Goal: Task Accomplishment & Management: Manage account settings

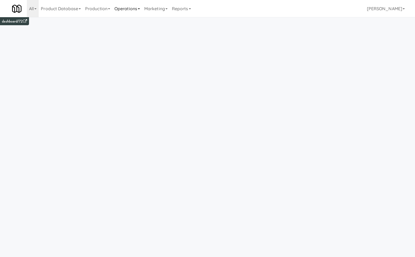
click at [131, 6] on link "Operations" at bounding box center [127, 8] width 30 height 17
click at [129, 57] on link "Vision Orders" at bounding box center [133, 58] width 43 height 10
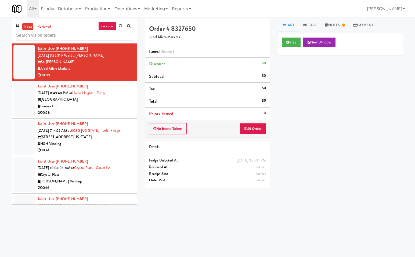
drag, startPoint x: 333, startPoint y: 179, endPoint x: 386, endPoint y: 179, distance: 53.4
click at [333, 179] on div "Play New Window Primary Flag Clear Flag if unable to determine what was taken o…" at bounding box center [340, 134] width 125 height 201
drag, startPoint x: 135, startPoint y: 235, endPoint x: 122, endPoint y: 121, distance: 114.4
click at [132, 225] on body "Okay Okay Select date: previous 2025-Sep next Su Mo Tu We Th Fr Sa 31 1 2 3 4 5…" at bounding box center [207, 145] width 415 height 257
click at [111, 39] on input "text" at bounding box center [74, 36] width 117 height 10
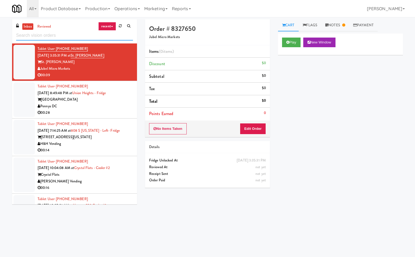
paste input "Park on First - Music Lounge - Cooler"
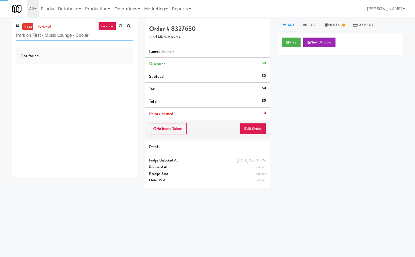
type input "Park on First - Music Lounge - Cooler"
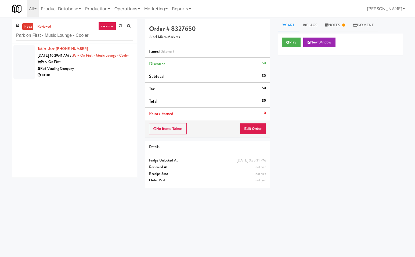
click at [113, 66] on div "Park On First" at bounding box center [85, 62] width 95 height 7
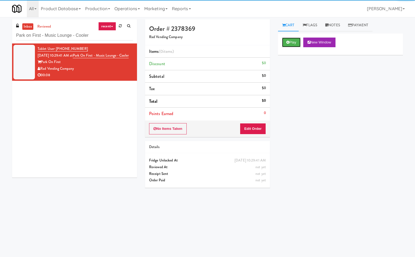
drag, startPoint x: 292, startPoint y: 42, endPoint x: 288, endPoint y: 59, distance: 16.6
click at [290, 47] on button "Play" at bounding box center [291, 43] width 19 height 10
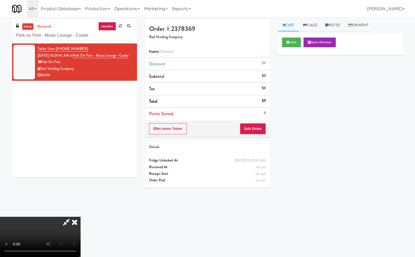
click at [67, 221] on icon at bounding box center [66, 222] width 12 height 11
click at [250, 128] on button "Edit Order" at bounding box center [253, 128] width 26 height 11
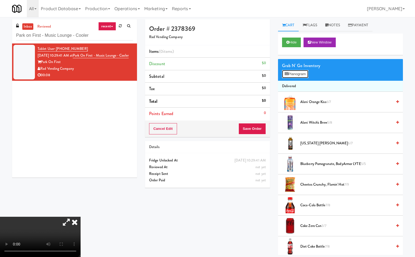
drag, startPoint x: 301, startPoint y: 74, endPoint x: 301, endPoint y: 98, distance: 24.4
click at [301, 75] on button "Planogram" at bounding box center [295, 74] width 26 height 8
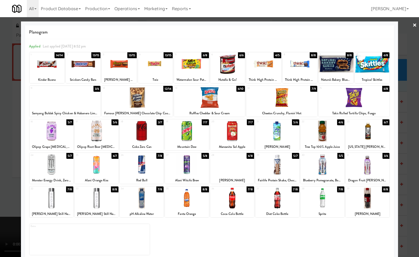
click at [97, 164] on div at bounding box center [97, 164] width 44 height 21
click at [404, 207] on div at bounding box center [209, 128] width 419 height 257
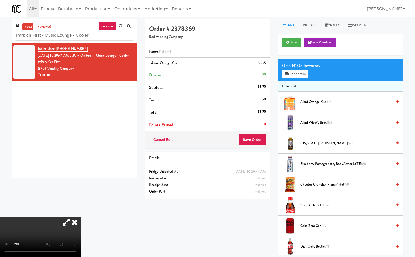
drag, startPoint x: 141, startPoint y: 180, endPoint x: 246, endPoint y: 158, distance: 107.9
click at [81, 217] on icon at bounding box center [75, 222] width 12 height 11
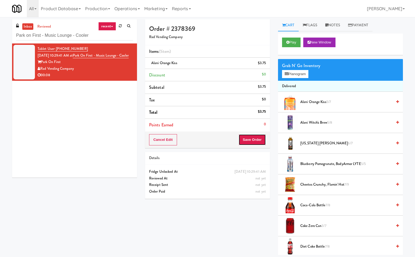
drag, startPoint x: 256, startPoint y: 138, endPoint x: 218, endPoint y: 150, distance: 39.8
click at [255, 138] on button "Save Order" at bounding box center [251, 139] width 27 height 11
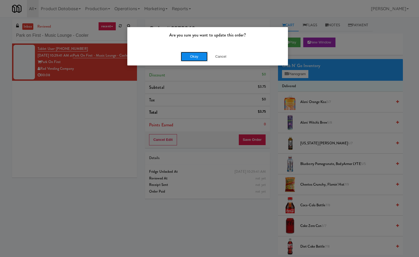
click at [193, 52] on button "Okay" at bounding box center [194, 57] width 27 height 10
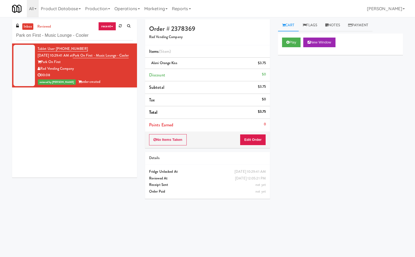
click at [89, 114] on div "Tablet User · (562) 326-7129 Sep 21, 2025 10:29:41 AM at Park on First - Music …" at bounding box center [74, 111] width 125 height 134
click at [93, 38] on input "Park on First - Music Lounge - Cooler" at bounding box center [74, 36] width 117 height 10
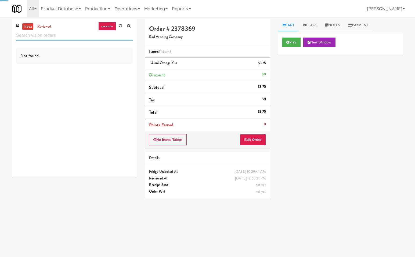
paste input "Cool - MW - Pre Launch"
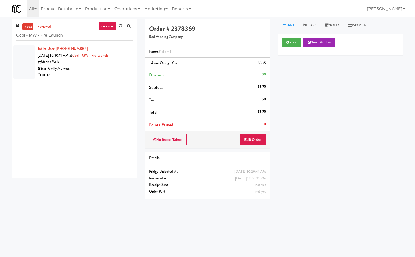
click at [110, 66] on div "Star Family Markets" at bounding box center [85, 69] width 95 height 7
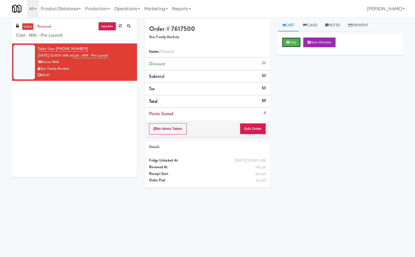
drag, startPoint x: 292, startPoint y: 39, endPoint x: 248, endPoint y: 87, distance: 65.0
click at [289, 42] on button "Play" at bounding box center [291, 43] width 19 height 10
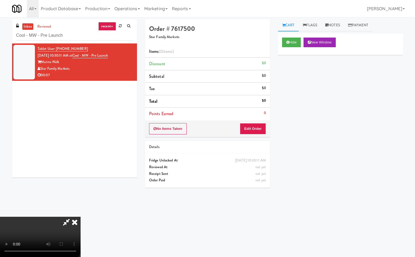
click at [68, 222] on icon at bounding box center [66, 222] width 12 height 11
click at [252, 127] on button "Edit Order" at bounding box center [253, 128] width 26 height 11
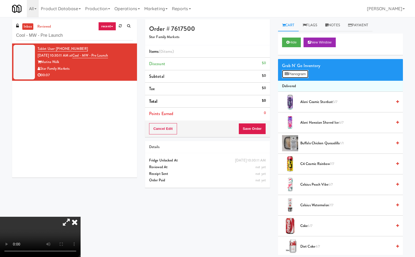
drag, startPoint x: 301, startPoint y: 72, endPoint x: 355, endPoint y: 117, distance: 70.0
click at [301, 73] on button "Planogram" at bounding box center [295, 74] width 26 height 8
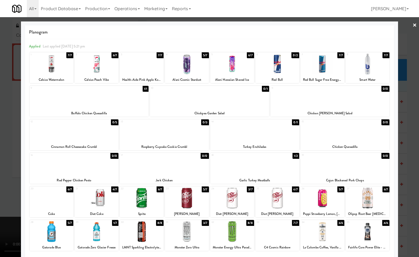
drag, startPoint x: 189, startPoint y: 230, endPoint x: 336, endPoint y: 231, distance: 147.2
click at [191, 225] on div at bounding box center [187, 232] width 44 height 21
drag, startPoint x: 413, startPoint y: 190, endPoint x: 382, endPoint y: 223, distance: 45.4
click at [412, 190] on div at bounding box center [209, 128] width 419 height 257
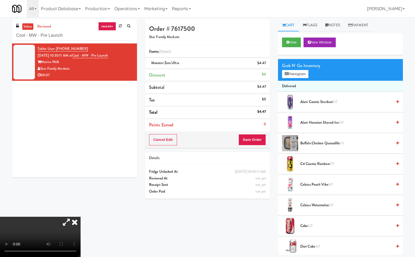
drag, startPoint x: 143, startPoint y: 108, endPoint x: 162, endPoint y: 119, distance: 21.9
click at [81, 217] on icon at bounding box center [75, 222] width 12 height 11
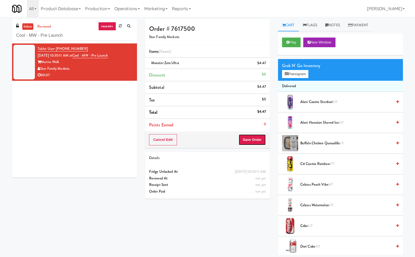
click at [256, 137] on button "Save Order" at bounding box center [251, 139] width 27 height 11
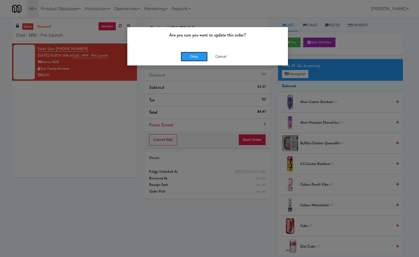
drag, startPoint x: 190, startPoint y: 54, endPoint x: 297, endPoint y: 82, distance: 110.7
click at [190, 55] on button "Okay" at bounding box center [194, 57] width 27 height 10
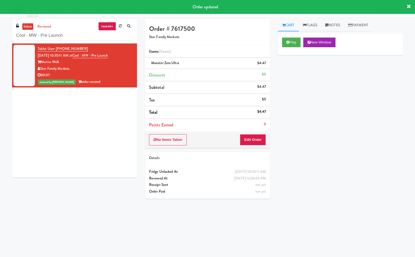
click at [324, 87] on div "Play New Window Primary Flag Clear Flag if unable to determine what was taken o…" at bounding box center [340, 134] width 125 height 201
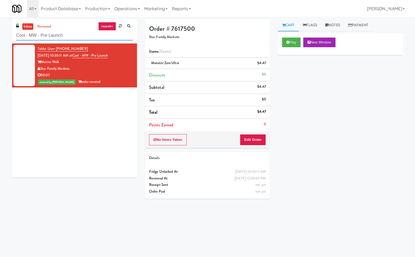
click at [76, 37] on input "Cool - MW - Pre Launch" at bounding box center [74, 36] width 117 height 10
type input "\"
paste input "Parkside GYM Cooler"
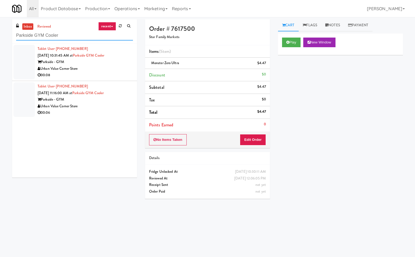
type input "Parkside GYM Cooler"
click at [110, 62] on div "Parkside - GYM" at bounding box center [85, 62] width 95 height 7
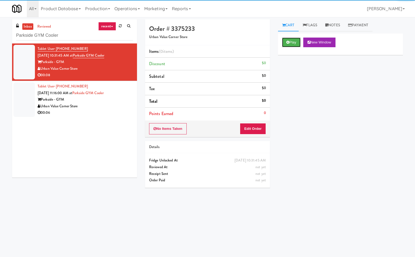
drag, startPoint x: 292, startPoint y: 41, endPoint x: 255, endPoint y: 121, distance: 87.7
click at [291, 45] on button "Play" at bounding box center [291, 43] width 19 height 10
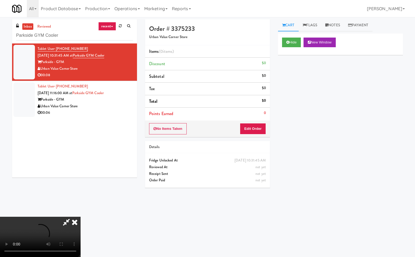
drag, startPoint x: 68, startPoint y: 222, endPoint x: 70, endPoint y: 225, distance: 3.6
click at [69, 224] on icon at bounding box center [66, 222] width 12 height 11
click at [261, 128] on button "Edit Order" at bounding box center [253, 128] width 26 height 11
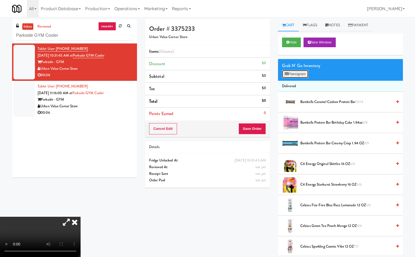
click at [295, 70] on button "Planogram" at bounding box center [295, 74] width 26 height 8
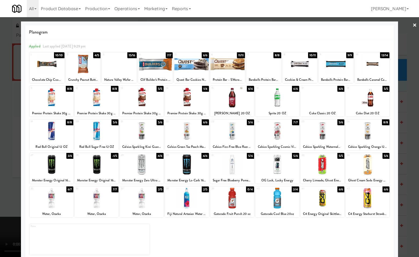
click at [322, 162] on div at bounding box center [323, 164] width 44 height 21
click at [269, 201] on div at bounding box center [277, 198] width 44 height 21
click at [407, 180] on div at bounding box center [209, 128] width 419 height 257
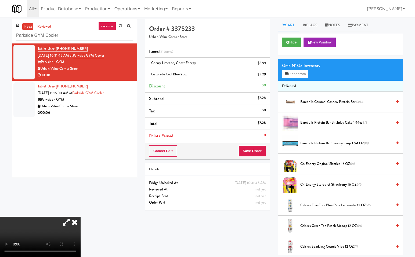
drag, startPoint x: 140, startPoint y: 109, endPoint x: 194, endPoint y: 115, distance: 54.3
click at [81, 217] on icon at bounding box center [75, 222] width 12 height 11
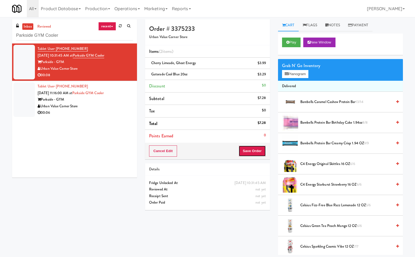
click at [254, 150] on button "Save Order" at bounding box center [251, 151] width 27 height 11
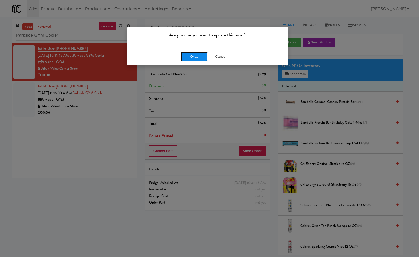
click at [192, 55] on button "Okay" at bounding box center [194, 57] width 27 height 10
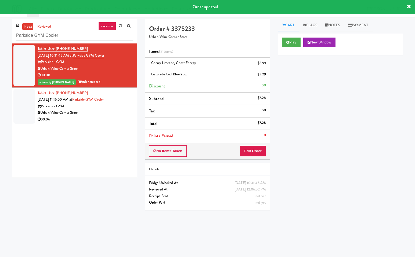
drag, startPoint x: 101, startPoint y: 108, endPoint x: 169, endPoint y: 108, distance: 68.5
click at [101, 108] on div "Parkside - GYM" at bounding box center [85, 106] width 95 height 7
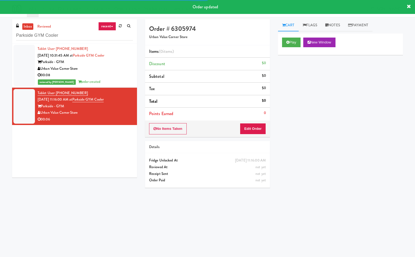
drag, startPoint x: 299, startPoint y: 89, endPoint x: 293, endPoint y: 66, distance: 23.5
click at [296, 82] on div "Play New Window Primary Flag Clear Flag if unable to determine what was taken o…" at bounding box center [340, 134] width 125 height 201
click at [292, 38] on button "Play" at bounding box center [291, 43] width 19 height 10
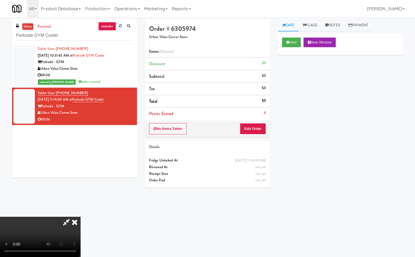
click at [66, 220] on icon at bounding box center [66, 222] width 12 height 11
click at [254, 130] on button "Edit Order" at bounding box center [253, 128] width 26 height 11
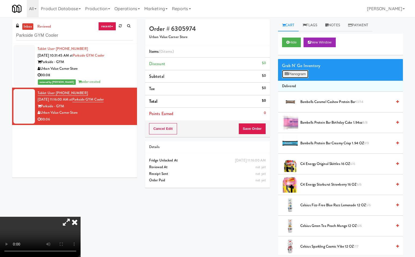
click at [302, 72] on button "Planogram" at bounding box center [295, 74] width 26 height 8
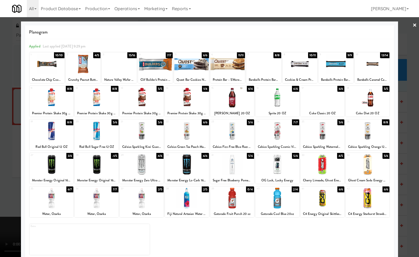
drag, startPoint x: 280, startPoint y: 195, endPoint x: 377, endPoint y: 211, distance: 98.5
click at [280, 195] on div at bounding box center [277, 198] width 44 height 21
drag, startPoint x: 411, startPoint y: 187, endPoint x: 242, endPoint y: 189, distance: 168.9
click at [410, 187] on div at bounding box center [209, 128] width 419 height 257
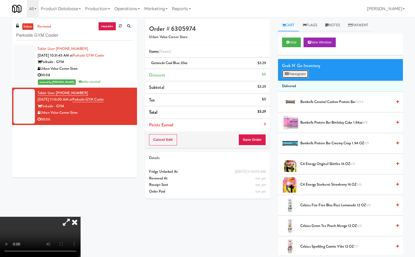
click at [297, 73] on button "Planogram" at bounding box center [295, 74] width 26 height 8
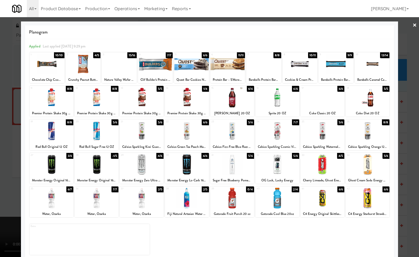
drag, startPoint x: 188, startPoint y: 195, endPoint x: 221, endPoint y: 202, distance: 34.0
click at [188, 195] on div at bounding box center [187, 198] width 44 height 21
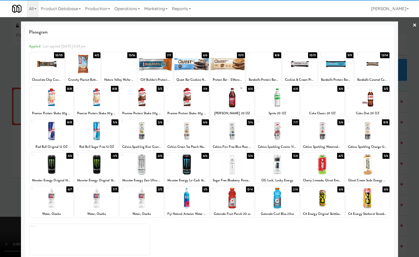
drag, startPoint x: 410, startPoint y: 217, endPoint x: 403, endPoint y: 197, distance: 21.6
click at [409, 216] on div at bounding box center [209, 128] width 419 height 257
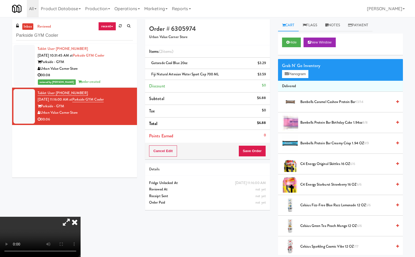
click at [81, 217] on icon at bounding box center [75, 222] width 12 height 11
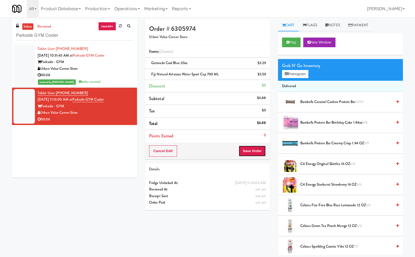
click at [251, 149] on button "Save Order" at bounding box center [251, 151] width 27 height 11
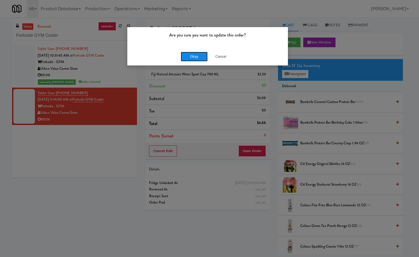
click at [199, 53] on button "Okay" at bounding box center [194, 57] width 27 height 10
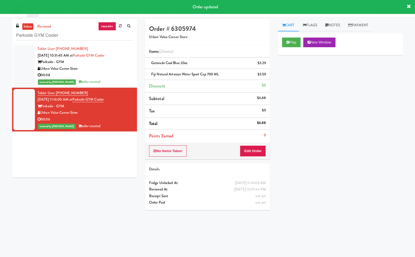
click at [340, 141] on div "Play New Window Primary Flag Clear Flag if unable to determine what was taken o…" at bounding box center [340, 134] width 125 height 201
click at [340, 145] on div "Play New Window Primary Flag Clear Flag if unable to determine what was taken o…" at bounding box center [340, 134] width 125 height 201
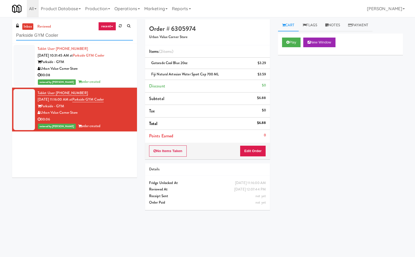
click at [67, 34] on input "Parkside GYM Cooler" at bounding box center [74, 36] width 117 height 10
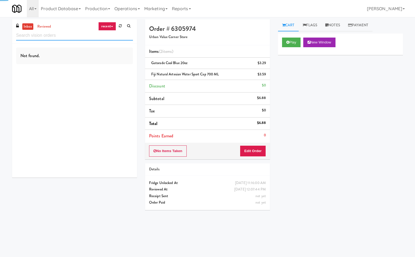
paste input "Legacy - Cooler - Right"
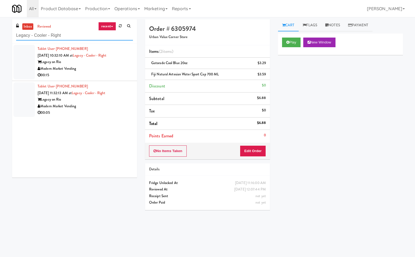
type input "Legacy - Cooler - Right"
click at [112, 66] on div "Modern Market Vending" at bounding box center [85, 69] width 95 height 7
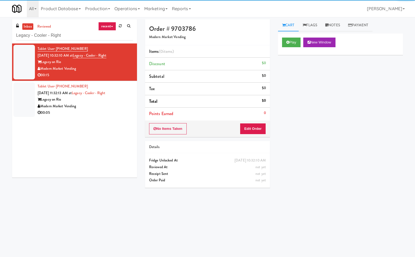
click at [349, 99] on div "Play New Window Primary Flag Clear Flag if unable to determine what was taken o…" at bounding box center [340, 134] width 125 height 201
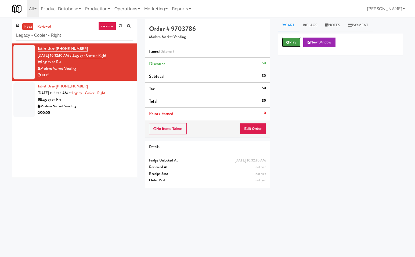
click at [288, 40] on button "Play" at bounding box center [291, 43] width 19 height 10
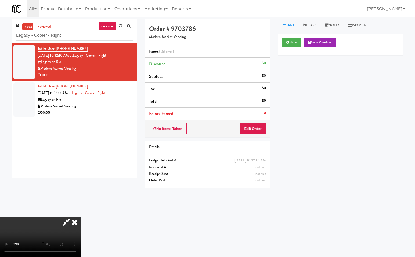
click at [64, 223] on icon at bounding box center [66, 222] width 12 height 11
click at [258, 129] on button "Edit Order" at bounding box center [253, 128] width 26 height 11
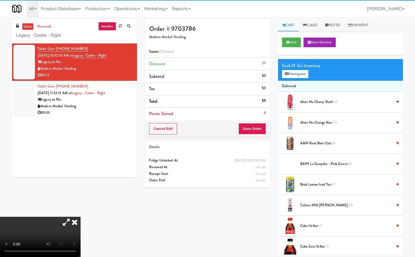
click at [310, 72] on div "Grab N' Go Inventory Planogram" at bounding box center [340, 70] width 125 height 22
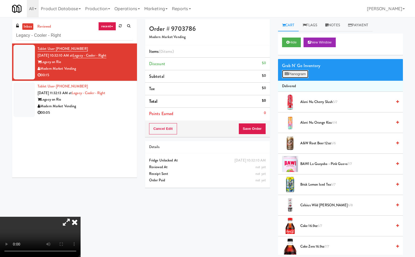
click at [304, 73] on button "Planogram" at bounding box center [295, 74] width 26 height 8
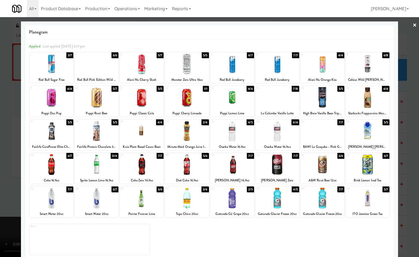
click at [187, 165] on div at bounding box center [187, 164] width 44 height 21
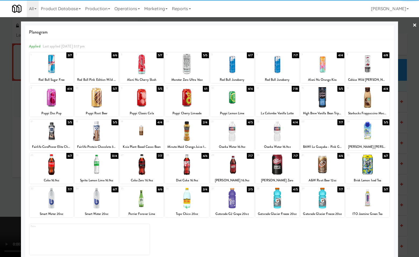
click at [408, 225] on div at bounding box center [209, 128] width 419 height 257
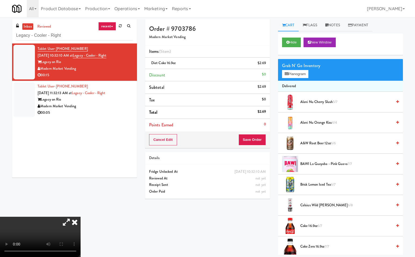
click at [81, 217] on icon at bounding box center [75, 222] width 12 height 11
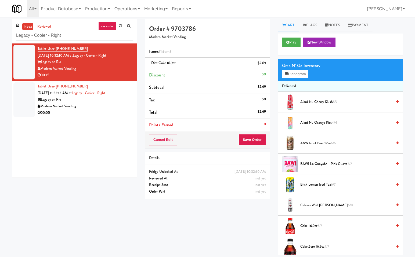
drag, startPoint x: 234, startPoint y: 227, endPoint x: 241, endPoint y: 214, distance: 14.7
click at [236, 224] on div "Order # 9703786 Modern Market Vending Items (1 item ) Diet Coke 16.9oz $2.69 Di…" at bounding box center [274, 137] width 266 height 236
click at [250, 138] on button "Save Order" at bounding box center [251, 139] width 27 height 11
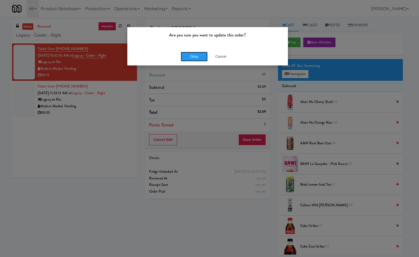
drag, startPoint x: 200, startPoint y: 55, endPoint x: 206, endPoint y: 88, distance: 33.1
click at [200, 56] on button "Okay" at bounding box center [194, 57] width 27 height 10
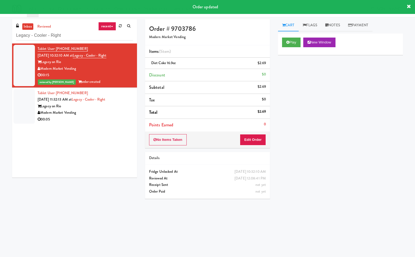
click at [107, 104] on div "Legacy on Rio" at bounding box center [85, 106] width 95 height 7
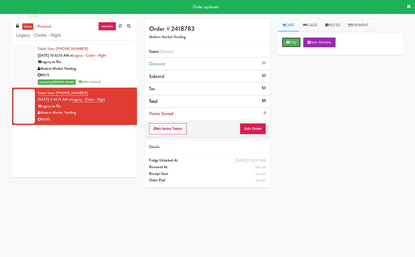
drag, startPoint x: 294, startPoint y: 43, endPoint x: 277, endPoint y: 66, distance: 28.6
click at [293, 44] on button "Play" at bounding box center [291, 43] width 19 height 10
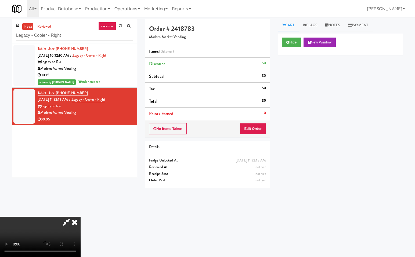
click at [67, 220] on icon at bounding box center [66, 222] width 12 height 11
click at [249, 127] on button "Edit Order" at bounding box center [253, 128] width 26 height 11
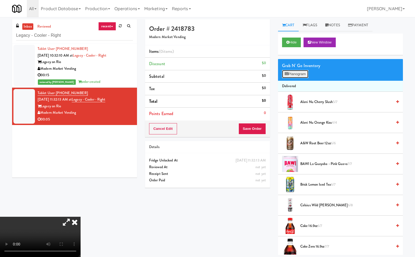
click at [292, 71] on button "Planogram" at bounding box center [295, 74] width 26 height 8
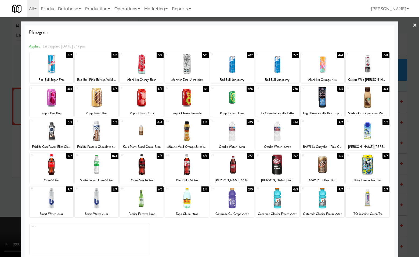
drag, startPoint x: 412, startPoint y: 235, endPoint x: 285, endPoint y: 207, distance: 129.9
click at [411, 225] on div at bounding box center [209, 128] width 419 height 257
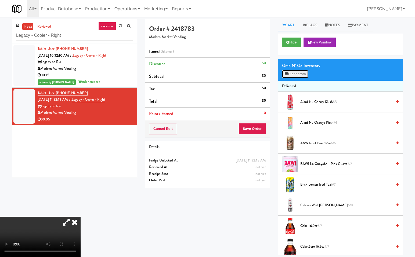
click at [299, 71] on button "Planogram" at bounding box center [295, 74] width 26 height 8
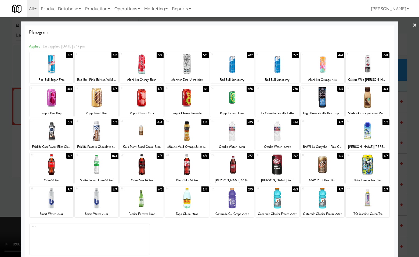
click at [189, 75] on div "4 5/5 Monster Zero Ultra 16oz" at bounding box center [187, 67] width 44 height 31
click at [408, 182] on div at bounding box center [209, 128] width 419 height 257
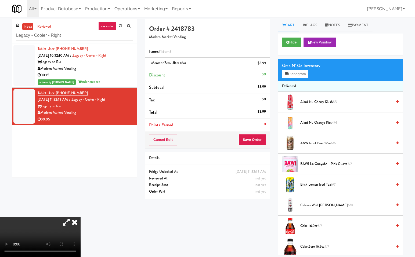
click at [81, 217] on icon at bounding box center [75, 222] width 12 height 11
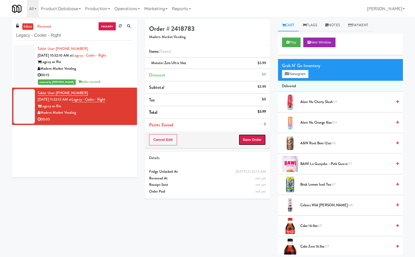
click at [254, 137] on button "Save Order" at bounding box center [251, 139] width 27 height 11
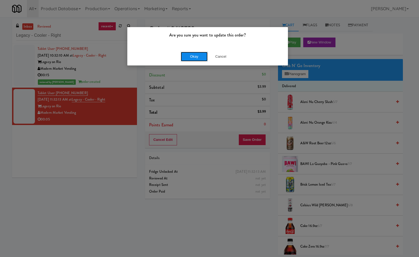
click at [191, 55] on button "Okay" at bounding box center [194, 57] width 27 height 10
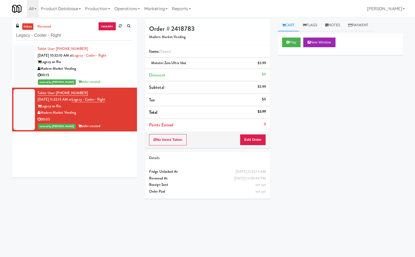
click at [92, 150] on div "Tablet User · (210) 931-3186 Sep 21, 2025 10:32:10 AM at Legacy - Cooler - Righ…" at bounding box center [74, 111] width 125 height 134
click at [113, 28] on link "recent" at bounding box center [107, 26] width 18 height 9
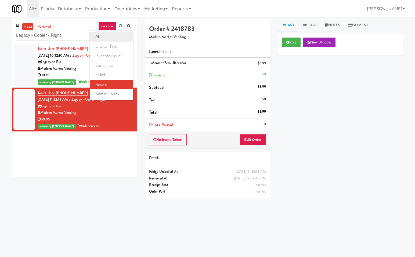
click at [108, 35] on link "all" at bounding box center [111, 37] width 43 height 10
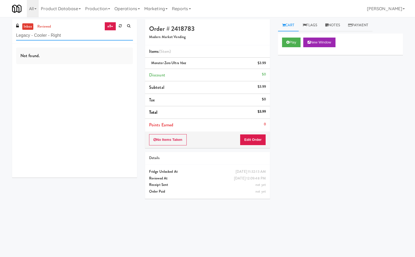
click at [76, 36] on input "Legacy - Cooler - Right" at bounding box center [74, 36] width 117 height 10
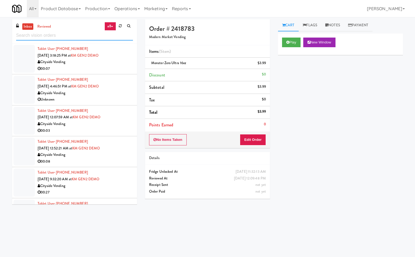
click at [93, 34] on input "text" at bounding box center [74, 36] width 117 height 10
click at [114, 26] on link "all" at bounding box center [109, 26] width 11 height 9
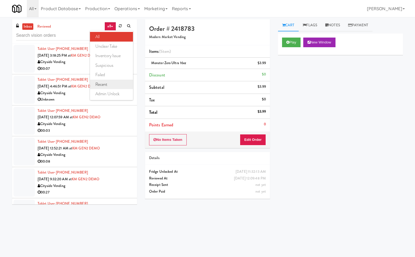
click at [117, 83] on link "recent" at bounding box center [111, 85] width 43 height 10
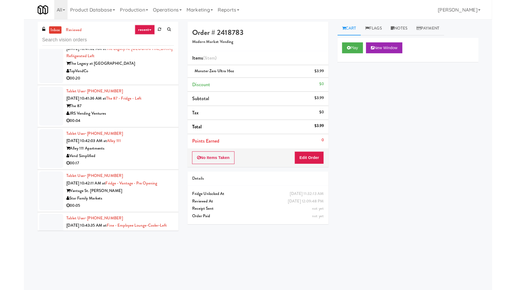
scroll to position [207, 0]
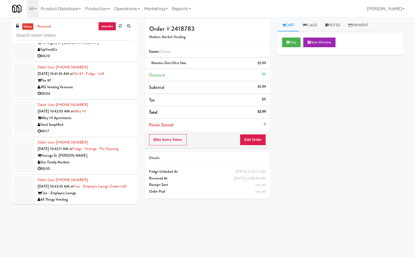
click at [97, 160] on div "Star Family Markets" at bounding box center [85, 162] width 95 height 7
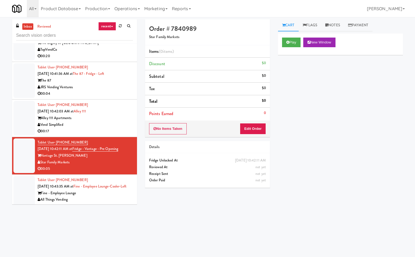
click at [149, 206] on div "Order # 7840989 Star Family Markets Items (0 items ) Discount $0 Subtotal $0 Ta…" at bounding box center [274, 127] width 266 height 216
click at [296, 42] on button "Play" at bounding box center [291, 43] width 19 height 10
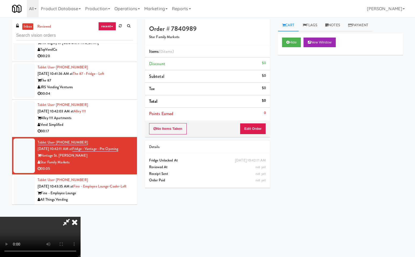
drag, startPoint x: 69, startPoint y: 220, endPoint x: 70, endPoint y: 223, distance: 3.2
click at [69, 220] on icon at bounding box center [66, 222] width 12 height 11
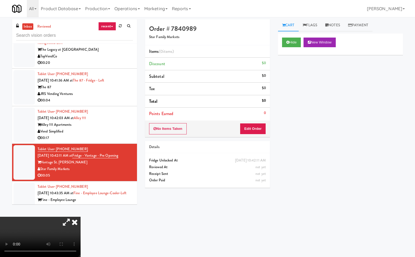
scroll to position [207, 0]
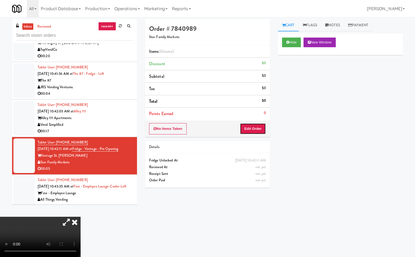
click at [253, 131] on button "Edit Order" at bounding box center [253, 128] width 26 height 11
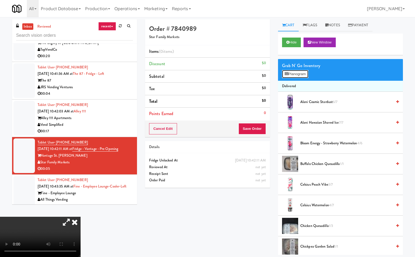
drag, startPoint x: 300, startPoint y: 74, endPoint x: 283, endPoint y: 129, distance: 57.1
drag, startPoint x: 299, startPoint y: 73, endPoint x: 193, endPoint y: 184, distance: 153.1
click at [298, 74] on button "Planogram" at bounding box center [295, 74] width 26 height 8
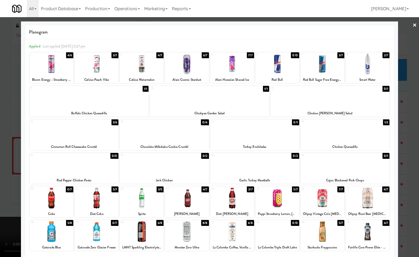
click at [143, 225] on div at bounding box center [142, 232] width 44 height 21
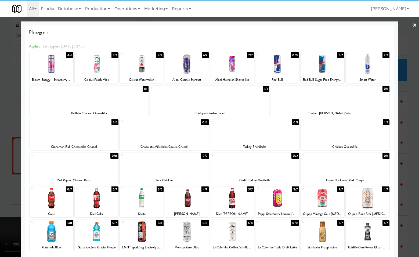
click at [408, 155] on div at bounding box center [209, 128] width 419 height 257
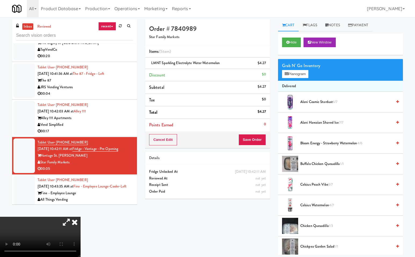
drag, startPoint x: 141, startPoint y: 108, endPoint x: 164, endPoint y: 127, distance: 29.9
click at [81, 217] on icon at bounding box center [75, 222] width 12 height 11
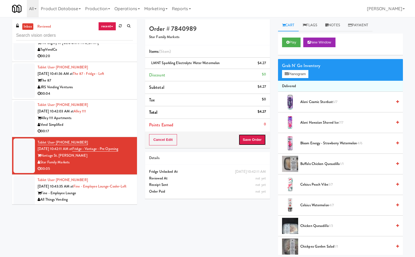
click at [259, 139] on button "Save Order" at bounding box center [251, 139] width 27 height 11
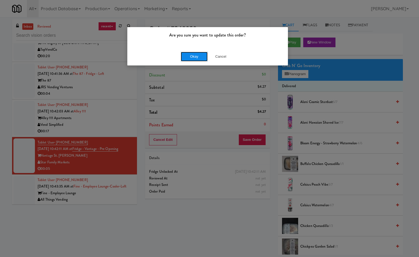
click at [196, 58] on button "Okay" at bounding box center [194, 57] width 27 height 10
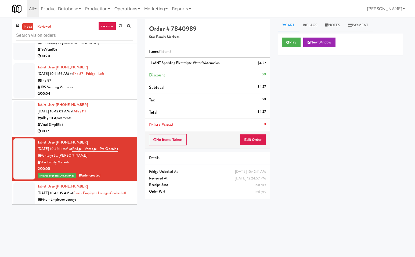
drag, startPoint x: 146, startPoint y: 224, endPoint x: 143, endPoint y: 222, distance: 3.2
click at [146, 224] on div "Order # 7840989 Star Family Markets Items (1 item ) LMNT Sparkling Electrolyte …" at bounding box center [274, 127] width 266 height 216
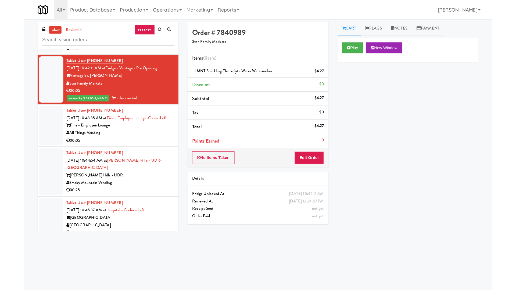
scroll to position [304, 0]
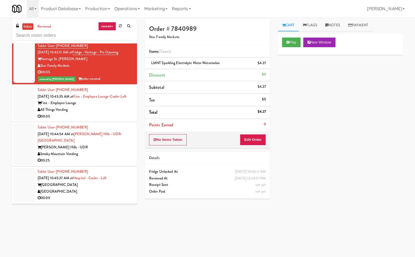
click at [97, 113] on div "All Things Vending" at bounding box center [85, 110] width 95 height 7
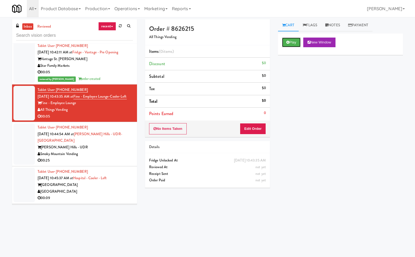
drag, startPoint x: 295, startPoint y: 42, endPoint x: 279, endPoint y: 93, distance: 53.3
click at [295, 42] on button "Play" at bounding box center [291, 43] width 19 height 10
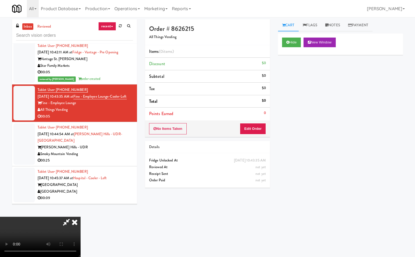
drag, startPoint x: 66, startPoint y: 220, endPoint x: 70, endPoint y: 246, distance: 26.2
click at [66, 222] on icon at bounding box center [66, 222] width 12 height 11
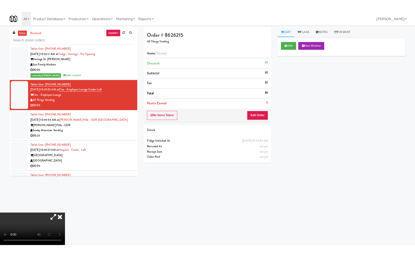
scroll to position [304, 0]
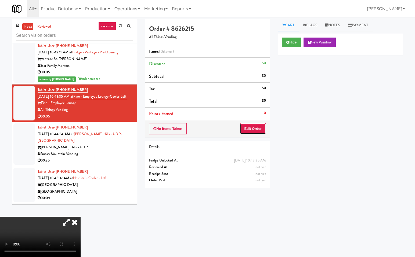
click at [256, 129] on button "Edit Order" at bounding box center [253, 128] width 26 height 11
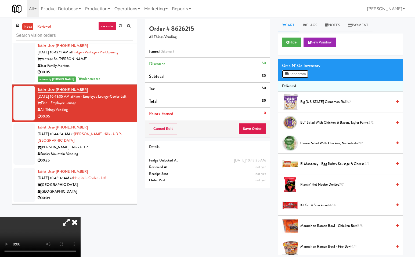
drag, startPoint x: 294, startPoint y: 73, endPoint x: 325, endPoint y: 113, distance: 50.5
click at [295, 74] on button "Planogram" at bounding box center [295, 74] width 26 height 8
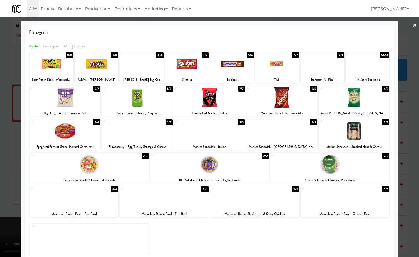
click at [232, 71] on div at bounding box center [232, 64] width 44 height 21
click at [410, 225] on div at bounding box center [209, 128] width 419 height 257
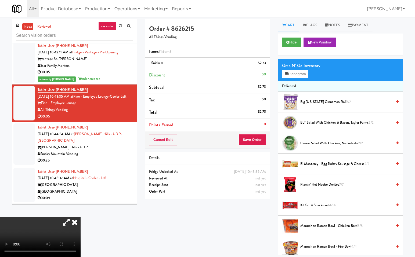
drag, startPoint x: 175, startPoint y: 232, endPoint x: 172, endPoint y: 214, distance: 18.8
click at [175, 225] on div "Order # 8626215 All Things Vending Items (1 item ) Snickers $2.73 Discount $0 S…" at bounding box center [274, 137] width 266 height 236
click at [81, 217] on icon at bounding box center [75, 222] width 12 height 11
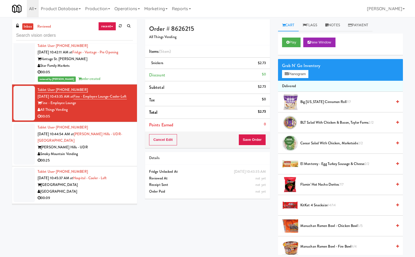
click at [208, 218] on div "Order # 8626215 All Things Vending Items (1 item ) Snickers $2.73 Discount $0 S…" at bounding box center [274, 137] width 266 height 236
drag, startPoint x: 252, startPoint y: 140, endPoint x: 247, endPoint y: 165, distance: 24.9
click at [252, 142] on button "Save Order" at bounding box center [251, 139] width 27 height 11
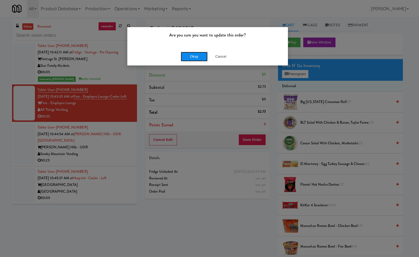
click at [194, 58] on button "Okay" at bounding box center [194, 57] width 27 height 10
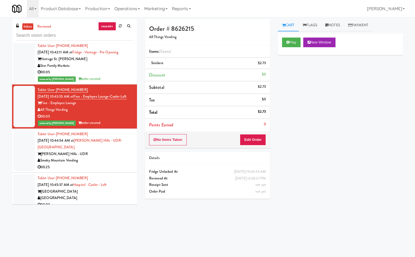
click at [105, 156] on div "Carrington Hills - UDR" at bounding box center [85, 154] width 95 height 7
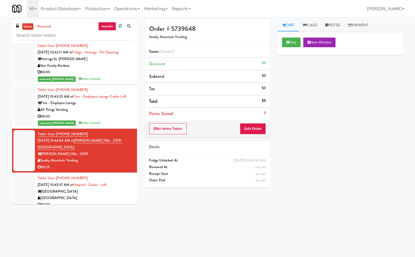
drag, startPoint x: 151, startPoint y: 202, endPoint x: 153, endPoint y: 190, distance: 12.2
click at [151, 201] on div "Order # 5739648 Smoky Mountain Vending Items (0 items ) Discount $0 Subtotal $0…" at bounding box center [274, 127] width 266 height 216
drag, startPoint x: 293, startPoint y: 42, endPoint x: 247, endPoint y: 129, distance: 97.7
click at [293, 45] on button "Play" at bounding box center [291, 43] width 19 height 10
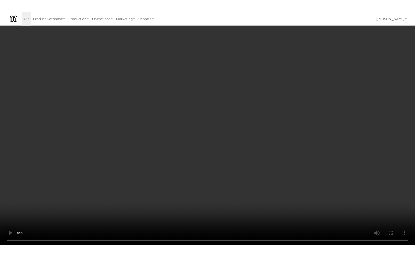
scroll to position [304, 0]
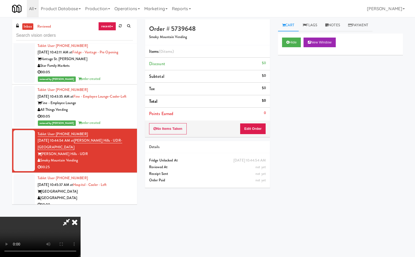
click at [73, 217] on icon at bounding box center [66, 222] width 12 height 11
drag, startPoint x: 312, startPoint y: 172, endPoint x: 309, endPoint y: 168, distance: 4.4
click at [309, 168] on div "Hide New Window Primary Flag Clear Flag if unable to determine what was taken o…" at bounding box center [340, 134] width 125 height 201
click at [257, 131] on button "Edit Order" at bounding box center [253, 128] width 26 height 11
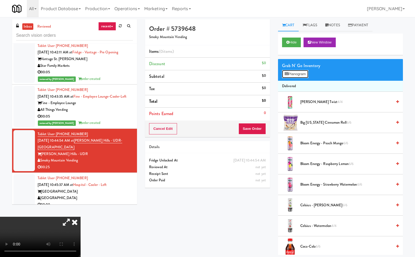
drag, startPoint x: 299, startPoint y: 74, endPoint x: 244, endPoint y: 227, distance: 163.3
click at [298, 78] on button "Planogram" at bounding box center [295, 74] width 26 height 8
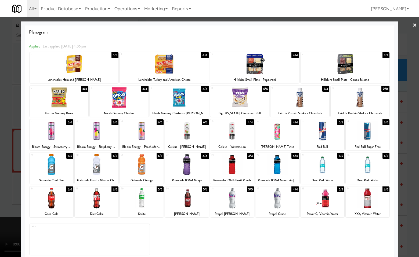
click at [186, 203] on div at bounding box center [187, 198] width 44 height 21
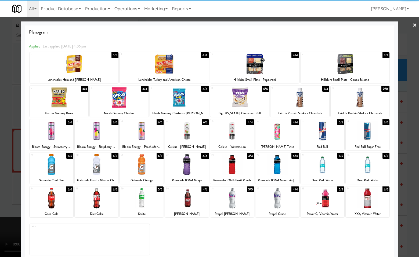
click at [408, 225] on div at bounding box center [209, 128] width 419 height 257
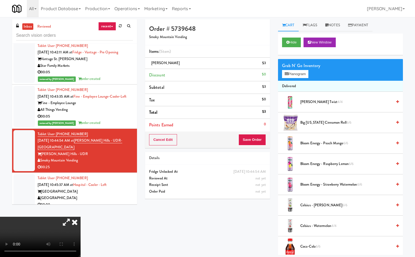
drag, startPoint x: 141, startPoint y: 107, endPoint x: 231, endPoint y: 132, distance: 93.2
click at [81, 217] on icon at bounding box center [75, 222] width 12 height 11
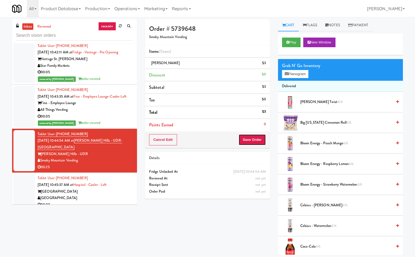
click at [262, 138] on button "Save Order" at bounding box center [251, 139] width 27 height 11
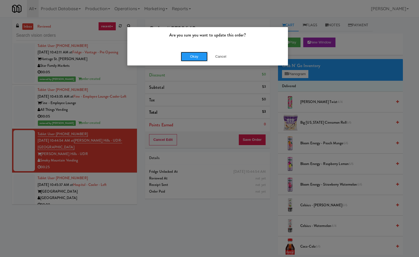
click at [199, 55] on button "Okay" at bounding box center [194, 57] width 27 height 10
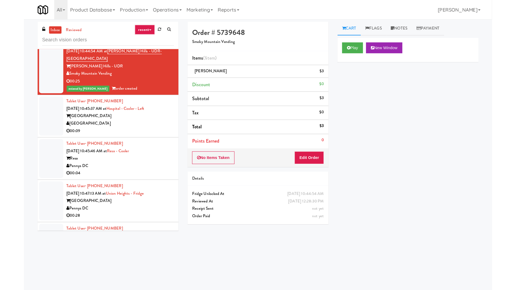
scroll to position [400, 0]
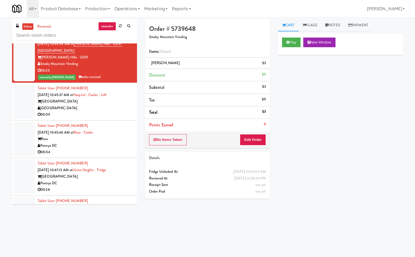
click at [92, 109] on div "[GEOGRAPHIC_DATA]" at bounding box center [85, 108] width 95 height 7
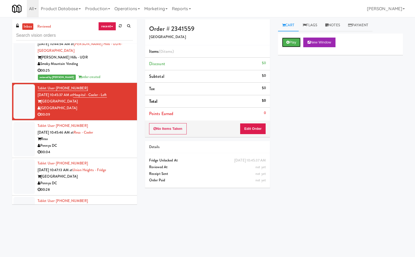
drag, startPoint x: 292, startPoint y: 44, endPoint x: 223, endPoint y: 99, distance: 88.8
click at [292, 43] on button "Play" at bounding box center [291, 43] width 19 height 10
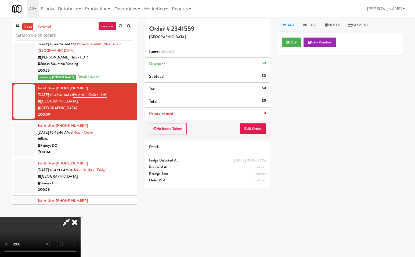
click at [67, 221] on icon at bounding box center [66, 222] width 12 height 11
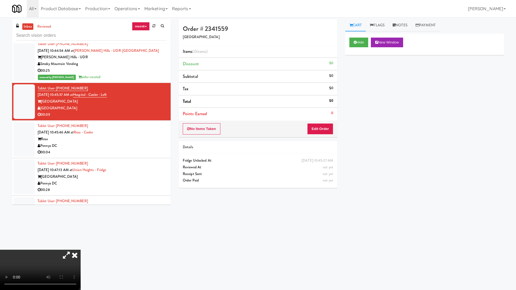
scroll to position [400, 0]
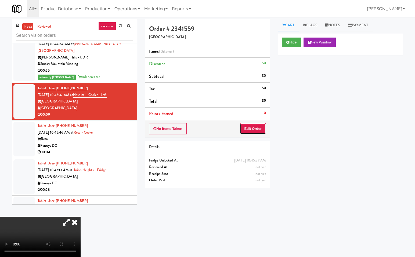
drag, startPoint x: 256, startPoint y: 129, endPoint x: 273, endPoint y: 136, distance: 18.9
click at [258, 129] on button "Edit Order" at bounding box center [253, 128] width 26 height 11
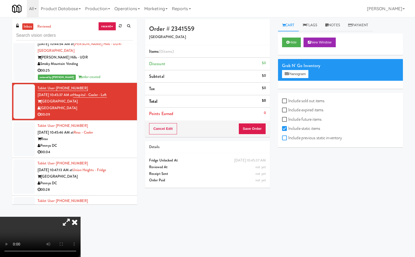
drag, startPoint x: 287, startPoint y: 137, endPoint x: 301, endPoint y: 132, distance: 14.8
click at [288, 136] on label "Include previous static inventory" at bounding box center [312, 138] width 60 height 8
click at [288, 136] on input "Include previous static inventory" at bounding box center [285, 138] width 6 height 4
checkbox input "true"
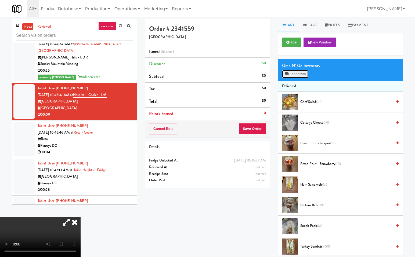
click at [303, 73] on button "Planogram" at bounding box center [295, 74] width 26 height 8
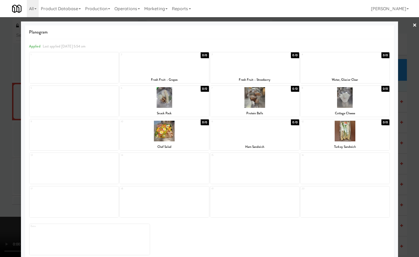
drag, startPoint x: 412, startPoint y: 23, endPoint x: 239, endPoint y: 96, distance: 188.0
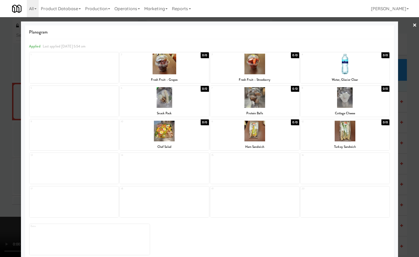
click at [412, 24] on link "×" at bounding box center [414, 25] width 4 height 17
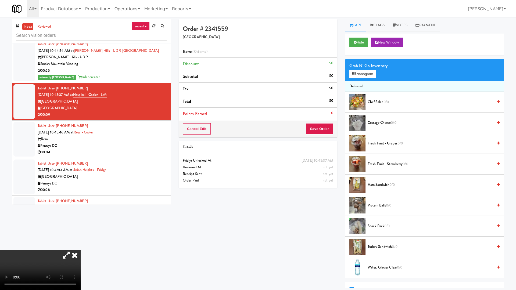
scroll to position [400, 0]
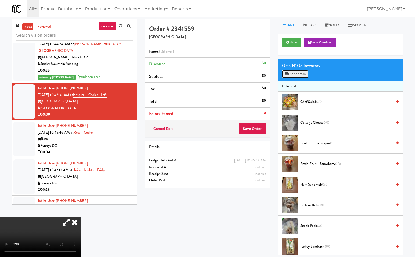
click at [301, 73] on button "Planogram" at bounding box center [295, 74] width 26 height 8
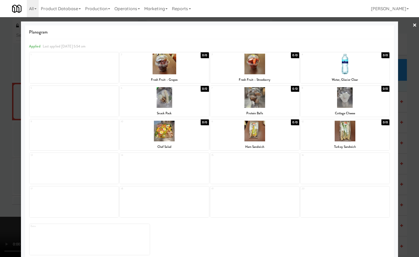
click at [184, 73] on div at bounding box center [164, 64] width 89 height 21
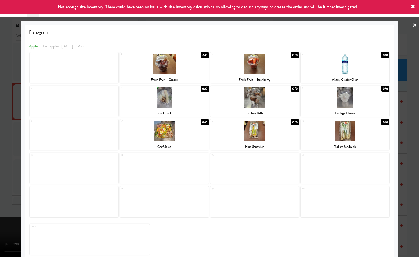
click at [186, 67] on div at bounding box center [164, 64] width 89 height 21
click at [413, 22] on div at bounding box center [209, 128] width 419 height 257
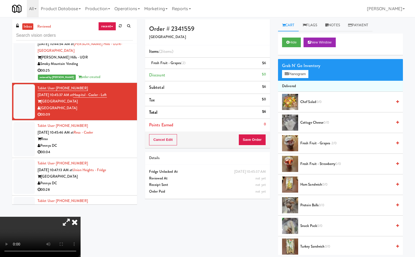
drag, startPoint x: 142, startPoint y: 110, endPoint x: 160, endPoint y: 129, distance: 26.2
click at [81, 217] on icon at bounding box center [75, 222] width 12 height 11
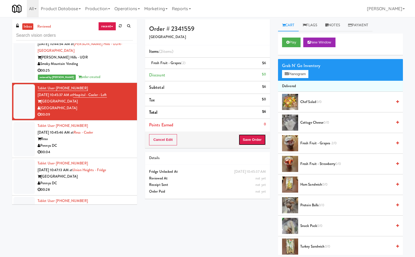
click at [257, 136] on button "Save Order" at bounding box center [251, 139] width 27 height 11
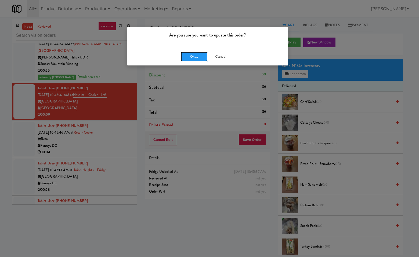
click at [189, 55] on button "Okay" at bounding box center [194, 57] width 27 height 10
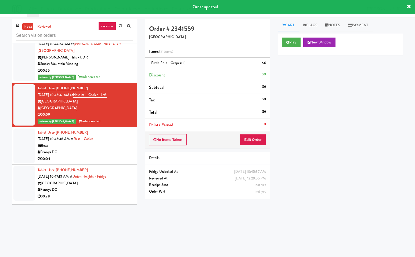
click at [113, 144] on div "Resa" at bounding box center [85, 146] width 95 height 7
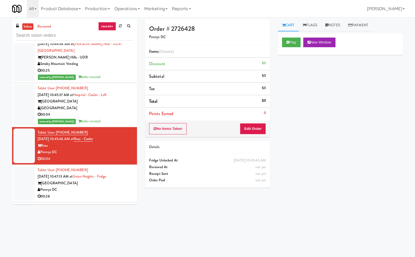
click at [103, 154] on div "Pennys DC" at bounding box center [85, 152] width 95 height 7
click at [295, 41] on button "Play" at bounding box center [291, 43] width 19 height 10
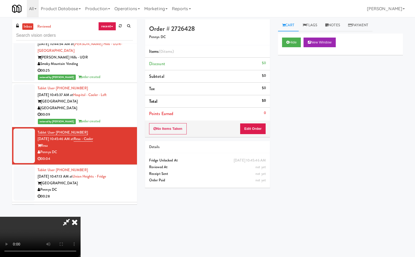
click at [66, 221] on icon at bounding box center [66, 222] width 12 height 11
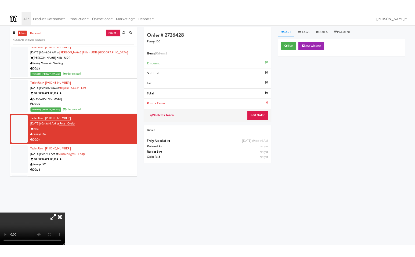
scroll to position [400, 0]
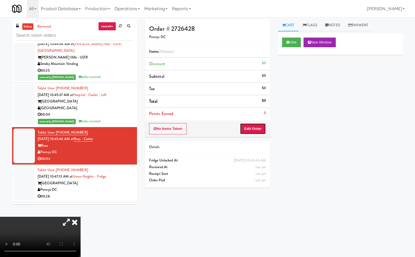
drag, startPoint x: 257, startPoint y: 130, endPoint x: 261, endPoint y: 133, distance: 5.2
click at [261, 133] on button "Edit Order" at bounding box center [253, 128] width 26 height 11
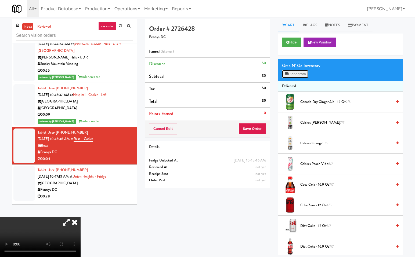
drag, startPoint x: 303, startPoint y: 76, endPoint x: 278, endPoint y: 174, distance: 101.6
click at [302, 77] on button "Planogram" at bounding box center [295, 74] width 26 height 8
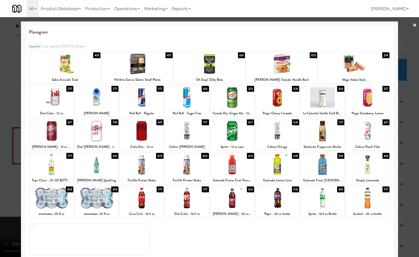
click at [143, 201] on div at bounding box center [142, 198] width 44 height 21
drag, startPoint x: 411, startPoint y: 127, endPoint x: 381, endPoint y: 114, distance: 32.6
click at [411, 127] on div at bounding box center [209, 128] width 419 height 257
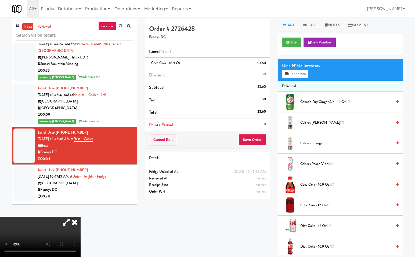
drag, startPoint x: 140, startPoint y: 109, endPoint x: 147, endPoint y: 117, distance: 10.4
click at [81, 217] on icon at bounding box center [75, 222] width 12 height 11
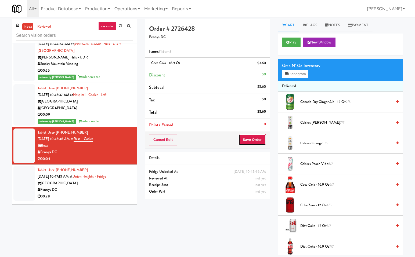
drag, startPoint x: 255, startPoint y: 139, endPoint x: 274, endPoint y: 146, distance: 19.7
click at [256, 140] on button "Save Order" at bounding box center [251, 139] width 27 height 11
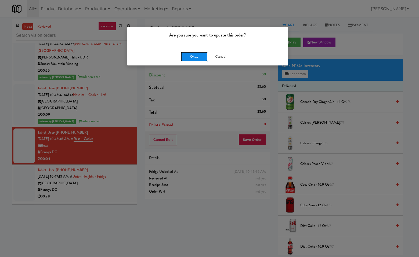
drag, startPoint x: 201, startPoint y: 57, endPoint x: 330, endPoint y: 97, distance: 134.9
click at [201, 57] on button "Okay" at bounding box center [194, 57] width 27 height 10
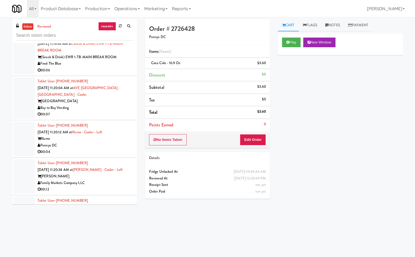
scroll to position [1572, 0]
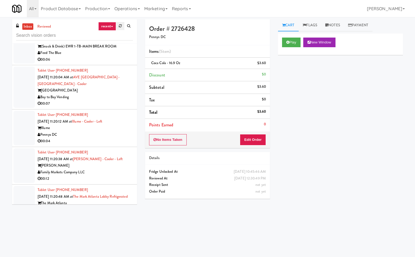
click at [122, 26] on link at bounding box center [120, 26] width 8 height 8
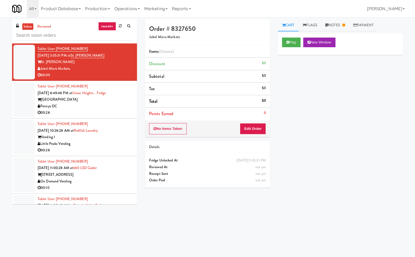
click at [108, 26] on link "recent" at bounding box center [107, 26] width 18 height 9
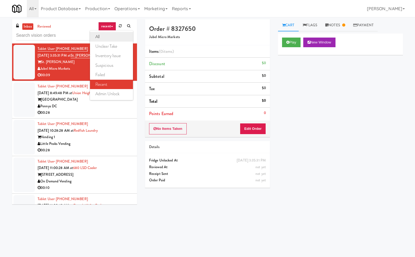
click at [105, 35] on link "all" at bounding box center [111, 37] width 43 height 10
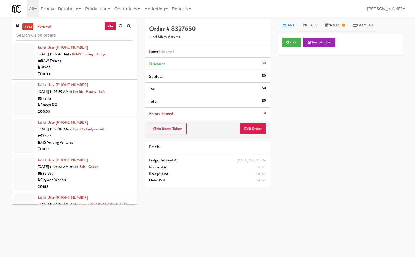
scroll to position [1157, 0]
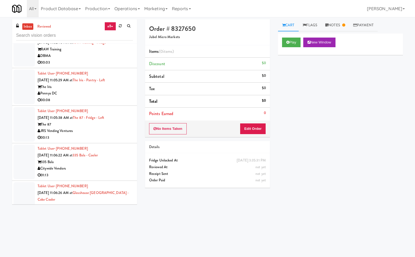
click at [87, 164] on div "335 Bala" at bounding box center [85, 162] width 95 height 7
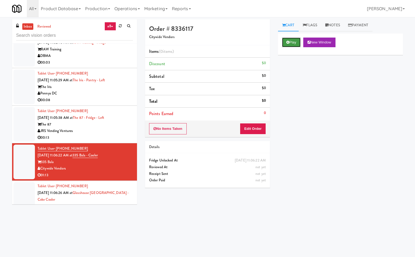
click at [291, 39] on button "Play" at bounding box center [291, 43] width 19 height 10
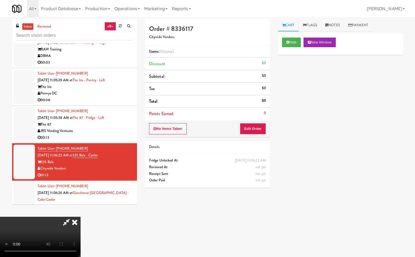
click at [67, 219] on icon at bounding box center [66, 222] width 12 height 11
click at [259, 127] on button "Edit Order" at bounding box center [253, 128] width 26 height 11
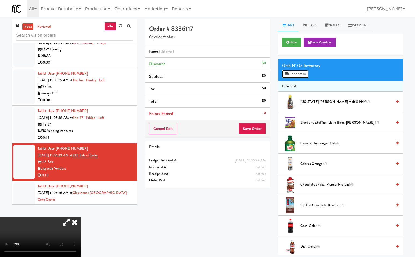
drag, startPoint x: 295, startPoint y: 73, endPoint x: 294, endPoint y: 141, distance: 68.2
click at [295, 74] on button "Planogram" at bounding box center [295, 74] width 26 height 8
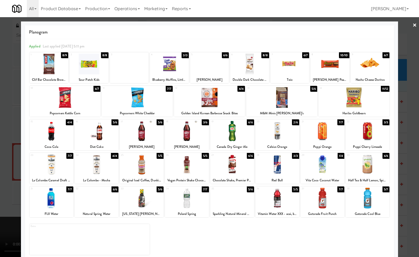
click at [230, 131] on div at bounding box center [232, 131] width 44 height 21
click at [411, 153] on div at bounding box center [209, 128] width 419 height 257
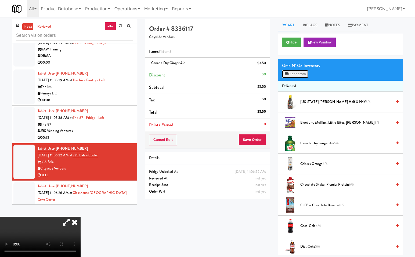
click at [294, 72] on button "Planogram" at bounding box center [295, 74] width 26 height 8
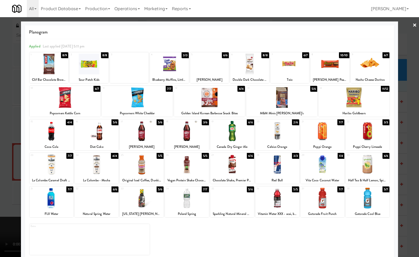
drag, startPoint x: 329, startPoint y: 202, endPoint x: 348, endPoint y: 215, distance: 23.2
click at [329, 202] on div at bounding box center [323, 198] width 44 height 21
drag, startPoint x: 411, startPoint y: 197, endPoint x: 175, endPoint y: 194, distance: 235.5
click at [410, 197] on div at bounding box center [209, 128] width 419 height 257
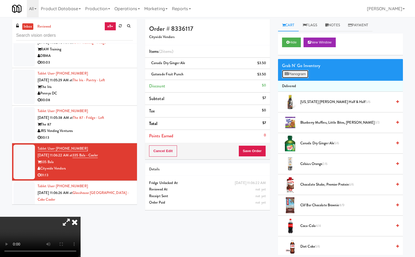
click at [304, 73] on button "Planogram" at bounding box center [295, 74] width 26 height 8
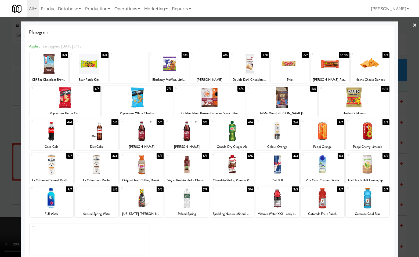
click at [102, 133] on div at bounding box center [97, 131] width 44 height 21
click at [411, 190] on div at bounding box center [209, 128] width 419 height 257
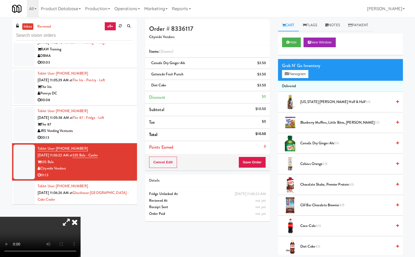
click at [81, 217] on icon at bounding box center [75, 222] width 12 height 11
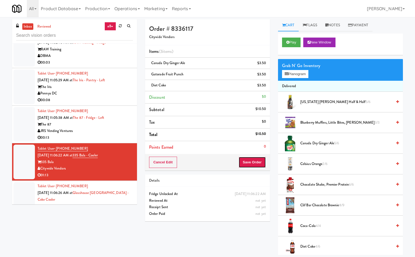
click at [254, 161] on button "Save Order" at bounding box center [251, 162] width 27 height 11
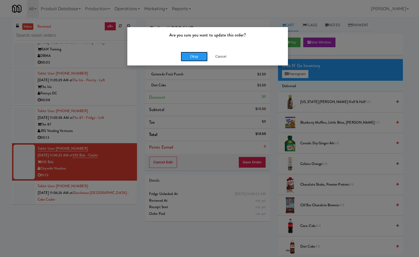
click at [200, 59] on button "Okay" at bounding box center [194, 57] width 27 height 10
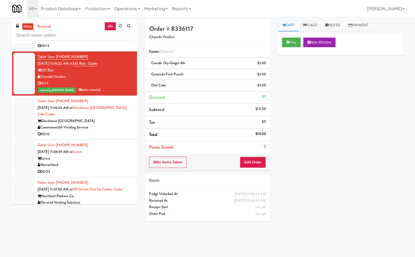
scroll to position [1253, 0]
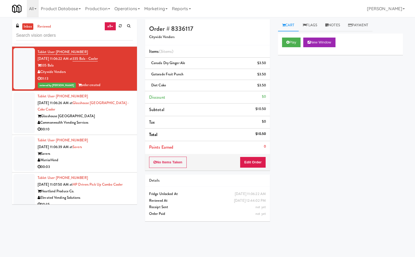
click at [105, 119] on div "Glasshouse Pittsburgh" at bounding box center [85, 116] width 95 height 7
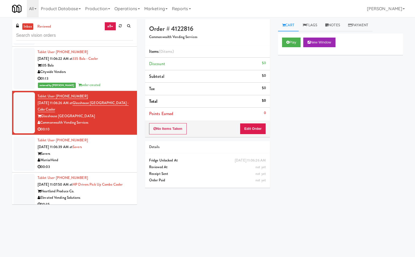
click at [331, 110] on div "Play New Window Primary Flag Clear Flag if unable to determine what was taken o…" at bounding box center [340, 134] width 125 height 201
click at [297, 42] on button "Play" at bounding box center [291, 43] width 19 height 10
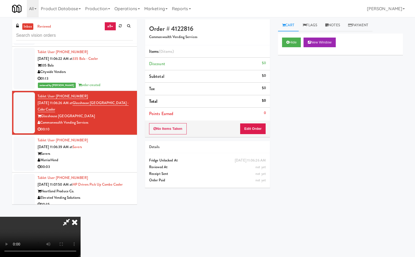
drag, startPoint x: 67, startPoint y: 221, endPoint x: 75, endPoint y: 245, distance: 25.7
click at [67, 221] on icon at bounding box center [66, 222] width 12 height 11
click at [254, 126] on button "Edit Order" at bounding box center [253, 128] width 26 height 11
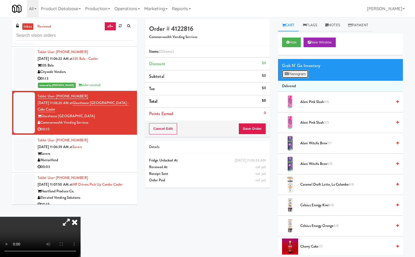
click at [298, 73] on button "Planogram" at bounding box center [295, 74] width 26 height 8
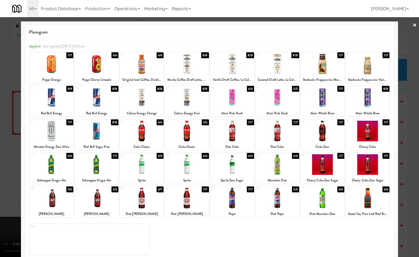
click at [100, 69] on div at bounding box center [97, 64] width 44 height 21
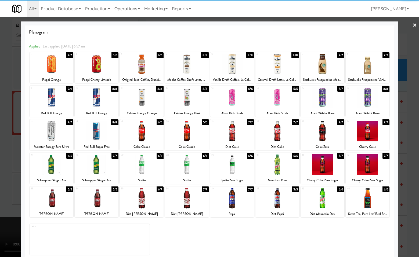
click at [57, 64] on div at bounding box center [52, 64] width 44 height 21
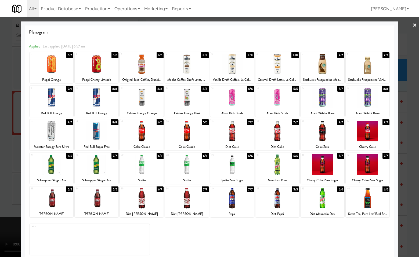
click at [409, 169] on div at bounding box center [209, 128] width 419 height 257
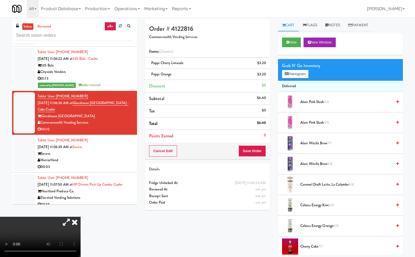
drag, startPoint x: 142, startPoint y: 107, endPoint x: 188, endPoint y: 121, distance: 48.1
click at [81, 217] on icon at bounding box center [75, 222] width 12 height 11
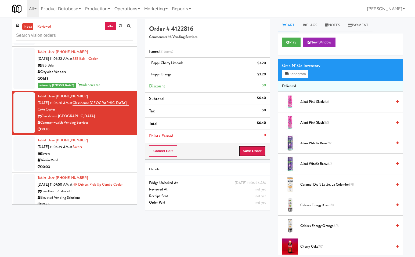
click at [256, 149] on button "Save Order" at bounding box center [251, 151] width 27 height 11
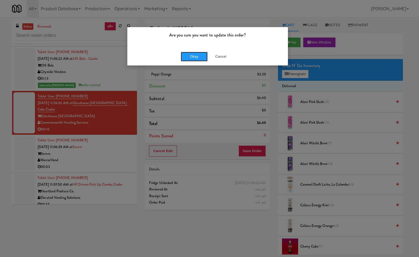
click at [193, 53] on button "Okay" at bounding box center [194, 57] width 27 height 10
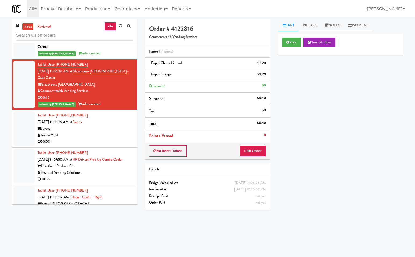
scroll to position [1286, 0]
drag, startPoint x: 101, startPoint y: 129, endPoint x: 130, endPoint y: 136, distance: 29.8
click at [101, 129] on div "Savers" at bounding box center [85, 128] width 95 height 7
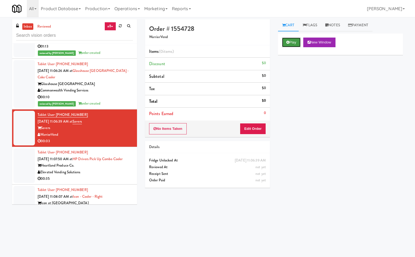
click at [296, 42] on button "Play" at bounding box center [291, 43] width 19 height 10
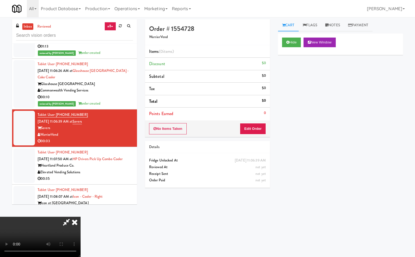
click at [67, 222] on icon at bounding box center [66, 222] width 12 height 11
click at [256, 129] on button "Edit Order" at bounding box center [253, 128] width 26 height 11
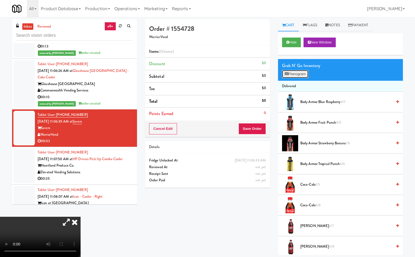
click at [296, 74] on button "Planogram" at bounding box center [295, 74] width 26 height 8
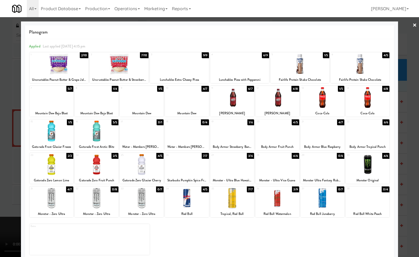
click at [60, 201] on div at bounding box center [52, 198] width 44 height 21
drag, startPoint x: 412, startPoint y: 213, endPoint x: 282, endPoint y: 123, distance: 158.2
click at [412, 213] on div at bounding box center [209, 128] width 419 height 257
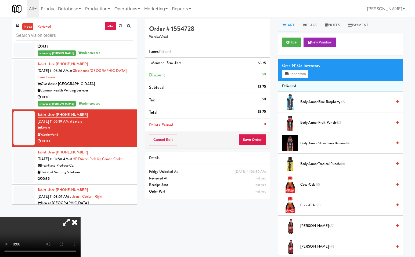
click at [81, 217] on icon at bounding box center [75, 222] width 12 height 11
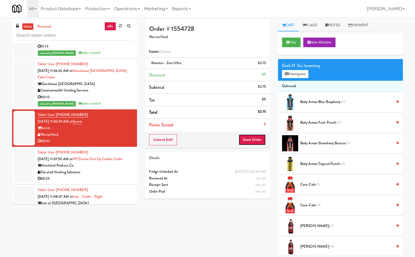
drag, startPoint x: 260, startPoint y: 139, endPoint x: 258, endPoint y: 142, distance: 3.2
click at [260, 139] on button "Save Order" at bounding box center [251, 139] width 27 height 11
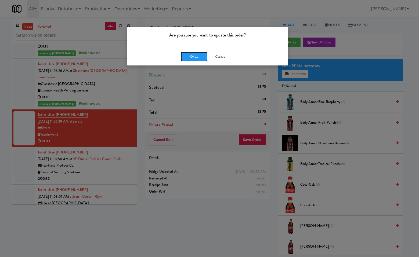
click at [198, 58] on button "Okay" at bounding box center [194, 57] width 27 height 10
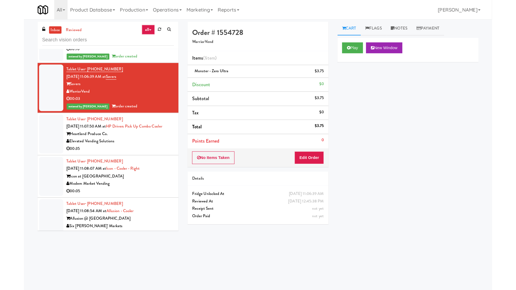
scroll to position [1329, 0]
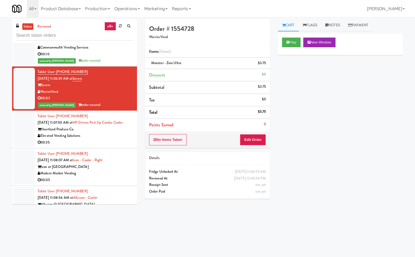
click at [111, 133] on div "Heartland Produce Co." at bounding box center [85, 129] width 95 height 7
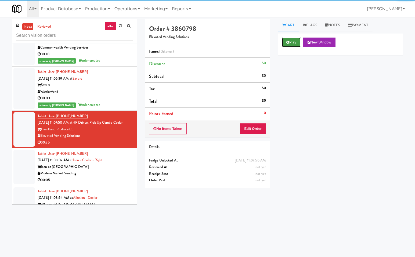
click at [288, 42] on icon at bounding box center [287, 42] width 3 height 3
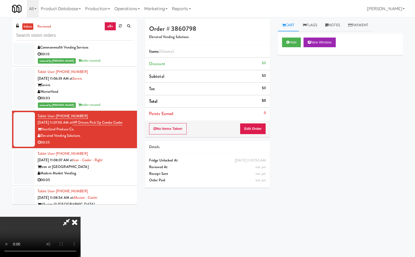
click at [68, 220] on icon at bounding box center [66, 222] width 12 height 11
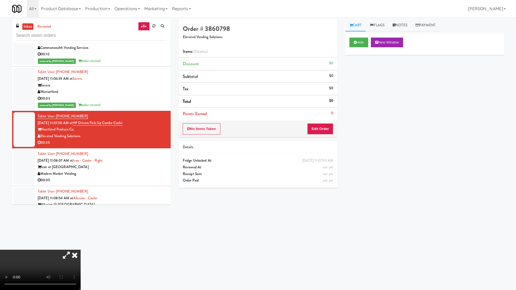
scroll to position [1329, 0]
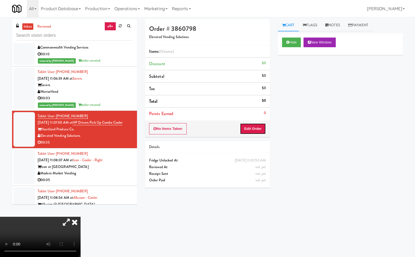
click at [262, 128] on button "Edit Order" at bounding box center [253, 128] width 26 height 11
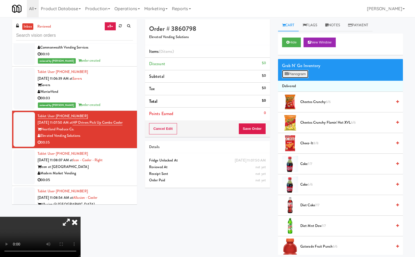
click at [300, 75] on button "Planogram" at bounding box center [295, 74] width 26 height 8
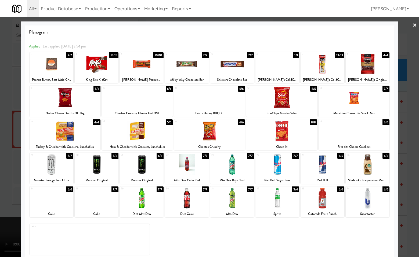
click at [317, 197] on div at bounding box center [323, 198] width 44 height 21
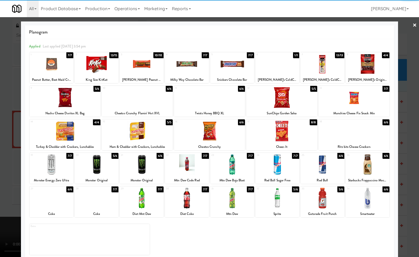
drag, startPoint x: 414, startPoint y: 157, endPoint x: 282, endPoint y: 84, distance: 150.6
click at [414, 156] on div at bounding box center [209, 128] width 419 height 257
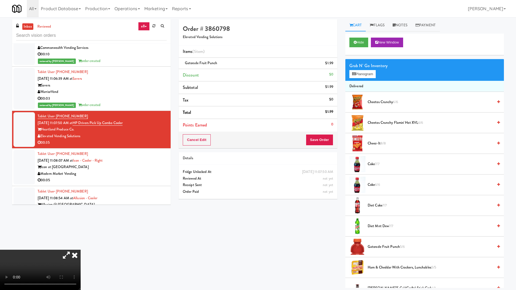
scroll to position [1329, 0]
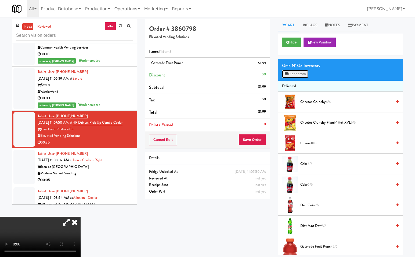
click at [295, 73] on button "Planogram" at bounding box center [295, 74] width 26 height 8
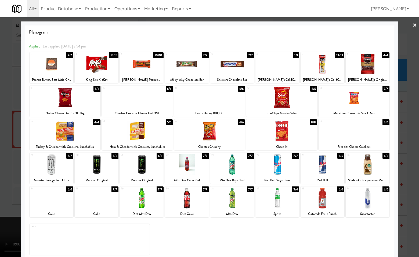
click at [234, 71] on div at bounding box center [232, 64] width 44 height 21
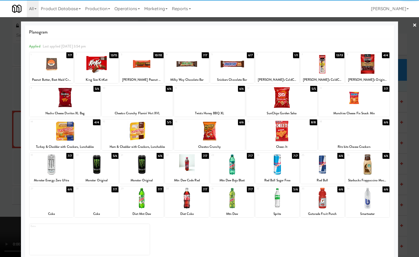
click at [408, 144] on div at bounding box center [209, 128] width 419 height 257
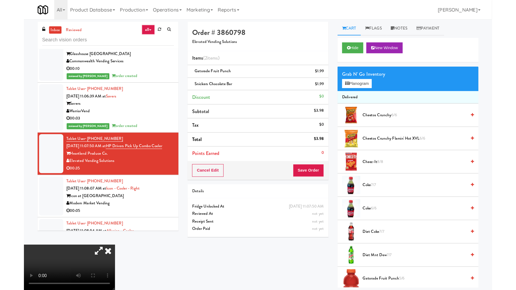
scroll to position [1329, 0]
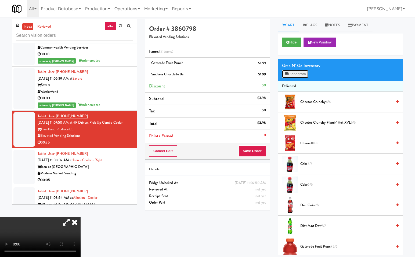
click at [294, 71] on button "Planogram" at bounding box center [295, 74] width 26 height 8
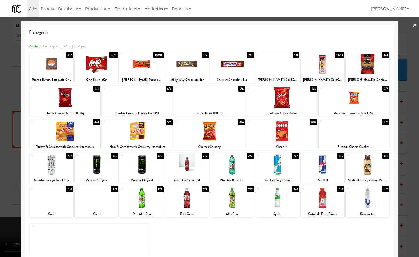
click at [82, 135] on div at bounding box center [65, 131] width 71 height 21
click at [412, 146] on div at bounding box center [209, 128] width 419 height 257
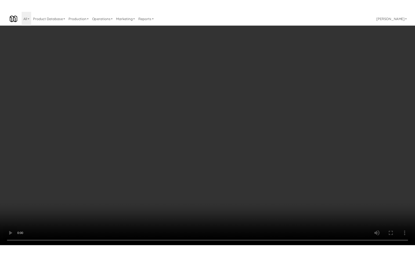
scroll to position [1329, 0]
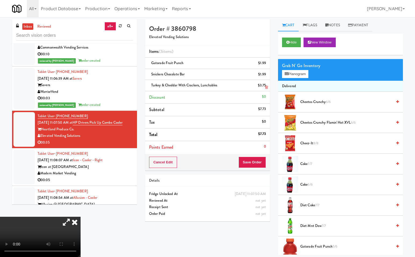
drag, startPoint x: 142, startPoint y: 110, endPoint x: 245, endPoint y: 88, distance: 105.7
click at [81, 217] on icon at bounding box center [75, 222] width 12 height 11
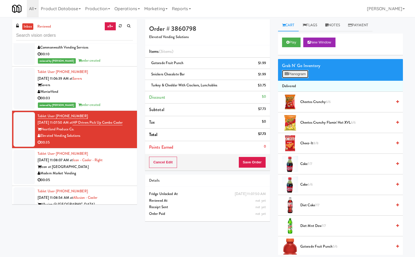
click at [304, 73] on button "Planogram" at bounding box center [295, 74] width 26 height 8
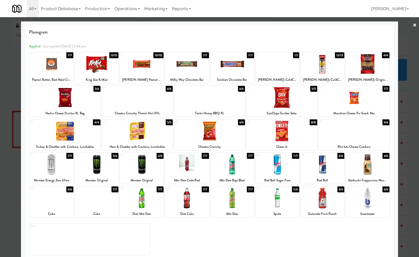
click at [413, 118] on div at bounding box center [209, 128] width 419 height 257
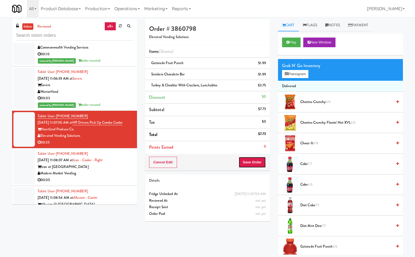
click at [249, 162] on button "Save Order" at bounding box center [251, 162] width 27 height 11
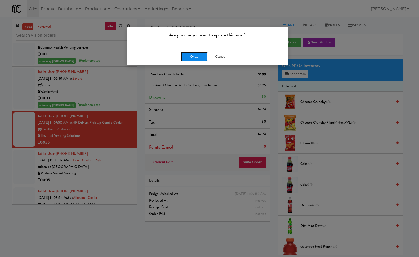
click at [199, 57] on button "Okay" at bounding box center [194, 57] width 27 height 10
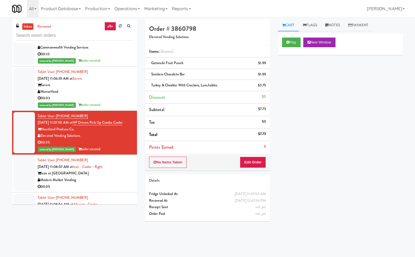
click at [109, 184] on div "Modern Market Vending" at bounding box center [85, 180] width 95 height 7
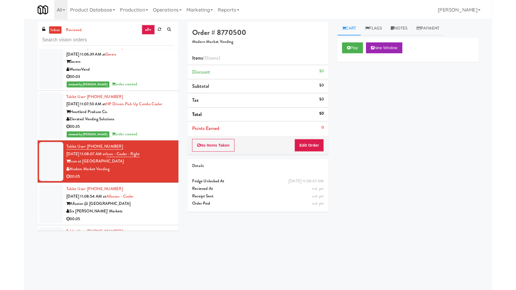
scroll to position [1361, 0]
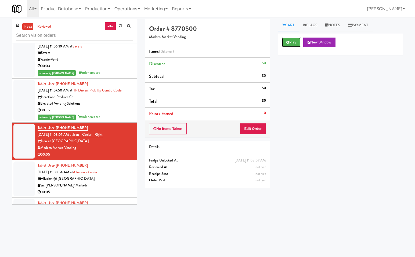
drag, startPoint x: 291, startPoint y: 44, endPoint x: 234, endPoint y: 123, distance: 96.8
click at [290, 46] on button "Play" at bounding box center [291, 43] width 19 height 10
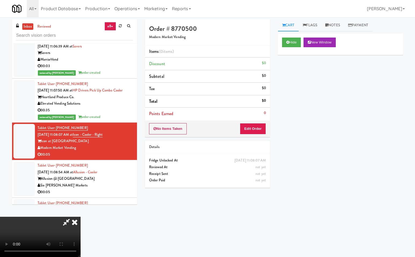
click at [67, 220] on icon at bounding box center [66, 222] width 12 height 11
click at [257, 129] on button "Edit Order" at bounding box center [253, 128] width 26 height 11
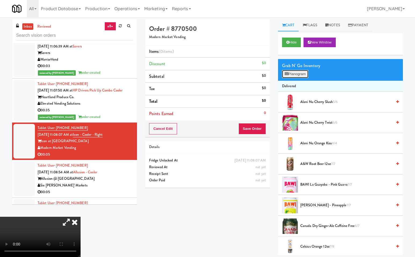
click at [293, 73] on button "Planogram" at bounding box center [295, 74] width 26 height 8
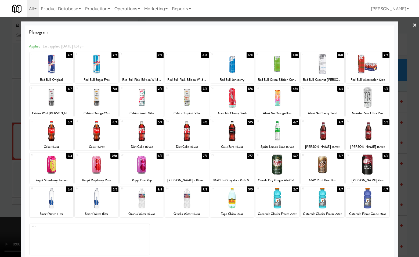
click at [147, 135] on div at bounding box center [142, 131] width 44 height 21
click at [404, 215] on div at bounding box center [209, 128] width 419 height 257
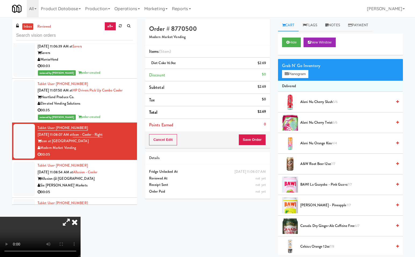
click at [81, 217] on icon at bounding box center [75, 222] width 12 height 11
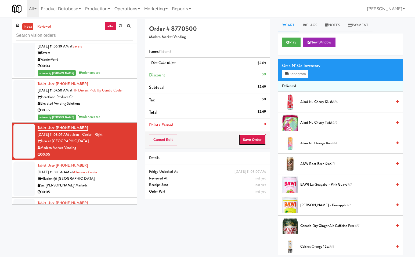
click at [257, 139] on button "Save Order" at bounding box center [251, 139] width 27 height 11
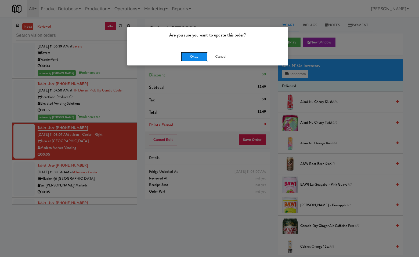
drag, startPoint x: 198, startPoint y: 58, endPoint x: 369, endPoint y: 187, distance: 213.8
click at [198, 58] on button "Okay" at bounding box center [194, 57] width 27 height 10
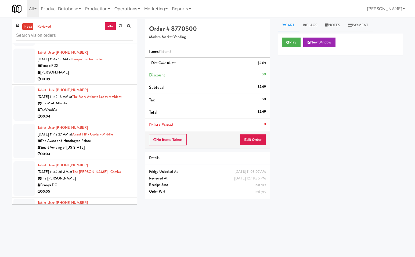
scroll to position [3188, 0]
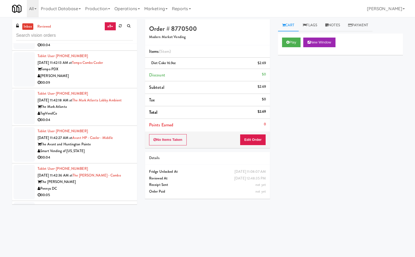
click at [133, 201] on li "Tablet User · (516) 314-7167 Sep 21, 2025 11:42:36 AM at The Earl - Combo The E…" at bounding box center [74, 183] width 125 height 38
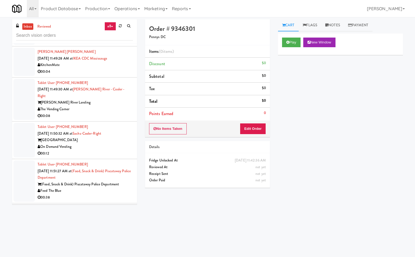
scroll to position [3604, 0]
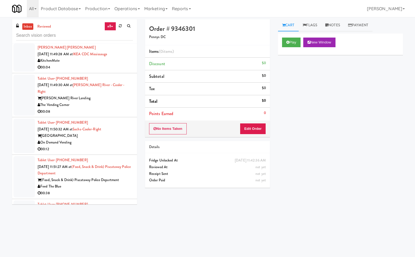
click at [108, 146] on div "On Demand Vending" at bounding box center [85, 142] width 95 height 7
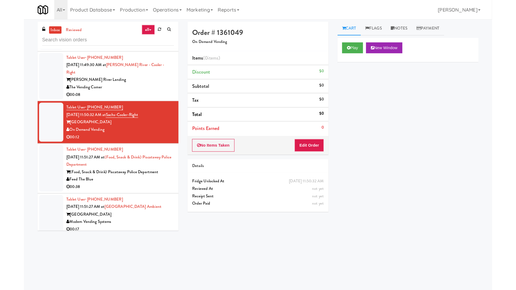
scroll to position [3636, 0]
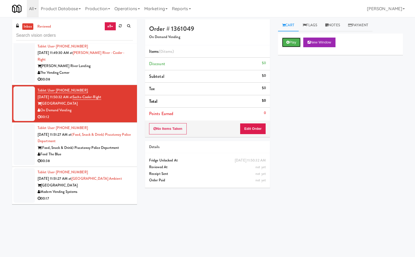
drag, startPoint x: 295, startPoint y: 42, endPoint x: 283, endPoint y: 56, distance: 18.1
click at [294, 43] on button "Play" at bounding box center [291, 43] width 19 height 10
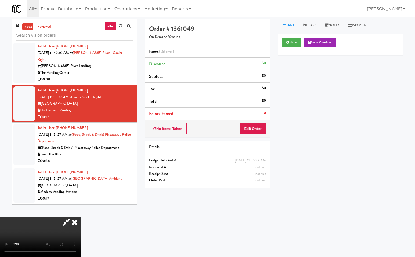
click at [65, 223] on icon at bounding box center [66, 222] width 12 height 11
click at [261, 129] on button "Edit Order" at bounding box center [253, 128] width 26 height 11
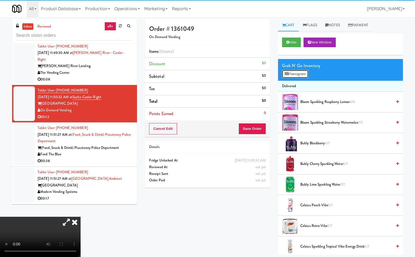
click at [299, 72] on button "Planogram" at bounding box center [295, 74] width 26 height 8
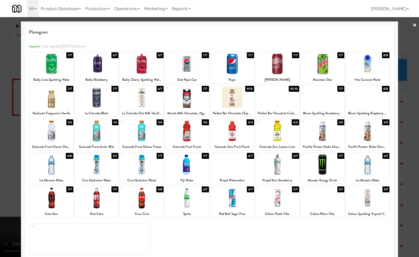
click at [228, 100] on div at bounding box center [232, 97] width 44 height 21
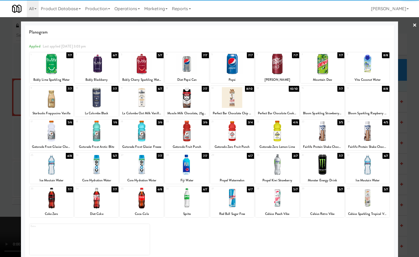
drag, startPoint x: 410, startPoint y: 137, endPoint x: 226, endPoint y: 92, distance: 190.1
click at [410, 137] on div at bounding box center [209, 128] width 419 height 257
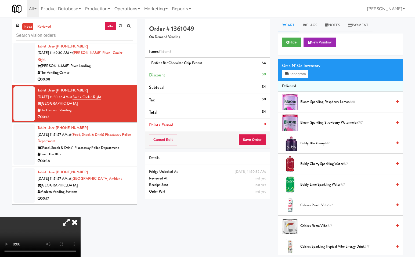
drag, startPoint x: 142, startPoint y: 179, endPoint x: 218, endPoint y: 173, distance: 76.5
click at [81, 217] on icon at bounding box center [75, 222] width 12 height 11
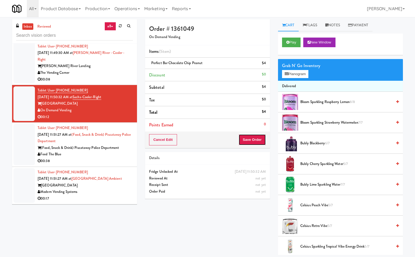
click at [257, 141] on button "Save Order" at bounding box center [251, 139] width 27 height 11
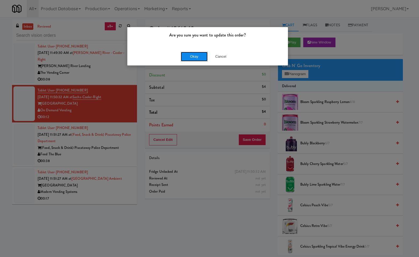
click at [191, 58] on button "Okay" at bounding box center [194, 57] width 27 height 10
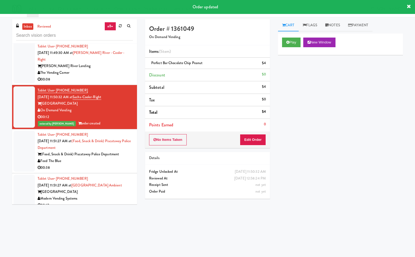
click at [186, 221] on div "Order # 1361049 On Demand Vending Items (1 item ) Perfect Bar Chocolate Chip Pe…" at bounding box center [274, 127] width 266 height 216
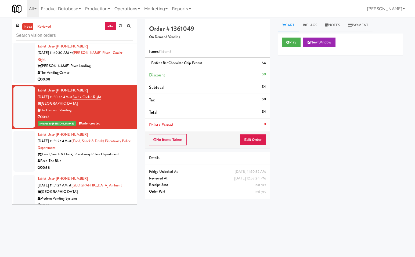
click at [106, 165] on div "Feed The Blue" at bounding box center [85, 161] width 95 height 7
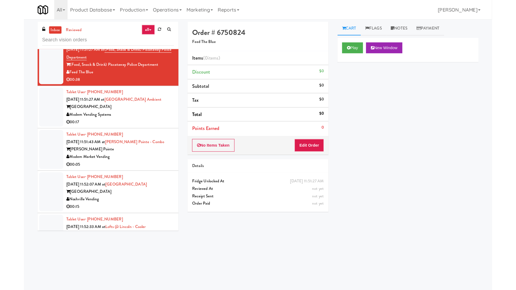
scroll to position [3743, 0]
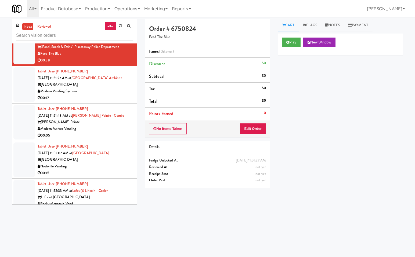
click at [141, 219] on div "inbox reviewed all all unclear take inventory issue suspicious failed recent ad…" at bounding box center [207, 127] width 399 height 216
click at [288, 43] on icon at bounding box center [287, 42] width 3 height 3
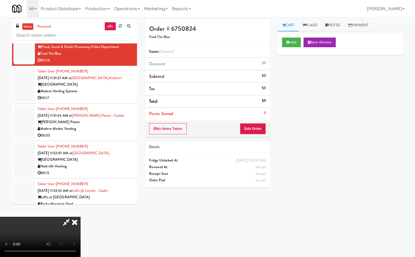
drag, startPoint x: 66, startPoint y: 222, endPoint x: 65, endPoint y: 238, distance: 16.4
click at [65, 222] on icon at bounding box center [66, 222] width 12 height 11
click at [256, 131] on button "Edit Order" at bounding box center [253, 128] width 26 height 11
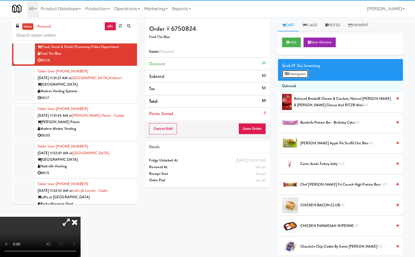
drag, startPoint x: 306, startPoint y: 74, endPoint x: 297, endPoint y: 131, distance: 57.7
click at [306, 75] on button "Planogram" at bounding box center [295, 74] width 26 height 8
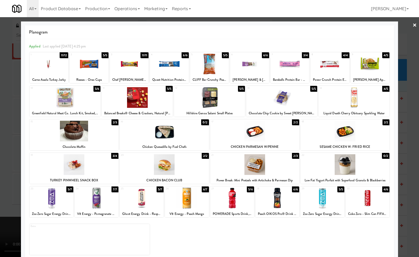
click at [285, 104] on div at bounding box center [281, 97] width 71 height 21
click at [407, 133] on div at bounding box center [209, 128] width 419 height 257
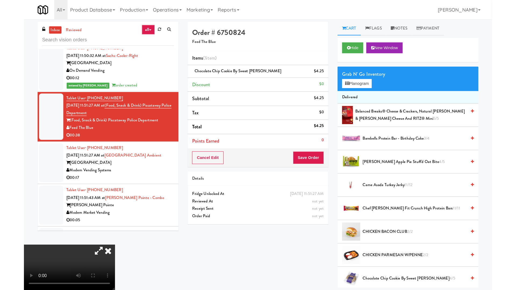
scroll to position [3743, 0]
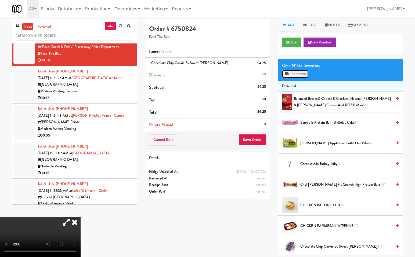
click at [294, 72] on button "Planogram" at bounding box center [295, 74] width 26 height 8
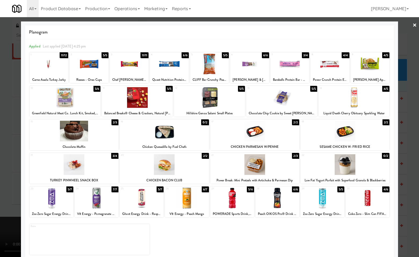
click at [408, 215] on div at bounding box center [209, 128] width 419 height 257
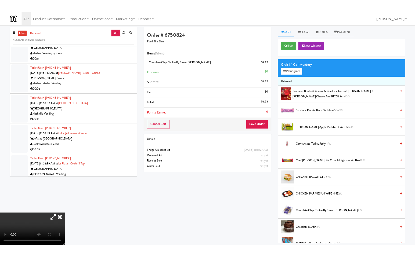
scroll to position [3684, 0]
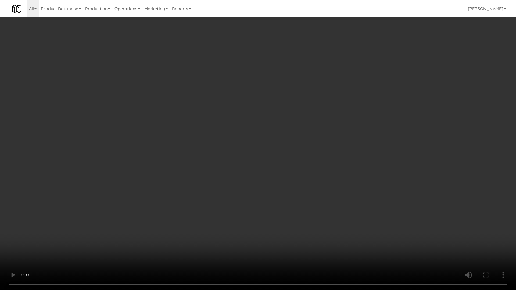
drag, startPoint x: 218, startPoint y: 158, endPoint x: 218, endPoint y: 151, distance: 6.2
click at [415, 190] on video at bounding box center [258, 145] width 516 height 290
drag, startPoint x: 439, startPoint y: 204, endPoint x: 464, endPoint y: 224, distance: 31.8
click at [415, 204] on video at bounding box center [258, 145] width 516 height 290
click at [393, 207] on video at bounding box center [258, 145] width 516 height 290
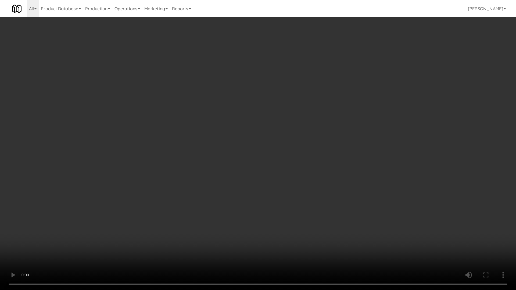
scroll to position [3743, 0]
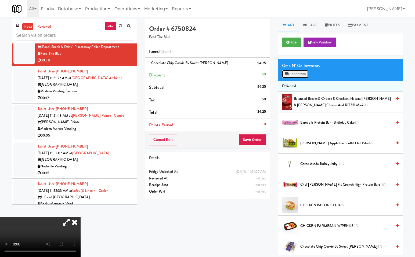
click at [299, 73] on button "Planogram" at bounding box center [295, 74] width 26 height 8
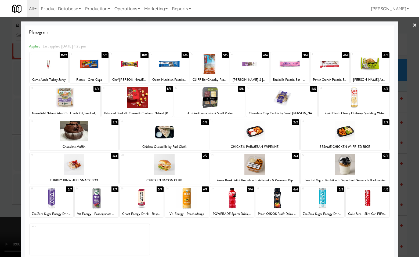
click at [220, 101] on div at bounding box center [209, 97] width 71 height 21
click at [411, 146] on div at bounding box center [209, 128] width 419 height 257
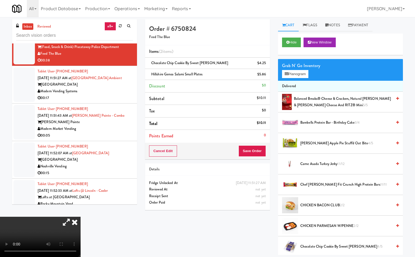
click at [81, 217] on icon at bounding box center [75, 222] width 12 height 11
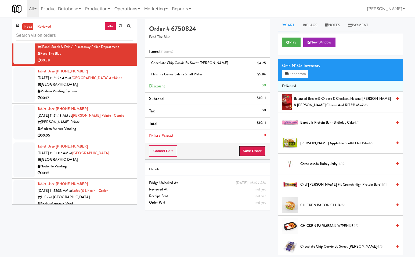
click at [260, 150] on button "Save Order" at bounding box center [251, 151] width 27 height 11
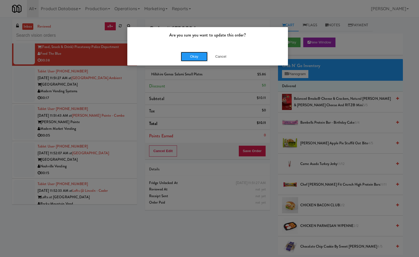
click at [197, 56] on button "Okay" at bounding box center [194, 57] width 27 height 10
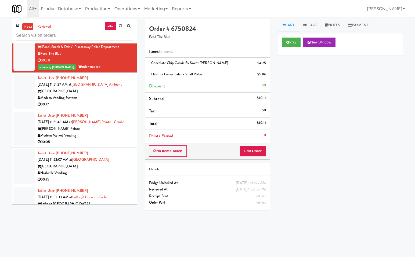
click at [111, 102] on div "Modern Vending Systems" at bounding box center [85, 98] width 95 height 7
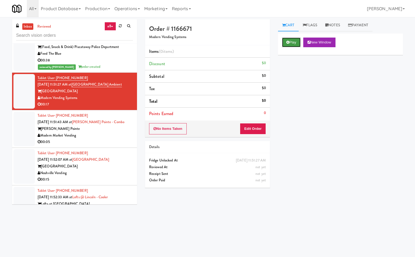
click at [293, 41] on button "Play" at bounding box center [291, 43] width 19 height 10
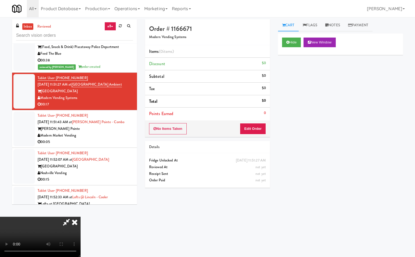
click at [68, 222] on icon at bounding box center [66, 222] width 12 height 11
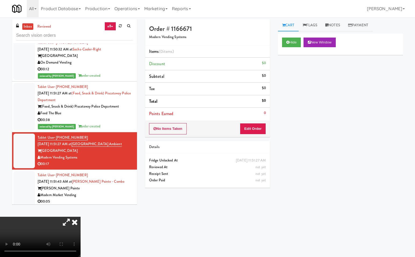
scroll to position [3743, 0]
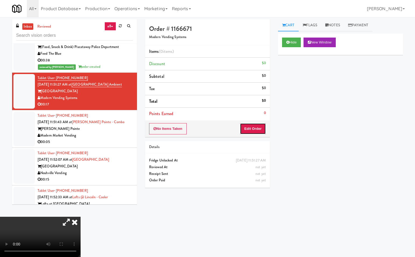
click at [254, 127] on button "Edit Order" at bounding box center [253, 128] width 26 height 11
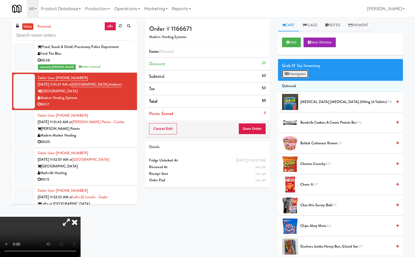
click at [291, 73] on button "Planogram" at bounding box center [295, 74] width 26 height 8
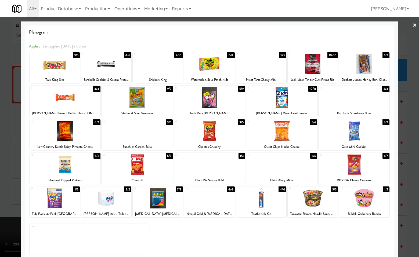
click at [268, 205] on div at bounding box center [261, 198] width 50 height 21
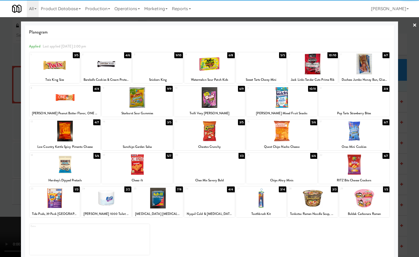
click at [412, 218] on div at bounding box center [209, 128] width 419 height 257
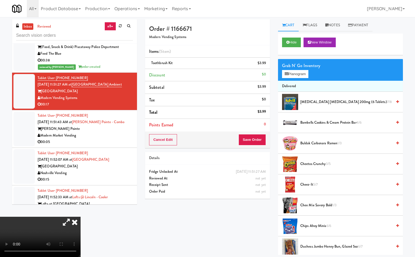
click at [81, 217] on icon at bounding box center [75, 222] width 12 height 11
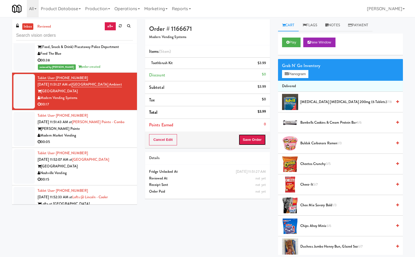
click at [258, 136] on button "Save Order" at bounding box center [251, 139] width 27 height 11
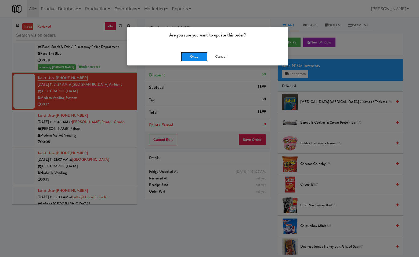
click at [194, 55] on button "Okay" at bounding box center [194, 57] width 27 height 10
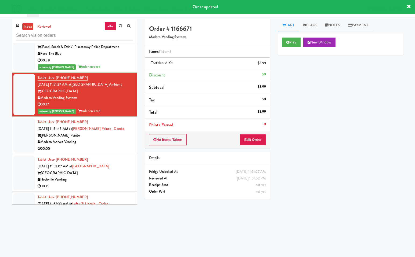
click at [119, 139] on div "Alexan Braker Pointe" at bounding box center [85, 135] width 95 height 7
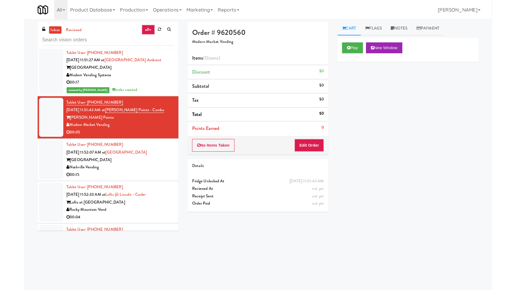
scroll to position [3776, 0]
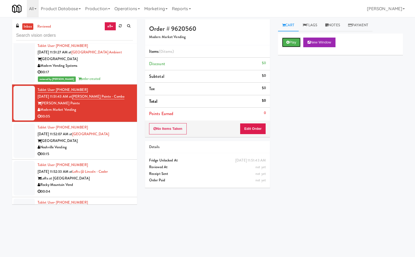
drag, startPoint x: 294, startPoint y: 42, endPoint x: 287, endPoint y: 88, distance: 47.2
click at [294, 42] on button "Play" at bounding box center [291, 43] width 19 height 10
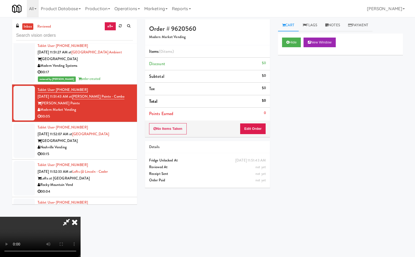
click at [67, 220] on icon at bounding box center [66, 222] width 12 height 11
click at [260, 132] on button "Edit Order" at bounding box center [253, 128] width 26 height 11
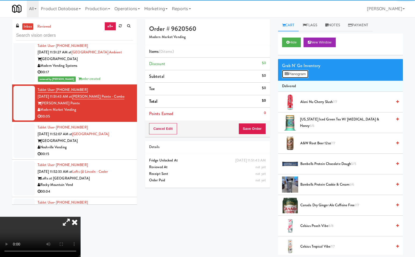
drag, startPoint x: 299, startPoint y: 75, endPoint x: 190, endPoint y: 223, distance: 184.0
click at [299, 75] on button "Planogram" at bounding box center [295, 74] width 26 height 8
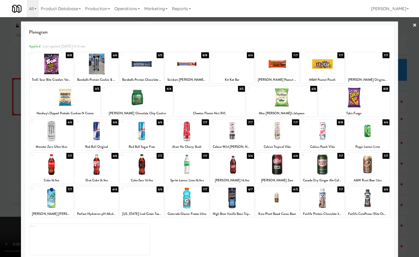
click at [231, 201] on div at bounding box center [232, 198] width 44 height 21
click at [408, 201] on div at bounding box center [209, 128] width 419 height 257
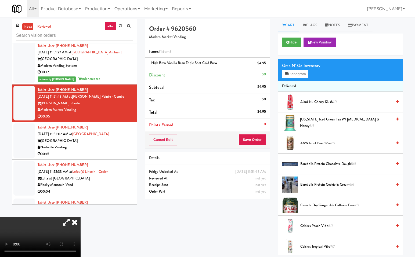
click at [81, 217] on icon at bounding box center [75, 222] width 12 height 11
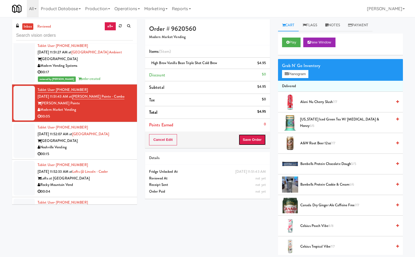
click at [262, 138] on button "Save Order" at bounding box center [251, 139] width 27 height 11
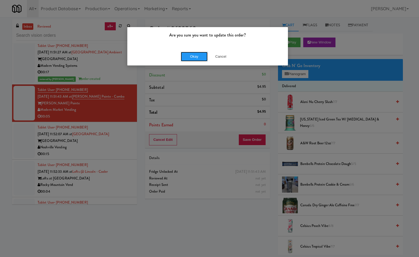
click at [191, 55] on button "Okay" at bounding box center [194, 57] width 27 height 10
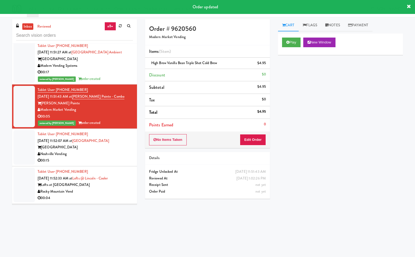
click at [113, 158] on div "Noshville Vending" at bounding box center [85, 154] width 95 height 7
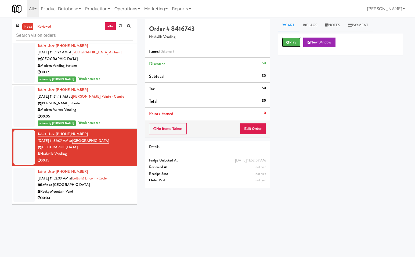
drag, startPoint x: 292, startPoint y: 42, endPoint x: 291, endPoint y: 48, distance: 6.7
click at [292, 42] on button "Play" at bounding box center [291, 43] width 19 height 10
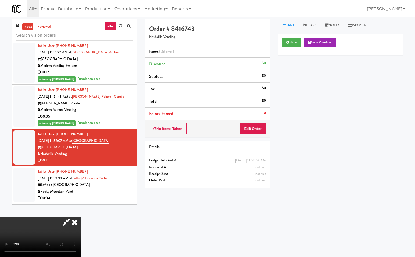
click at [65, 220] on icon at bounding box center [66, 222] width 12 height 11
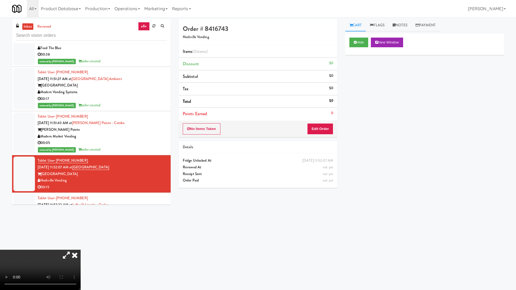
scroll to position [3776, 0]
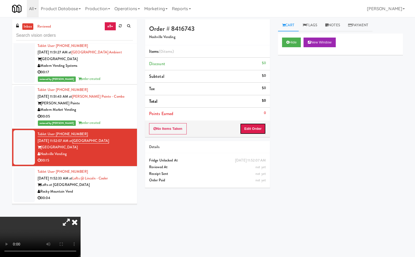
click at [256, 130] on button "Edit Order" at bounding box center [253, 128] width 26 height 11
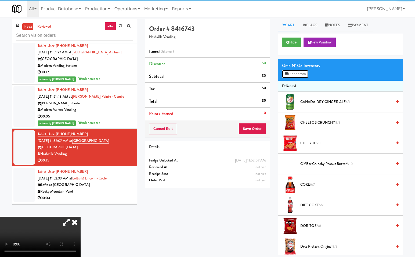
drag, startPoint x: 298, startPoint y: 73, endPoint x: 283, endPoint y: 151, distance: 79.0
click at [298, 76] on button "Planogram" at bounding box center [295, 74] width 26 height 8
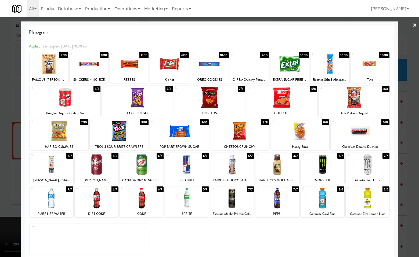
click at [55, 202] on div at bounding box center [52, 198] width 44 height 21
click at [408, 201] on div at bounding box center [209, 128] width 419 height 257
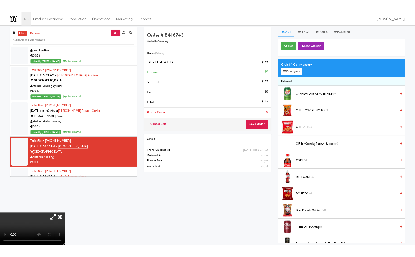
scroll to position [3776, 0]
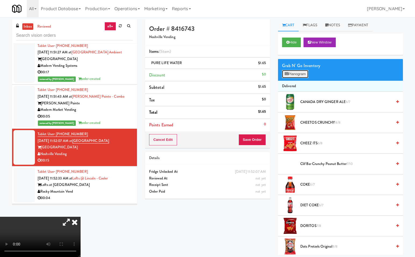
click at [300, 74] on button "Planogram" at bounding box center [295, 74] width 26 height 8
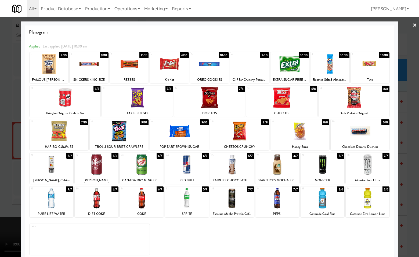
click at [368, 68] on div at bounding box center [370, 64] width 39 height 21
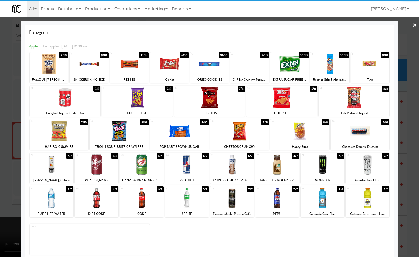
click at [411, 161] on div at bounding box center [209, 128] width 419 height 257
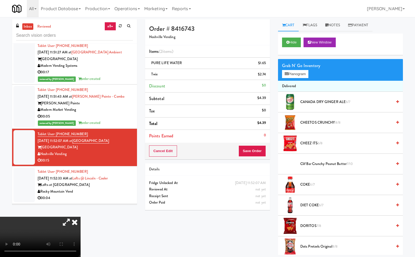
drag, startPoint x: 143, startPoint y: 108, endPoint x: 157, endPoint y: 126, distance: 22.5
click at [81, 217] on icon at bounding box center [75, 222] width 12 height 11
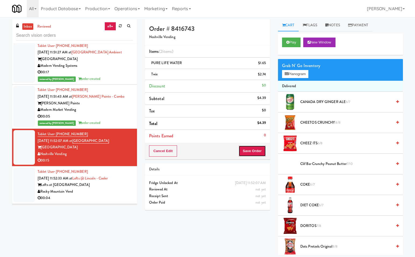
click at [262, 152] on button "Save Order" at bounding box center [251, 151] width 27 height 11
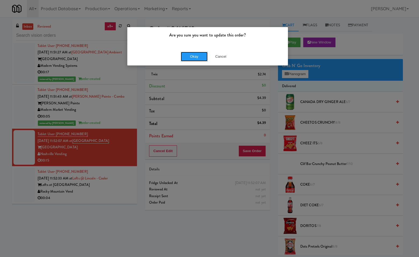
click at [196, 54] on button "Okay" at bounding box center [194, 57] width 27 height 10
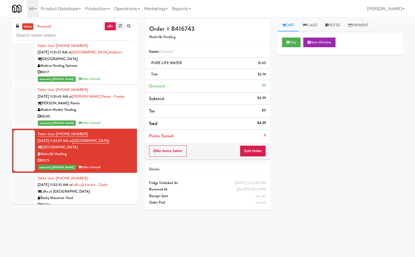
click at [123, 26] on link at bounding box center [120, 26] width 8 height 8
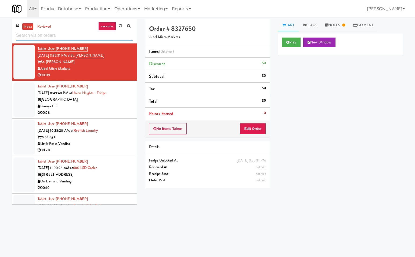
click at [67, 36] on input "text" at bounding box center [74, 36] width 117 height 10
paste input "750 N Dearborn - Left - Fridge"
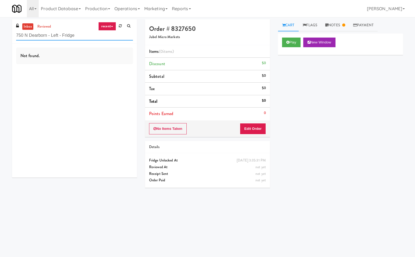
type input "750 N Dearborn - Left - Fridge"
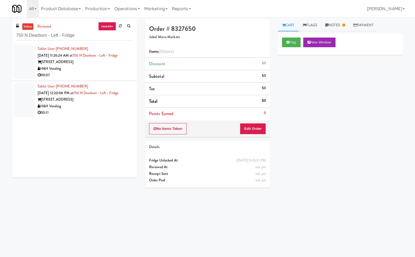
click at [103, 68] on div "H&H Vending" at bounding box center [85, 69] width 95 height 7
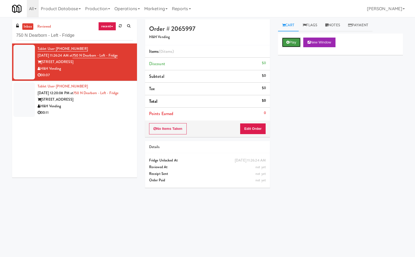
drag, startPoint x: 290, startPoint y: 41, endPoint x: 270, endPoint y: 71, distance: 35.6
click at [290, 44] on button "Play" at bounding box center [291, 43] width 19 height 10
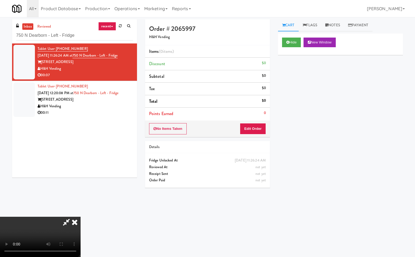
drag, startPoint x: 69, startPoint y: 220, endPoint x: 135, endPoint y: 224, distance: 66.5
click at [69, 220] on icon at bounding box center [66, 222] width 12 height 11
click at [258, 129] on button "Edit Order" at bounding box center [253, 128] width 26 height 11
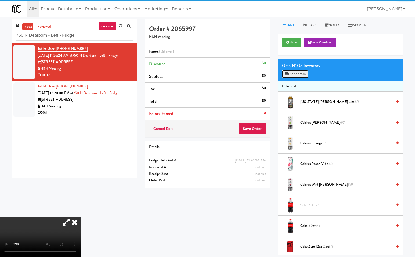
click at [305, 73] on button "Planogram" at bounding box center [295, 74] width 26 height 8
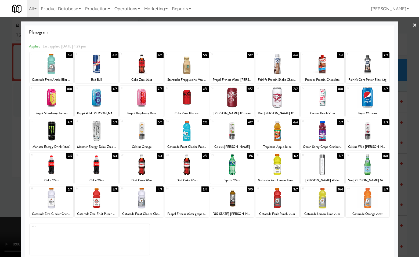
click at [189, 62] on div at bounding box center [187, 64] width 44 height 21
click at [413, 106] on div at bounding box center [209, 128] width 419 height 257
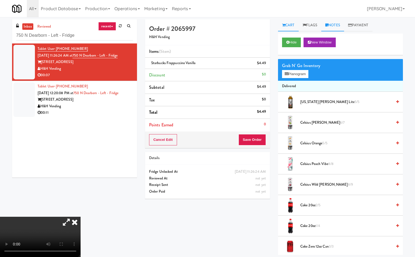
click at [336, 23] on link "Notes" at bounding box center [332, 25] width 23 height 12
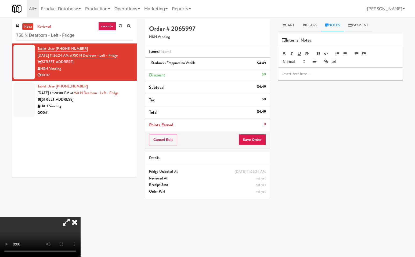
click at [294, 72] on p at bounding box center [340, 74] width 116 height 6
click at [289, 22] on link "Cart" at bounding box center [288, 25] width 21 height 12
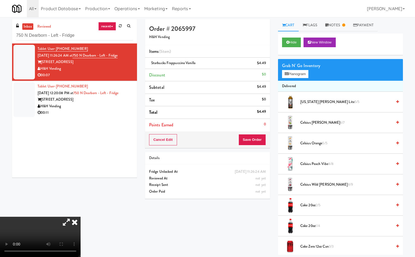
drag, startPoint x: 143, startPoint y: 110, endPoint x: 190, endPoint y: 133, distance: 53.1
click at [81, 217] on icon at bounding box center [75, 222] width 12 height 11
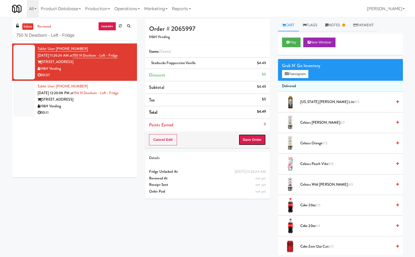
click at [257, 139] on button "Save Order" at bounding box center [251, 139] width 27 height 11
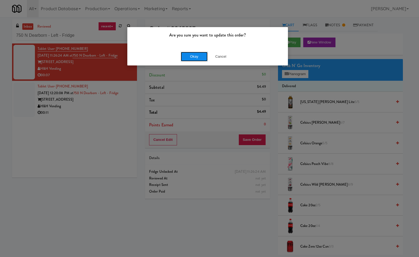
click at [198, 53] on button "Okay" at bounding box center [194, 57] width 27 height 10
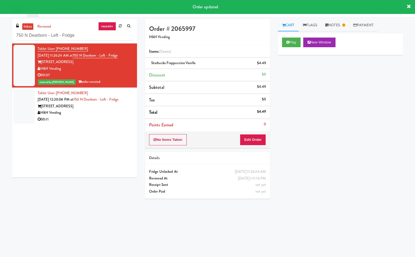
click at [99, 106] on div "750 N Dearborn St" at bounding box center [85, 106] width 95 height 7
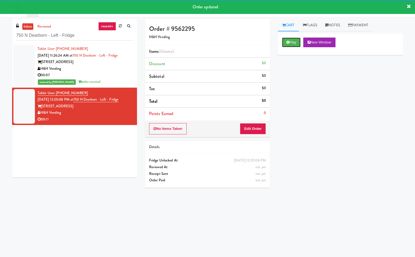
drag, startPoint x: 293, startPoint y: 43, endPoint x: 234, endPoint y: 146, distance: 119.2
click at [292, 45] on button "Play" at bounding box center [291, 43] width 19 height 10
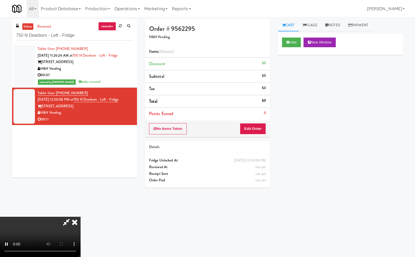
drag, startPoint x: 65, startPoint y: 222, endPoint x: 65, endPoint y: 247, distance: 25.5
click at [65, 224] on icon at bounding box center [66, 222] width 12 height 11
click at [251, 127] on button "Edit Order" at bounding box center [253, 128] width 26 height 11
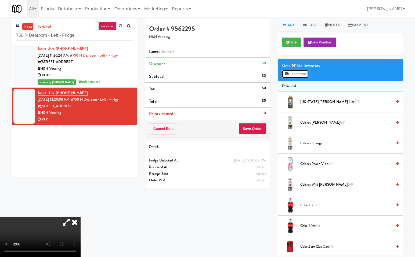
drag, startPoint x: 302, startPoint y: 74, endPoint x: 282, endPoint y: 157, distance: 84.9
click at [302, 75] on button "Planogram" at bounding box center [295, 74] width 26 height 8
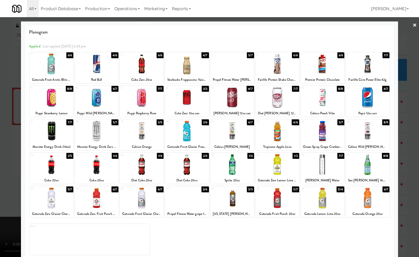
click at [187, 168] on div at bounding box center [187, 164] width 44 height 21
click at [186, 164] on div at bounding box center [187, 164] width 44 height 21
click at [286, 169] on div at bounding box center [277, 164] width 44 height 21
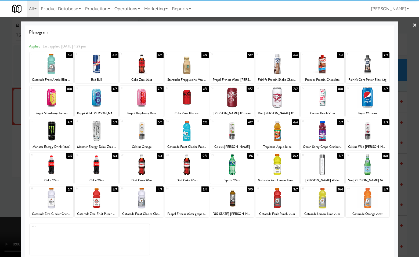
click at [414, 175] on div at bounding box center [209, 128] width 419 height 257
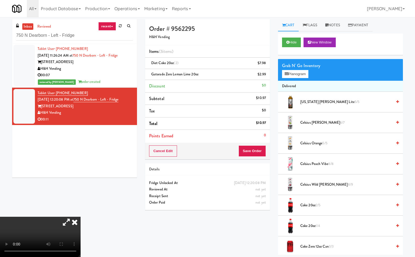
drag, startPoint x: 139, startPoint y: 109, endPoint x: 147, endPoint y: 114, distance: 9.7
click at [81, 217] on icon at bounding box center [75, 222] width 12 height 11
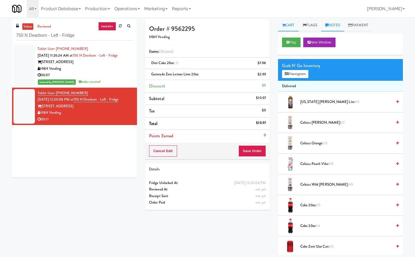
click at [335, 25] on link "Notes" at bounding box center [332, 25] width 23 height 12
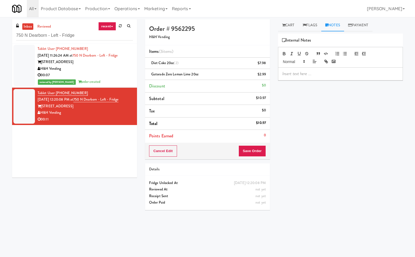
drag, startPoint x: 296, startPoint y: 73, endPoint x: 299, endPoint y: 66, distance: 7.0
click at [298, 68] on div at bounding box center [340, 74] width 124 height 12
drag, startPoint x: 292, startPoint y: 26, endPoint x: 326, endPoint y: 114, distance: 94.6
click at [292, 27] on link "Cart" at bounding box center [288, 25] width 21 height 12
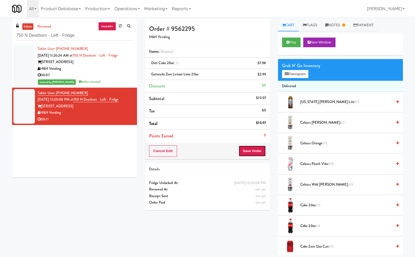
click at [256, 149] on button "Save Order" at bounding box center [251, 151] width 27 height 11
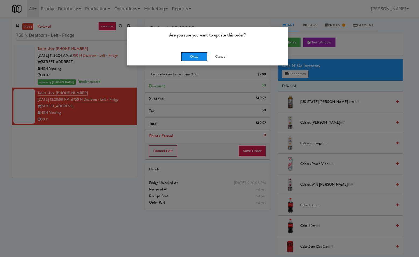
click at [194, 57] on button "Okay" at bounding box center [194, 57] width 27 height 10
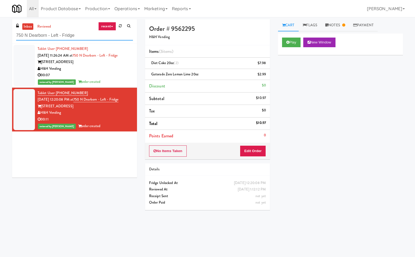
click at [96, 37] on input "750 N Dearborn - Left - Fridge" at bounding box center [74, 36] width 117 height 10
paste input "Cirrus - Cooler - Right"
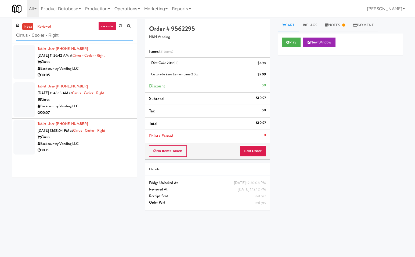
type input "Cirrus - Cooler - Right"
click at [117, 66] on div "Backcountry Vending LLC" at bounding box center [85, 69] width 95 height 7
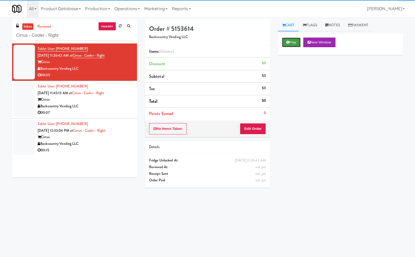
drag, startPoint x: 294, startPoint y: 42, endPoint x: 180, endPoint y: 122, distance: 138.9
click at [293, 43] on button "Play" at bounding box center [291, 43] width 19 height 10
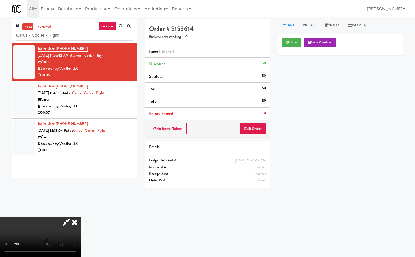
drag, startPoint x: 67, startPoint y: 223, endPoint x: 78, endPoint y: 240, distance: 20.5
click at [67, 224] on icon at bounding box center [66, 222] width 12 height 11
click at [255, 127] on button "Edit Order" at bounding box center [253, 128] width 26 height 11
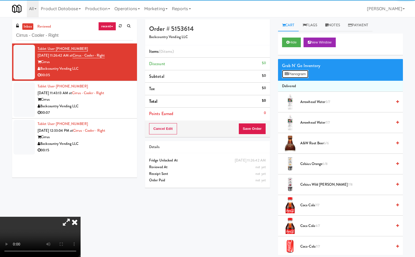
drag, startPoint x: 307, startPoint y: 72, endPoint x: 337, endPoint y: 133, distance: 68.2
click at [307, 73] on button "Planogram" at bounding box center [295, 74] width 26 height 8
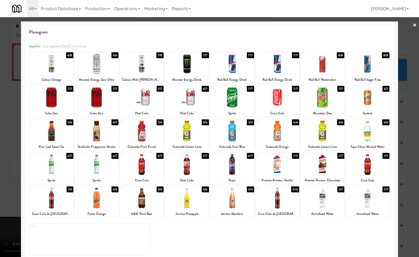
click at [323, 140] on div at bounding box center [323, 131] width 44 height 21
drag, startPoint x: 411, startPoint y: 142, endPoint x: 372, endPoint y: 146, distance: 38.6
click at [411, 142] on div at bounding box center [209, 128] width 419 height 257
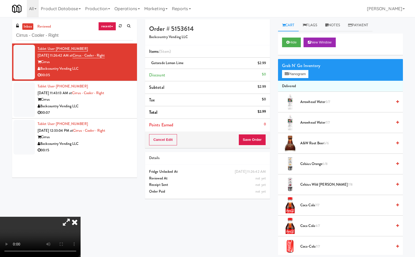
drag, startPoint x: 141, startPoint y: 179, endPoint x: 232, endPoint y: 163, distance: 92.4
click at [81, 217] on icon at bounding box center [75, 222] width 12 height 11
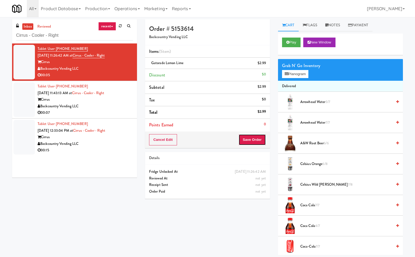
drag, startPoint x: 256, startPoint y: 139, endPoint x: 243, endPoint y: 149, distance: 17.0
click at [255, 139] on button "Save Order" at bounding box center [251, 139] width 27 height 11
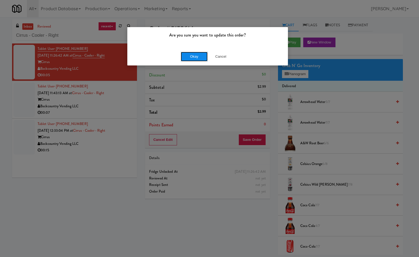
click at [203, 54] on button "Okay" at bounding box center [194, 57] width 27 height 10
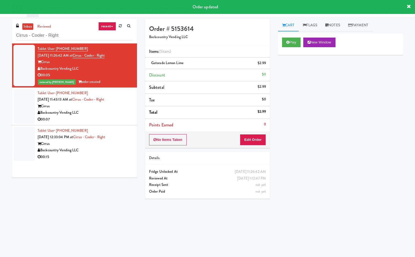
click at [118, 106] on div "Cirrus" at bounding box center [85, 106] width 95 height 7
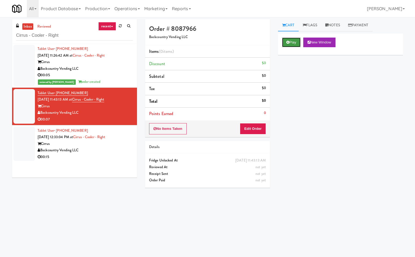
click at [292, 39] on button "Play" at bounding box center [291, 43] width 19 height 10
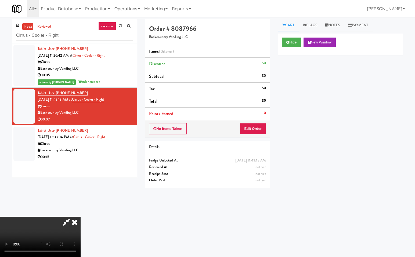
drag, startPoint x: 66, startPoint y: 222, endPoint x: 62, endPoint y: 240, distance: 19.1
click at [66, 223] on icon at bounding box center [66, 222] width 12 height 11
click at [212, 225] on body "Are you sure you want to update this order? Okay Cancel Okay Are you sure you w…" at bounding box center [207, 145] width 415 height 257
click at [260, 127] on button "Edit Order" at bounding box center [253, 128] width 26 height 11
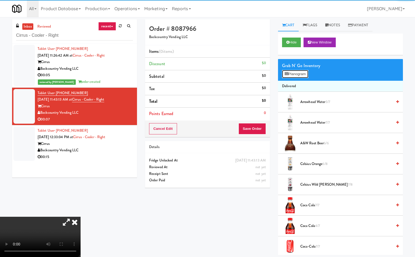
drag, startPoint x: 305, startPoint y: 72, endPoint x: 302, endPoint y: 145, distance: 73.4
click at [305, 73] on button "Planogram" at bounding box center [295, 74] width 26 height 8
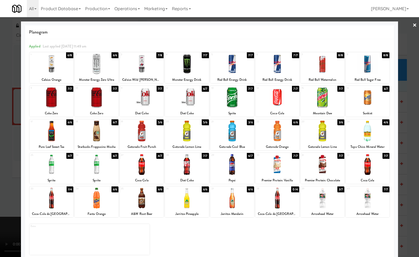
click at [47, 72] on div at bounding box center [52, 64] width 44 height 21
click at [408, 162] on div at bounding box center [209, 128] width 419 height 257
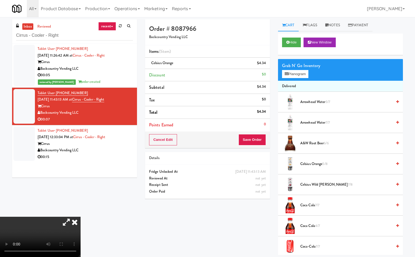
click at [81, 217] on icon at bounding box center [75, 222] width 12 height 11
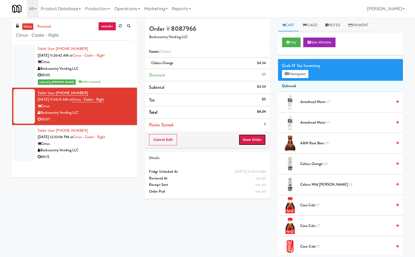
drag, startPoint x: 254, startPoint y: 140, endPoint x: 209, endPoint y: 185, distance: 63.2
click at [254, 140] on button "Save Order" at bounding box center [251, 139] width 27 height 11
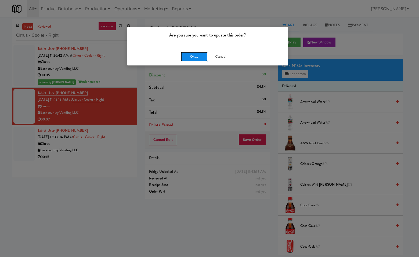
click at [192, 55] on button "Okay" at bounding box center [194, 57] width 27 height 10
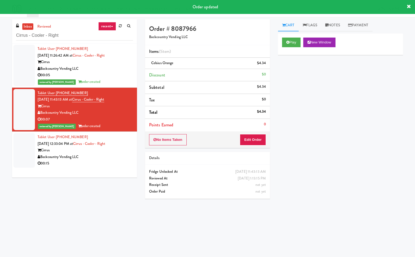
click at [106, 161] on div "00:15" at bounding box center [85, 163] width 95 height 7
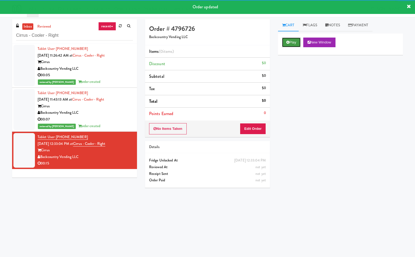
click at [295, 42] on button "Play" at bounding box center [291, 43] width 19 height 10
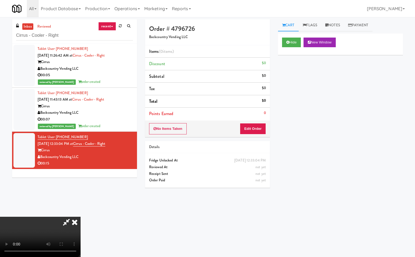
click at [67, 223] on icon at bounding box center [66, 222] width 12 height 11
click at [262, 127] on button "Edit Order" at bounding box center [253, 128] width 26 height 11
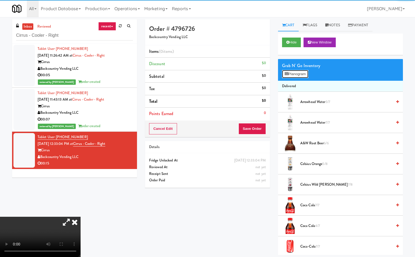
drag, startPoint x: 298, startPoint y: 74, endPoint x: 364, endPoint y: 111, distance: 75.9
click at [299, 75] on button "Planogram" at bounding box center [295, 74] width 26 height 8
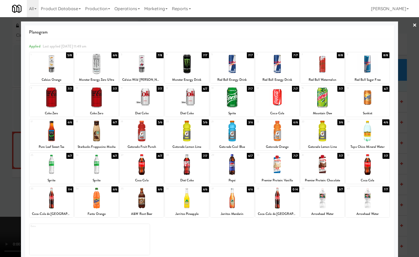
click at [366, 131] on div at bounding box center [368, 131] width 44 height 21
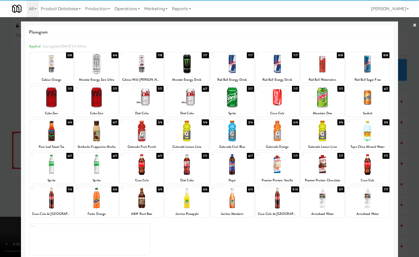
click at [410, 126] on div at bounding box center [209, 128] width 419 height 257
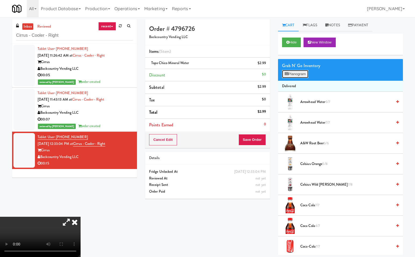
click at [295, 75] on button "Planogram" at bounding box center [295, 74] width 26 height 8
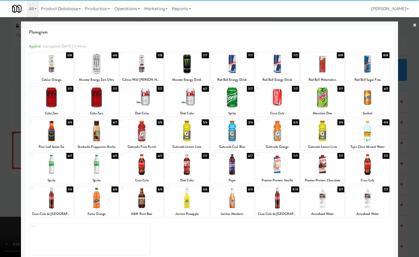
click at [53, 68] on div at bounding box center [52, 64] width 44 height 21
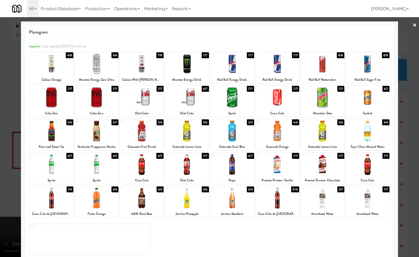
click at [413, 145] on div at bounding box center [209, 128] width 419 height 257
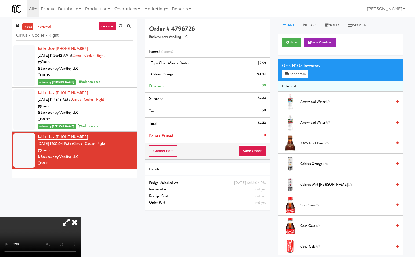
drag, startPoint x: 142, startPoint y: 182, endPoint x: 169, endPoint y: 184, distance: 26.4
click at [81, 217] on icon at bounding box center [75, 222] width 12 height 11
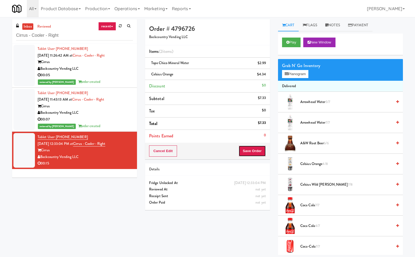
click at [257, 150] on button "Save Order" at bounding box center [251, 151] width 27 height 11
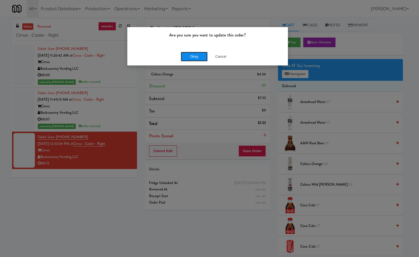
drag, startPoint x: 194, startPoint y: 56, endPoint x: 388, endPoint y: 103, distance: 199.7
click at [196, 57] on button "Okay" at bounding box center [194, 57] width 27 height 10
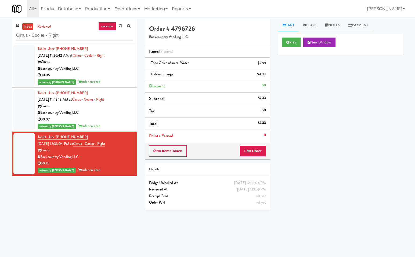
click at [93, 207] on div "inbox reviewed recent all unclear take inventory issue suspicious failed recent…" at bounding box center [207, 127] width 399 height 216
click at [88, 34] on input "Cirrus - Cooler - Right" at bounding box center [74, 36] width 117 height 10
paste input "545 N McClurg- Right - Ambient"
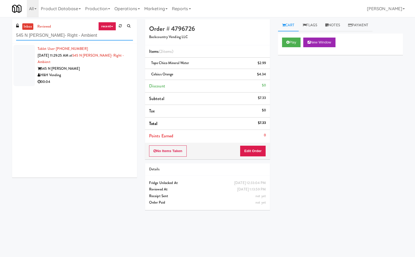
type input "545 N McClurg- Right - Ambient"
click at [108, 74] on div "H&H Vending" at bounding box center [85, 75] width 95 height 7
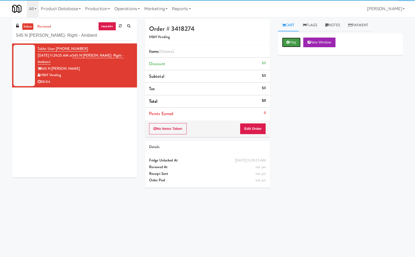
drag, startPoint x: 294, startPoint y: 42, endPoint x: 360, endPoint y: 96, distance: 85.1
click at [294, 45] on button "Play" at bounding box center [291, 43] width 19 height 10
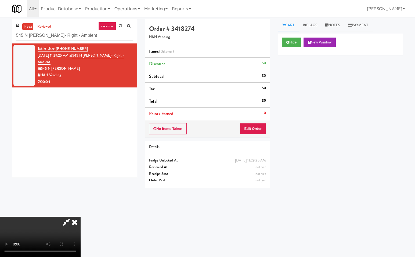
drag, startPoint x: 69, startPoint y: 222, endPoint x: 157, endPoint y: 202, distance: 89.6
click at [69, 221] on icon at bounding box center [66, 222] width 12 height 11
click at [254, 129] on button "Edit Order" at bounding box center [253, 128] width 26 height 11
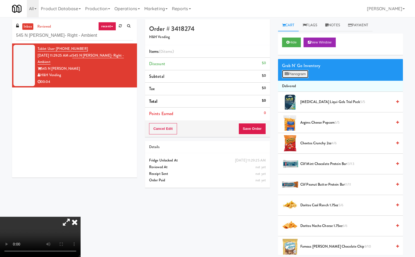
click at [301, 73] on button "Planogram" at bounding box center [295, 74] width 26 height 8
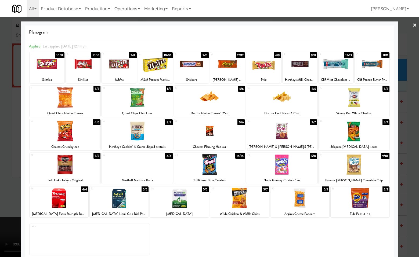
click at [298, 63] on div at bounding box center [300, 64] width 35 height 21
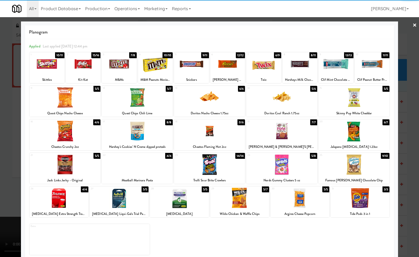
click at [408, 137] on div at bounding box center [209, 128] width 419 height 257
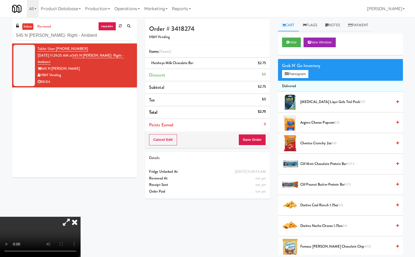
drag, startPoint x: 139, startPoint y: 109, endPoint x: 165, endPoint y: 119, distance: 27.4
click at [81, 217] on icon at bounding box center [75, 222] width 12 height 11
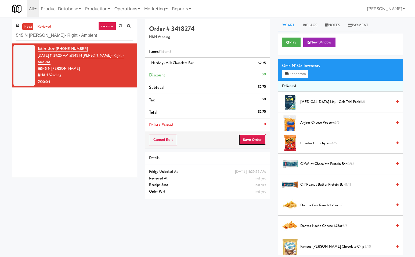
click at [253, 138] on button "Save Order" at bounding box center [251, 139] width 27 height 11
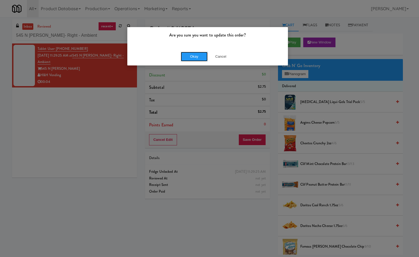
drag, startPoint x: 196, startPoint y: 57, endPoint x: 253, endPoint y: 83, distance: 62.9
click at [196, 58] on button "Okay" at bounding box center [194, 57] width 27 height 10
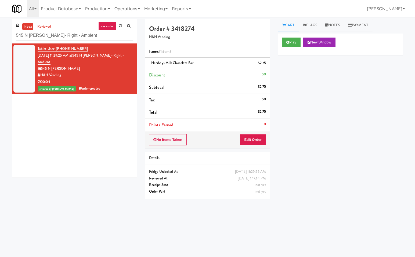
drag, startPoint x: 106, startPoint y: 150, endPoint x: 95, endPoint y: 85, distance: 66.4
click at [104, 143] on div "Tablet User · (248) 525-2993 Sep 21, 2025 11:29:25 AM at 545 N McClurg- Right -…" at bounding box center [74, 111] width 125 height 134
click at [84, 36] on input "545 N McClurg- Right - Ambient" at bounding box center [74, 36] width 117 height 10
paste input "Cosmopolitan at Lorton Station - Cooler #1"
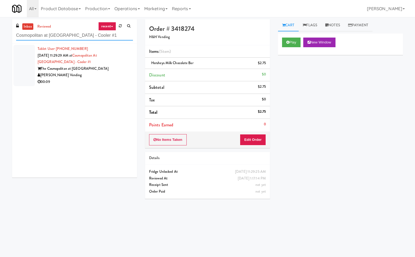
type input "Cosmopolitan at Lorton Station - Cooler #1"
drag, startPoint x: 119, startPoint y: 66, endPoint x: 308, endPoint y: 78, distance: 190.0
click at [120, 66] on div "The Cosmopolitan at Lorton Station" at bounding box center [85, 69] width 95 height 7
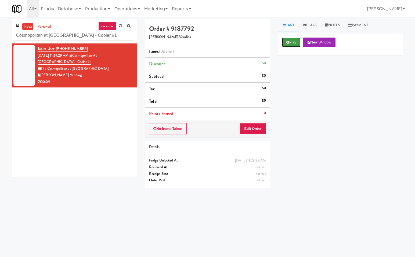
click at [288, 41] on icon at bounding box center [287, 42] width 3 height 3
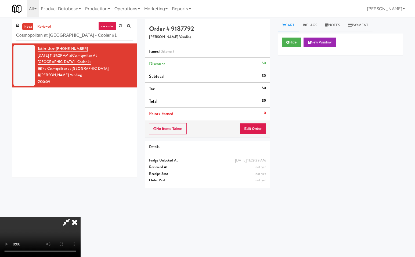
click at [68, 220] on icon at bounding box center [66, 222] width 12 height 11
click at [254, 128] on button "Edit Order" at bounding box center [253, 128] width 26 height 11
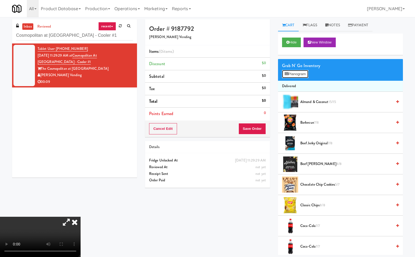
drag, startPoint x: 308, startPoint y: 74, endPoint x: 320, endPoint y: 122, distance: 50.0
click at [308, 76] on button "Planogram" at bounding box center [295, 74] width 26 height 8
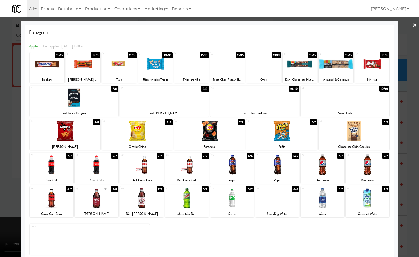
click at [352, 133] on div at bounding box center [354, 131] width 71 height 21
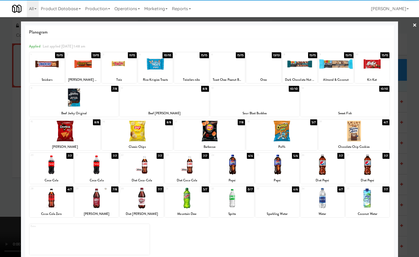
click at [410, 138] on div at bounding box center [209, 128] width 419 height 257
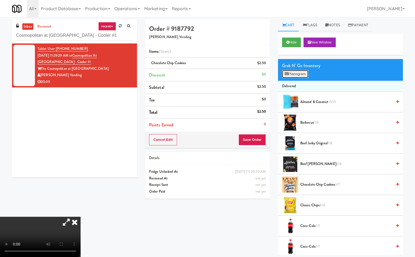
click at [295, 75] on button "Planogram" at bounding box center [295, 74] width 26 height 8
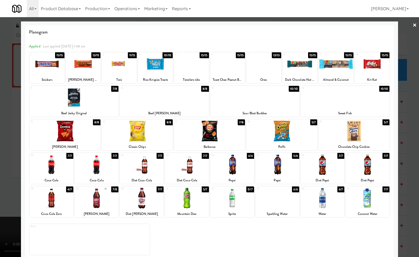
drag, startPoint x: 320, startPoint y: 163, endPoint x: 373, endPoint y: 182, distance: 56.7
click at [320, 163] on div at bounding box center [323, 164] width 44 height 21
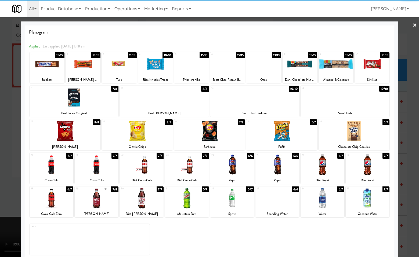
drag, startPoint x: 409, startPoint y: 173, endPoint x: 352, endPoint y: 203, distance: 65.0
click at [408, 174] on div at bounding box center [209, 128] width 419 height 257
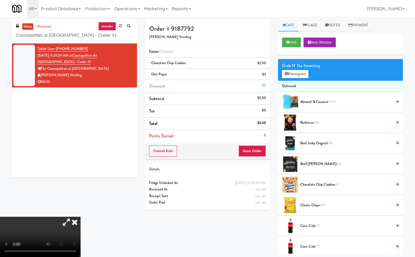
drag, startPoint x: 142, startPoint y: 108, endPoint x: 157, endPoint y: 122, distance: 19.8
click at [81, 217] on icon at bounding box center [75, 222] width 12 height 11
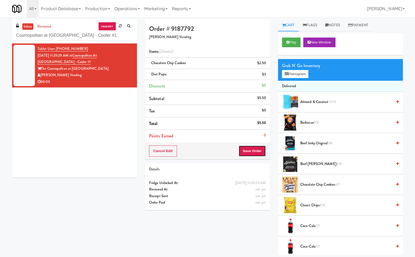
click at [249, 150] on button "Save Order" at bounding box center [251, 151] width 27 height 11
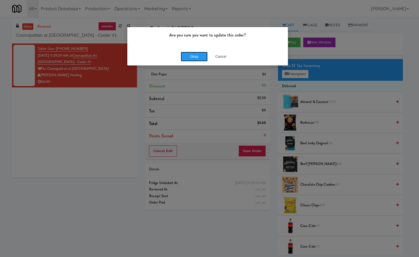
drag, startPoint x: 199, startPoint y: 53, endPoint x: 323, endPoint y: 106, distance: 134.6
click at [202, 56] on button "Okay" at bounding box center [194, 57] width 27 height 10
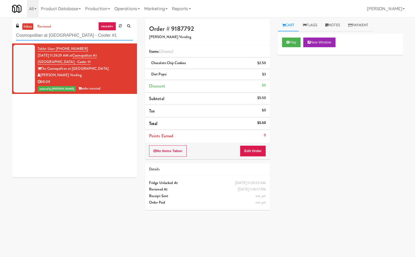
click at [119, 36] on input "Cosmopolitan at Lorton Station - Cooler #1" at bounding box center [74, 36] width 117 height 10
paste input "Locale - Fridge - Right"
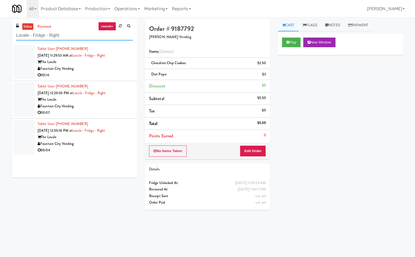
type input "Locale - Fridge - Right"
click at [109, 70] on div "Fountain City Vending" at bounding box center [85, 69] width 95 height 7
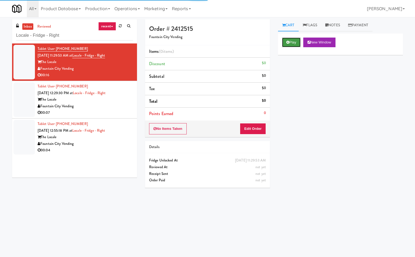
drag, startPoint x: 292, startPoint y: 42, endPoint x: 289, endPoint y: 47, distance: 5.8
click at [292, 43] on button "Play" at bounding box center [291, 43] width 19 height 10
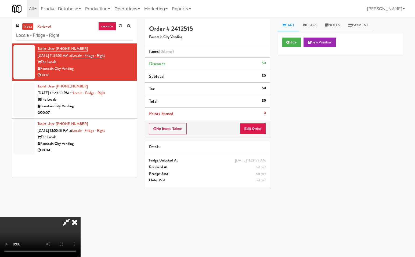
click at [66, 220] on icon at bounding box center [66, 222] width 12 height 11
click at [254, 128] on button "Edit Order" at bounding box center [253, 128] width 26 height 11
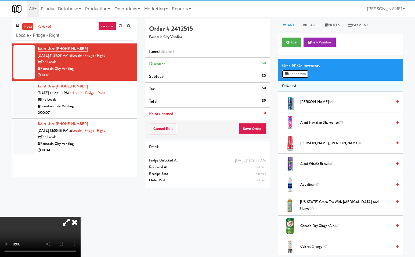
drag, startPoint x: 302, startPoint y: 73, endPoint x: 317, endPoint y: 136, distance: 64.4
click at [302, 74] on button "Planogram" at bounding box center [295, 74] width 26 height 8
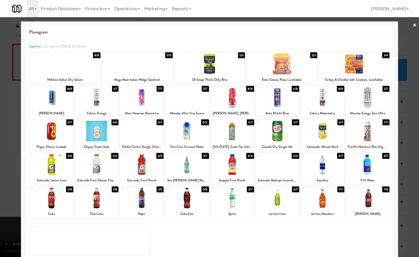
click at [276, 103] on div at bounding box center [277, 97] width 44 height 21
click at [407, 97] on div at bounding box center [209, 128] width 419 height 257
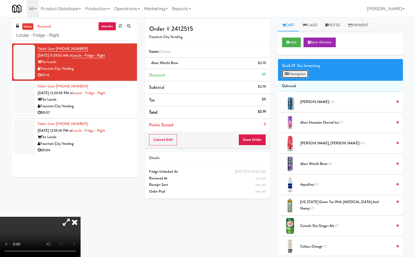
click at [301, 75] on button "Planogram" at bounding box center [295, 74] width 26 height 8
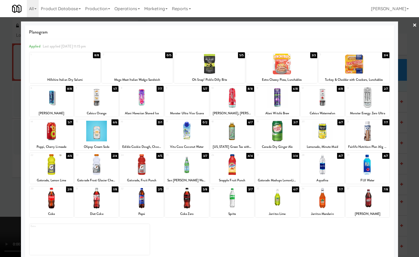
click at [206, 63] on div at bounding box center [209, 64] width 71 height 21
drag, startPoint x: 411, startPoint y: 140, endPoint x: 280, endPoint y: 85, distance: 142.1
click at [410, 139] on div at bounding box center [209, 128] width 419 height 257
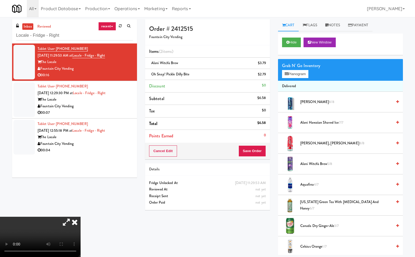
drag, startPoint x: 140, startPoint y: 108, endPoint x: 161, endPoint y: 122, distance: 25.0
click at [81, 217] on icon at bounding box center [75, 222] width 12 height 11
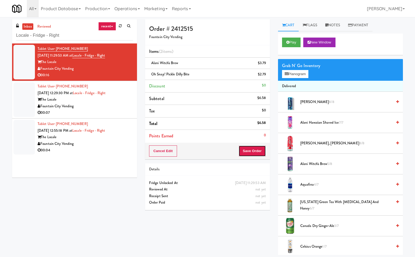
click at [254, 148] on button "Save Order" at bounding box center [251, 151] width 27 height 11
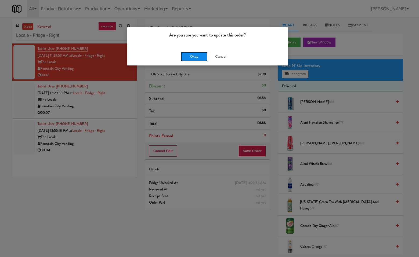
drag, startPoint x: 196, startPoint y: 55, endPoint x: 198, endPoint y: 86, distance: 30.7
click at [196, 56] on button "Okay" at bounding box center [194, 57] width 27 height 10
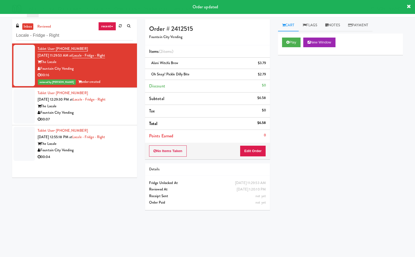
click at [114, 107] on div "The Locale" at bounding box center [85, 106] width 95 height 7
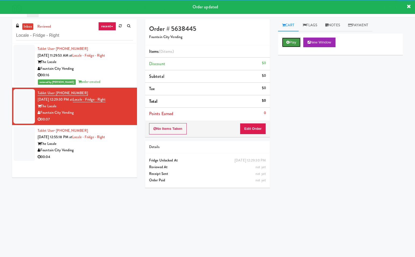
drag, startPoint x: 290, startPoint y: 41, endPoint x: 288, endPoint y: 44, distance: 3.4
click at [290, 41] on button "Play" at bounding box center [291, 43] width 19 height 10
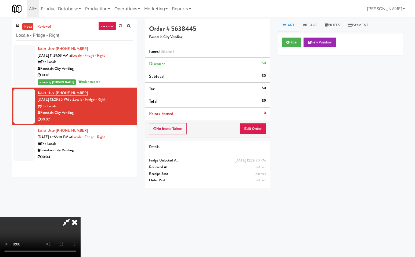
click at [66, 220] on icon at bounding box center [66, 222] width 12 height 11
click at [254, 129] on button "Edit Order" at bounding box center [253, 128] width 26 height 11
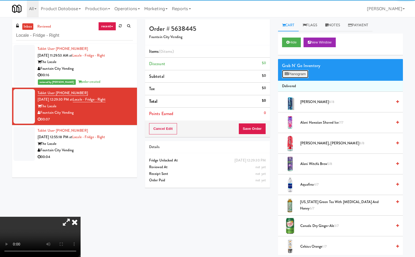
drag, startPoint x: 296, startPoint y: 73, endPoint x: 303, endPoint y: 130, distance: 57.4
click at [296, 74] on button "Planogram" at bounding box center [295, 74] width 26 height 8
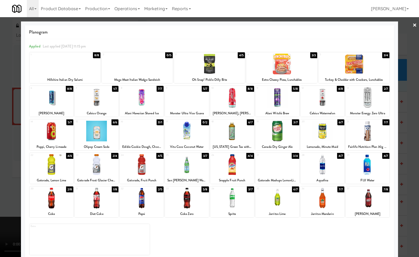
click at [146, 170] on div at bounding box center [142, 164] width 44 height 21
click at [410, 164] on div at bounding box center [209, 128] width 419 height 257
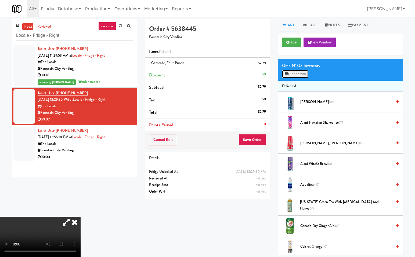
click at [293, 74] on button "Planogram" at bounding box center [295, 74] width 26 height 8
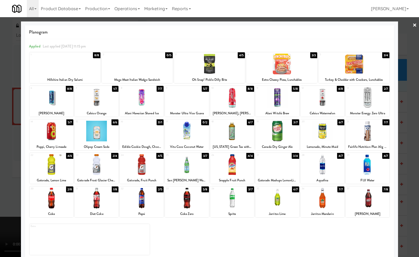
click at [411, 209] on div at bounding box center [209, 128] width 419 height 257
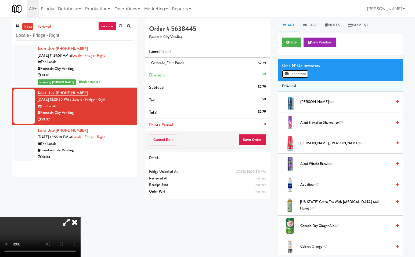
drag, startPoint x: 300, startPoint y: 73, endPoint x: 418, endPoint y: 107, distance: 122.8
click at [301, 73] on button "Planogram" at bounding box center [295, 74] width 26 height 8
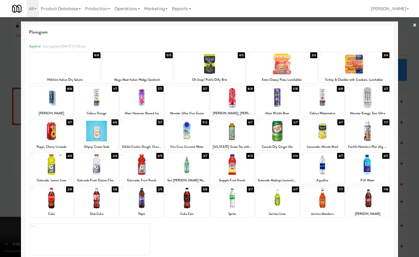
click at [365, 202] on div at bounding box center [368, 198] width 44 height 21
click at [412, 200] on div at bounding box center [209, 128] width 419 height 257
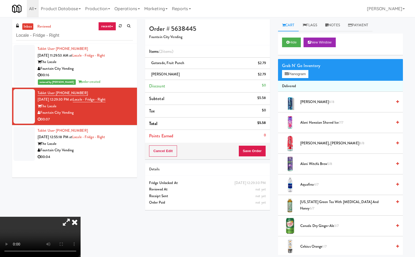
drag, startPoint x: 140, startPoint y: 109, endPoint x: 176, endPoint y: 135, distance: 44.5
click at [81, 217] on icon at bounding box center [75, 222] width 12 height 11
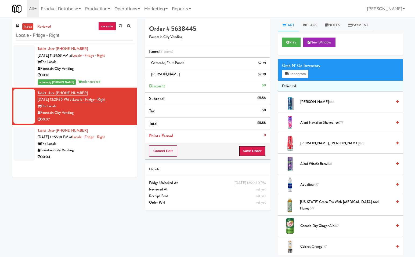
click at [255, 152] on button "Save Order" at bounding box center [251, 151] width 27 height 11
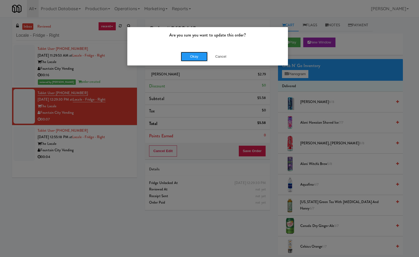
drag, startPoint x: 197, startPoint y: 55, endPoint x: 202, endPoint y: 97, distance: 42.2
click at [198, 56] on button "Okay" at bounding box center [194, 57] width 27 height 10
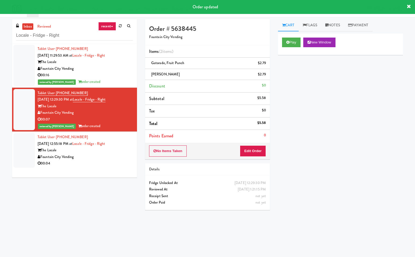
drag, startPoint x: 108, startPoint y: 154, endPoint x: 164, endPoint y: 155, distance: 55.9
click at [115, 155] on div "Fountain City Vending" at bounding box center [85, 157] width 95 height 7
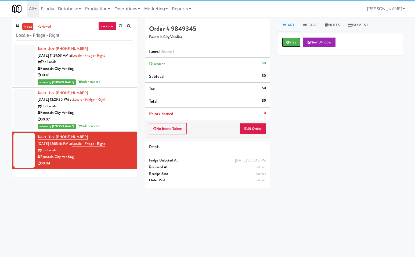
drag, startPoint x: 291, startPoint y: 41, endPoint x: 238, endPoint y: 142, distance: 114.6
click at [292, 43] on button "Play" at bounding box center [291, 43] width 19 height 10
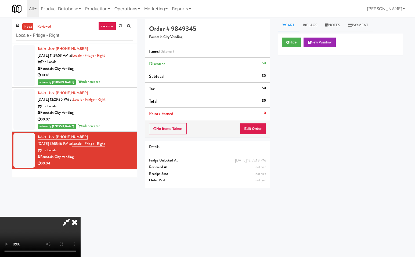
click at [69, 221] on icon at bounding box center [66, 222] width 12 height 11
click at [259, 127] on button "Edit Order" at bounding box center [253, 128] width 26 height 11
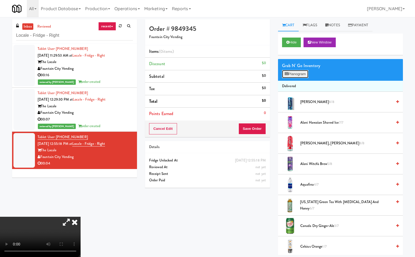
click at [302, 72] on button "Planogram" at bounding box center [295, 74] width 26 height 8
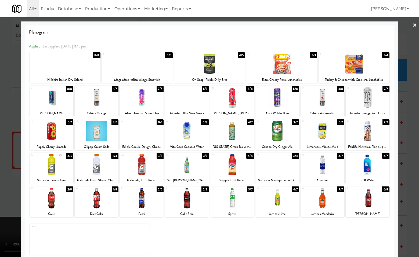
drag, startPoint x: 106, startPoint y: 200, endPoint x: 136, endPoint y: 213, distance: 32.8
click at [107, 200] on div at bounding box center [97, 198] width 44 height 21
click at [408, 222] on div at bounding box center [209, 128] width 419 height 257
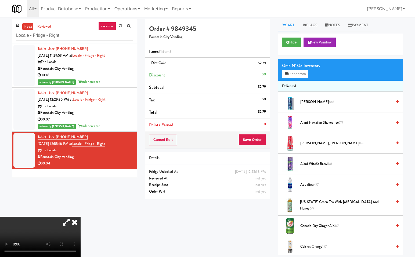
drag, startPoint x: 139, startPoint y: 107, endPoint x: 233, endPoint y: 141, distance: 99.7
click at [81, 217] on icon at bounding box center [75, 222] width 12 height 11
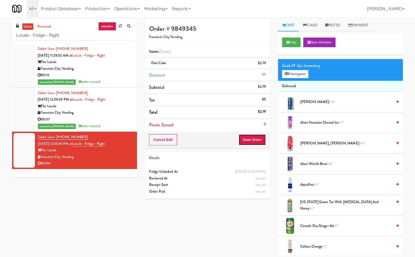
click at [256, 139] on button "Save Order" at bounding box center [251, 139] width 27 height 11
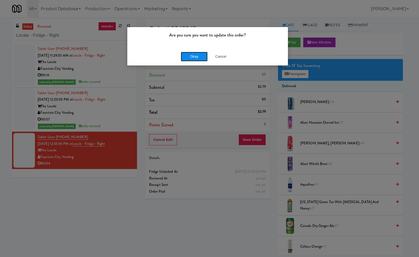
click at [201, 58] on button "Okay" at bounding box center [194, 57] width 27 height 10
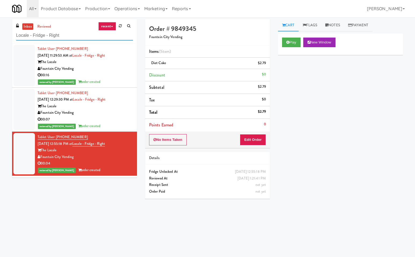
click at [88, 38] on input "Locale - Fridge - Right" at bounding box center [74, 36] width 117 height 10
paste input "Metro Wall - Combo cooler"
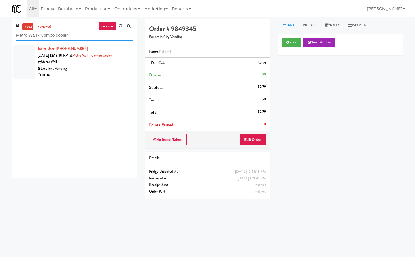
type input "Metro Wall - Combo cooler"
click at [94, 60] on div "Metro Wall" at bounding box center [85, 62] width 95 height 7
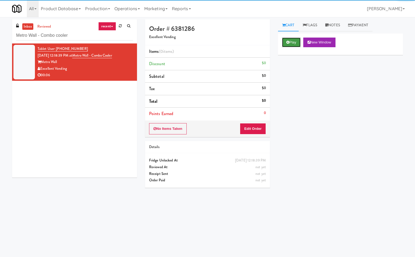
click at [288, 43] on icon at bounding box center [287, 42] width 3 height 3
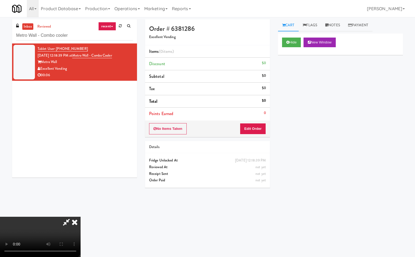
click at [73, 217] on icon at bounding box center [66, 222] width 12 height 11
drag, startPoint x: 251, startPoint y: 128, endPoint x: 254, endPoint y: 129, distance: 3.1
click at [254, 129] on button "Edit Order" at bounding box center [253, 128] width 26 height 11
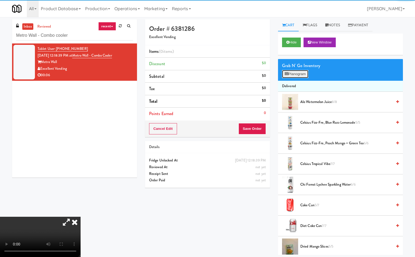
click at [303, 73] on button "Planogram" at bounding box center [295, 74] width 26 height 8
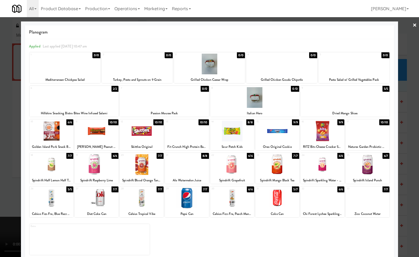
click at [277, 203] on div at bounding box center [277, 198] width 44 height 21
drag, startPoint x: 412, startPoint y: 173, endPoint x: 400, endPoint y: 155, distance: 21.9
click at [411, 171] on div at bounding box center [209, 128] width 419 height 257
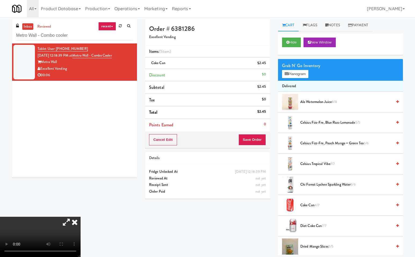
drag, startPoint x: 143, startPoint y: 108, endPoint x: 221, endPoint y: 125, distance: 80.2
click at [81, 217] on icon at bounding box center [75, 222] width 12 height 11
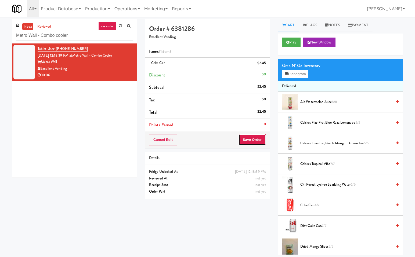
click at [260, 139] on button "Save Order" at bounding box center [251, 139] width 27 height 11
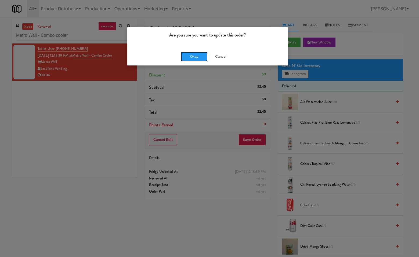
drag, startPoint x: 199, startPoint y: 56, endPoint x: 401, endPoint y: 192, distance: 243.3
click at [200, 57] on button "Okay" at bounding box center [194, 57] width 27 height 10
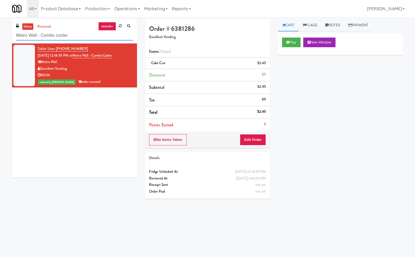
click at [76, 40] on input "Metro Wall - Combo cooler" at bounding box center [74, 36] width 117 height 10
paste input "The Mo - Pantry"
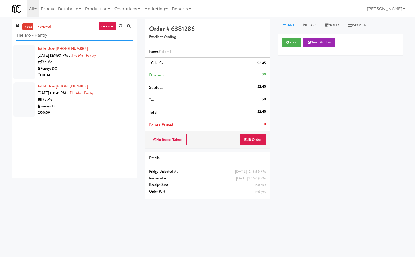
type input "The Mo - Pantry"
click at [96, 64] on div "The Mo" at bounding box center [85, 62] width 95 height 7
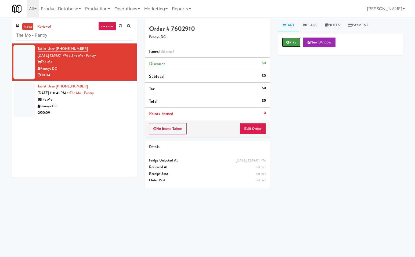
click at [294, 41] on button "Play" at bounding box center [291, 43] width 19 height 10
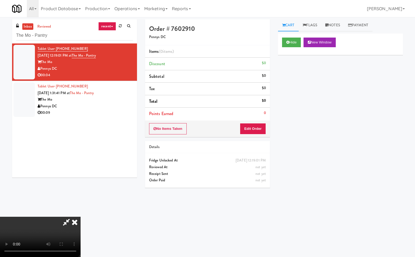
click at [66, 218] on icon at bounding box center [66, 222] width 12 height 11
click at [68, 223] on icon at bounding box center [66, 222] width 12 height 11
click at [73, 217] on icon at bounding box center [66, 222] width 12 height 11
click at [261, 129] on button "Edit Order" at bounding box center [253, 128] width 26 height 11
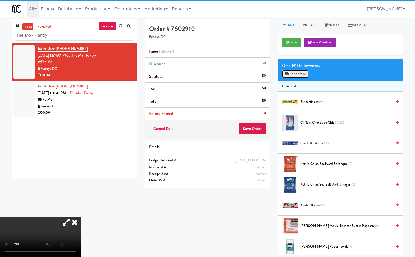
click at [295, 73] on button "Planogram" at bounding box center [295, 74] width 26 height 8
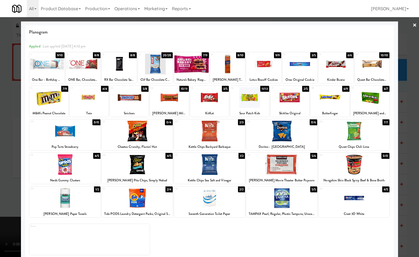
click at [91, 104] on div at bounding box center [89, 97] width 39 height 21
click at [408, 204] on div at bounding box center [209, 128] width 419 height 257
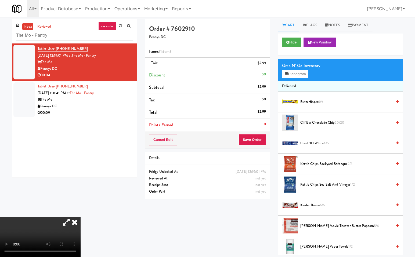
drag, startPoint x: 139, startPoint y: 108, endPoint x: 287, endPoint y: 118, distance: 148.0
click at [81, 217] on icon at bounding box center [75, 222] width 12 height 11
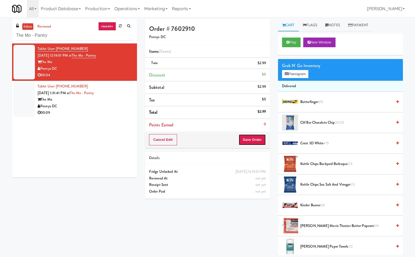
click at [261, 136] on button "Save Order" at bounding box center [251, 139] width 27 height 11
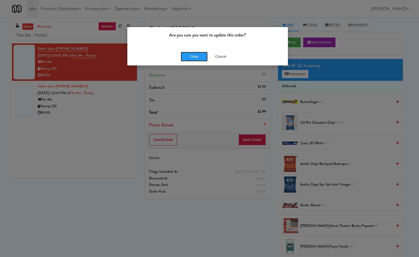
drag, startPoint x: 203, startPoint y: 54, endPoint x: 202, endPoint y: 74, distance: 19.9
click at [203, 55] on button "Okay" at bounding box center [194, 57] width 27 height 10
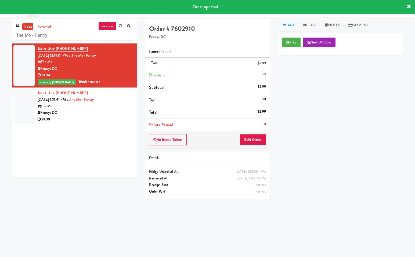
drag, startPoint x: 110, startPoint y: 117, endPoint x: 310, endPoint y: 139, distance: 200.7
click at [111, 118] on div "00:09" at bounding box center [85, 119] width 95 height 7
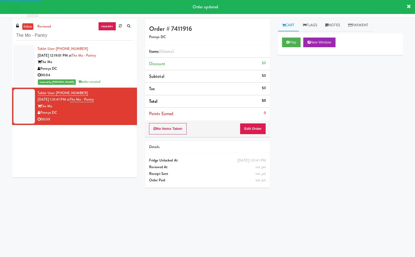
drag, startPoint x: 336, startPoint y: 128, endPoint x: 293, endPoint y: 71, distance: 71.5
click at [334, 128] on div "Play New Window Primary Flag Clear Flag if unable to determine what was taken o…" at bounding box center [340, 134] width 125 height 201
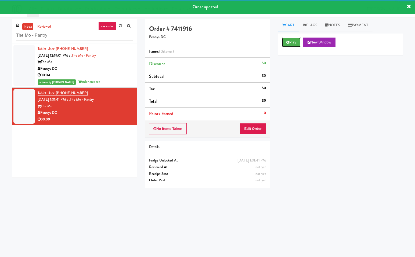
drag, startPoint x: 293, startPoint y: 41, endPoint x: 253, endPoint y: 203, distance: 166.8
click at [293, 44] on button "Play" at bounding box center [291, 43] width 19 height 10
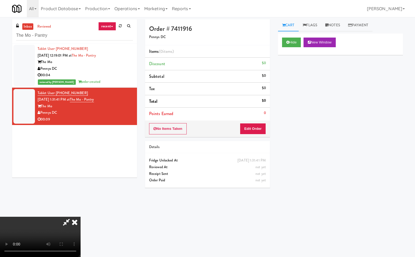
click at [66, 223] on icon at bounding box center [66, 222] width 12 height 11
click at [253, 128] on button "Edit Order" at bounding box center [253, 128] width 26 height 11
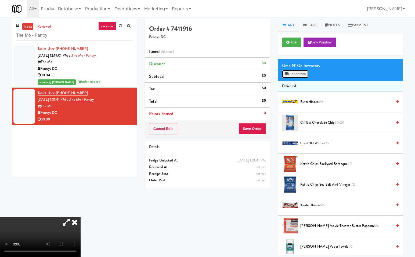
click at [298, 73] on button "Planogram" at bounding box center [295, 74] width 26 height 8
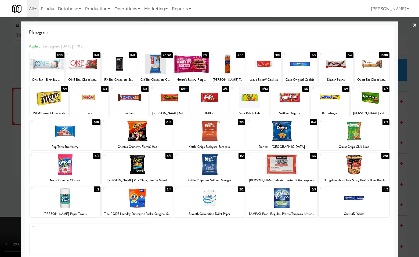
click at [370, 103] on div at bounding box center [370, 97] width 39 height 21
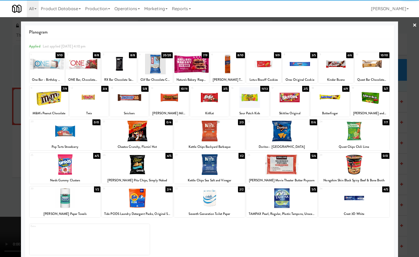
click at [294, 100] on div at bounding box center [289, 97] width 39 height 21
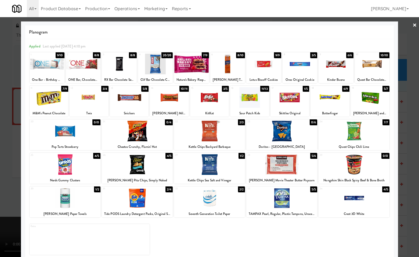
click at [331, 98] on div at bounding box center [329, 97] width 39 height 21
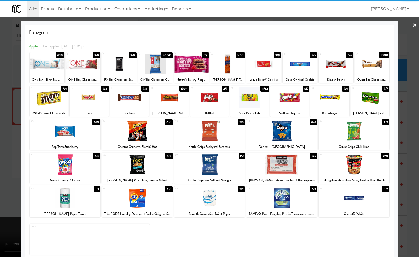
click at [414, 139] on div at bounding box center [209, 128] width 419 height 257
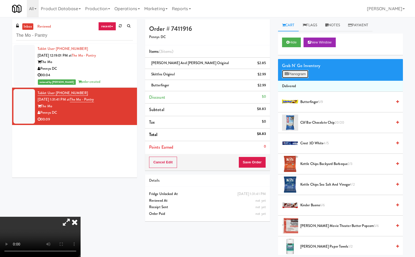
click at [300, 72] on button "Planogram" at bounding box center [295, 74] width 26 height 8
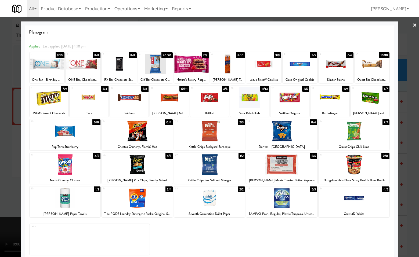
drag, startPoint x: 97, startPoint y: 100, endPoint x: 363, endPoint y: 106, distance: 265.4
click at [101, 100] on div at bounding box center [89, 97] width 39 height 21
click at [403, 103] on div at bounding box center [209, 128] width 419 height 257
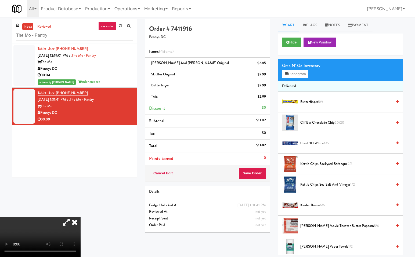
click at [81, 217] on icon at bounding box center [75, 222] width 12 height 11
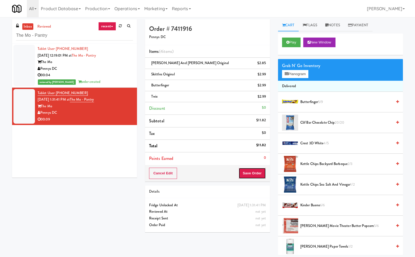
click at [254, 174] on button "Save Order" at bounding box center [251, 173] width 27 height 11
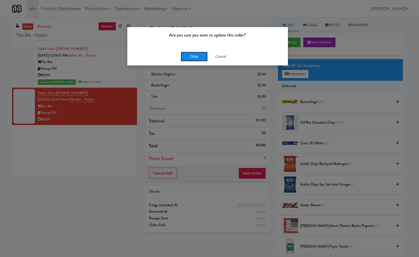
drag, startPoint x: 196, startPoint y: 56, endPoint x: 418, endPoint y: 161, distance: 245.9
click at [197, 57] on button "Okay" at bounding box center [194, 57] width 27 height 10
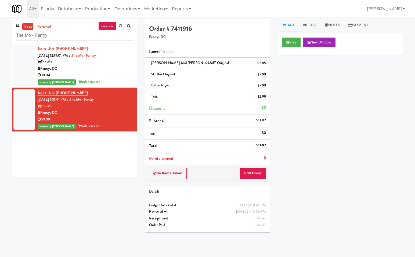
drag, startPoint x: 100, startPoint y: 155, endPoint x: 96, endPoint y: 120, distance: 35.1
click at [99, 153] on div "Tablet User · (917) 328-8694 Sep 21, 2025 12:19:01 PM at The Mo - Pantry The Mo…" at bounding box center [74, 111] width 125 height 134
click at [67, 34] on input "The Mo - Pantry" at bounding box center [74, 36] width 117 height 10
paste input "Pointe at Lake Crabtree - Cooler"
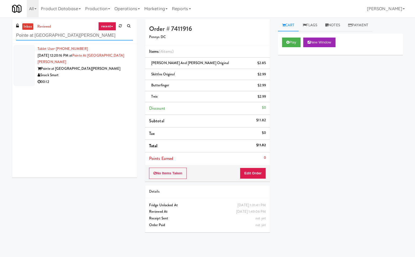
type input "Pointe at Lake Crabtree - Cooler"
drag, startPoint x: 104, startPoint y: 68, endPoint x: 137, endPoint y: 71, distance: 32.6
click at [105, 72] on div "Snack Smart" at bounding box center [85, 75] width 95 height 7
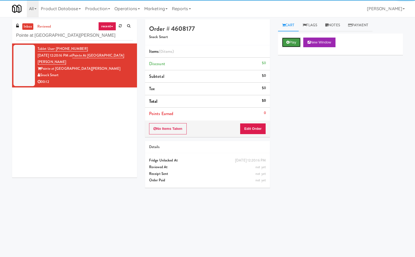
drag, startPoint x: 294, startPoint y: 38, endPoint x: 292, endPoint y: 45, distance: 7.4
click at [294, 40] on button "Play" at bounding box center [291, 43] width 19 height 10
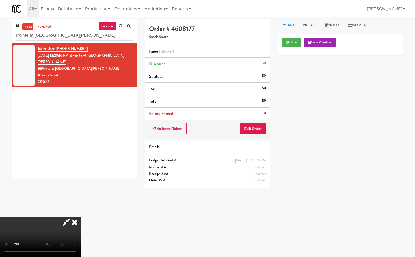
drag, startPoint x: 66, startPoint y: 220, endPoint x: 65, endPoint y: 248, distance: 27.9
click at [64, 225] on div at bounding box center [40, 237] width 81 height 40
click at [73, 217] on icon at bounding box center [66, 222] width 12 height 11
click at [252, 128] on button "Edit Order" at bounding box center [253, 128] width 26 height 11
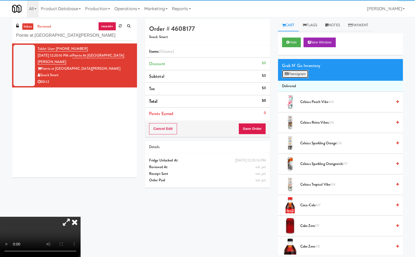
click at [296, 75] on button "Planogram" at bounding box center [295, 74] width 26 height 8
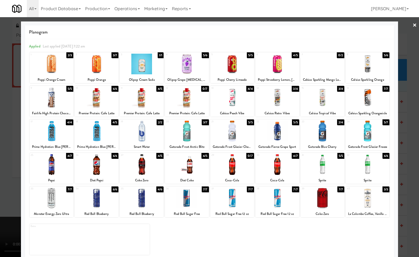
drag, startPoint x: 412, startPoint y: 24, endPoint x: 343, endPoint y: 76, distance: 85.8
click at [412, 26] on link "×" at bounding box center [414, 25] width 4 height 17
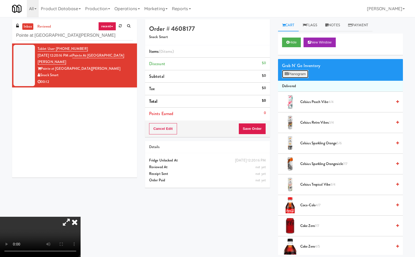
click at [293, 75] on button "Planogram" at bounding box center [295, 74] width 26 height 8
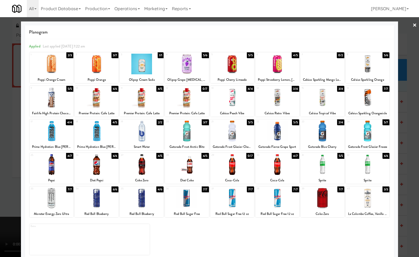
drag, startPoint x: 147, startPoint y: 100, endPoint x: 198, endPoint y: 106, distance: 51.9
click at [148, 100] on div at bounding box center [142, 97] width 44 height 21
click at [414, 150] on div at bounding box center [209, 128] width 419 height 257
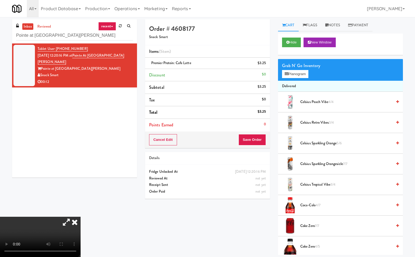
click at [81, 217] on icon at bounding box center [75, 222] width 12 height 11
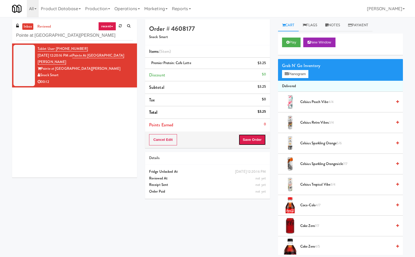
click at [252, 138] on button "Save Order" at bounding box center [251, 139] width 27 height 11
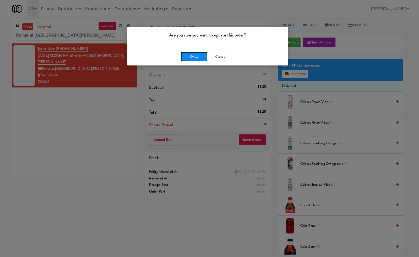
click at [189, 52] on button "Okay" at bounding box center [194, 57] width 27 height 10
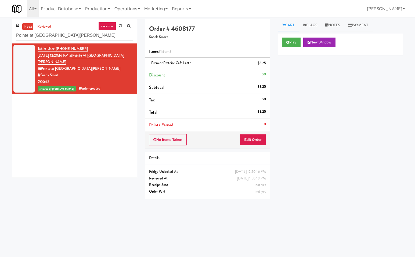
drag, startPoint x: 63, startPoint y: 106, endPoint x: 73, endPoint y: 74, distance: 34.0
click at [63, 106] on div "Tablet User · (919) 812-2532 Sep 21, 2025 12:20:16 PM at Pointe at Lake Crabtre…" at bounding box center [74, 111] width 125 height 134
click at [85, 34] on input "Pointe at Lake Crabtree - Cooler" at bounding box center [74, 36] width 117 height 10
paste input "Upland - Combo Cooler"
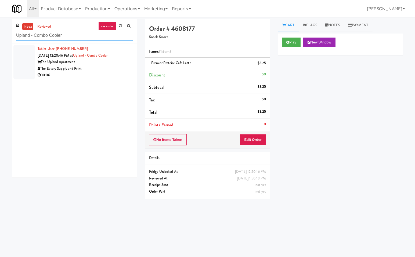
type input "Upland - Combo Cooler"
click at [104, 66] on div "The Eatery Supply and Print" at bounding box center [85, 69] width 95 height 7
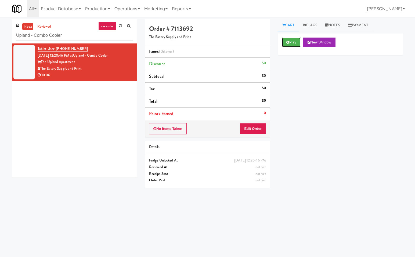
drag, startPoint x: 294, startPoint y: 40, endPoint x: 287, endPoint y: 78, distance: 39.0
click at [294, 41] on button "Play" at bounding box center [291, 43] width 19 height 10
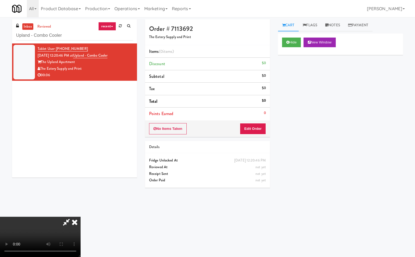
drag, startPoint x: 67, startPoint y: 221, endPoint x: 91, endPoint y: 241, distance: 31.5
click at [67, 222] on icon at bounding box center [66, 222] width 12 height 11
click at [251, 126] on button "Edit Order" at bounding box center [253, 128] width 26 height 11
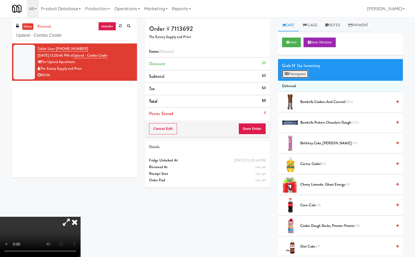
click at [295, 74] on button "Planogram" at bounding box center [295, 74] width 26 height 8
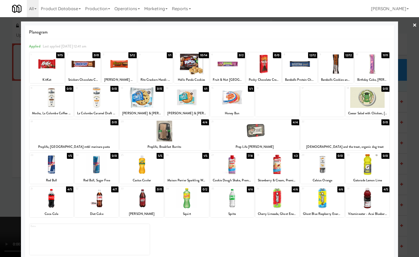
click at [107, 200] on div at bounding box center [97, 198] width 44 height 21
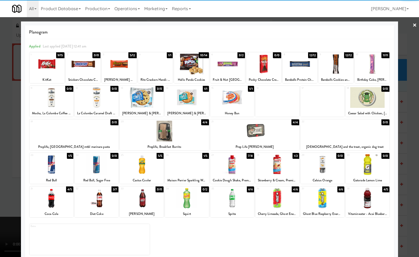
drag, startPoint x: 410, startPoint y: 218, endPoint x: 399, endPoint y: 223, distance: 12.9
click at [410, 219] on div at bounding box center [209, 128] width 419 height 257
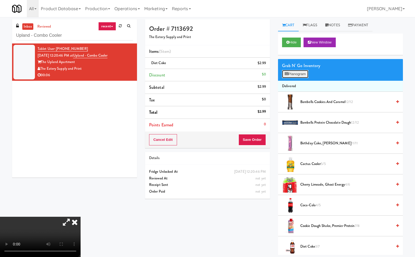
click at [295, 74] on button "Planogram" at bounding box center [295, 74] width 26 height 8
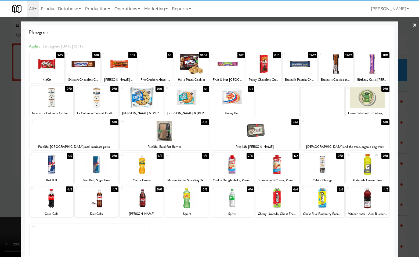
click at [362, 165] on div at bounding box center [368, 164] width 44 height 21
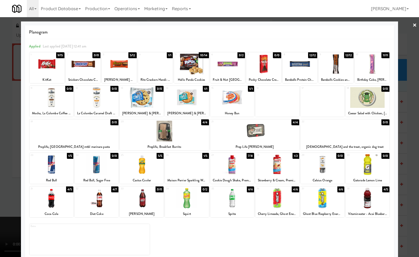
click at [412, 207] on div at bounding box center [209, 128] width 419 height 257
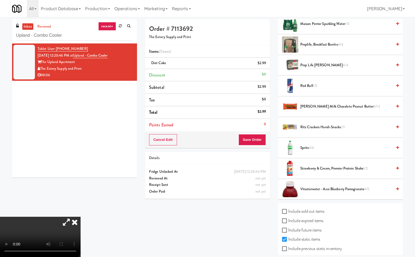
scroll to position [354, 0]
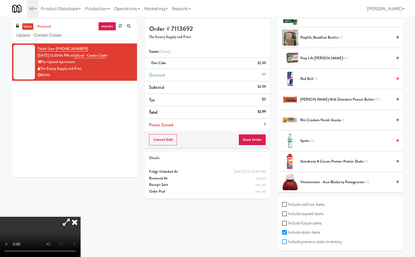
drag, startPoint x: 286, startPoint y: 241, endPoint x: 410, endPoint y: 247, distance: 124.7
click at [287, 225] on input "Include previous static inventory" at bounding box center [285, 242] width 6 height 4
checkbox input "true"
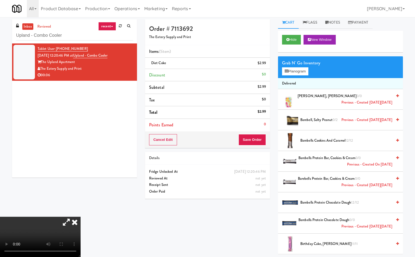
scroll to position [0, 0]
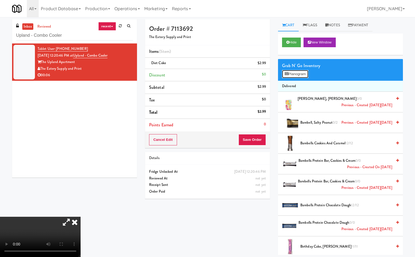
drag, startPoint x: 302, startPoint y: 71, endPoint x: 381, endPoint y: 92, distance: 81.6
click at [302, 72] on button "Planogram" at bounding box center [295, 74] width 26 height 8
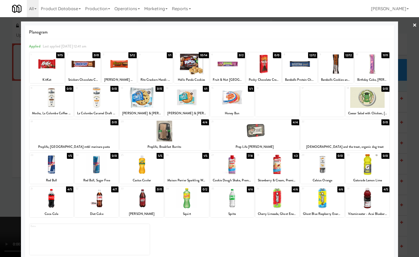
drag, startPoint x: 370, startPoint y: 166, endPoint x: 400, endPoint y: 178, distance: 31.6
click at [371, 167] on div at bounding box center [368, 164] width 44 height 21
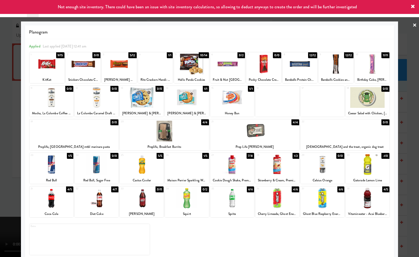
click at [411, 166] on div at bounding box center [209, 128] width 419 height 257
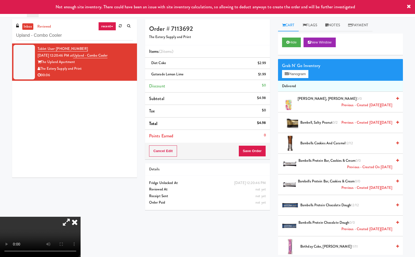
drag, startPoint x: 141, startPoint y: 182, endPoint x: 231, endPoint y: 166, distance: 91.7
click at [81, 217] on icon at bounding box center [75, 222] width 12 height 11
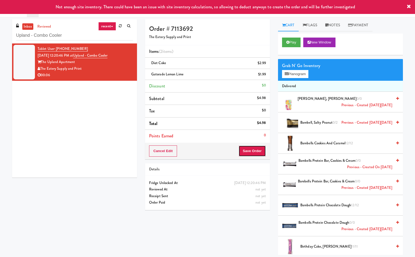
drag, startPoint x: 254, startPoint y: 151, endPoint x: 246, endPoint y: 219, distance: 69.2
click at [254, 151] on button "Save Order" at bounding box center [251, 151] width 27 height 11
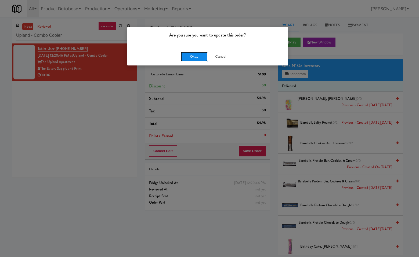
click at [202, 54] on button "Okay" at bounding box center [194, 57] width 27 height 10
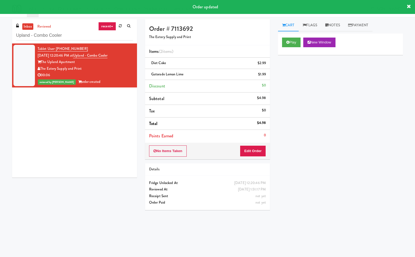
click at [357, 141] on div "Play New Window Primary Flag Clear Flag if unable to determine what was taken o…" at bounding box center [340, 134] width 125 height 201
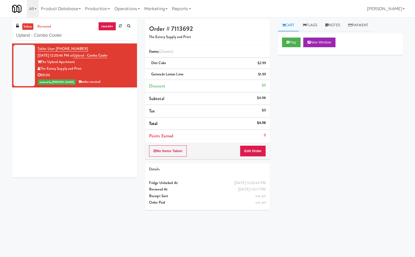
drag, startPoint x: 103, startPoint y: 136, endPoint x: 93, endPoint y: 41, distance: 96.1
click at [102, 133] on div "Tablet User · (909) 471-1018 Sep 21, 2025 12:20:46 PM at Upland - Combo Cooler …" at bounding box center [74, 111] width 125 height 134
click at [92, 34] on input "Upland - Combo Cooler" at bounding box center [74, 36] width 117 height 10
paste input "Pointe at Lake Crabtree - Cooler"
type input "Pointe at Lake Crabtree - Cooler"
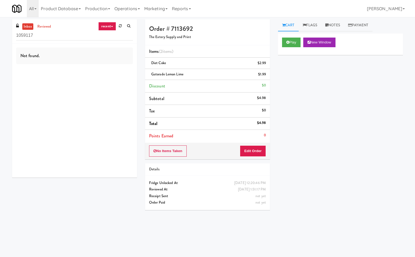
click at [43, 37] on input "1059117" at bounding box center [74, 36] width 117 height 10
type input "Pointe at [GEOGRAPHIC_DATA][PERSON_NAME]"
click at [73, 66] on div "Not found." at bounding box center [74, 111] width 125 height 134
click at [84, 36] on input "Pointe at [GEOGRAPHIC_DATA][PERSON_NAME]" at bounding box center [74, 36] width 117 height 10
paste input "Upland - Combo Cooler"
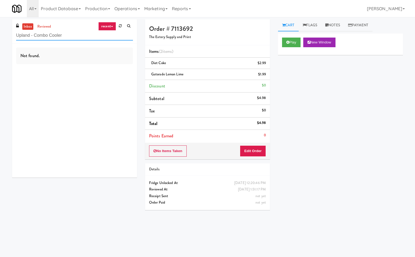
type input "Upland - Combo Cooler"
click at [84, 36] on input "Upland - Combo Cooler" at bounding box center [74, 36] width 117 height 10
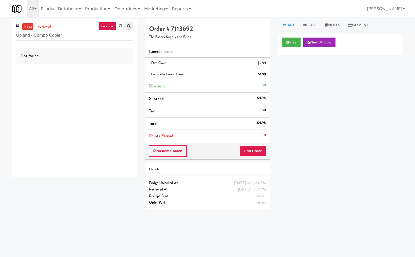
click at [131, 25] on link at bounding box center [128, 26] width 9 height 8
drag, startPoint x: 51, startPoint y: 52, endPoint x: 49, endPoint y: 40, distance: 11.7
click at [51, 51] on div "Not found." at bounding box center [74, 45] width 117 height 17
click at [67, 24] on div "inbox reviewed recent all unclear take inventory issue suspicious failed recent…" at bounding box center [74, 26] width 125 height 14
click at [121, 27] on icon at bounding box center [120, 25] width 3 height 3
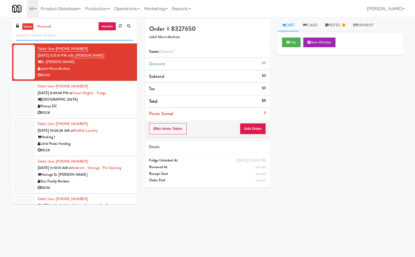
click at [46, 36] on input "text" at bounding box center [74, 36] width 117 height 10
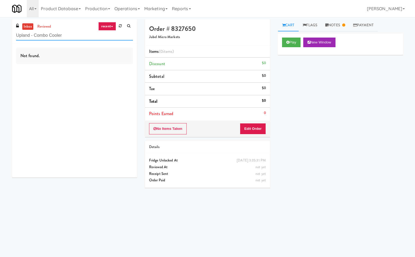
type input "Upland - Combo Cooler"
click at [49, 36] on input "1050562" at bounding box center [74, 36] width 117 height 10
paste input "Spring & [PERSON_NAME] - Combo Cooler A"
type input "Spring & [PERSON_NAME] - Combo Cooler A"
drag, startPoint x: 29, startPoint y: 27, endPoint x: 37, endPoint y: 39, distance: 14.6
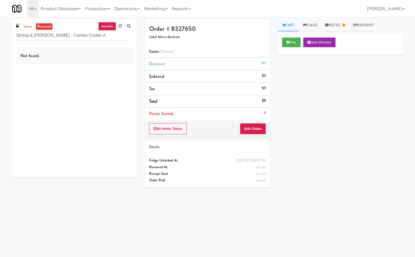
click at [30, 26] on link "inbox" at bounding box center [27, 26] width 11 height 7
click at [91, 36] on input "Spring & [PERSON_NAME] - Combo Cooler A" at bounding box center [74, 36] width 117 height 10
click at [91, 34] on input "Spring & [PERSON_NAME] - Combo Cooler A" at bounding box center [74, 36] width 117 height 10
paste input "Lodges Combo Machine"
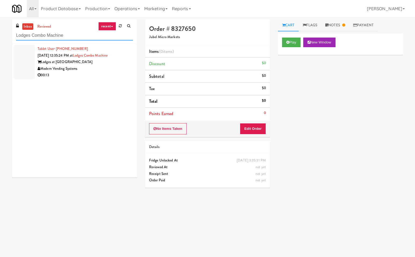
type input "Lodges Combo Machine"
click at [102, 71] on div "Modern Vending Systems" at bounding box center [85, 69] width 95 height 7
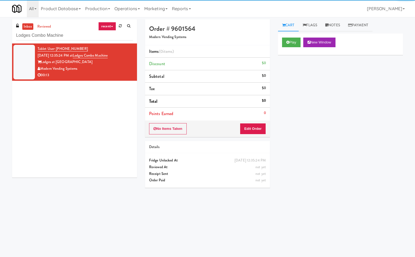
drag, startPoint x: 327, startPoint y: 133, endPoint x: 290, endPoint y: 57, distance: 84.2
click at [321, 123] on div "Play New Window Primary Flag Clear Flag if unable to determine what was taken o…" at bounding box center [340, 134] width 125 height 201
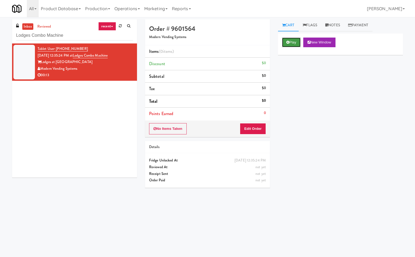
click at [291, 45] on button "Play" at bounding box center [291, 43] width 19 height 10
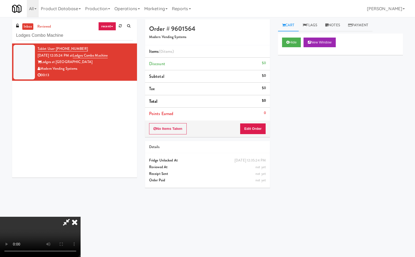
click at [65, 224] on icon at bounding box center [66, 222] width 12 height 11
click at [256, 125] on button "Edit Order" at bounding box center [253, 128] width 26 height 11
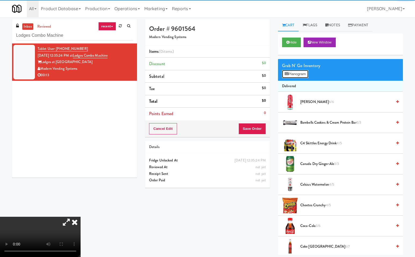
drag, startPoint x: 300, startPoint y: 73, endPoint x: 301, endPoint y: 95, distance: 22.3
click at [300, 73] on button "Planogram" at bounding box center [295, 74] width 26 height 8
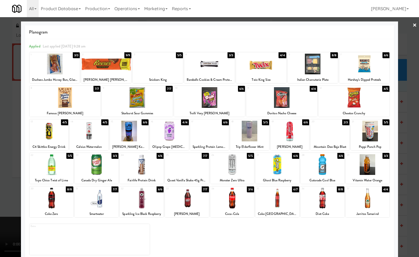
click at [126, 129] on div at bounding box center [129, 131] width 39 height 21
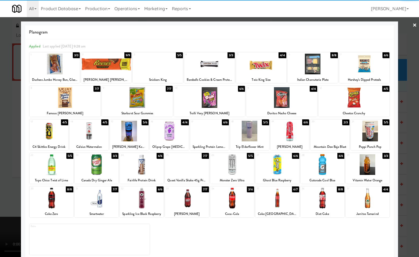
click at [409, 133] on div at bounding box center [209, 128] width 419 height 257
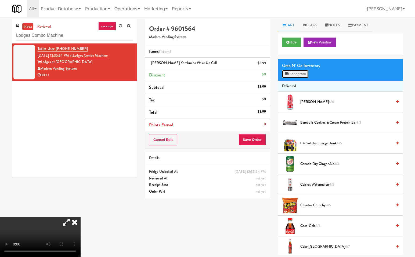
click at [299, 73] on button "Planogram" at bounding box center [295, 74] width 26 height 8
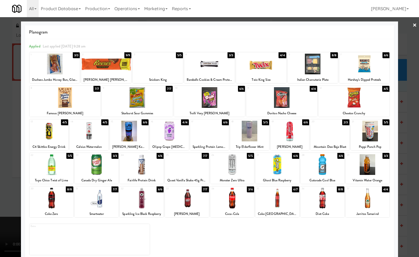
drag, startPoint x: 233, startPoint y: 164, endPoint x: 354, endPoint y: 194, distance: 124.9
click at [234, 164] on div at bounding box center [232, 164] width 44 height 21
click at [406, 183] on div at bounding box center [209, 128] width 419 height 257
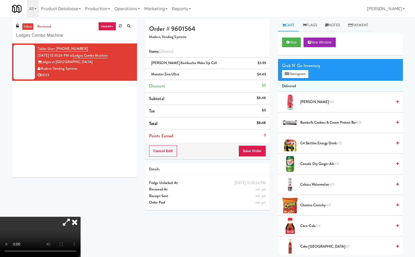
click at [81, 217] on icon at bounding box center [75, 222] width 12 height 11
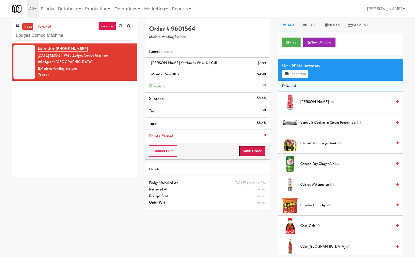
click at [257, 149] on button "Save Order" at bounding box center [251, 151] width 27 height 11
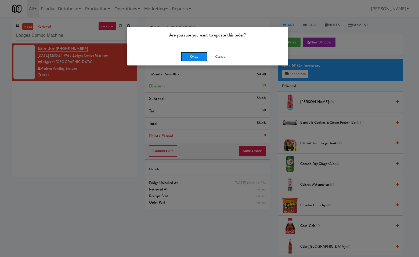
click at [199, 57] on button "Okay" at bounding box center [194, 57] width 27 height 10
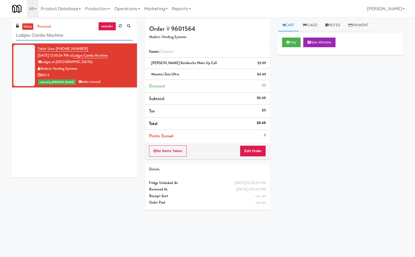
click at [75, 34] on input "Lodges Combo Machine" at bounding box center [74, 36] width 117 height 10
paste input "250 Residences-Pantry"
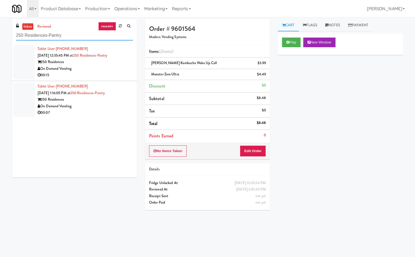
type input "250 Residences-Pantry"
click at [97, 70] on div "On Demand Vending" at bounding box center [85, 69] width 95 height 7
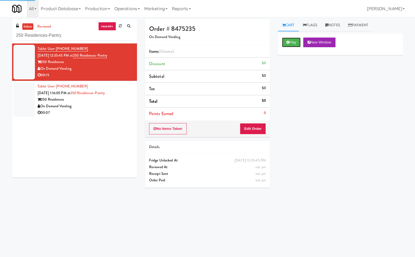
drag, startPoint x: 297, startPoint y: 41, endPoint x: 299, endPoint y: 86, distance: 44.9
click at [298, 46] on button "Play" at bounding box center [291, 43] width 19 height 10
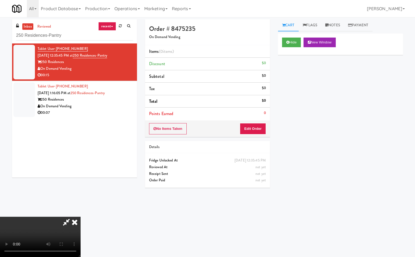
drag, startPoint x: 70, startPoint y: 220, endPoint x: 142, endPoint y: 238, distance: 73.2
click at [71, 221] on icon at bounding box center [66, 222] width 12 height 11
drag, startPoint x: 250, startPoint y: 128, endPoint x: 224, endPoint y: 144, distance: 30.5
click at [249, 128] on button "Edit Order" at bounding box center [253, 128] width 26 height 11
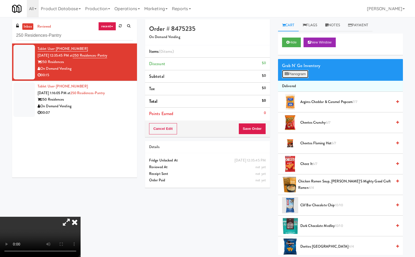
click at [303, 73] on button "Planogram" at bounding box center [295, 74] width 26 height 8
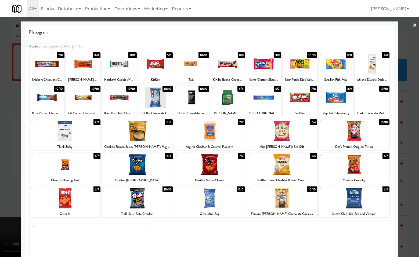
drag, startPoint x: 73, startPoint y: 199, endPoint x: 199, endPoint y: 199, distance: 126.0
click at [81, 199] on div at bounding box center [65, 198] width 71 height 21
drag, startPoint x: 296, startPoint y: 68, endPoint x: 313, endPoint y: 80, distance: 20.4
click at [300, 71] on div at bounding box center [300, 64] width 35 height 21
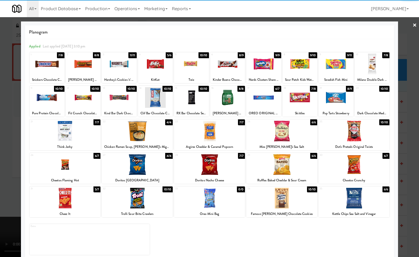
click at [411, 127] on div at bounding box center [209, 128] width 419 height 257
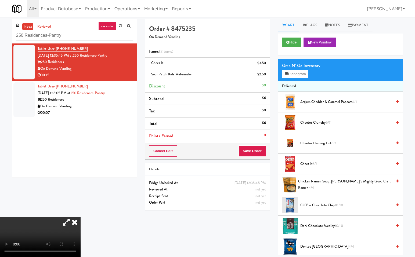
drag, startPoint x: 142, startPoint y: 108, endPoint x: 196, endPoint y: 146, distance: 66.5
click at [81, 217] on icon at bounding box center [75, 222] width 12 height 11
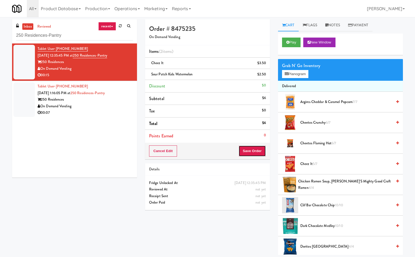
click at [255, 147] on button "Save Order" at bounding box center [251, 151] width 27 height 11
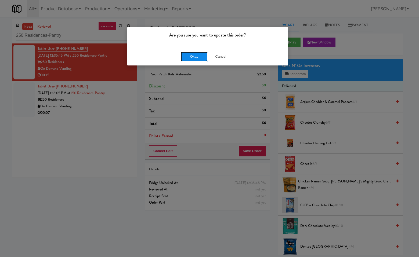
drag, startPoint x: 196, startPoint y: 57, endPoint x: 190, endPoint y: 65, distance: 9.6
click at [196, 59] on button "Okay" at bounding box center [194, 57] width 27 height 10
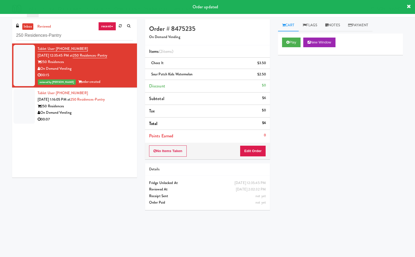
click at [100, 108] on div "250 Residences" at bounding box center [85, 106] width 95 height 7
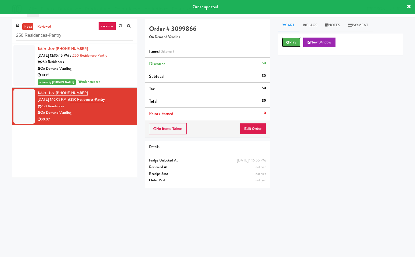
drag, startPoint x: 292, startPoint y: 43, endPoint x: 263, endPoint y: 72, distance: 40.1
click at [291, 44] on button "Play" at bounding box center [291, 43] width 19 height 10
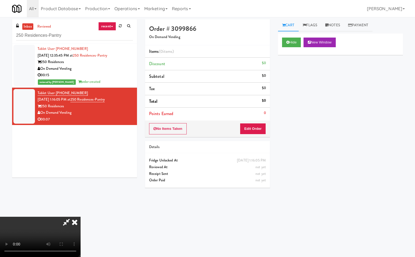
click at [66, 221] on icon at bounding box center [66, 222] width 12 height 11
click at [257, 125] on button "Edit Order" at bounding box center [253, 128] width 26 height 11
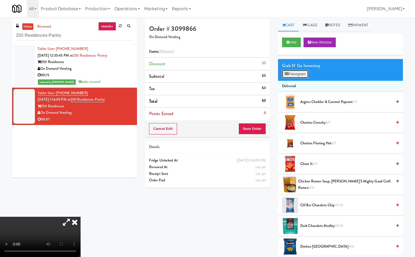
drag, startPoint x: 289, startPoint y: 70, endPoint x: 316, endPoint y: 83, distance: 29.9
click at [289, 70] on button "Planogram" at bounding box center [295, 74] width 26 height 8
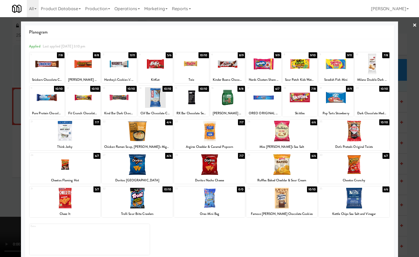
drag, startPoint x: 87, startPoint y: 68, endPoint x: 133, endPoint y: 86, distance: 49.5
click at [88, 68] on div at bounding box center [83, 64] width 35 height 21
click at [404, 232] on div at bounding box center [209, 128] width 419 height 257
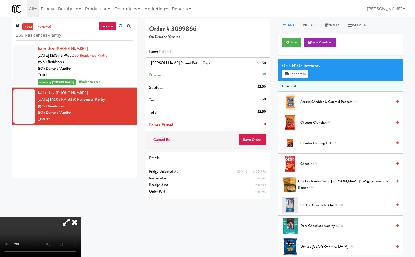
click at [81, 217] on icon at bounding box center [75, 222] width 12 height 11
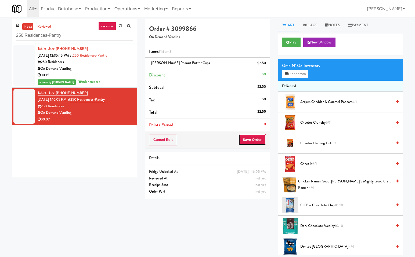
click at [259, 140] on button "Save Order" at bounding box center [251, 139] width 27 height 11
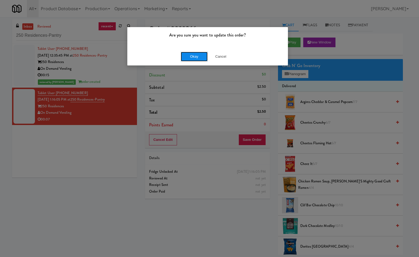
click at [200, 57] on button "Okay" at bounding box center [194, 57] width 27 height 10
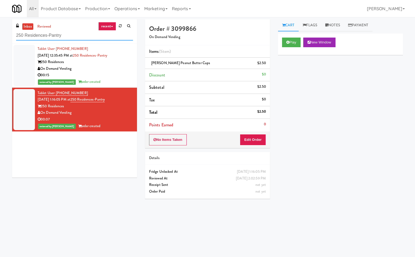
click at [95, 33] on input "250 Residences-Pantry" at bounding box center [74, 36] width 117 height 10
paste input "Spring & [PERSON_NAME] - Combo Cooler A"
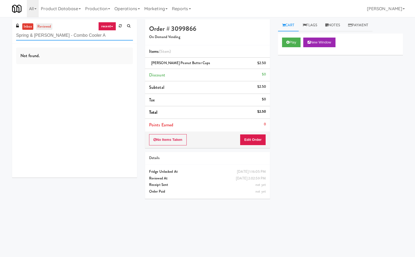
type input "Spring & [PERSON_NAME] - Combo Cooler A"
click at [43, 25] on link "reviewed" at bounding box center [44, 26] width 17 height 7
click at [25, 26] on link "inbox" at bounding box center [27, 26] width 11 height 7
click at [96, 38] on input "Spring & [PERSON_NAME] - Combo Cooler A" at bounding box center [74, 36] width 117 height 10
paste input "Hub Cincinnati Fridge"
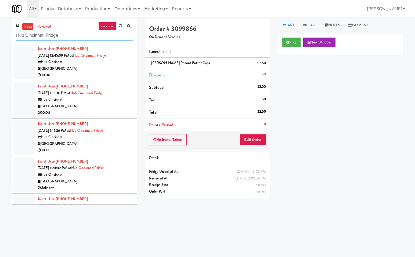
type input "Hub Cincinnati Fridge"
click at [110, 70] on div "[GEOGRAPHIC_DATA]" at bounding box center [85, 69] width 95 height 7
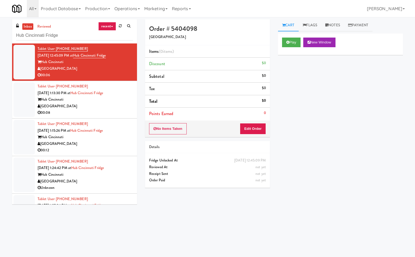
drag, startPoint x: 310, startPoint y: 113, endPoint x: 310, endPoint y: 100, distance: 12.1
click at [310, 107] on div "Play New Window Primary Flag Clear Flag if unable to determine what was taken o…" at bounding box center [340, 134] width 125 height 201
drag, startPoint x: 291, startPoint y: 44, endPoint x: 222, endPoint y: 103, distance: 90.9
click at [290, 45] on button "Play" at bounding box center [291, 43] width 19 height 10
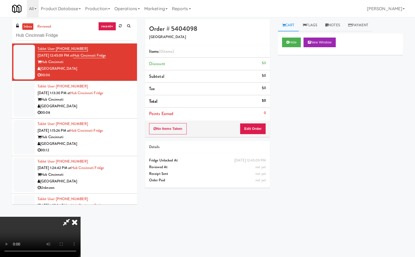
drag, startPoint x: 66, startPoint y: 220, endPoint x: 70, endPoint y: 239, distance: 19.8
click at [66, 220] on icon at bounding box center [66, 222] width 12 height 11
click at [252, 129] on button "Edit Order" at bounding box center [253, 128] width 26 height 11
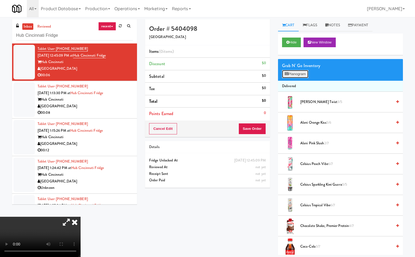
drag, startPoint x: 296, startPoint y: 72, endPoint x: 295, endPoint y: 98, distance: 26.1
click at [296, 72] on button "Planogram" at bounding box center [295, 74] width 26 height 8
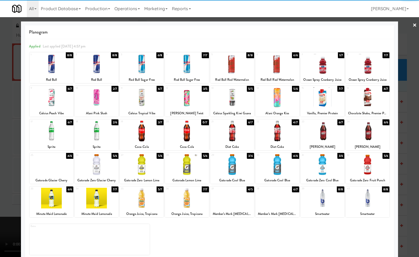
click at [99, 96] on div at bounding box center [97, 97] width 44 height 21
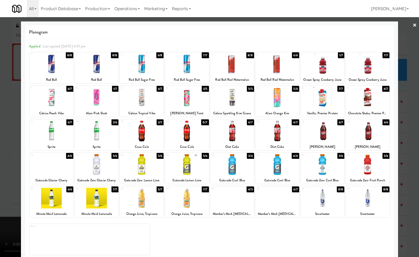
click at [410, 175] on div at bounding box center [209, 128] width 419 height 257
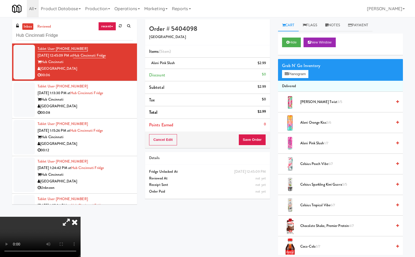
drag, startPoint x: 139, startPoint y: 107, endPoint x: 220, endPoint y: 138, distance: 86.7
click at [81, 217] on icon at bounding box center [75, 222] width 12 height 11
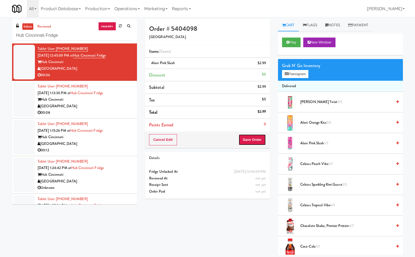
click at [250, 136] on button "Save Order" at bounding box center [251, 139] width 27 height 11
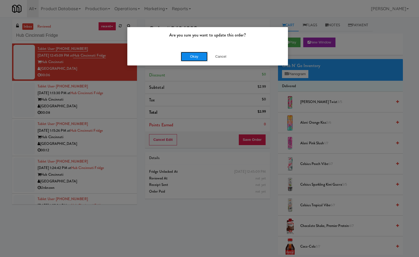
click at [196, 52] on button "Okay" at bounding box center [194, 57] width 27 height 10
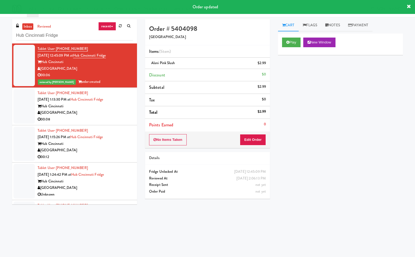
click at [111, 113] on div "[GEOGRAPHIC_DATA]" at bounding box center [85, 113] width 95 height 7
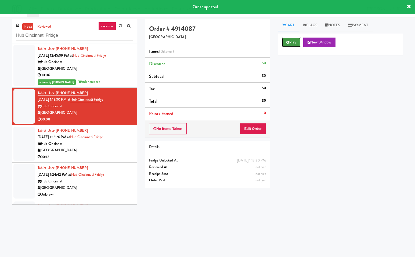
click at [291, 41] on button "Play" at bounding box center [291, 43] width 19 height 10
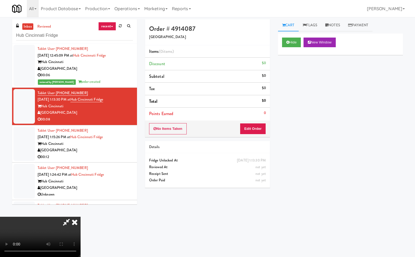
drag, startPoint x: 68, startPoint y: 221, endPoint x: 68, endPoint y: 225, distance: 4.1
click at [68, 223] on icon at bounding box center [66, 222] width 12 height 11
click at [258, 131] on button "Edit Order" at bounding box center [253, 128] width 26 height 11
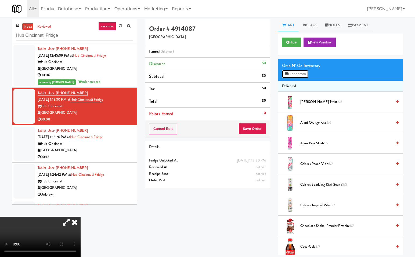
drag, startPoint x: 306, startPoint y: 74, endPoint x: 301, endPoint y: 98, distance: 25.0
click at [306, 74] on button "Planogram" at bounding box center [295, 74] width 26 height 8
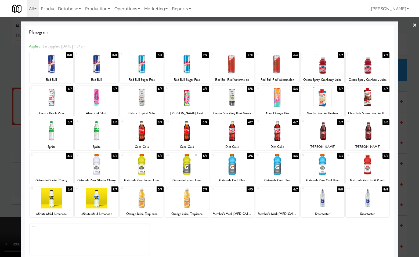
click at [101, 164] on div at bounding box center [97, 164] width 44 height 21
click at [408, 190] on div at bounding box center [209, 128] width 419 height 257
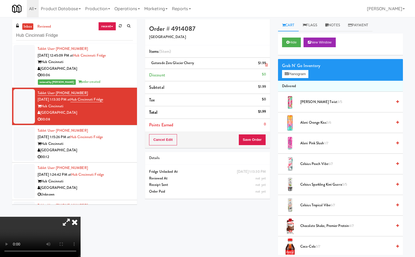
click at [267, 64] on icon at bounding box center [266, 64] width 3 height 3
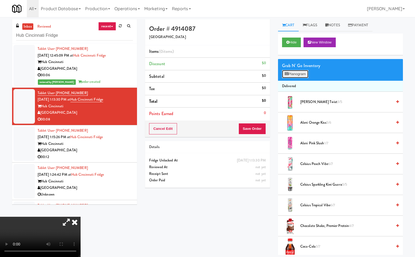
click at [301, 73] on button "Planogram" at bounding box center [295, 74] width 26 height 8
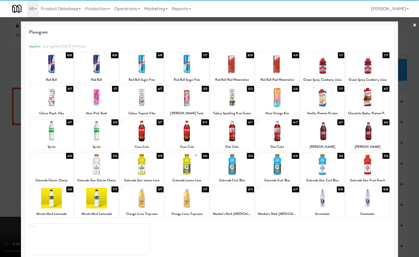
drag, startPoint x: 49, startPoint y: 170, endPoint x: 60, endPoint y: 173, distance: 11.6
click at [49, 170] on div at bounding box center [52, 164] width 44 height 21
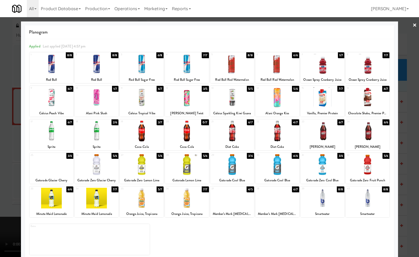
click at [410, 123] on div at bounding box center [209, 128] width 419 height 257
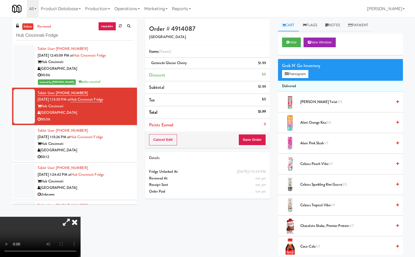
drag, startPoint x: 141, startPoint y: 110, endPoint x: 236, endPoint y: 140, distance: 99.9
click at [81, 217] on icon at bounding box center [75, 222] width 12 height 11
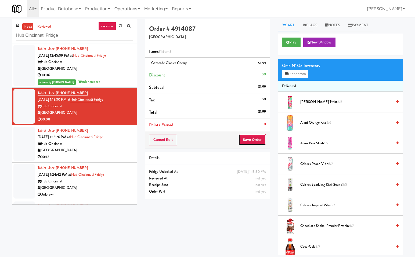
drag, startPoint x: 257, startPoint y: 140, endPoint x: 201, endPoint y: 203, distance: 84.1
click at [255, 142] on button "Save Order" at bounding box center [251, 139] width 27 height 11
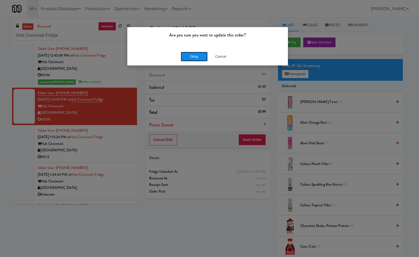
drag, startPoint x: 193, startPoint y: 57, endPoint x: 153, endPoint y: 157, distance: 107.3
click at [193, 58] on button "Okay" at bounding box center [194, 57] width 27 height 10
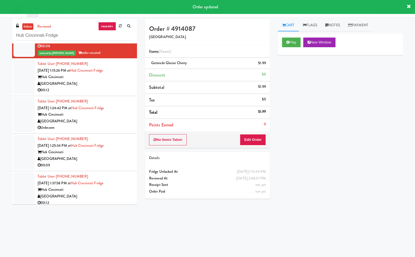
scroll to position [73, 0]
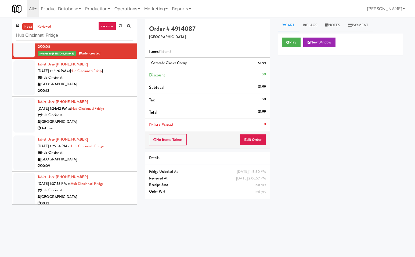
click at [96, 72] on link "Hub Cincinnati Fridge" at bounding box center [86, 70] width 33 height 5
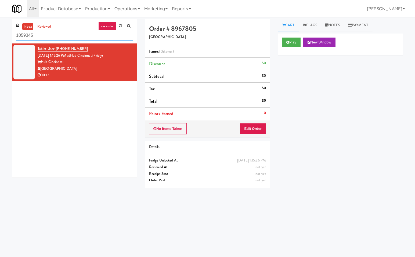
click at [74, 38] on input "1059345" at bounding box center [74, 36] width 117 height 10
paste input "Hub Cincinnati Fridge"
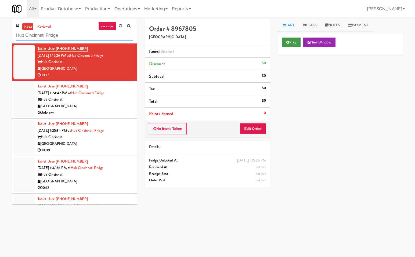
type input "Hub Cincinnati Fridge"
click at [291, 42] on button "Play" at bounding box center [291, 43] width 19 height 10
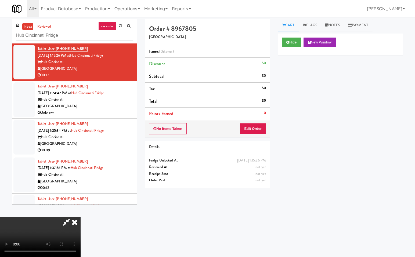
click at [66, 220] on icon at bounding box center [66, 222] width 12 height 11
click at [255, 127] on button "Edit Order" at bounding box center [253, 128] width 26 height 11
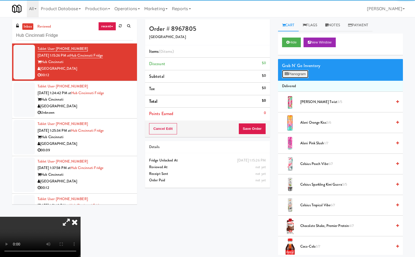
click at [300, 76] on button "Planogram" at bounding box center [295, 74] width 26 height 8
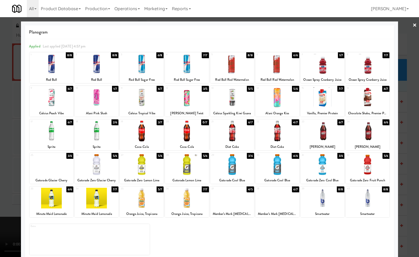
click at [321, 166] on div at bounding box center [323, 164] width 44 height 21
click at [412, 165] on div at bounding box center [209, 128] width 419 height 257
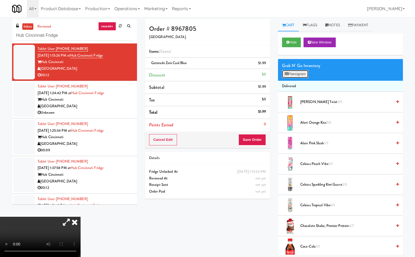
click at [307, 72] on button "Planogram" at bounding box center [295, 74] width 26 height 8
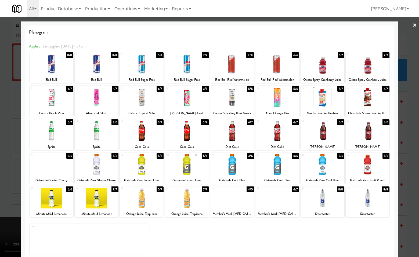
click at [410, 173] on div at bounding box center [209, 128] width 419 height 257
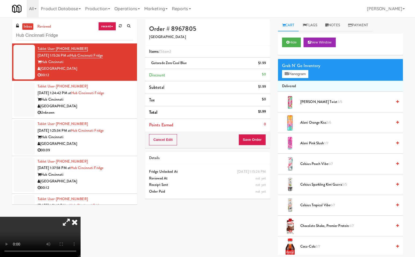
click at [81, 217] on icon at bounding box center [75, 222] width 12 height 11
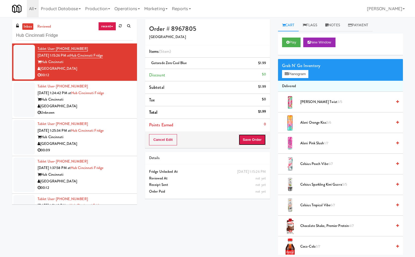
click at [251, 140] on button "Save Order" at bounding box center [251, 139] width 27 height 11
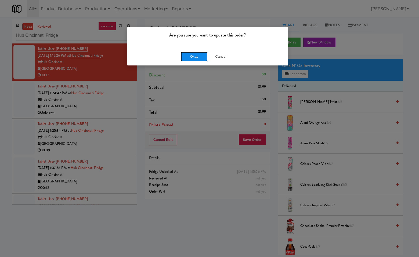
click at [195, 56] on button "Okay" at bounding box center [194, 57] width 27 height 10
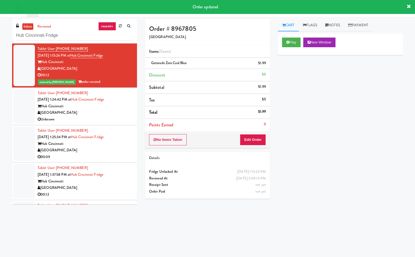
click at [111, 108] on div "Hub Cincinnati" at bounding box center [85, 106] width 95 height 7
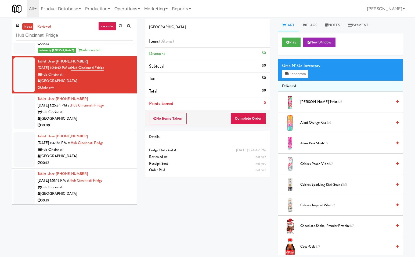
scroll to position [33, 0]
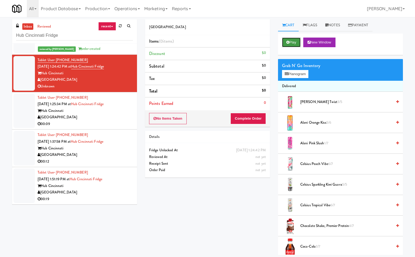
drag, startPoint x: 292, startPoint y: 42, endPoint x: 289, endPoint y: 50, distance: 8.5
click at [292, 43] on button "Play" at bounding box center [291, 43] width 19 height 10
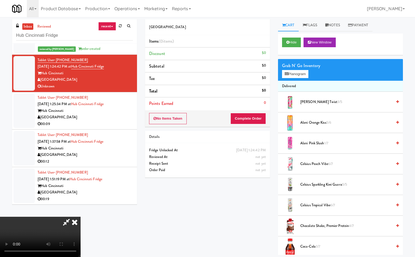
click at [73, 217] on icon at bounding box center [66, 222] width 12 height 11
click at [162, 216] on div "Nourish Point Items (0 items ) Discount $0 Subtotal $0 Tax $0 Total $0 Points E…" at bounding box center [274, 137] width 266 height 236
click at [160, 246] on div "Nourish Point Items (0 items ) Discount $0 Subtotal $0 Tax $0 Total $0 Points E…" at bounding box center [274, 137] width 266 height 236
click at [81, 217] on icon at bounding box center [75, 222] width 12 height 11
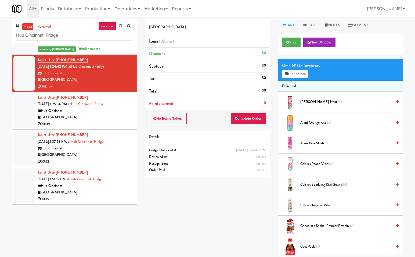
click at [108, 118] on div "[GEOGRAPHIC_DATA]" at bounding box center [85, 117] width 95 height 7
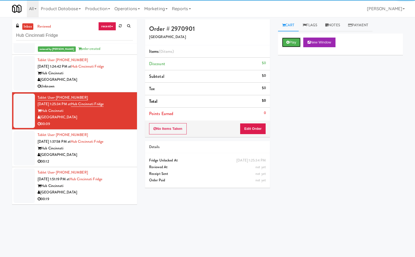
drag, startPoint x: 294, startPoint y: 43, endPoint x: 292, endPoint y: 95, distance: 51.9
click at [293, 43] on button "Play" at bounding box center [291, 43] width 19 height 10
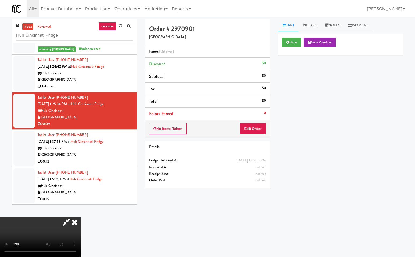
drag, startPoint x: 68, startPoint y: 220, endPoint x: 129, endPoint y: 226, distance: 61.4
click at [71, 221] on icon at bounding box center [66, 222] width 12 height 11
click at [249, 128] on button "Edit Order" at bounding box center [253, 128] width 26 height 11
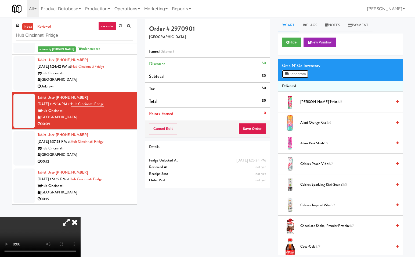
drag, startPoint x: 296, startPoint y: 70, endPoint x: 335, endPoint y: 82, distance: 40.8
click at [297, 71] on button "Planogram" at bounding box center [295, 74] width 26 height 8
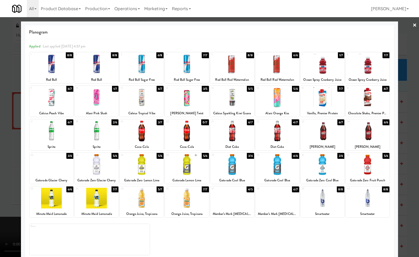
drag, startPoint x: 190, startPoint y: 98, endPoint x: 247, endPoint y: 112, distance: 59.1
click at [190, 98] on div at bounding box center [187, 97] width 44 height 21
click at [410, 137] on div at bounding box center [209, 128] width 419 height 257
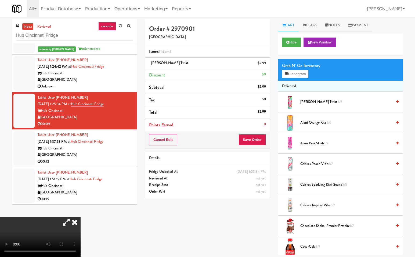
drag, startPoint x: 140, startPoint y: 109, endPoint x: 153, endPoint y: 119, distance: 16.6
click at [81, 217] on icon at bounding box center [75, 222] width 12 height 11
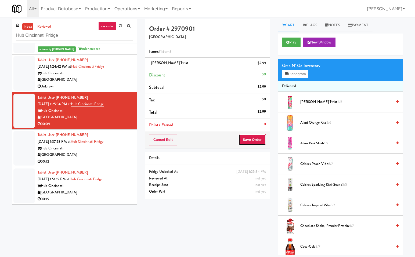
click at [250, 139] on button "Save Order" at bounding box center [251, 139] width 27 height 11
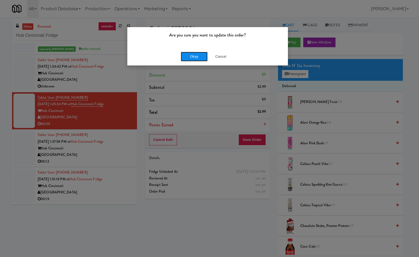
drag, startPoint x: 199, startPoint y: 55, endPoint x: 204, endPoint y: 65, distance: 11.7
click at [199, 55] on button "Okay" at bounding box center [194, 57] width 27 height 10
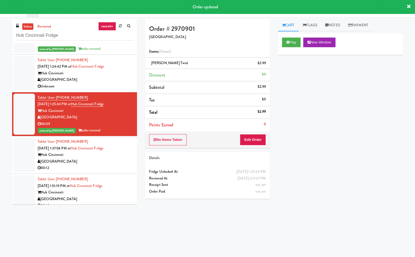
click at [108, 161] on div "[GEOGRAPHIC_DATA]" at bounding box center [85, 161] width 95 height 7
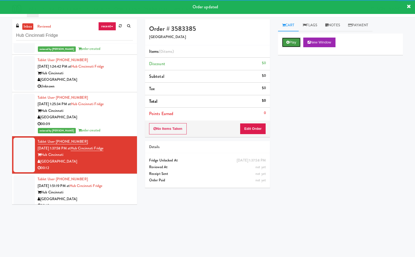
drag, startPoint x: 294, startPoint y: 44, endPoint x: 285, endPoint y: 105, distance: 61.3
click at [294, 46] on button "Play" at bounding box center [291, 43] width 19 height 10
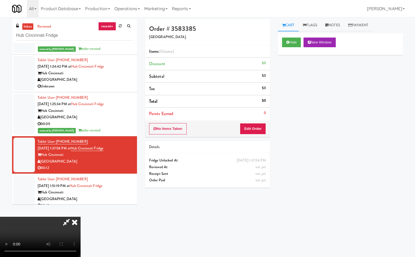
drag, startPoint x: 67, startPoint y: 221, endPoint x: 76, endPoint y: 222, distance: 9.3
click at [67, 221] on icon at bounding box center [66, 222] width 12 height 11
click at [256, 128] on button "Edit Order" at bounding box center [253, 128] width 26 height 11
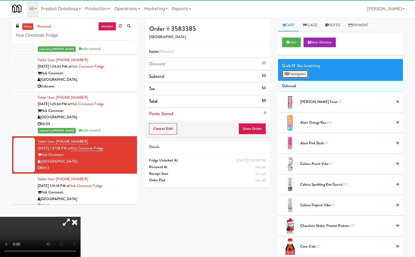
click at [293, 71] on button "Planogram" at bounding box center [295, 74] width 26 height 8
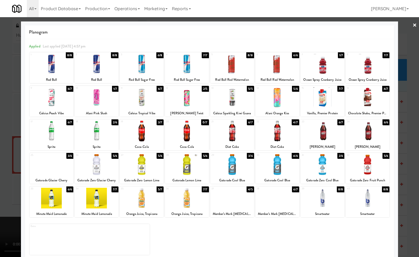
click at [278, 173] on div at bounding box center [277, 164] width 44 height 21
drag, startPoint x: 225, startPoint y: 170, endPoint x: 234, endPoint y: 173, distance: 9.1
click at [225, 170] on div at bounding box center [232, 164] width 44 height 21
click at [412, 162] on div at bounding box center [209, 128] width 419 height 257
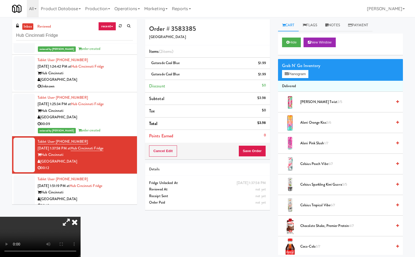
drag, startPoint x: 139, startPoint y: 109, endPoint x: 151, endPoint y: 122, distance: 18.0
click at [81, 217] on icon at bounding box center [75, 222] width 12 height 11
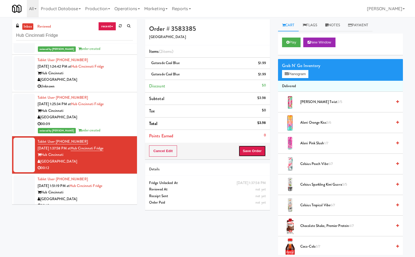
click at [254, 151] on button "Save Order" at bounding box center [251, 151] width 27 height 11
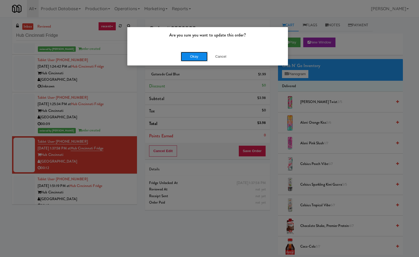
click at [197, 57] on button "Okay" at bounding box center [194, 57] width 27 height 10
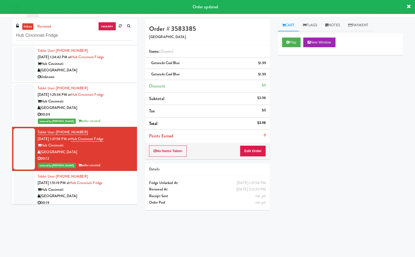
scroll to position [46, 0]
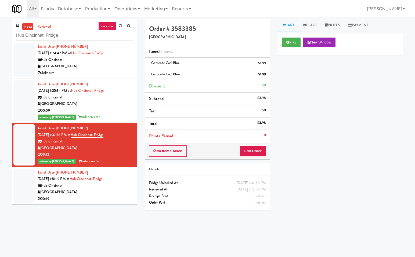
click at [96, 190] on div "[GEOGRAPHIC_DATA]" at bounding box center [85, 192] width 95 height 7
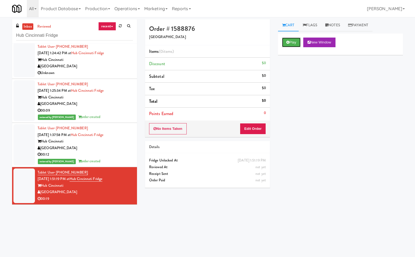
drag, startPoint x: 291, startPoint y: 42, endPoint x: 289, endPoint y: 63, distance: 20.5
click at [291, 43] on button "Play" at bounding box center [291, 43] width 19 height 10
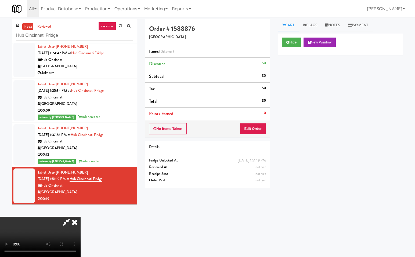
click at [66, 221] on icon at bounding box center [66, 222] width 12 height 11
click at [257, 126] on button "Edit Order" at bounding box center [253, 128] width 26 height 11
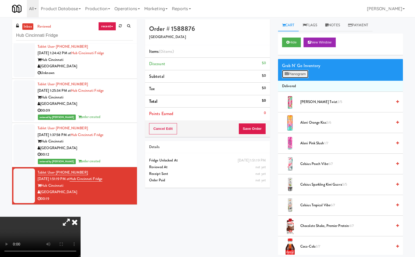
click at [299, 75] on button "Planogram" at bounding box center [295, 74] width 26 height 8
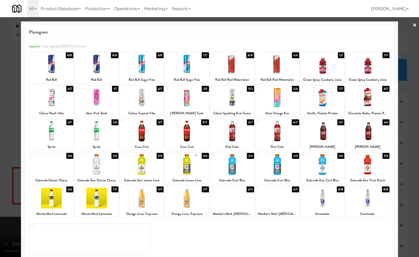
drag, startPoint x: 184, startPoint y: 167, endPoint x: 235, endPoint y: 186, distance: 54.2
click at [186, 167] on div at bounding box center [187, 164] width 44 height 21
click at [373, 205] on div at bounding box center [368, 198] width 44 height 21
click at [406, 185] on div at bounding box center [209, 128] width 419 height 257
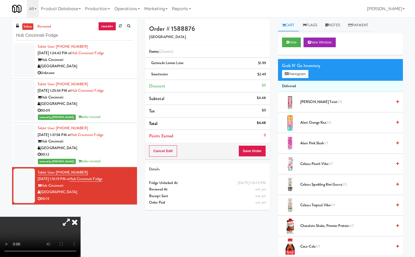
click at [81, 217] on icon at bounding box center [75, 222] width 12 height 11
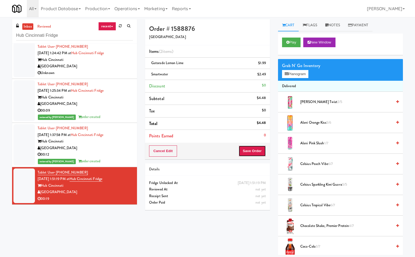
click at [255, 150] on button "Save Order" at bounding box center [251, 151] width 27 height 11
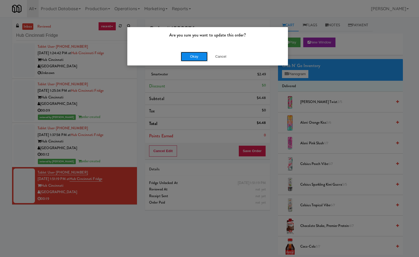
click at [197, 57] on button "Okay" at bounding box center [194, 57] width 27 height 10
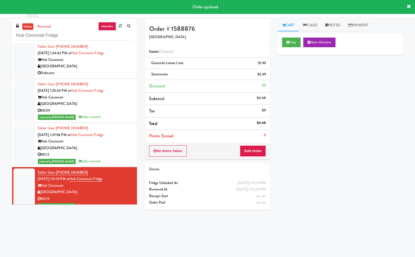
click at [106, 65] on div "[GEOGRAPHIC_DATA]" at bounding box center [85, 66] width 95 height 7
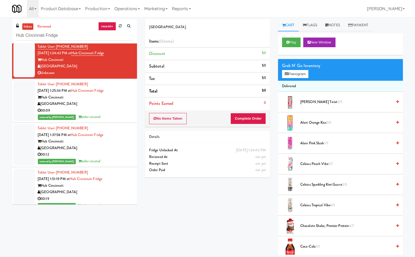
click at [143, 221] on div "Nourish Point Items (0 items ) Discount $0 Subtotal $0 Tax $0 Total $0 Points E…" at bounding box center [274, 137] width 266 height 236
click at [334, 24] on link "Notes" at bounding box center [332, 25] width 23 height 12
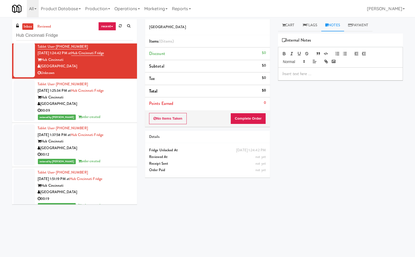
click at [298, 73] on p at bounding box center [340, 74] width 116 height 6
drag, startPoint x: 288, startPoint y: 25, endPoint x: 225, endPoint y: 93, distance: 92.6
click at [287, 27] on link "Cart" at bounding box center [288, 25] width 21 height 12
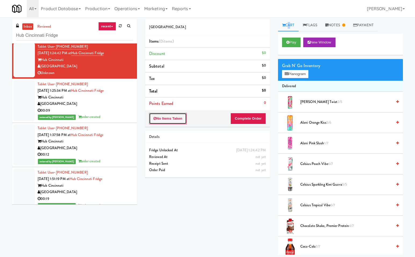
click at [167, 115] on button "No Items Taken" at bounding box center [168, 118] width 38 height 11
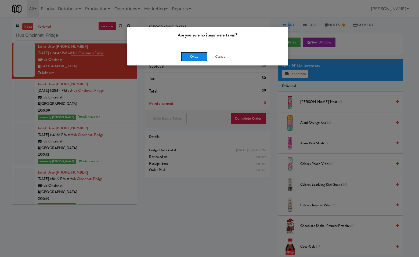
click at [198, 58] on button "Okay" at bounding box center [194, 57] width 27 height 10
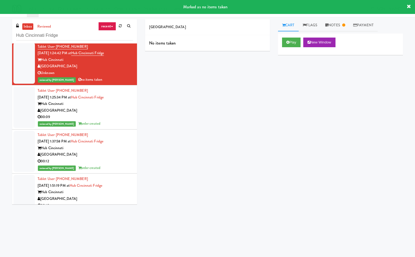
click at [274, 103] on div "Cart Flags Notes Payment Play New Window Primary Flag Clear Flag if unable to d…" at bounding box center [340, 127] width 133 height 216
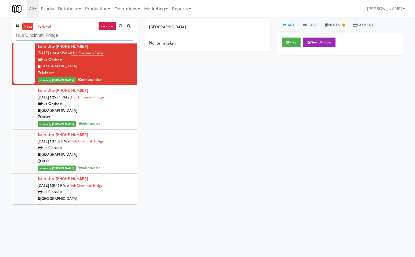
click at [72, 37] on input "Hub Cincinnati Fridge" at bounding box center [74, 36] width 117 height 10
paste input "Illume - Cooler - Left"
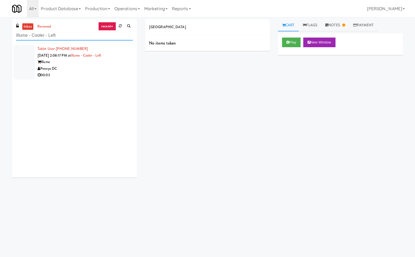
type input "Illume - Cooler - Left"
click at [106, 70] on div "Pennys DC" at bounding box center [85, 69] width 95 height 7
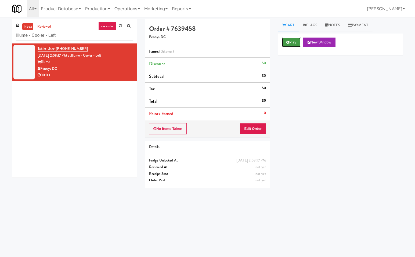
drag, startPoint x: 288, startPoint y: 42, endPoint x: 179, endPoint y: 144, distance: 148.8
click at [287, 44] on button "Play" at bounding box center [291, 43] width 19 height 10
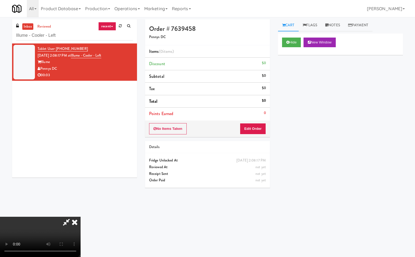
drag, startPoint x: 67, startPoint y: 223, endPoint x: 77, endPoint y: 236, distance: 16.5
click at [67, 223] on icon at bounding box center [66, 222] width 12 height 11
click at [260, 127] on button "Edit Order" at bounding box center [253, 128] width 26 height 11
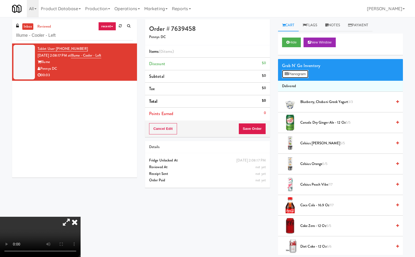
drag, startPoint x: 300, startPoint y: 75, endPoint x: 287, endPoint y: 172, distance: 97.5
click at [299, 78] on button "Planogram" at bounding box center [295, 74] width 26 height 8
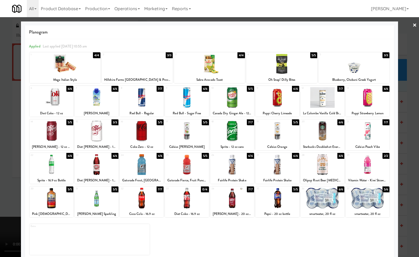
click at [234, 166] on div at bounding box center [232, 164] width 44 height 21
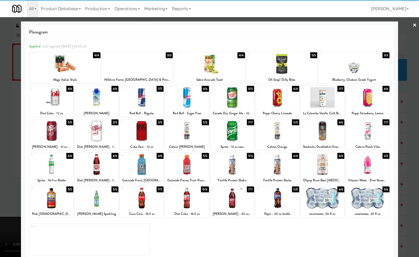
click at [412, 208] on div at bounding box center [209, 128] width 419 height 257
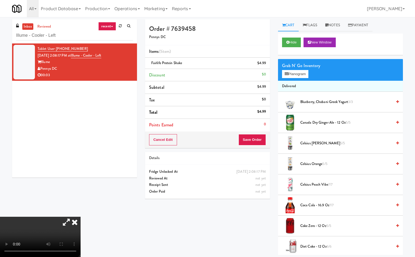
click at [81, 217] on icon at bounding box center [75, 222] width 12 height 11
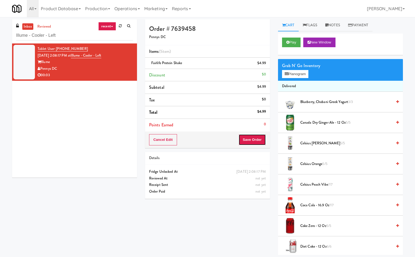
click at [257, 139] on button "Save Order" at bounding box center [251, 139] width 27 height 11
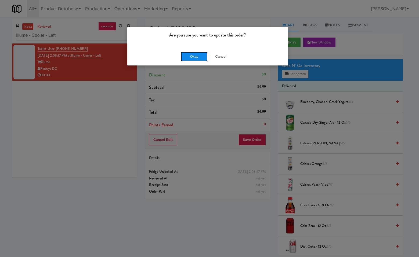
click at [199, 55] on button "Okay" at bounding box center [194, 57] width 27 height 10
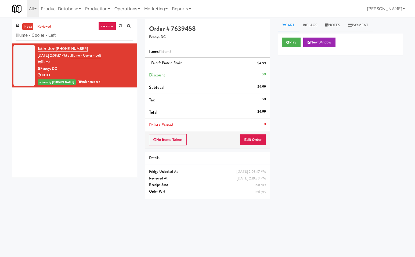
drag, startPoint x: 96, startPoint y: 122, endPoint x: 82, endPoint y: 63, distance: 61.2
click at [91, 113] on div "Tablet User · (781) 654-7784 Sep 21, 2025 2:08:17 PM at Illume - Cooler - Left …" at bounding box center [74, 111] width 125 height 134
click at [76, 34] on input "Illume - Cooler - Left" at bounding box center [74, 36] width 117 height 10
paste input "Brickline common area"
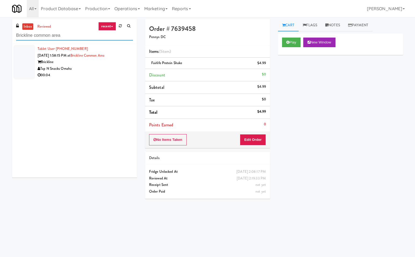
type input "Brickline common area"
drag, startPoint x: 109, startPoint y: 66, endPoint x: 170, endPoint y: 68, distance: 61.2
click at [109, 66] on div "Tap N Snacks Omaha" at bounding box center [85, 69] width 95 height 7
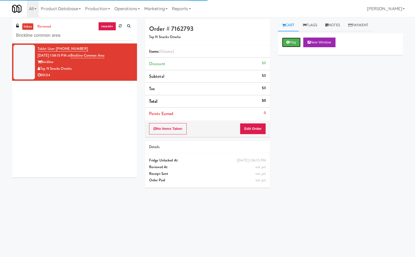
drag, startPoint x: 297, startPoint y: 42, endPoint x: 312, endPoint y: 75, distance: 35.8
click at [297, 46] on button "Play" at bounding box center [291, 43] width 19 height 10
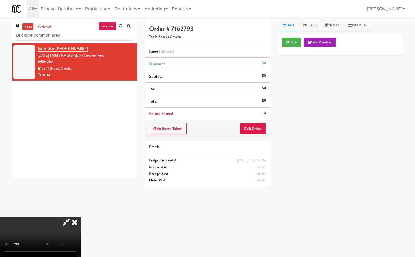
drag, startPoint x: 68, startPoint y: 221, endPoint x: 140, endPoint y: 200, distance: 74.7
click at [71, 221] on icon at bounding box center [66, 222] width 12 height 11
click at [262, 125] on button "Edit Order" at bounding box center [253, 128] width 26 height 11
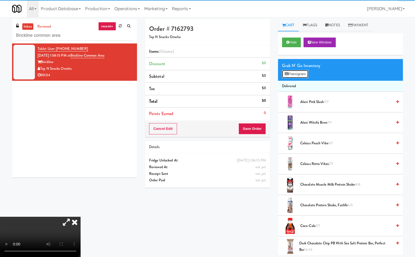
click at [294, 71] on button "Planogram" at bounding box center [295, 74] width 26 height 8
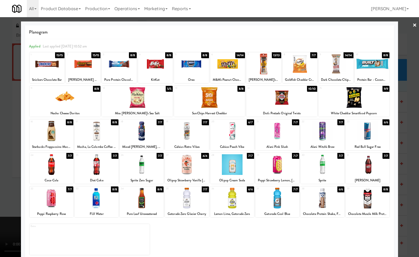
drag, startPoint x: 78, startPoint y: 103, endPoint x: 318, endPoint y: 117, distance: 239.9
click at [79, 103] on div at bounding box center [65, 97] width 71 height 21
click at [411, 163] on div at bounding box center [209, 128] width 419 height 257
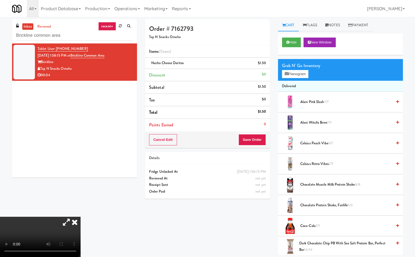
click at [81, 217] on icon at bounding box center [75, 222] width 12 height 11
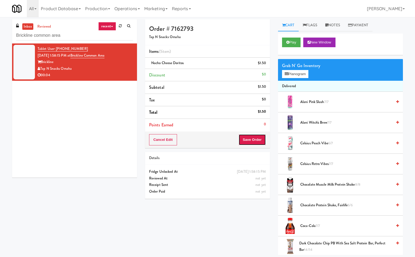
drag, startPoint x: 255, startPoint y: 138, endPoint x: 257, endPoint y: 149, distance: 11.0
click at [255, 139] on button "Save Order" at bounding box center [251, 139] width 27 height 11
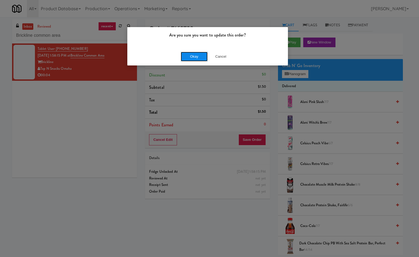
click at [197, 57] on button "Okay" at bounding box center [194, 57] width 27 height 10
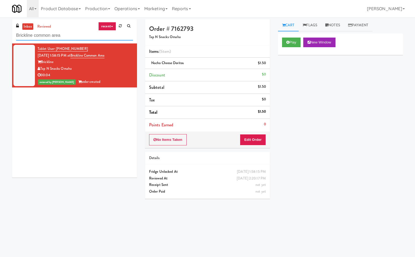
click at [87, 34] on input "Brickline common area" at bounding box center [74, 36] width 117 height 10
paste input "Sentral Fridge"
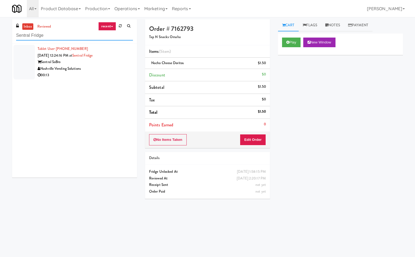
type input "Sentral Fridge"
drag, startPoint x: 110, startPoint y: 67, endPoint x: 212, endPoint y: 70, distance: 101.8
click at [110, 67] on div "Nashville Vending Solutions" at bounding box center [85, 69] width 95 height 7
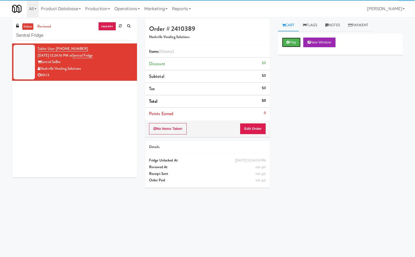
drag, startPoint x: 293, startPoint y: 41, endPoint x: 254, endPoint y: 120, distance: 88.3
click at [291, 43] on button "Play" at bounding box center [291, 43] width 19 height 10
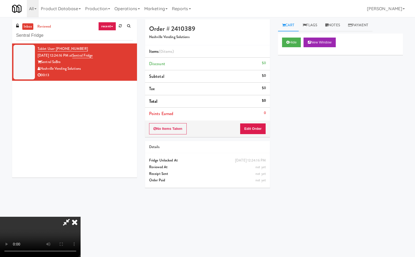
click at [67, 220] on icon at bounding box center [66, 222] width 12 height 11
click at [257, 128] on button "Edit Order" at bounding box center [253, 128] width 26 height 11
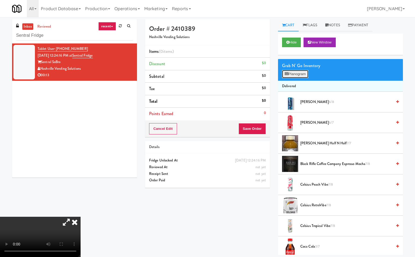
click at [296, 73] on button "Planogram" at bounding box center [295, 74] width 26 height 8
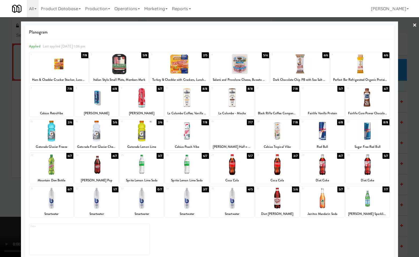
click at [50, 205] on div at bounding box center [52, 198] width 44 height 21
drag, startPoint x: 55, startPoint y: 204, endPoint x: 162, endPoint y: 227, distance: 109.3
click at [55, 204] on div at bounding box center [52, 198] width 44 height 21
click at [412, 209] on div at bounding box center [209, 128] width 419 height 257
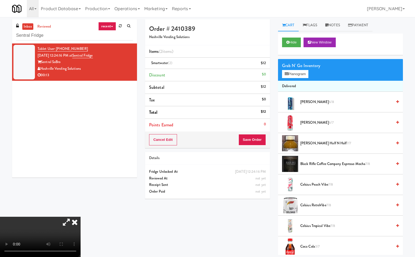
drag, startPoint x: 144, startPoint y: 109, endPoint x: 215, endPoint y: 129, distance: 74.3
click at [81, 217] on icon at bounding box center [75, 222] width 12 height 11
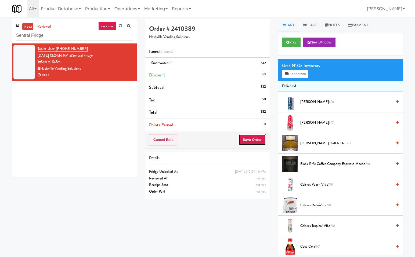
drag, startPoint x: 257, startPoint y: 136, endPoint x: 251, endPoint y: 154, distance: 19.4
click at [257, 136] on button "Save Order" at bounding box center [251, 139] width 27 height 11
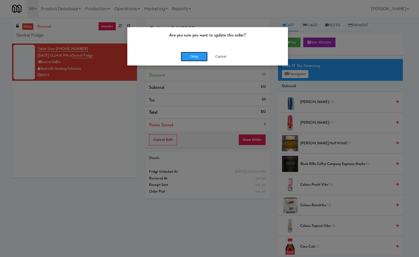
drag, startPoint x: 197, startPoint y: 56, endPoint x: 209, endPoint y: 199, distance: 142.8
click at [197, 58] on button "Okay" at bounding box center [194, 57] width 27 height 10
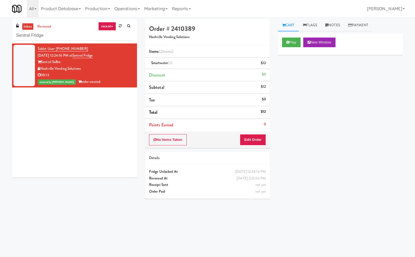
click at [327, 184] on div "Play New Window Primary Flag Clear Flag if unable to determine what was taken o…" at bounding box center [340, 134] width 125 height 201
drag, startPoint x: 76, startPoint y: 121, endPoint x: 71, endPoint y: 76, distance: 45.7
click at [74, 115] on div "Tablet User · (604) 202-3268 Sep 21, 2025 12:24:16 PM at Sentral Fridge Sentral…" at bounding box center [74, 111] width 125 height 134
click at [71, 38] on input "Sentral Fridge" at bounding box center [74, 36] width 117 height 10
paste input "Spring & Thayer - Combo Cooler A"
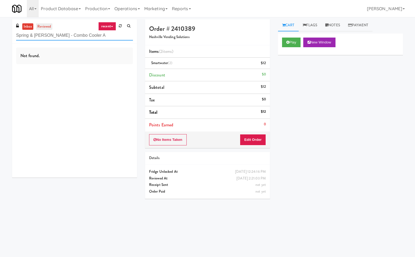
type input "Spring & Thayer - Combo Cooler A"
click at [47, 27] on link "reviewed" at bounding box center [44, 26] width 17 height 7
click at [26, 24] on link "inbox" at bounding box center [27, 26] width 11 height 7
click at [88, 39] on input "Spring & Thayer - Combo Cooler A" at bounding box center [74, 36] width 117 height 10
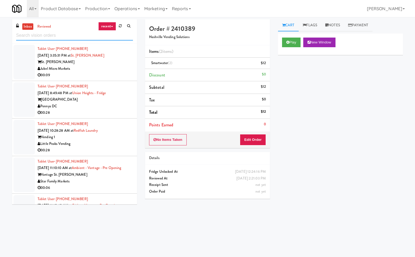
click at [64, 36] on input "text" at bounding box center [74, 36] width 117 height 10
paste input "Spring & Thayer"
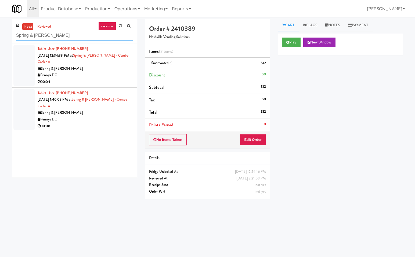
type input "Spring & Thayer"
click at [101, 74] on div "Pennys DC" at bounding box center [85, 75] width 95 height 7
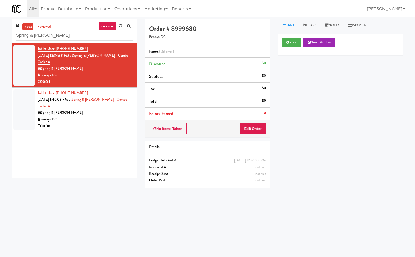
click at [106, 68] on div "Spring & Thayer" at bounding box center [85, 69] width 95 height 7
drag, startPoint x: 291, startPoint y: 41, endPoint x: 272, endPoint y: 71, distance: 35.7
click at [291, 42] on button "Play" at bounding box center [291, 43] width 19 height 10
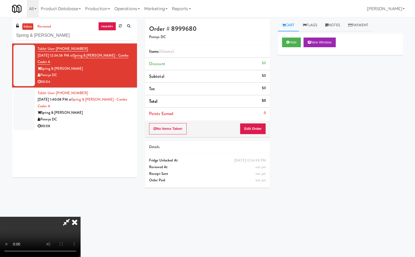
drag, startPoint x: 67, startPoint y: 220, endPoint x: 71, endPoint y: 224, distance: 5.2
click at [67, 222] on icon at bounding box center [66, 222] width 12 height 11
click at [250, 127] on button "Edit Order" at bounding box center [253, 128] width 26 height 11
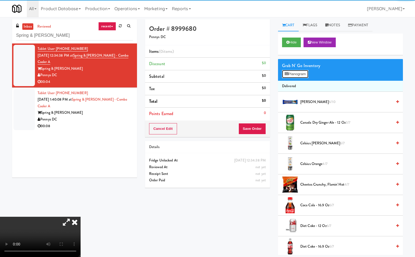
drag, startPoint x: 300, startPoint y: 73, endPoint x: 303, endPoint y: 93, distance: 21.2
click at [300, 73] on button "Planogram" at bounding box center [295, 74] width 26 height 8
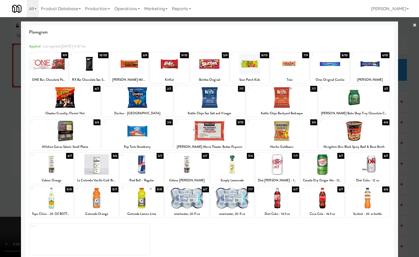
drag, startPoint x: 274, startPoint y: 201, endPoint x: 341, endPoint y: 211, distance: 67.6
click at [275, 201] on div at bounding box center [277, 198] width 44 height 21
click at [411, 152] on div at bounding box center [209, 128] width 419 height 257
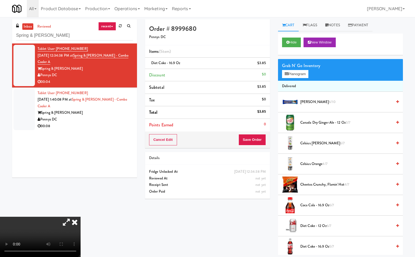
drag, startPoint x: 142, startPoint y: 108, endPoint x: 195, endPoint y: 130, distance: 57.3
click at [81, 217] on icon at bounding box center [75, 222] width 12 height 11
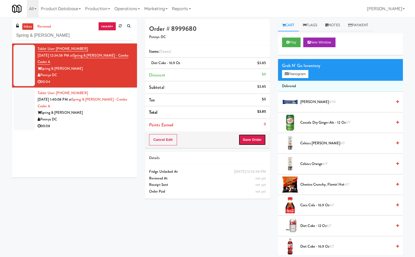
click at [255, 140] on button "Save Order" at bounding box center [251, 139] width 27 height 11
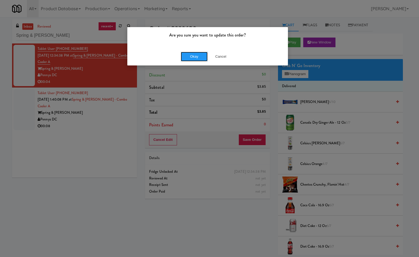
drag, startPoint x: 195, startPoint y: 54, endPoint x: 140, endPoint y: 95, distance: 68.8
click at [195, 55] on button "Okay" at bounding box center [194, 57] width 27 height 10
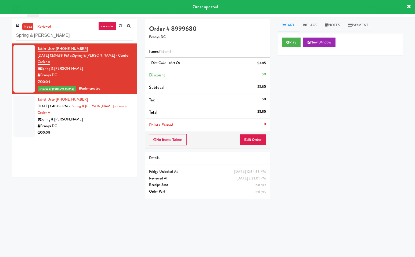
click at [114, 119] on div "Spring & Thayer" at bounding box center [85, 119] width 95 height 7
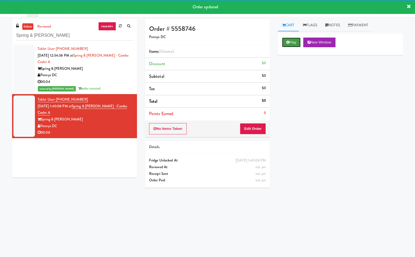
drag, startPoint x: 288, startPoint y: 43, endPoint x: 203, endPoint y: 155, distance: 140.9
click at [288, 45] on button "Play" at bounding box center [291, 43] width 19 height 10
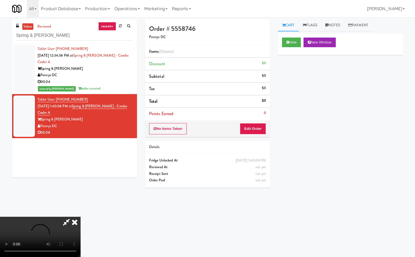
click at [65, 222] on icon at bounding box center [66, 222] width 12 height 11
click at [257, 129] on button "Edit Order" at bounding box center [253, 128] width 26 height 11
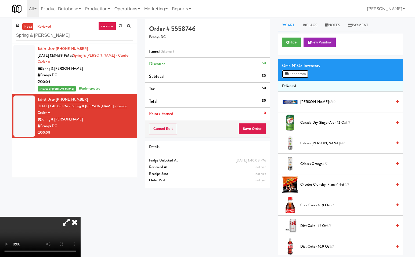
drag, startPoint x: 302, startPoint y: 74, endPoint x: 306, endPoint y: 169, distance: 94.9
click at [302, 75] on button "Planogram" at bounding box center [295, 74] width 26 height 8
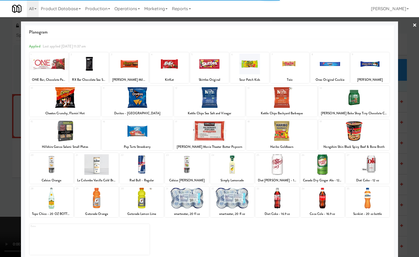
click at [325, 199] on div at bounding box center [323, 198] width 44 height 21
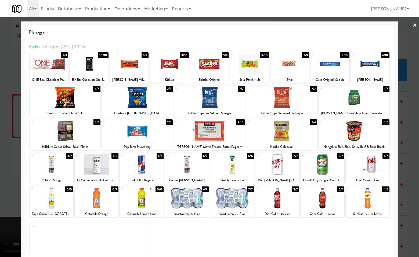
drag, startPoint x: 327, startPoint y: 204, endPoint x: 360, endPoint y: 220, distance: 37.4
click at [327, 204] on div at bounding box center [323, 198] width 44 height 21
drag, startPoint x: 409, startPoint y: 154, endPoint x: 396, endPoint y: 169, distance: 20.4
click at [409, 154] on div at bounding box center [209, 128] width 419 height 257
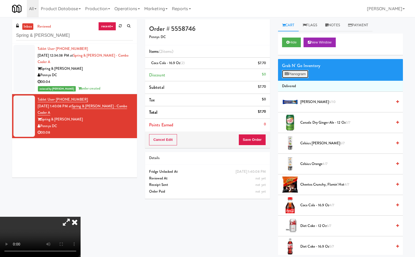
click at [300, 75] on button "Planogram" at bounding box center [295, 74] width 26 height 8
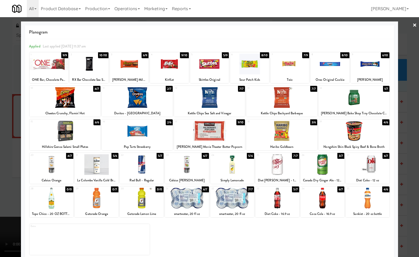
click at [134, 137] on div at bounding box center [137, 131] width 71 height 21
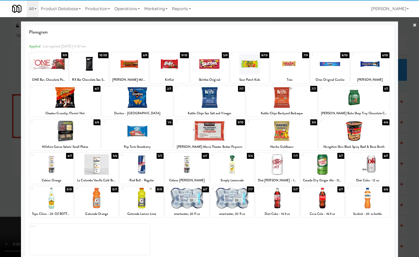
drag, startPoint x: 407, startPoint y: 214, endPoint x: 183, endPoint y: 213, distance: 224.8
click at [406, 214] on div at bounding box center [209, 128] width 419 height 257
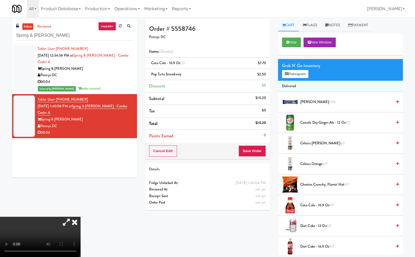
drag, startPoint x: 142, startPoint y: 108, endPoint x: 168, endPoint y: 127, distance: 32.3
click at [81, 217] on icon at bounding box center [75, 222] width 12 height 11
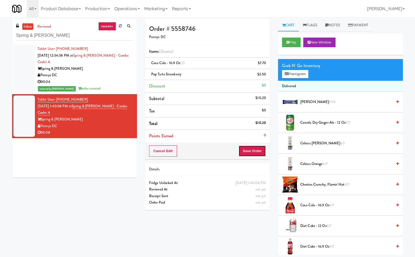
click at [252, 149] on button "Save Order" at bounding box center [251, 151] width 27 height 11
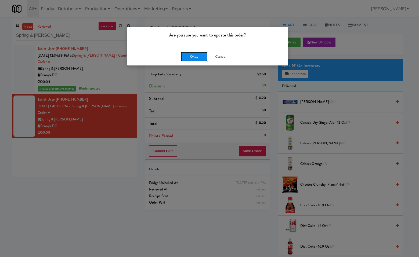
drag, startPoint x: 194, startPoint y: 52, endPoint x: 343, endPoint y: 101, distance: 156.6
click at [194, 52] on button "Okay" at bounding box center [194, 57] width 27 height 10
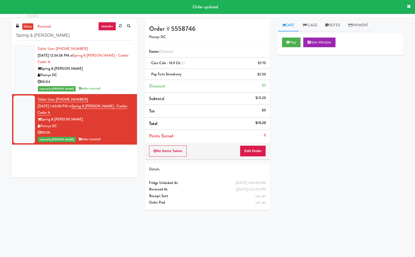
click at [349, 139] on div "Play New Window Primary Flag Clear Flag if unable to determine what was taken o…" at bounding box center [340, 134] width 125 height 201
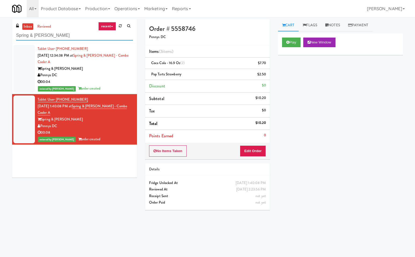
click at [85, 36] on input "Spring & Thayer" at bounding box center [74, 36] width 117 height 10
paste input "The Duncan - Fridge - Left"
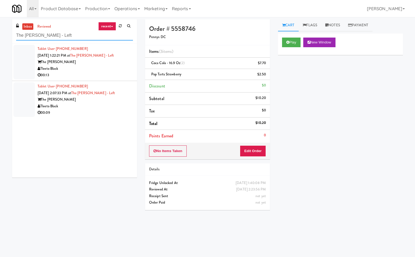
type input "The Duncan - Fridge - Left"
click at [106, 64] on div "The Duncan" at bounding box center [85, 62] width 95 height 7
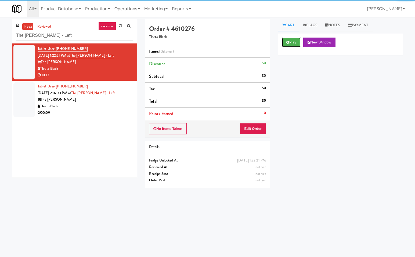
drag, startPoint x: 292, startPoint y: 44, endPoint x: 237, endPoint y: 149, distance: 118.6
click at [292, 46] on button "Play" at bounding box center [291, 43] width 19 height 10
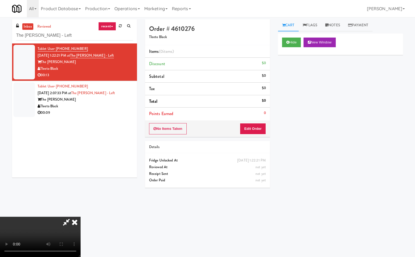
click at [64, 220] on icon at bounding box center [66, 222] width 12 height 11
click at [260, 130] on button "Edit Order" at bounding box center [253, 128] width 26 height 11
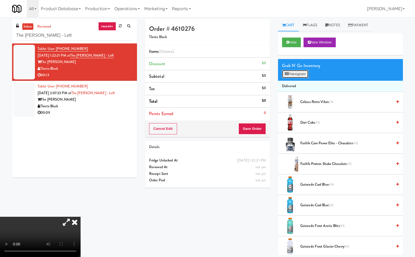
click at [302, 74] on button "Planogram" at bounding box center [295, 74] width 26 height 8
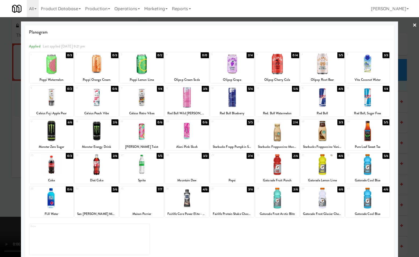
click at [409, 229] on div at bounding box center [209, 128] width 419 height 257
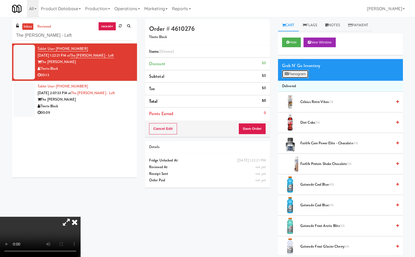
drag, startPoint x: 300, startPoint y: 72, endPoint x: 363, endPoint y: 103, distance: 70.4
click at [301, 71] on button "Planogram" at bounding box center [295, 74] width 26 height 8
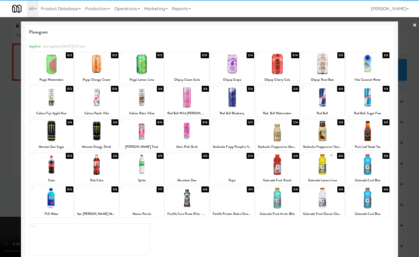
click at [371, 167] on div at bounding box center [368, 164] width 44 height 21
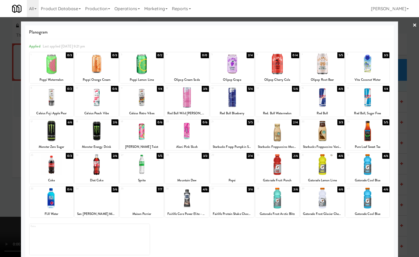
click at [412, 169] on div at bounding box center [209, 128] width 419 height 257
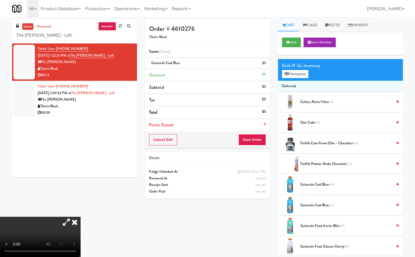
drag, startPoint x: 139, startPoint y: 107, endPoint x: 220, endPoint y: 134, distance: 85.0
click at [81, 217] on icon at bounding box center [75, 222] width 12 height 11
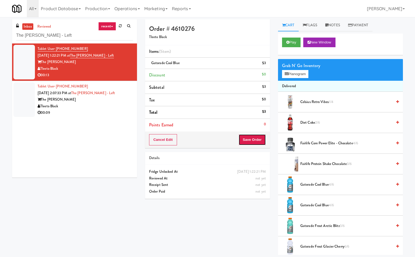
click at [254, 138] on button "Save Order" at bounding box center [251, 139] width 27 height 11
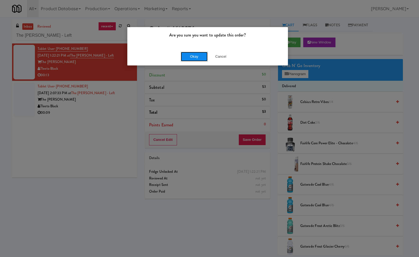
click at [197, 54] on button "Okay" at bounding box center [194, 57] width 27 height 10
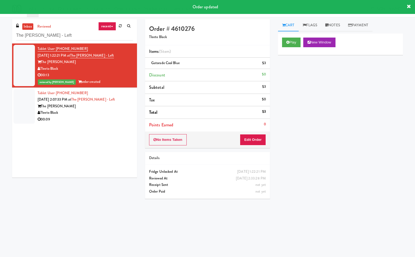
click at [106, 108] on div "The Duncan" at bounding box center [85, 106] width 95 height 7
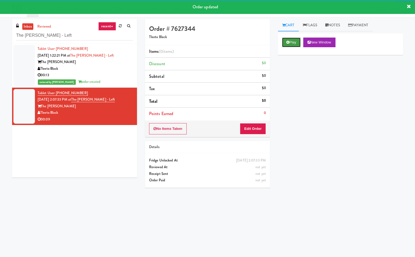
click at [295, 39] on button "Play" at bounding box center [291, 43] width 19 height 10
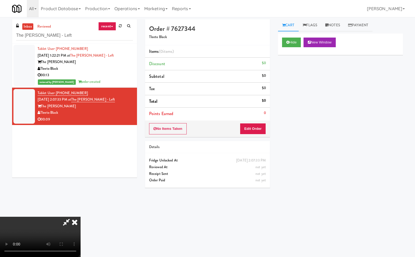
drag, startPoint x: 67, startPoint y: 220, endPoint x: 69, endPoint y: 242, distance: 21.3
click at [67, 221] on icon at bounding box center [66, 222] width 12 height 11
click at [255, 129] on button "Edit Order" at bounding box center [253, 128] width 26 height 11
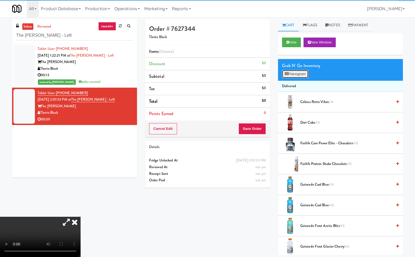
drag, startPoint x: 303, startPoint y: 71, endPoint x: 313, endPoint y: 113, distance: 43.2
click at [303, 71] on button "Planogram" at bounding box center [295, 74] width 26 height 8
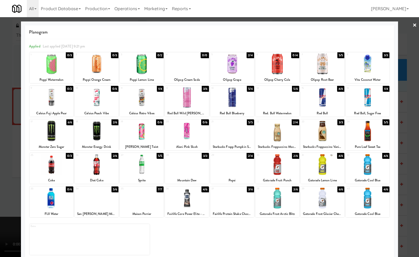
click at [284, 167] on div at bounding box center [277, 164] width 44 height 21
click at [285, 174] on div at bounding box center [277, 164] width 44 height 21
click at [410, 177] on div at bounding box center [209, 128] width 419 height 257
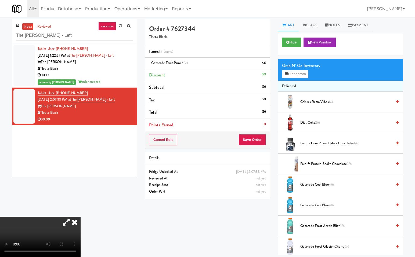
drag, startPoint x: 137, startPoint y: 108, endPoint x: 157, endPoint y: 120, distance: 23.3
click at [81, 217] on icon at bounding box center [75, 222] width 12 height 11
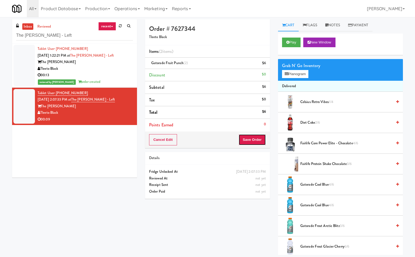
click at [263, 139] on button "Save Order" at bounding box center [251, 139] width 27 height 11
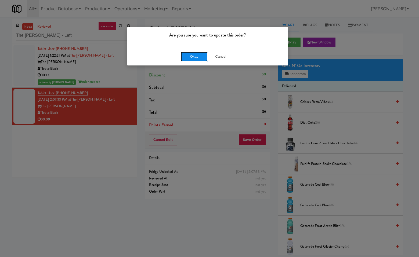
click at [202, 55] on button "Okay" at bounding box center [194, 57] width 27 height 10
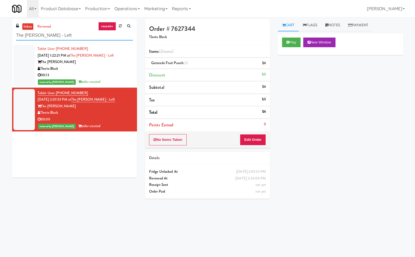
click at [88, 36] on input "The Duncan - Fridge - Left" at bounding box center [74, 36] width 117 height 10
paste input "(Snack & Drink) EWR-4-TC-PUBLIC"
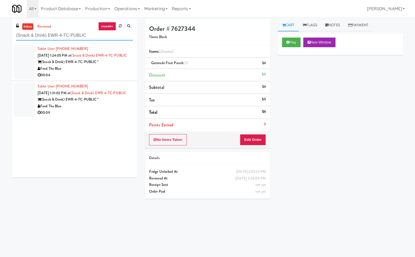
type input "(Snack & Drink) EWR-4-TC-PUBLIC"
click at [112, 64] on div "Tablet User · (210) 551-3722 Sep 21, 2025 1:24:05 PM at (Snack & Drink) EWR-4-T…" at bounding box center [85, 62] width 95 height 33
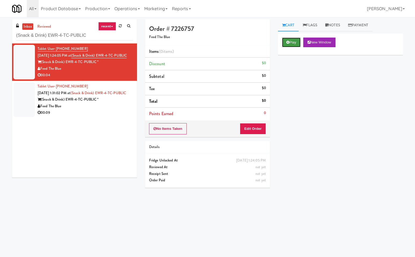
click at [292, 43] on button "Play" at bounding box center [291, 43] width 19 height 10
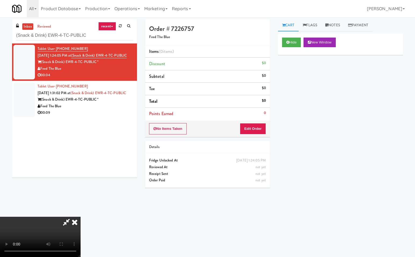
click at [67, 222] on video at bounding box center [40, 237] width 81 height 40
click at [73, 217] on icon at bounding box center [66, 222] width 12 height 11
click at [258, 129] on button "Edit Order" at bounding box center [253, 128] width 26 height 11
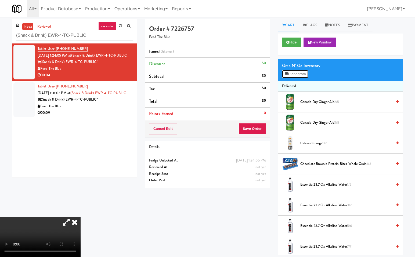
drag, startPoint x: 301, startPoint y: 74, endPoint x: 318, endPoint y: 118, distance: 47.0
click at [301, 75] on button "Planogram" at bounding box center [295, 74] width 26 height 8
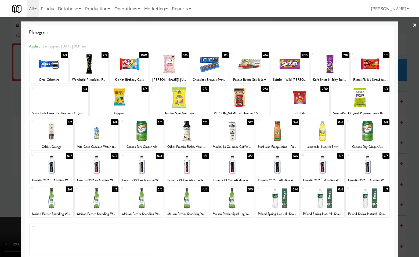
click at [275, 176] on div "29 5/6 Essentia 23.7 oz Alkaline Water" at bounding box center [277, 168] width 44 height 31
drag, startPoint x: 411, startPoint y: 155, endPoint x: 418, endPoint y: 164, distance: 11.5
click at [411, 156] on div at bounding box center [209, 128] width 419 height 257
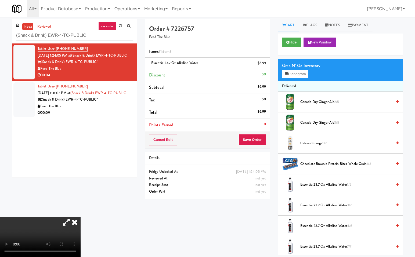
click at [81, 217] on icon at bounding box center [75, 222] width 12 height 11
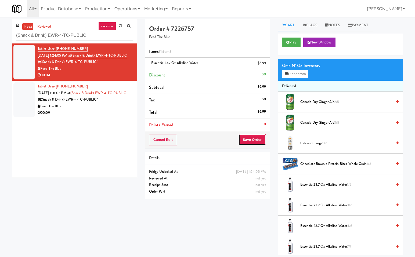
click at [254, 139] on button "Save Order" at bounding box center [251, 139] width 27 height 11
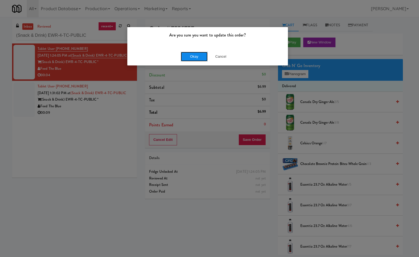
click at [191, 59] on button "Okay" at bounding box center [194, 57] width 27 height 10
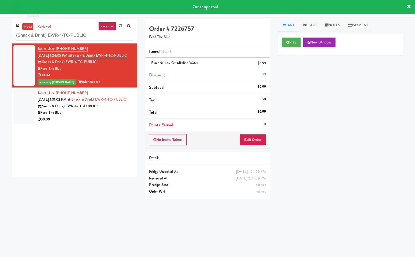
click at [124, 110] on div "(Snack & Drink) EWR-4-TC-PUBLIC *" at bounding box center [85, 106] width 95 height 7
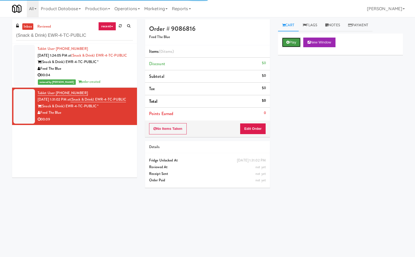
click at [291, 39] on button "Play" at bounding box center [291, 43] width 19 height 10
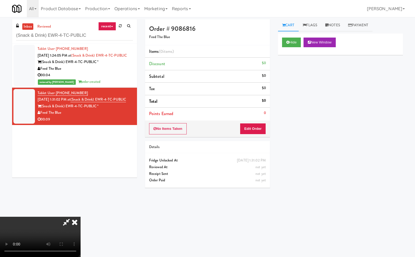
click at [67, 220] on icon at bounding box center [66, 222] width 12 height 11
click at [261, 132] on button "Edit Order" at bounding box center [253, 128] width 26 height 11
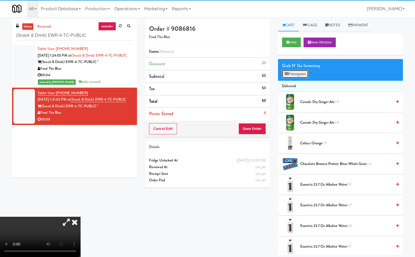
click at [301, 71] on button "Planogram" at bounding box center [295, 74] width 26 height 8
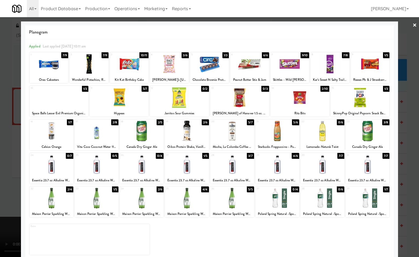
drag, startPoint x: 239, startPoint y: 201, endPoint x: 339, endPoint y: 225, distance: 102.5
click at [240, 201] on div at bounding box center [232, 198] width 44 height 21
click at [412, 170] on div at bounding box center [209, 128] width 419 height 257
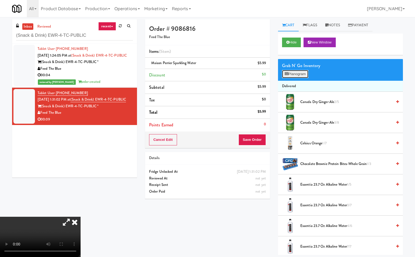
click at [302, 75] on button "Planogram" at bounding box center [295, 74] width 26 height 8
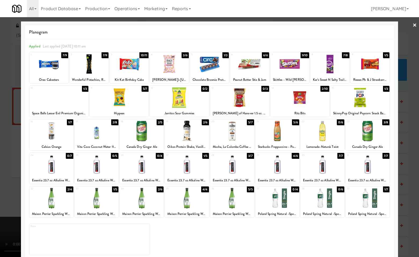
drag, startPoint x: 279, startPoint y: 158, endPoint x: 397, endPoint y: 187, distance: 122.0
click at [279, 158] on div at bounding box center [277, 164] width 44 height 21
click at [413, 175] on div at bounding box center [209, 128] width 419 height 257
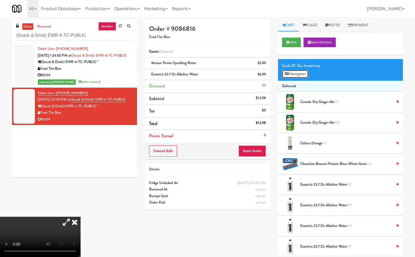
drag, startPoint x: 303, startPoint y: 72, endPoint x: 340, endPoint y: 147, distance: 83.7
click at [303, 72] on button "Planogram" at bounding box center [295, 74] width 26 height 8
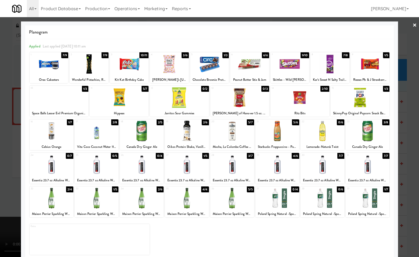
click at [172, 69] on div at bounding box center [169, 64] width 39 height 21
click at [410, 158] on div at bounding box center [209, 128] width 419 height 257
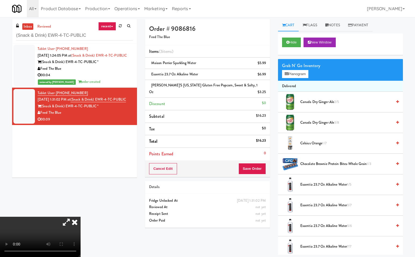
click at [81, 217] on icon at bounding box center [75, 222] width 12 height 11
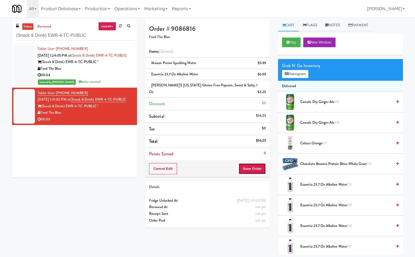
click at [252, 163] on button "Save Order" at bounding box center [251, 168] width 27 height 11
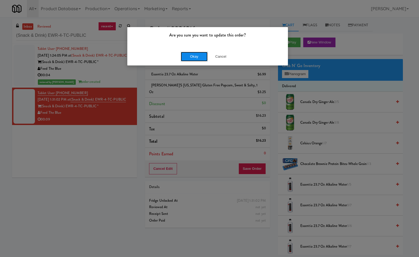
click at [200, 57] on button "Okay" at bounding box center [194, 57] width 27 height 10
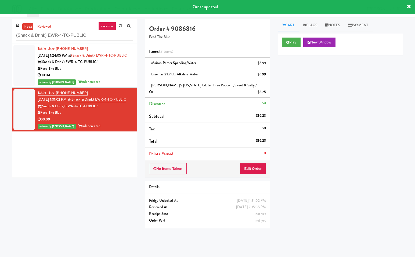
click at [355, 184] on div "Play New Window Primary Flag Clear Flag if unable to determine what was taken o…" at bounding box center [340, 134] width 125 height 201
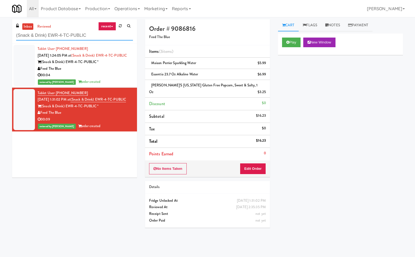
click at [95, 33] on input "(Snack & Drink) EWR-4-TC-PUBLIC" at bounding box center [74, 36] width 117 height 10
paste input "Windsor Gardens Combo"
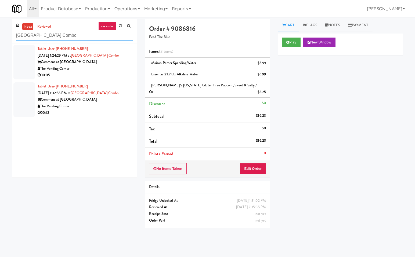
type input "Windsor Gardens Combo"
click at [102, 71] on div "The Vending Corner" at bounding box center [85, 69] width 95 height 7
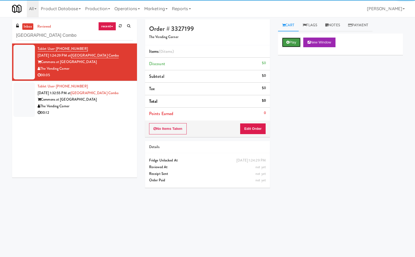
click at [293, 43] on button "Play" at bounding box center [291, 43] width 19 height 10
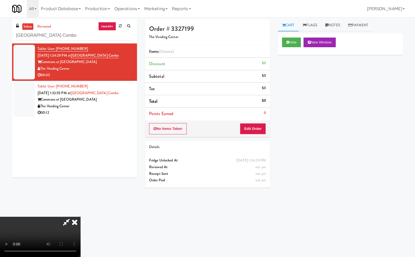
drag, startPoint x: 64, startPoint y: 221, endPoint x: 71, endPoint y: 227, distance: 8.9
click at [64, 221] on icon at bounding box center [66, 222] width 12 height 11
click at [257, 127] on button "Edit Order" at bounding box center [253, 128] width 26 height 11
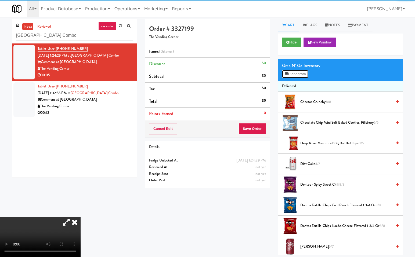
drag, startPoint x: 298, startPoint y: 73, endPoint x: 373, endPoint y: 109, distance: 83.6
click at [298, 73] on button "Planogram" at bounding box center [295, 74] width 26 height 8
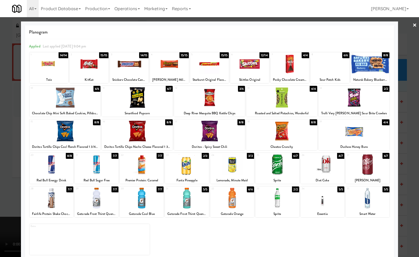
click at [366, 165] on div at bounding box center [368, 164] width 44 height 21
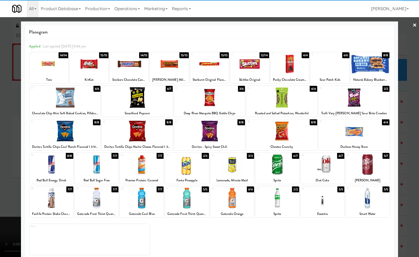
click at [413, 181] on div at bounding box center [209, 128] width 419 height 257
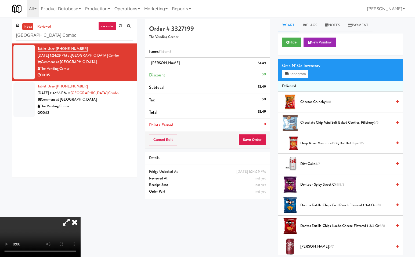
click at [81, 217] on icon at bounding box center [75, 222] width 12 height 11
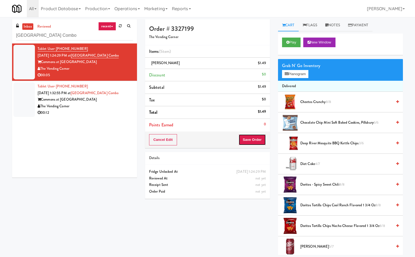
drag, startPoint x: 257, startPoint y: 137, endPoint x: 249, endPoint y: 192, distance: 55.9
click at [257, 137] on button "Save Order" at bounding box center [251, 139] width 27 height 11
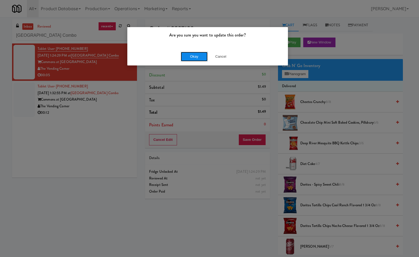
click at [195, 56] on button "Okay" at bounding box center [194, 57] width 27 height 10
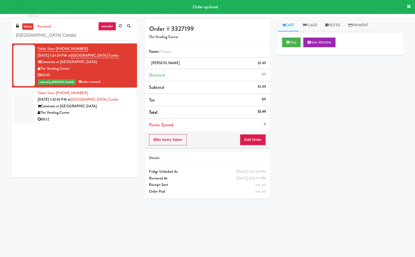
click at [113, 111] on div "The Vending Corner" at bounding box center [85, 113] width 95 height 7
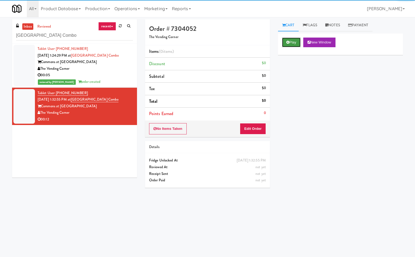
drag, startPoint x: 297, startPoint y: 41, endPoint x: 140, endPoint y: 131, distance: 181.2
click at [297, 42] on button "Play" at bounding box center [291, 43] width 19 height 10
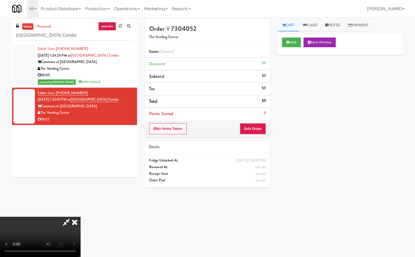
click at [68, 222] on icon at bounding box center [66, 222] width 12 height 11
click at [255, 129] on button "Edit Order" at bounding box center [253, 128] width 26 height 11
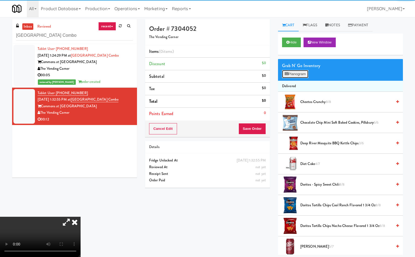
click at [304, 70] on button "Planogram" at bounding box center [295, 74] width 26 height 8
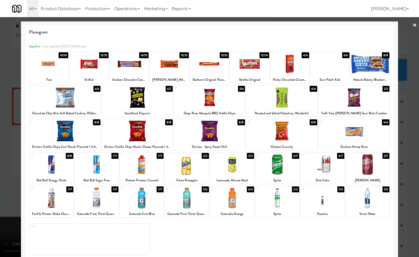
click at [227, 167] on div at bounding box center [232, 164] width 44 height 21
click at [412, 221] on div at bounding box center [209, 128] width 419 height 257
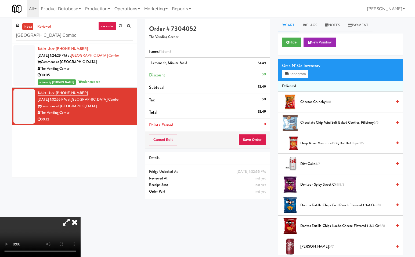
drag, startPoint x: 142, startPoint y: 110, endPoint x: 151, endPoint y: 121, distance: 14.6
click at [81, 217] on icon at bounding box center [75, 222] width 12 height 11
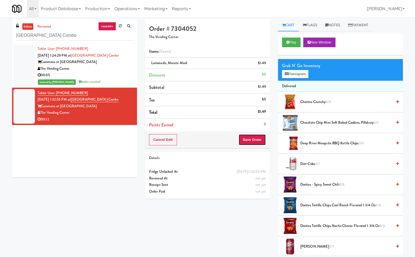
click at [252, 137] on button "Save Order" at bounding box center [251, 139] width 27 height 11
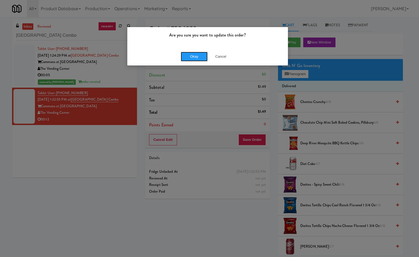
drag, startPoint x: 190, startPoint y: 56, endPoint x: 235, endPoint y: 168, distance: 120.6
click at [190, 57] on button "Okay" at bounding box center [194, 57] width 27 height 10
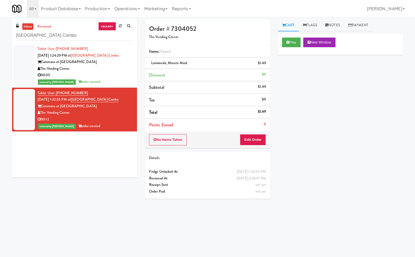
drag, startPoint x: 80, startPoint y: 160, endPoint x: 76, endPoint y: 152, distance: 8.9
click at [77, 155] on div "Tablet User · (508) 514-0320 Sep 21, 2025 1:24:29 PM at Windsor Gardens Combo C…" at bounding box center [74, 111] width 125 height 134
click at [75, 35] on input "Windsor Gardens Combo" at bounding box center [74, 36] width 117 height 10
paste input "The Quincy - Cooler"
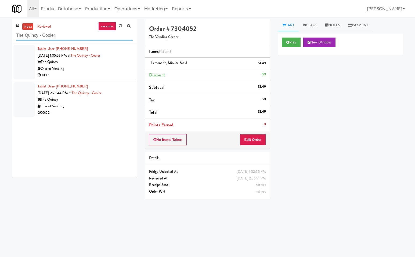
type input "The Quincy - Cooler"
click at [118, 67] on div "Chariot Vending" at bounding box center [85, 69] width 95 height 7
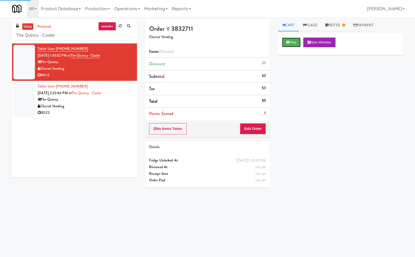
drag, startPoint x: 297, startPoint y: 44, endPoint x: 296, endPoint y: 48, distance: 3.6
click at [297, 45] on button "Play" at bounding box center [291, 43] width 19 height 10
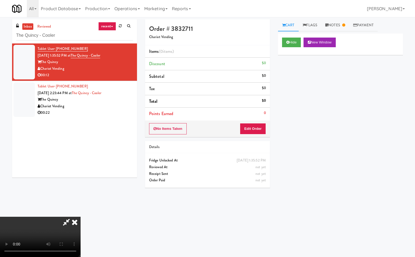
drag, startPoint x: 68, startPoint y: 222, endPoint x: 108, endPoint y: 200, distance: 45.9
click at [68, 222] on icon at bounding box center [66, 222] width 12 height 11
click at [255, 127] on button "Edit Order" at bounding box center [253, 128] width 26 height 11
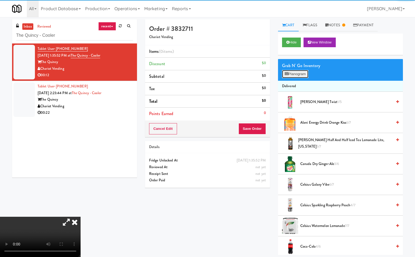
click at [298, 74] on button "Planogram" at bounding box center [295, 74] width 26 height 8
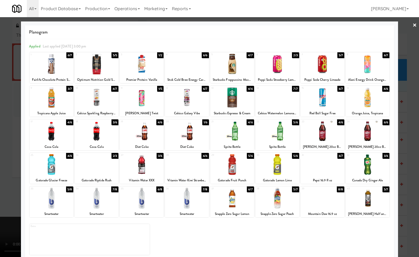
click at [187, 195] on div at bounding box center [187, 198] width 44 height 21
click at [279, 165] on div at bounding box center [277, 164] width 44 height 21
click at [409, 196] on div at bounding box center [209, 128] width 419 height 257
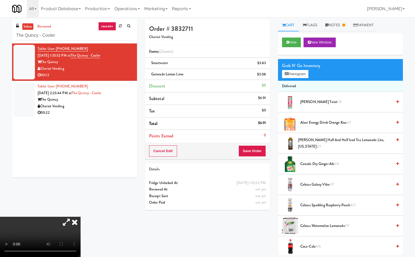
drag, startPoint x: 142, startPoint y: 180, endPoint x: 198, endPoint y: 175, distance: 56.3
click at [81, 217] on icon at bounding box center [75, 222] width 12 height 11
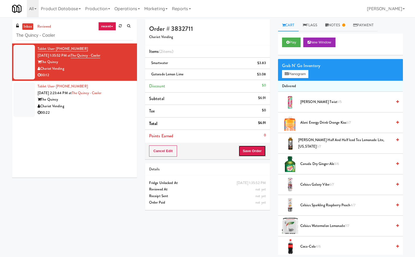
drag, startPoint x: 248, startPoint y: 150, endPoint x: 239, endPoint y: 176, distance: 27.7
click at [248, 150] on button "Save Order" at bounding box center [251, 151] width 27 height 11
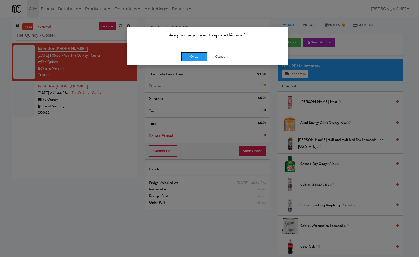
click at [192, 57] on button "Okay" at bounding box center [194, 57] width 27 height 10
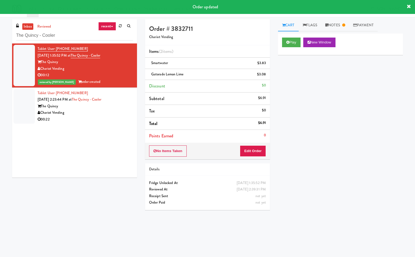
click at [110, 110] on div "Chariot Vending" at bounding box center [85, 113] width 95 height 7
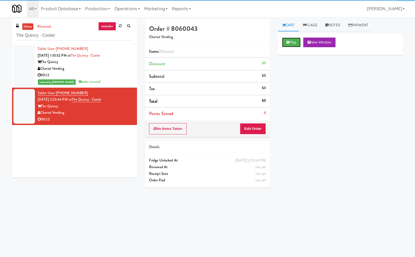
drag, startPoint x: 294, startPoint y: 42, endPoint x: 286, endPoint y: 64, distance: 23.3
click at [293, 45] on button "Play" at bounding box center [291, 43] width 19 height 10
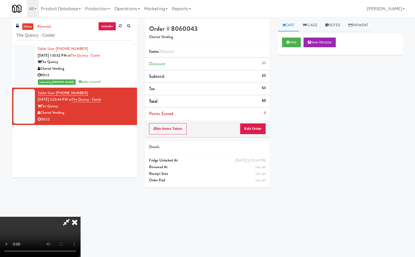
drag, startPoint x: 67, startPoint y: 218, endPoint x: 126, endPoint y: 227, distance: 59.5
click at [68, 218] on icon at bounding box center [66, 222] width 12 height 11
click at [264, 126] on button "Edit Order" at bounding box center [253, 128] width 26 height 11
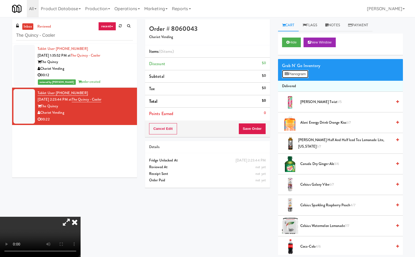
drag, startPoint x: 302, startPoint y: 74, endPoint x: 313, endPoint y: 130, distance: 57.5
click at [302, 74] on button "Planogram" at bounding box center [295, 74] width 26 height 8
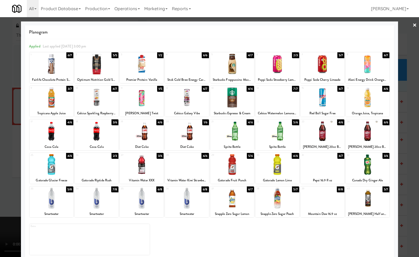
click at [193, 132] on div at bounding box center [187, 131] width 44 height 21
drag, startPoint x: 369, startPoint y: 99, endPoint x: 401, endPoint y: 108, distance: 33.0
click at [369, 99] on div at bounding box center [368, 97] width 44 height 21
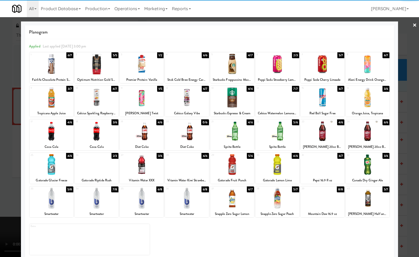
click at [411, 97] on div at bounding box center [209, 128] width 419 height 257
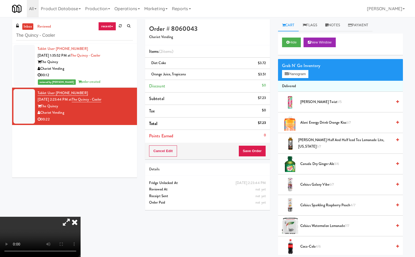
drag, startPoint x: 141, startPoint y: 180, endPoint x: 159, endPoint y: 181, distance: 17.5
click at [81, 217] on icon at bounding box center [75, 222] width 12 height 11
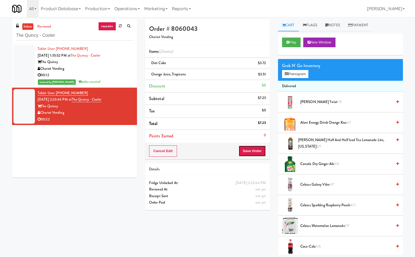
drag, startPoint x: 258, startPoint y: 148, endPoint x: 256, endPoint y: 151, distance: 3.6
click at [258, 149] on button "Save Order" at bounding box center [251, 151] width 27 height 11
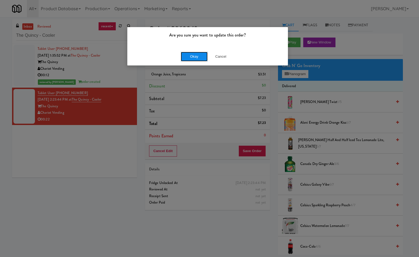
click at [194, 57] on button "Okay" at bounding box center [194, 57] width 27 height 10
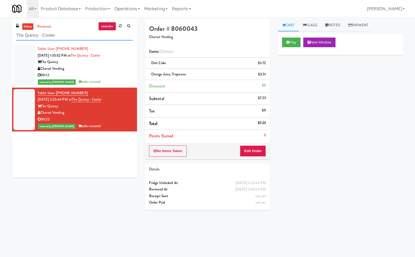
click at [77, 37] on input "The Quincy - Cooler" at bounding box center [74, 36] width 117 height 10
paste input "Greenvue Apartments - Cooler"
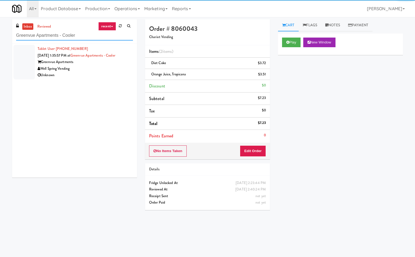
type input "Greenvue Apartments - Cooler"
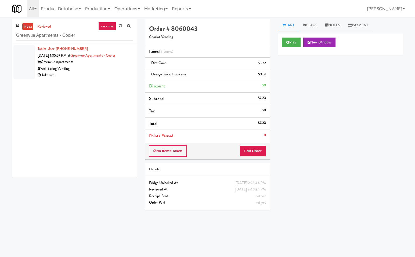
click at [96, 65] on div "Greenvue Apartments" at bounding box center [85, 62] width 95 height 7
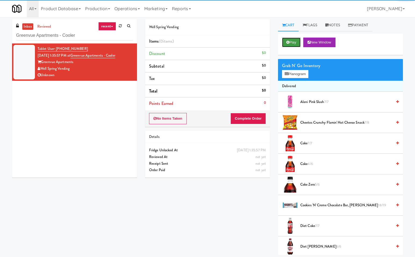
click at [296, 41] on button "Play" at bounding box center [291, 43] width 19 height 10
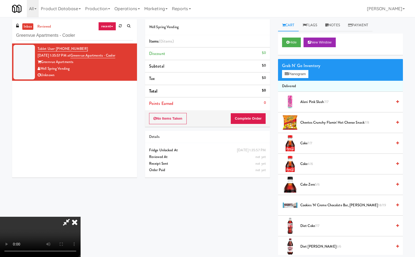
drag, startPoint x: 68, startPoint y: 220, endPoint x: 89, endPoint y: 225, distance: 21.1
click at [69, 220] on icon at bounding box center [66, 222] width 12 height 11
click at [289, 75] on button "Planogram" at bounding box center [295, 74] width 26 height 8
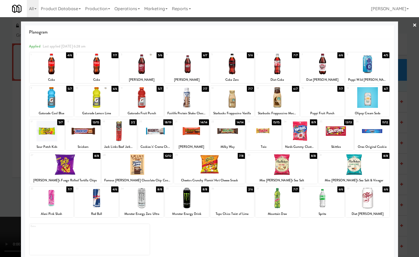
click at [146, 101] on div at bounding box center [142, 97] width 44 height 21
click at [324, 99] on div at bounding box center [323, 97] width 44 height 21
click at [409, 110] on div at bounding box center [209, 128] width 419 height 257
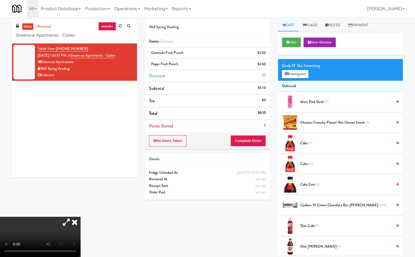
click at [81, 217] on icon at bounding box center [75, 222] width 12 height 11
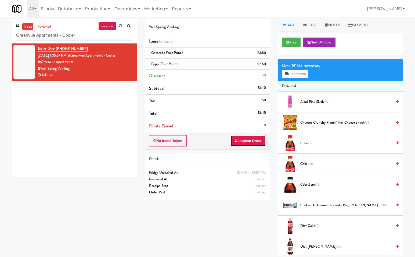
click at [252, 142] on button "Complete Order" at bounding box center [247, 140] width 35 height 11
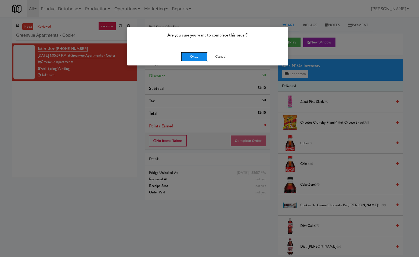
click at [189, 55] on button "Okay" at bounding box center [194, 57] width 27 height 10
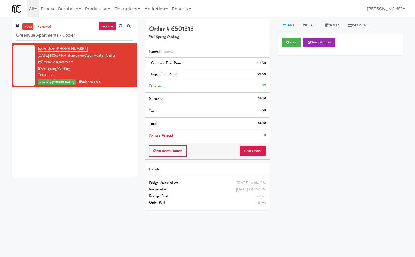
drag, startPoint x: 106, startPoint y: 134, endPoint x: 95, endPoint y: 84, distance: 50.6
click at [104, 121] on div "Tablet User · (713) 992-5190 Sep 21, 2025 1:35:57 PM at Greenvue Apartments - C…" at bounding box center [74, 111] width 125 height 134
click at [81, 37] on input "Greenvue Apartments - Cooler" at bounding box center [74, 36] width 117 height 10
paste input "Bay Village - Combo"
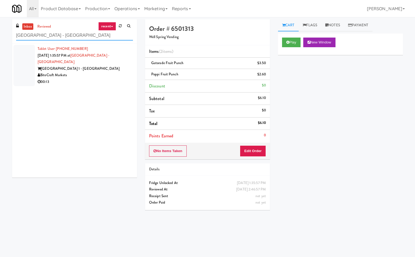
type input "Bay Village - Combo"
drag, startPoint x: 107, startPoint y: 67, endPoint x: 120, endPoint y: 70, distance: 13.9
click at [108, 72] on div "BiteCraft Markets" at bounding box center [85, 75] width 95 height 7
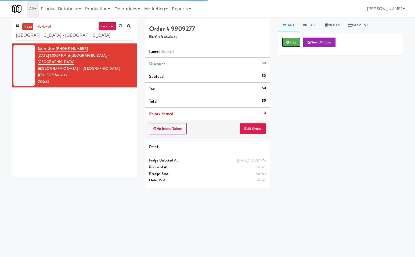
drag, startPoint x: 291, startPoint y: 41, endPoint x: 283, endPoint y: 56, distance: 17.4
click at [290, 43] on button "Play" at bounding box center [291, 43] width 19 height 10
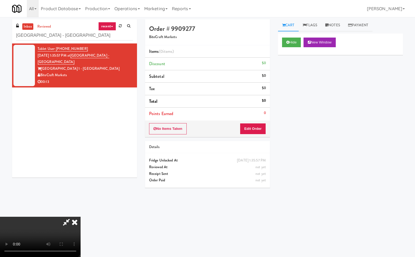
click at [64, 223] on icon at bounding box center [66, 222] width 12 height 11
click at [259, 129] on button "Edit Order" at bounding box center [253, 128] width 26 height 11
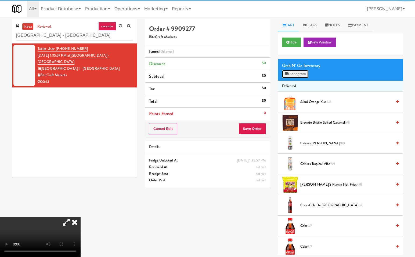
click at [305, 73] on button "Planogram" at bounding box center [295, 74] width 26 height 8
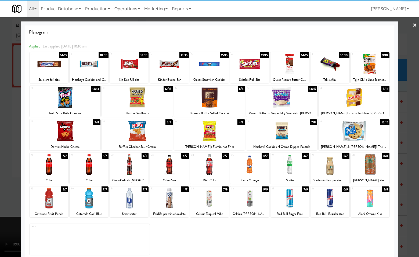
drag, startPoint x: 373, startPoint y: 202, endPoint x: 406, endPoint y: 221, distance: 38.0
click at [373, 202] on div at bounding box center [370, 198] width 39 height 21
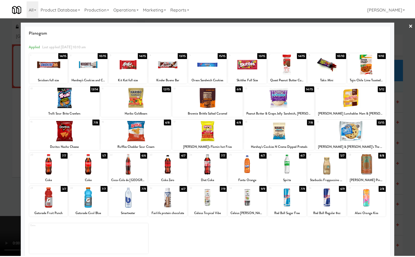
scroll to position [6, 0]
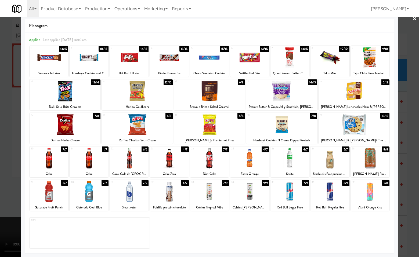
click at [407, 205] on div at bounding box center [209, 128] width 419 height 257
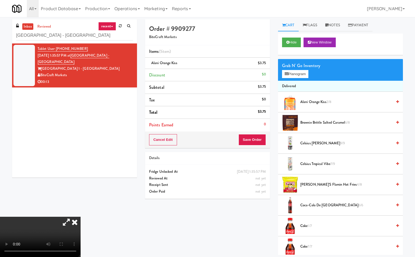
drag, startPoint x: 144, startPoint y: 181, endPoint x: 213, endPoint y: 167, distance: 70.2
click at [81, 217] on icon at bounding box center [75, 222] width 12 height 11
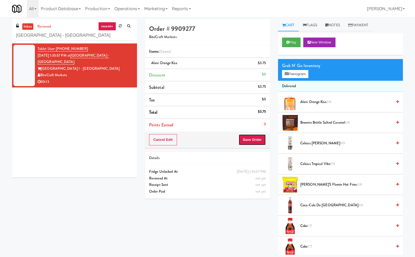
drag, startPoint x: 252, startPoint y: 139, endPoint x: 245, endPoint y: 179, distance: 40.4
click at [252, 139] on button "Save Order" at bounding box center [251, 139] width 27 height 11
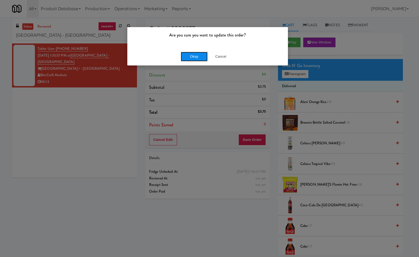
click at [195, 56] on button "Okay" at bounding box center [194, 57] width 27 height 10
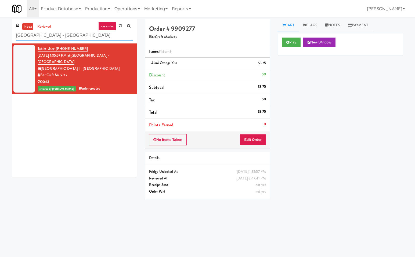
click at [82, 36] on input "Bay Village - Combo" at bounding box center [74, 36] width 117 height 10
paste input "Paradox - Cooler - Right"
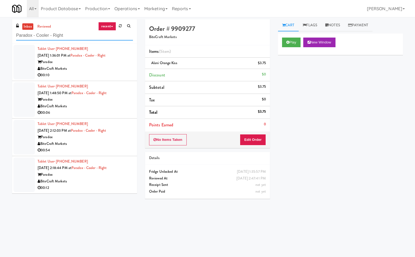
type input "Paradox - Cooler - Right"
click at [117, 70] on div "BiteCraft Markets" at bounding box center [85, 69] width 95 height 7
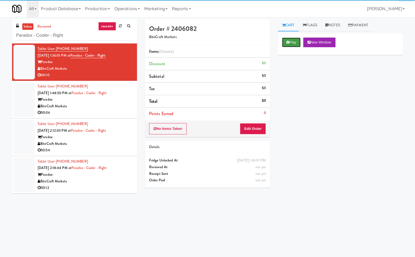
click at [288, 41] on icon at bounding box center [287, 42] width 3 height 3
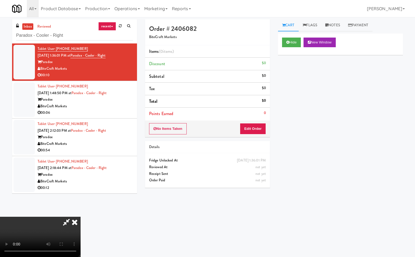
click at [68, 222] on icon at bounding box center [66, 222] width 12 height 11
click at [256, 128] on button "Edit Order" at bounding box center [253, 128] width 26 height 11
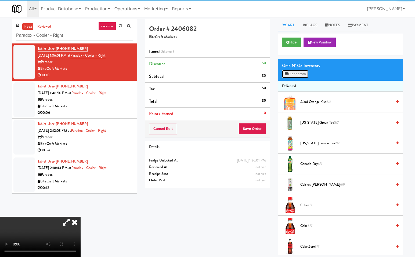
click at [297, 74] on button "Planogram" at bounding box center [295, 74] width 26 height 8
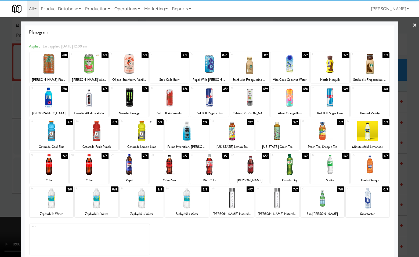
click at [50, 134] on div at bounding box center [52, 131] width 44 height 21
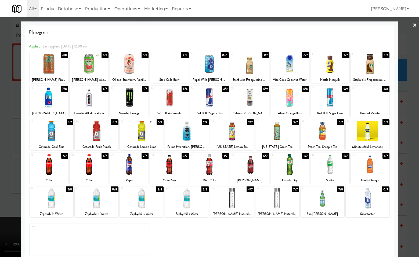
click at [413, 146] on div at bounding box center [209, 128] width 419 height 257
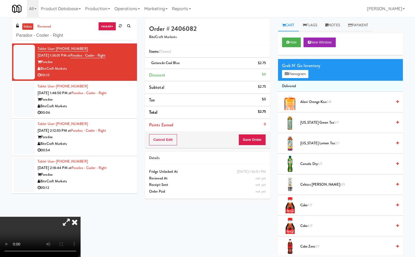
drag, startPoint x: 140, startPoint y: 107, endPoint x: 160, endPoint y: 121, distance: 24.7
click at [81, 217] on icon at bounding box center [75, 222] width 12 height 11
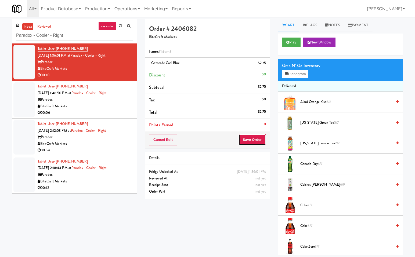
drag, startPoint x: 252, startPoint y: 137, endPoint x: 181, endPoint y: 106, distance: 77.7
click at [248, 135] on button "Save Order" at bounding box center [251, 139] width 27 height 11
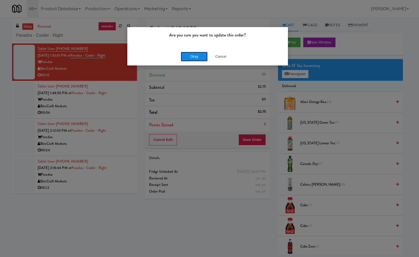
click at [202, 52] on button "Okay" at bounding box center [194, 57] width 27 height 10
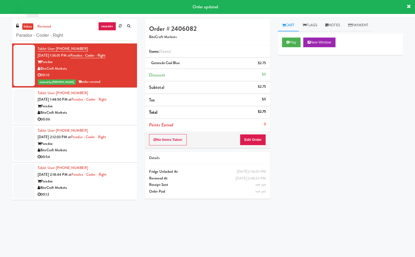
click at [110, 106] on div "Paradox" at bounding box center [85, 106] width 95 height 7
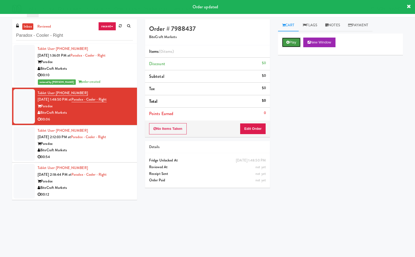
click at [291, 45] on button "Play" at bounding box center [291, 43] width 19 height 10
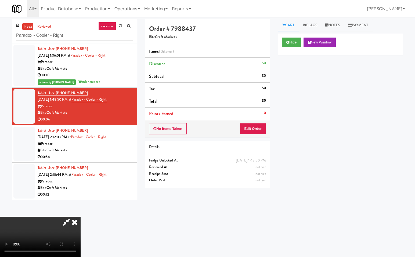
drag, startPoint x: 65, startPoint y: 222, endPoint x: 83, endPoint y: 235, distance: 22.0
click at [66, 223] on icon at bounding box center [66, 222] width 12 height 11
click at [251, 127] on button "Edit Order" at bounding box center [253, 128] width 26 height 11
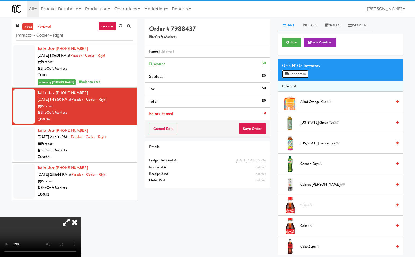
drag, startPoint x: 299, startPoint y: 72, endPoint x: 300, endPoint y: 133, distance: 61.5
click at [299, 75] on button "Planogram" at bounding box center [295, 74] width 26 height 8
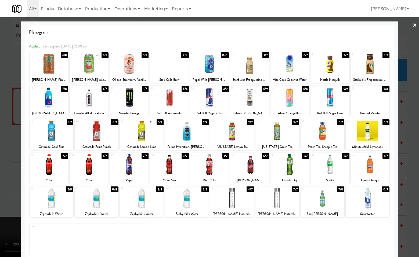
click at [286, 169] on div at bounding box center [289, 164] width 39 height 21
click at [407, 202] on div at bounding box center [209, 128] width 419 height 257
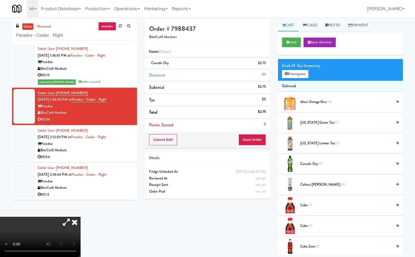
click at [81, 217] on icon at bounding box center [75, 222] width 12 height 11
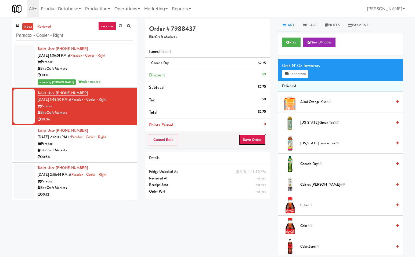
click at [258, 140] on button "Save Order" at bounding box center [251, 139] width 27 height 11
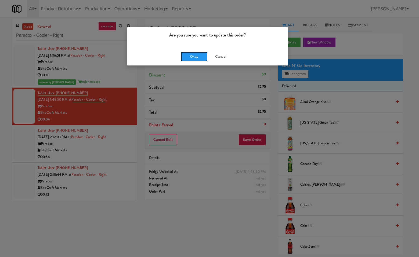
drag, startPoint x: 200, startPoint y: 58, endPoint x: 176, endPoint y: 256, distance: 199.6
click at [203, 66] on div "Are you sure you want to update this order? Okay Cancel" at bounding box center [209, 128] width 419 height 257
drag, startPoint x: 193, startPoint y: 56, endPoint x: 199, endPoint y: 77, distance: 21.9
click at [194, 56] on button "Okay" at bounding box center [194, 57] width 27 height 10
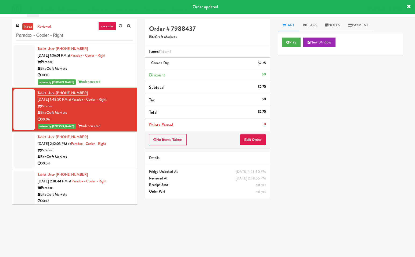
click at [125, 152] on div "Paradox" at bounding box center [85, 150] width 95 height 7
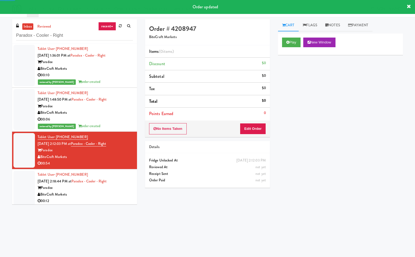
scroll to position [2, 0]
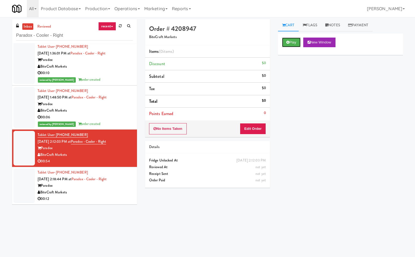
drag, startPoint x: 296, startPoint y: 42, endPoint x: 280, endPoint y: 76, distance: 37.6
click at [295, 45] on button "Play" at bounding box center [291, 43] width 19 height 10
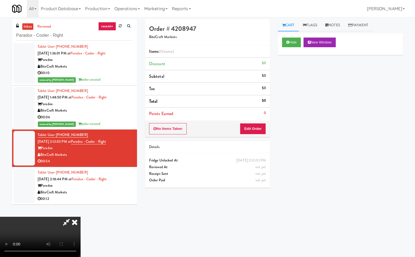
drag, startPoint x: 65, startPoint y: 222, endPoint x: 193, endPoint y: 248, distance: 130.7
click at [66, 223] on icon at bounding box center [66, 222] width 12 height 11
click at [259, 129] on button "Edit Order" at bounding box center [253, 128] width 26 height 11
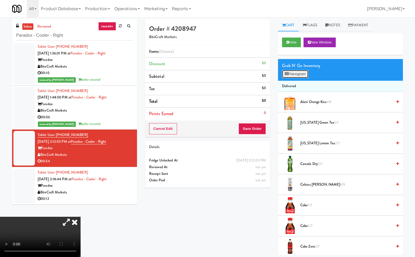
click at [298, 70] on button "Planogram" at bounding box center [295, 74] width 26 height 8
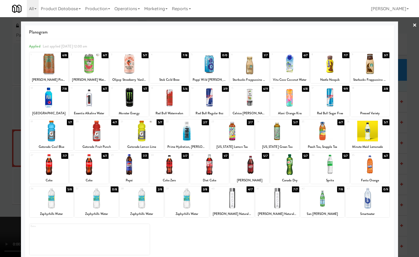
click at [248, 209] on div "40 4/7 VOSS Natural Spring Water" at bounding box center [232, 202] width 44 height 31
click at [240, 133] on div at bounding box center [232, 131] width 44 height 21
click at [414, 167] on div at bounding box center [209, 128] width 419 height 257
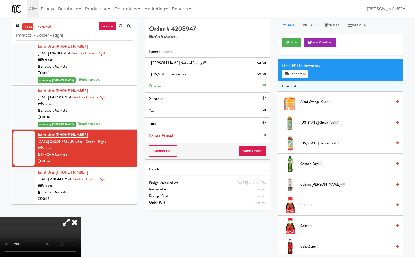
click at [81, 217] on icon at bounding box center [75, 222] width 12 height 11
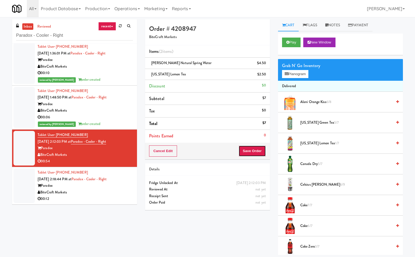
click at [259, 148] on button "Save Order" at bounding box center [251, 151] width 27 height 11
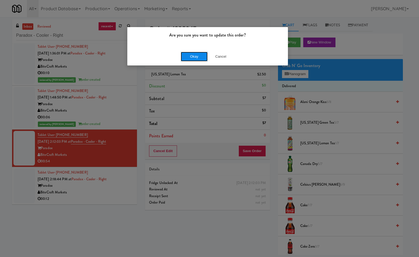
click at [198, 56] on button "Okay" at bounding box center [194, 57] width 27 height 10
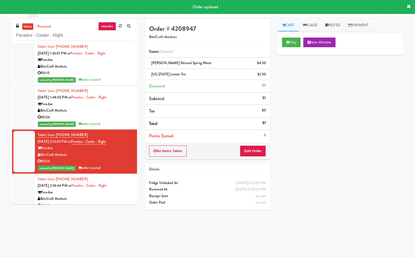
drag, startPoint x: 115, startPoint y: 200, endPoint x: 128, endPoint y: 199, distance: 12.6
click at [116, 200] on div "BiteCraft Markets" at bounding box center [85, 199] width 95 height 7
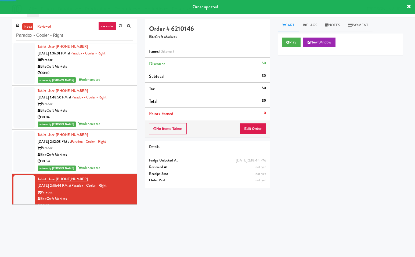
scroll to position [9, 0]
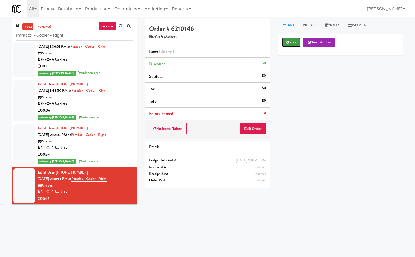
drag, startPoint x: 294, startPoint y: 41, endPoint x: 262, endPoint y: 131, distance: 96.1
click at [294, 42] on button "Play" at bounding box center [291, 43] width 19 height 10
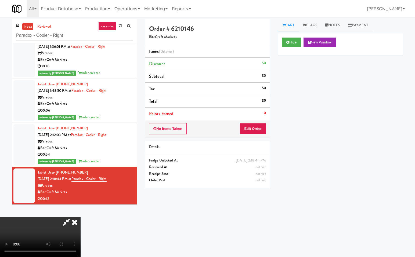
click at [67, 223] on icon at bounding box center [66, 222] width 12 height 11
click at [250, 129] on button "Edit Order" at bounding box center [253, 128] width 26 height 11
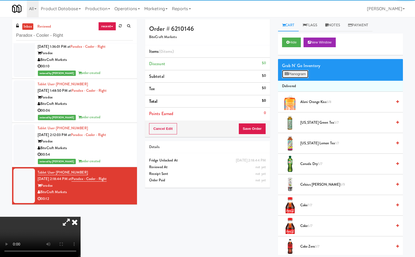
click at [298, 72] on button "Planogram" at bounding box center [295, 74] width 26 height 8
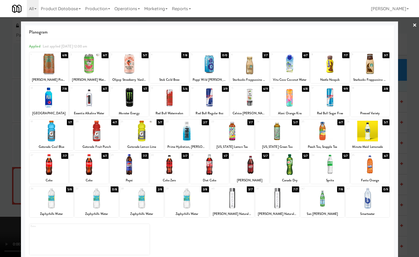
click at [193, 134] on div at bounding box center [187, 131] width 44 height 21
click at [409, 157] on div at bounding box center [209, 128] width 419 height 257
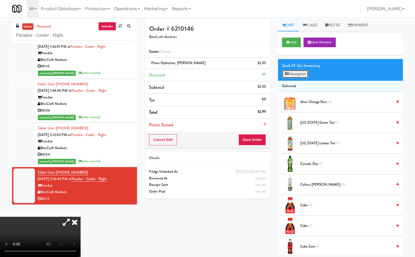
click at [307, 72] on button "Planogram" at bounding box center [295, 74] width 26 height 8
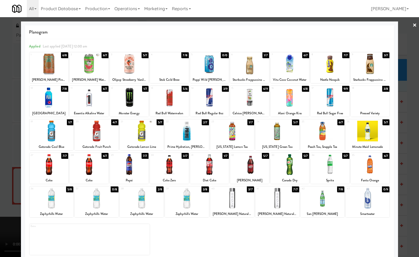
click at [139, 203] on div at bounding box center [142, 198] width 44 height 21
click at [412, 211] on div at bounding box center [209, 128] width 419 height 257
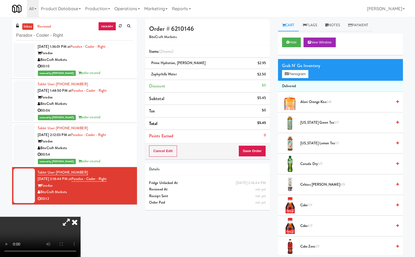
click at [81, 217] on icon at bounding box center [75, 222] width 12 height 11
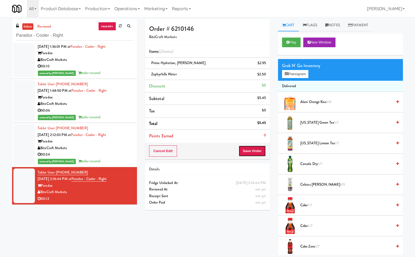
click at [254, 151] on button "Save Order" at bounding box center [251, 151] width 27 height 11
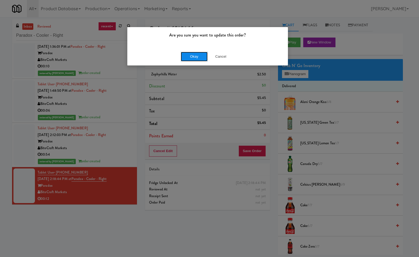
click at [183, 54] on button "Okay" at bounding box center [194, 57] width 27 height 10
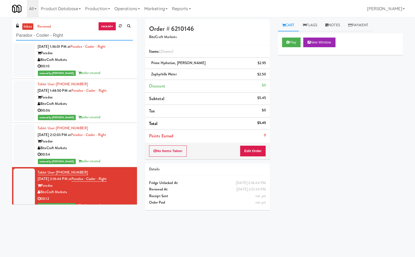
click at [89, 36] on input "Paradox - Cooler - Right" at bounding box center [74, 36] width 117 height 10
paste input "Wheeling Town Center-Pantry"
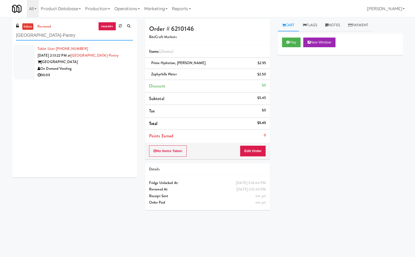
type input "Wheeling Town Center-Pantry"
click at [100, 67] on div "On Demand Vending" at bounding box center [85, 69] width 95 height 7
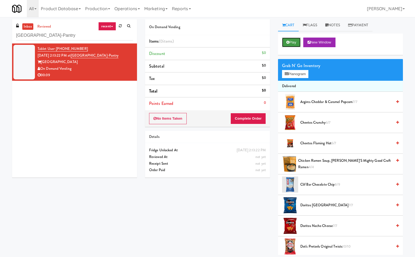
drag, startPoint x: 293, startPoint y: 39, endPoint x: 261, endPoint y: 77, distance: 49.8
click at [293, 39] on button "Play" at bounding box center [291, 43] width 19 height 10
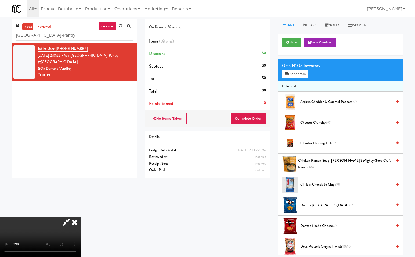
drag, startPoint x: 67, startPoint y: 223, endPoint x: 124, endPoint y: 227, distance: 56.5
click at [68, 223] on icon at bounding box center [66, 222] width 12 height 11
click at [296, 73] on button "Planogram" at bounding box center [295, 74] width 26 height 8
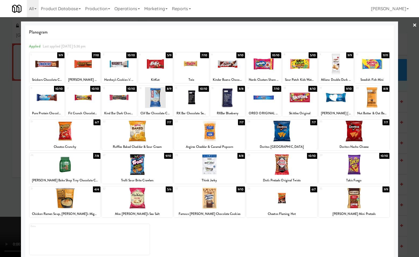
drag, startPoint x: 136, startPoint y: 167, endPoint x: 262, endPoint y: 177, distance: 126.4
click at [137, 167] on div at bounding box center [137, 164] width 71 height 21
click at [411, 168] on div at bounding box center [209, 128] width 419 height 257
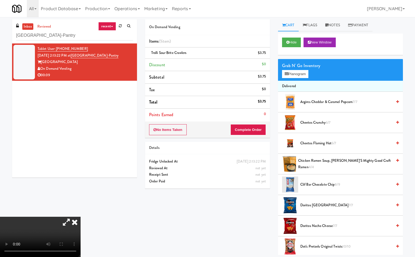
click at [81, 217] on icon at bounding box center [75, 222] width 12 height 11
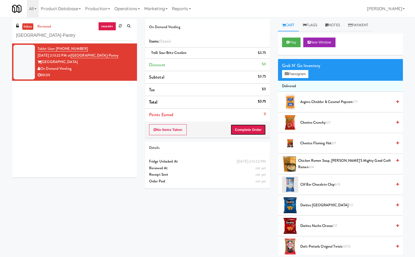
click at [252, 130] on button "Complete Order" at bounding box center [247, 129] width 35 height 11
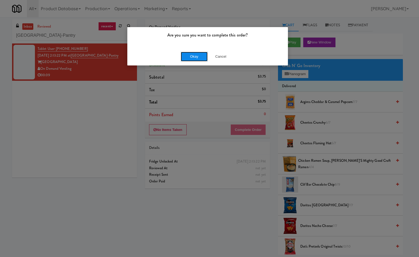
click at [194, 56] on button "Okay" at bounding box center [194, 57] width 27 height 10
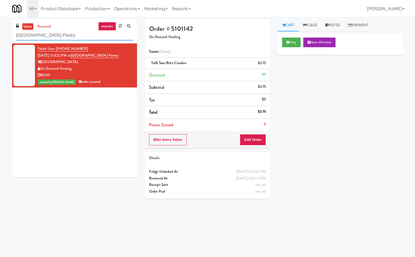
click at [86, 38] on input "Wheeling Town Center-Pantry" at bounding box center [74, 36] width 117 height 10
paste input "Queen St. Cargo Planogram"
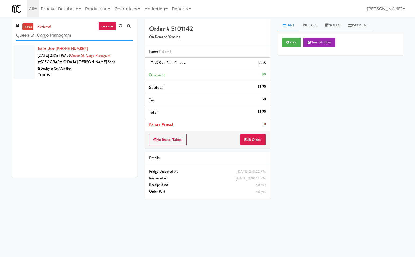
type input "Queen St. Cargo Planogram"
click at [107, 66] on div "Dusky & Co. Vending" at bounding box center [85, 69] width 95 height 7
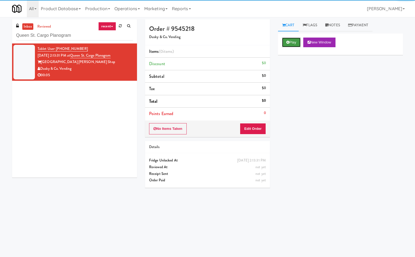
drag, startPoint x: 289, startPoint y: 42, endPoint x: 236, endPoint y: 115, distance: 89.9
click at [288, 42] on icon at bounding box center [287, 42] width 3 height 3
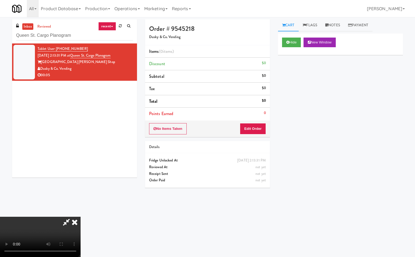
click at [67, 222] on icon at bounding box center [66, 222] width 12 height 11
click at [259, 128] on button "Edit Order" at bounding box center [253, 128] width 26 height 11
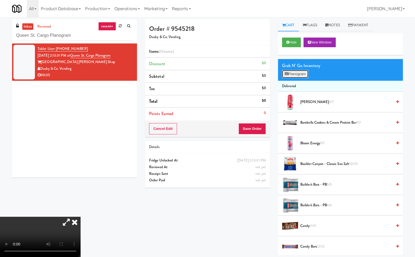
click at [300, 75] on button "Planogram" at bounding box center [295, 74] width 26 height 8
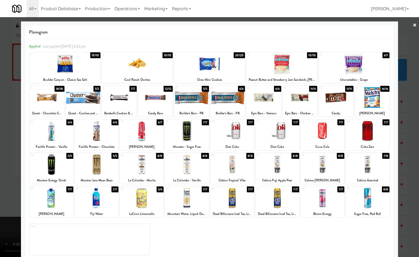
click at [351, 67] on div at bounding box center [354, 64] width 71 height 21
drag, startPoint x: 408, startPoint y: 99, endPoint x: 395, endPoint y: 108, distance: 16.0
click at [408, 99] on div at bounding box center [209, 128] width 419 height 257
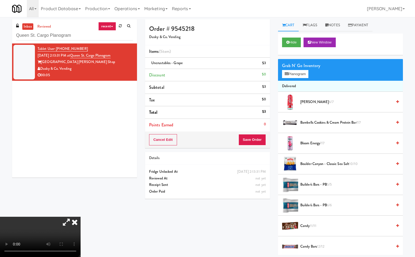
drag, startPoint x: 139, startPoint y: 109, endPoint x: 149, endPoint y: 117, distance: 12.9
click at [81, 217] on icon at bounding box center [75, 222] width 12 height 11
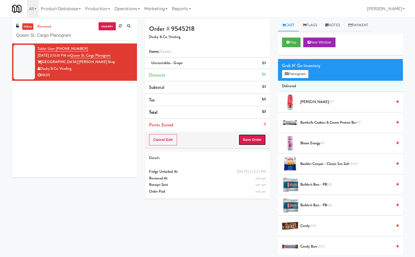
click at [257, 140] on button "Save Order" at bounding box center [251, 139] width 27 height 11
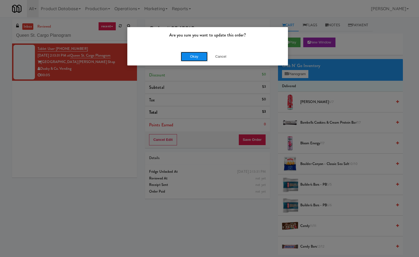
click at [193, 54] on button "Okay" at bounding box center [194, 57] width 27 height 10
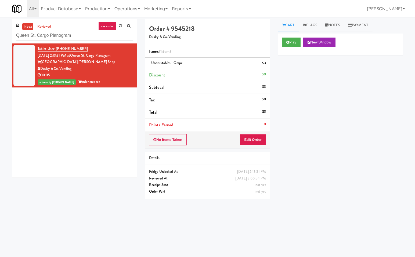
click at [89, 126] on div "Tablet User · (910) 297-6140 Sep 21, 2025 2:13:31 PM at Queen St. Cargo Planogr…" at bounding box center [74, 111] width 125 height 134
click at [82, 38] on input "Queen St. Cargo Planogram" at bounding box center [74, 36] width 117 height 10
paste input "Pantry 101 @ Sentral Scottsdale"
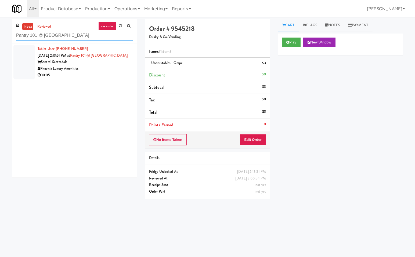
type input "Pantry 101 @ Sentral Scottsdale"
click at [109, 69] on div "Phoenix Luxury Amenities" at bounding box center [85, 69] width 95 height 7
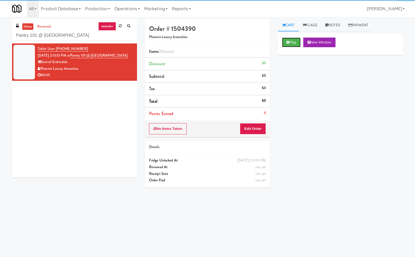
click at [290, 41] on button "Play" at bounding box center [291, 43] width 19 height 10
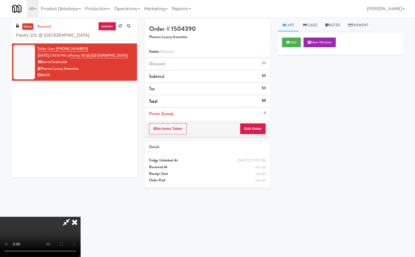
drag, startPoint x: 65, startPoint y: 222, endPoint x: 95, endPoint y: 226, distance: 29.5
click at [66, 222] on icon at bounding box center [66, 222] width 12 height 11
click at [250, 130] on button "Edit Order" at bounding box center [253, 128] width 26 height 11
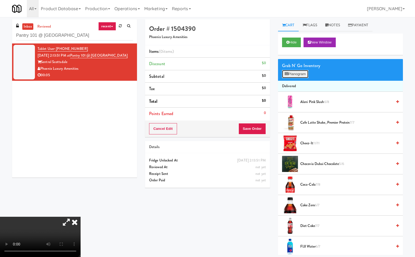
click at [296, 74] on button "Planogram" at bounding box center [295, 74] width 26 height 8
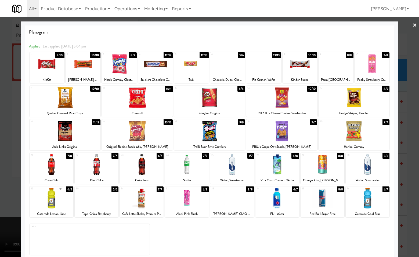
click at [410, 195] on div at bounding box center [209, 128] width 419 height 257
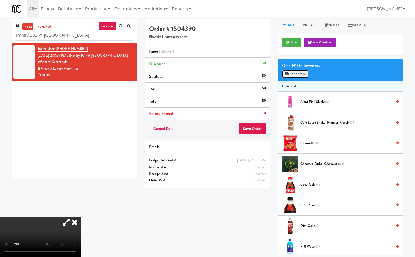
click at [302, 71] on button "Planogram" at bounding box center [295, 74] width 26 height 8
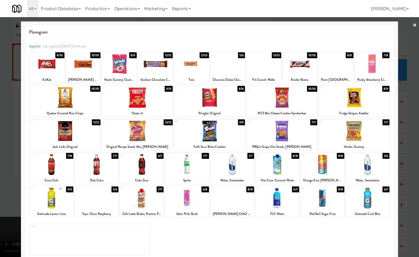
click at [139, 168] on div at bounding box center [142, 164] width 44 height 21
click at [415, 144] on div at bounding box center [209, 128] width 419 height 257
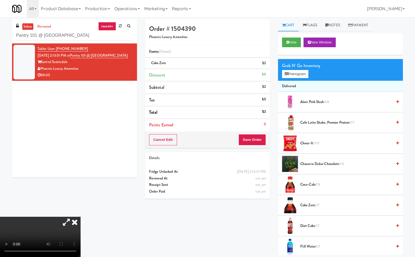
click at [81, 217] on icon at bounding box center [75, 222] width 12 height 11
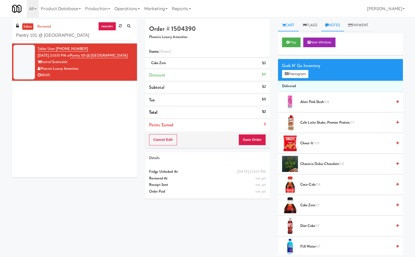
click at [341, 25] on link "Notes" at bounding box center [332, 25] width 23 height 12
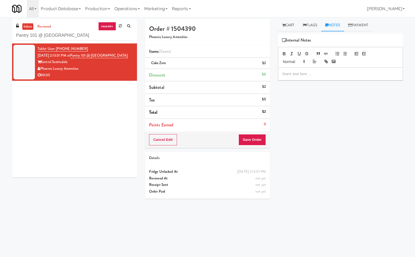
click at [296, 73] on p at bounding box center [340, 74] width 116 height 6
click at [288, 28] on link "Cart" at bounding box center [288, 25] width 21 height 12
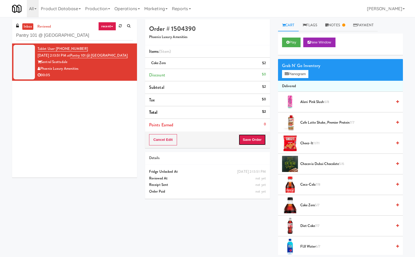
click at [256, 139] on button "Save Order" at bounding box center [251, 139] width 27 height 11
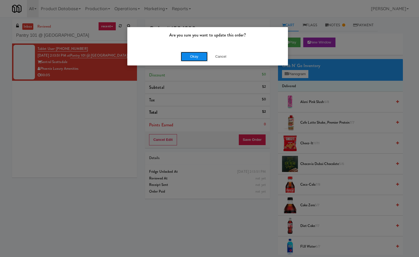
click at [205, 56] on button "Okay" at bounding box center [194, 57] width 27 height 10
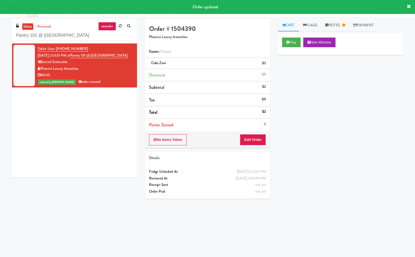
click at [353, 109] on div "Play New Window Primary Flag Clear Flag if unable to determine what was taken o…" at bounding box center [340, 134] width 125 height 201
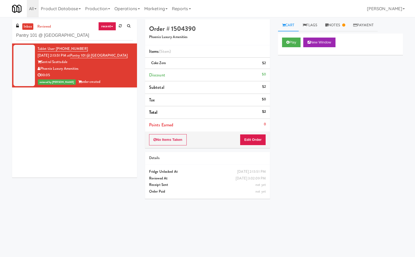
click at [353, 109] on div "Play New Window Primary Flag Clear Flag if unable to determine what was taken o…" at bounding box center [340, 134] width 125 height 201
click at [97, 126] on div "Tablet User · (520) 207-3414 Sep 21, 2025 2:13:51 PM at Pantry 101 @ Sentral Sc…" at bounding box center [74, 111] width 125 height 134
click at [86, 38] on input "Pantry 101 @ Sentral Scottsdale" at bounding box center [74, 36] width 117 height 10
paste input "Metropolitan - Cooler - Right"
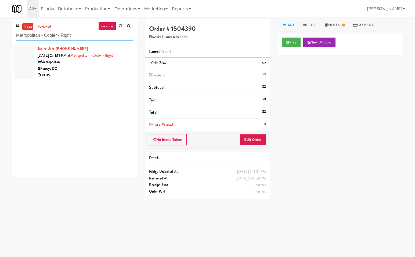
type input "Metropolitan - Cooler - Right"
drag, startPoint x: 107, startPoint y: 70, endPoint x: 165, endPoint y: 73, distance: 57.3
click at [108, 70] on div "Pennys DC" at bounding box center [85, 69] width 95 height 7
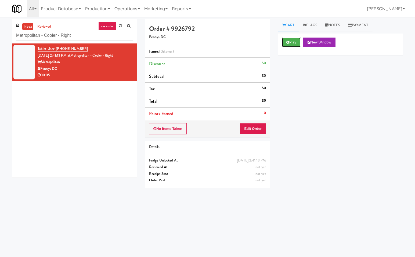
drag, startPoint x: 294, startPoint y: 42, endPoint x: 239, endPoint y: 151, distance: 121.9
click at [294, 43] on button "Play" at bounding box center [291, 43] width 19 height 10
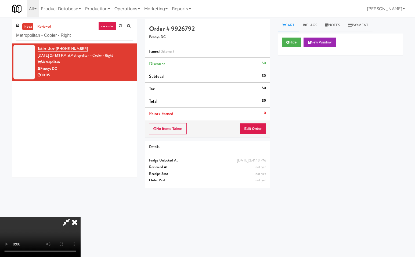
click at [66, 222] on icon at bounding box center [66, 222] width 12 height 11
click at [255, 130] on button "Edit Order" at bounding box center [253, 128] width 26 height 11
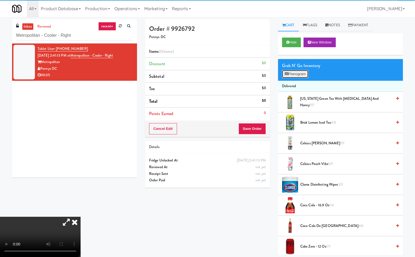
click at [305, 74] on button "Planogram" at bounding box center [295, 74] width 26 height 8
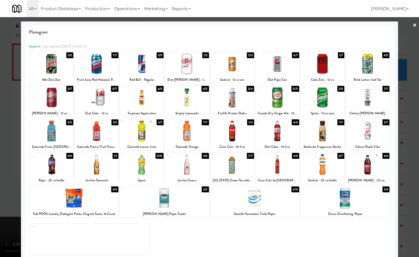
click at [370, 132] on div at bounding box center [368, 131] width 44 height 21
click at [412, 121] on div at bounding box center [209, 128] width 419 height 257
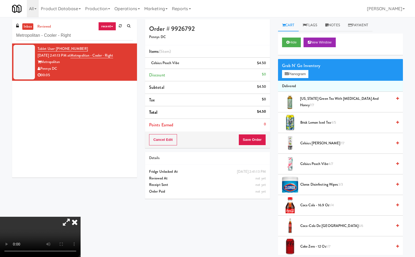
drag, startPoint x: 141, startPoint y: 110, endPoint x: 160, endPoint y: 120, distance: 21.9
click at [81, 217] on icon at bounding box center [75, 222] width 12 height 11
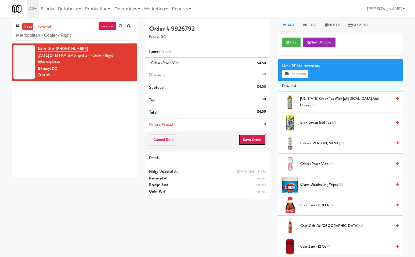
click at [260, 139] on button "Save Order" at bounding box center [251, 139] width 27 height 11
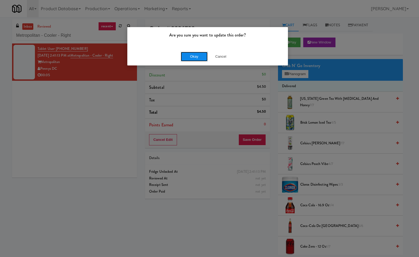
click at [198, 56] on button "Okay" at bounding box center [194, 57] width 27 height 10
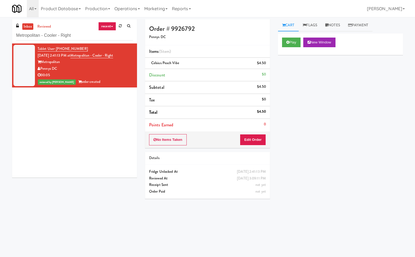
drag, startPoint x: 69, startPoint y: 145, endPoint x: 57, endPoint y: 60, distance: 86.0
click at [67, 136] on div "Tablet User · (434) 363-2862 Sep 21, 2025 2:41:13 PM at Metropolitan - Cooler -…" at bounding box center [74, 111] width 125 height 134
click at [81, 36] on input "Metropolitan - Cooler - Right" at bounding box center [74, 36] width 117 height 10
paste input "1407 Michigan - Right - Ambient"
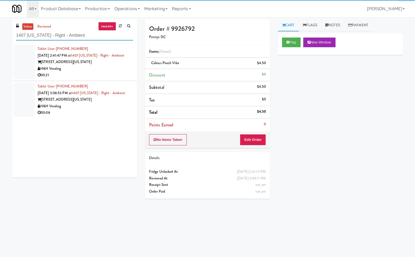
type input "1407 Michigan - Right - Ambient"
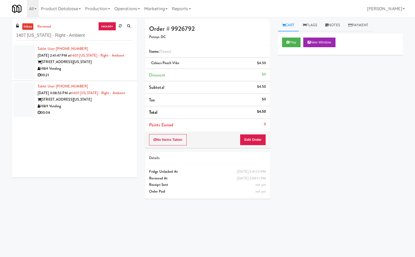
drag, startPoint x: 101, startPoint y: 65, endPoint x: 181, endPoint y: 67, distance: 80.1
click at [102, 65] on div "1407 S Michigan Ave" at bounding box center [85, 62] width 95 height 7
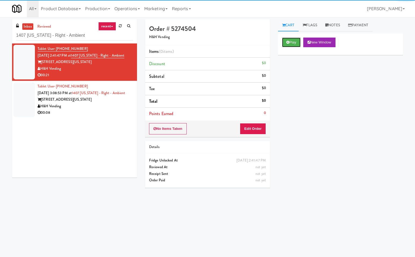
drag, startPoint x: 294, startPoint y: 42, endPoint x: 251, endPoint y: 112, distance: 81.5
click at [294, 43] on button "Play" at bounding box center [291, 43] width 19 height 10
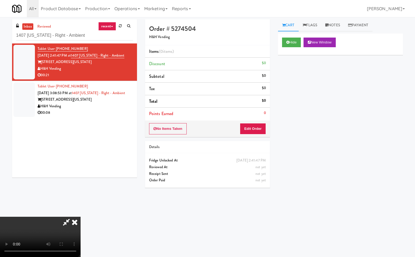
click at [67, 225] on icon at bounding box center [66, 222] width 12 height 11
click at [251, 130] on button "Edit Order" at bounding box center [253, 128] width 26 height 11
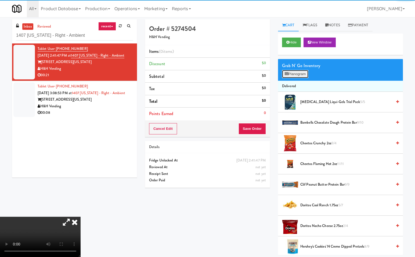
click at [300, 74] on button "Planogram" at bounding box center [295, 74] width 26 height 8
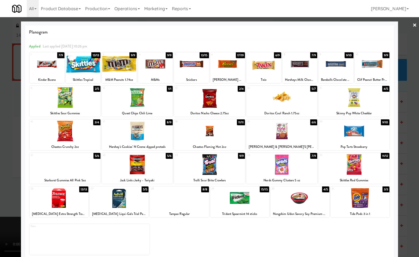
click at [408, 106] on div at bounding box center [209, 128] width 419 height 257
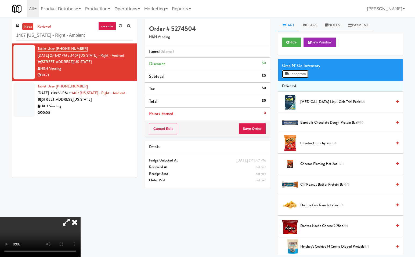
drag, startPoint x: 297, startPoint y: 75, endPoint x: 280, endPoint y: 155, distance: 81.4
click at [297, 75] on button "Planogram" at bounding box center [295, 74] width 26 height 8
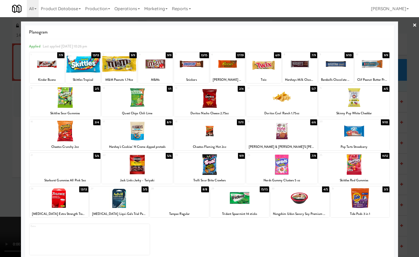
click at [216, 105] on div at bounding box center [209, 97] width 71 height 21
click at [288, 102] on div at bounding box center [281, 97] width 71 height 21
click at [412, 113] on div at bounding box center [209, 128] width 419 height 257
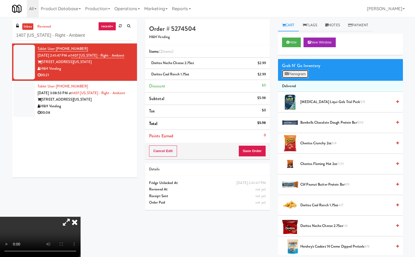
click at [296, 73] on button "Planogram" at bounding box center [295, 74] width 26 height 8
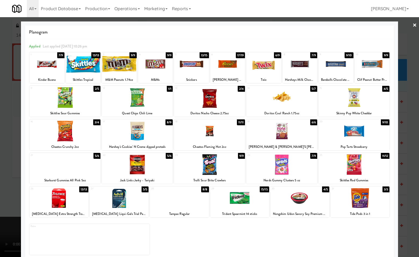
click at [263, 66] on div at bounding box center [263, 64] width 35 height 21
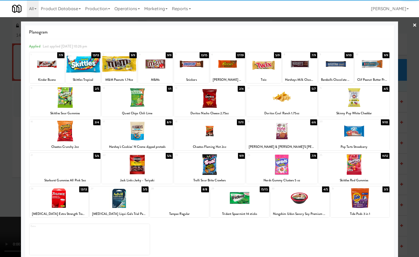
click at [201, 67] on div at bounding box center [191, 64] width 35 height 21
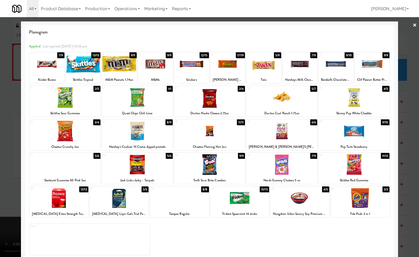
click at [414, 139] on div at bounding box center [209, 128] width 419 height 257
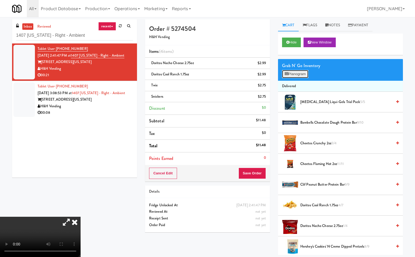
click at [298, 73] on button "Planogram" at bounding box center [295, 74] width 26 height 8
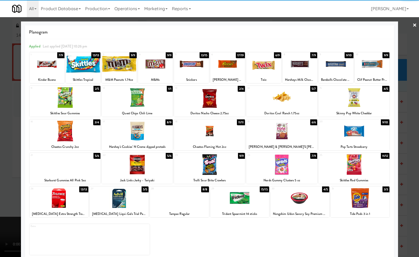
click at [225, 69] on div at bounding box center [227, 64] width 35 height 21
click at [410, 138] on div at bounding box center [209, 128] width 419 height 257
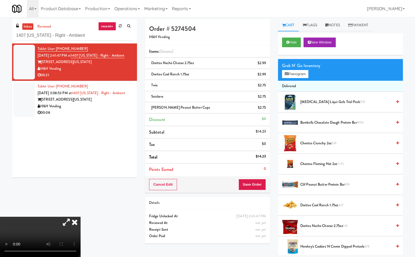
drag, startPoint x: 141, startPoint y: 180, endPoint x: 144, endPoint y: 181, distance: 3.5
click at [81, 217] on icon at bounding box center [75, 222] width 12 height 11
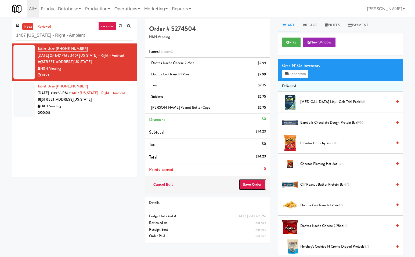
click at [256, 183] on button "Save Order" at bounding box center [251, 184] width 27 height 11
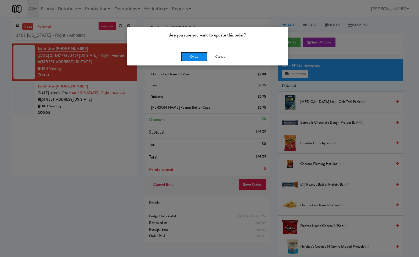
click at [201, 59] on button "Okay" at bounding box center [194, 57] width 27 height 10
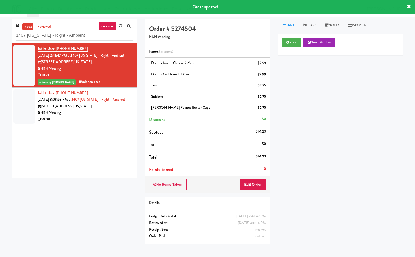
click at [94, 110] on div "H&H Vending" at bounding box center [85, 113] width 95 height 7
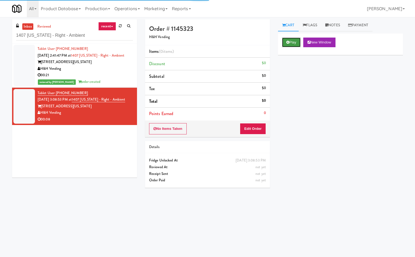
click at [296, 40] on button "Play" at bounding box center [291, 43] width 19 height 10
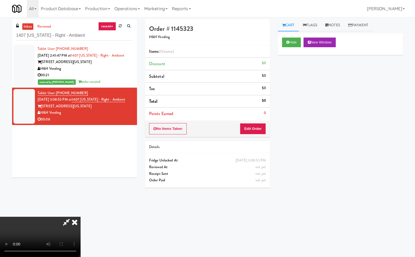
click at [65, 220] on icon at bounding box center [66, 222] width 12 height 11
click at [256, 128] on button "Edit Order" at bounding box center [253, 128] width 26 height 11
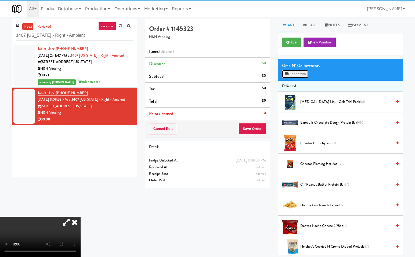
click at [300, 73] on button "Planogram" at bounding box center [295, 74] width 26 height 8
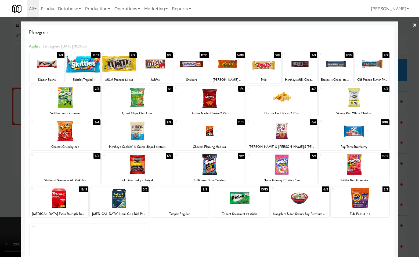
click at [192, 61] on div at bounding box center [191, 64] width 35 height 21
click at [412, 120] on div at bounding box center [209, 128] width 419 height 257
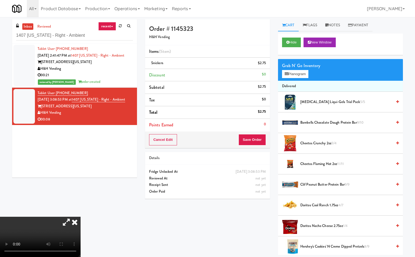
click at [81, 217] on icon at bounding box center [75, 222] width 12 height 11
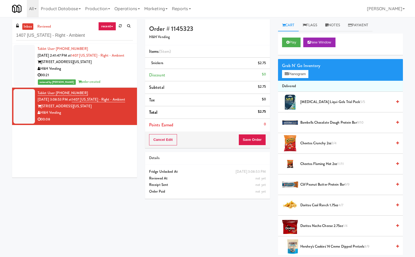
drag, startPoint x: 224, startPoint y: 227, endPoint x: 238, endPoint y: 202, distance: 28.9
click at [224, 227] on div "Order # 1145323 H&H Vending Items (1 item ) Snickers $2.75 Discount $0 Subtotal…" at bounding box center [274, 137] width 266 height 236
drag, startPoint x: 256, startPoint y: 139, endPoint x: 246, endPoint y: 215, distance: 76.9
click at [255, 151] on div "Order # 1145323 H&H Vending Items (1 item ) Snickers $2.75 Discount $0 Subtotal…" at bounding box center [207, 111] width 133 height 184
click at [254, 138] on button "Save Order" at bounding box center [251, 139] width 27 height 11
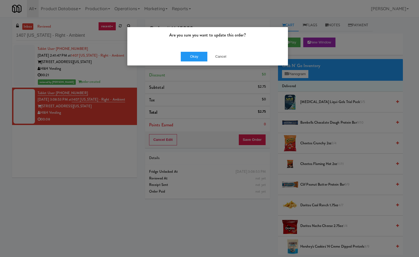
click at [196, 48] on div "Okay Cancel" at bounding box center [207, 57] width 161 height 18
click at [196, 56] on button "Okay" at bounding box center [194, 57] width 27 height 10
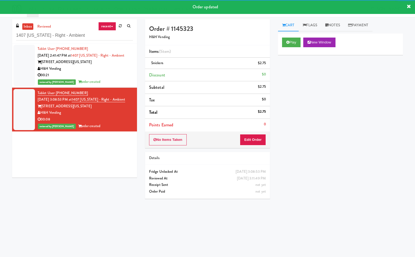
drag, startPoint x: 328, startPoint y: 197, endPoint x: 354, endPoint y: 209, distance: 28.7
click at [329, 197] on div "Play New Window Primary Flag Clear Flag if unable to determine what was taken o…" at bounding box center [340, 134] width 125 height 201
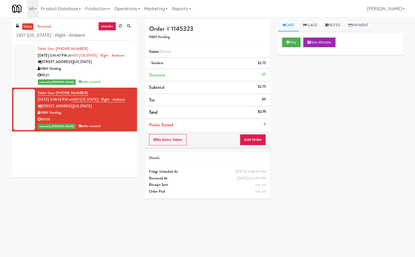
drag, startPoint x: 91, startPoint y: 198, endPoint x: 77, endPoint y: 162, distance: 38.4
click at [91, 197] on div "inbox reviewed recent all unclear take inventory issue suspicious failed recent…" at bounding box center [207, 127] width 399 height 216
click at [89, 39] on input "1407 Michigan - Right - Ambient" at bounding box center [74, 36] width 117 height 10
paste input "Park Place - Cooler - Left"
type input "=Park Place - Cooler - Left"
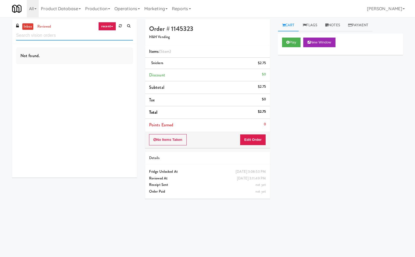
paste input "Park Place - Cooler - Left"
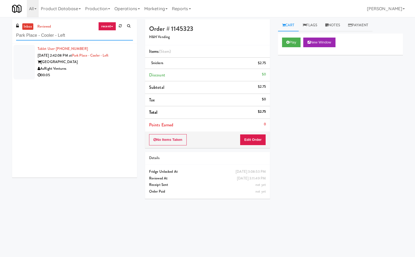
type input "Park Place - Cooler - Left"
click at [105, 66] on div "AsRight Ventures" at bounding box center [85, 69] width 95 height 7
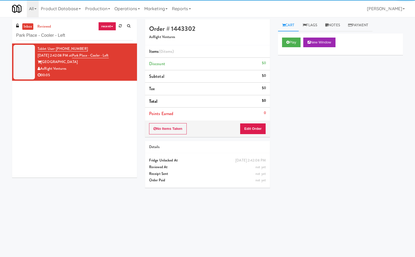
click at [305, 127] on div "Play New Window Primary Flag Clear Flag if unable to determine what was taken o…" at bounding box center [340, 134] width 125 height 201
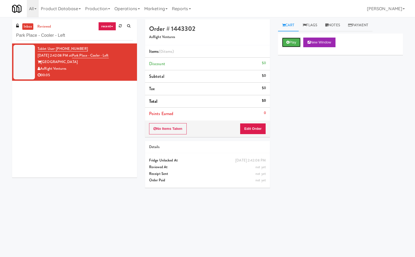
drag, startPoint x: 289, startPoint y: 42, endPoint x: 266, endPoint y: 61, distance: 29.9
click at [289, 42] on icon at bounding box center [287, 42] width 3 height 3
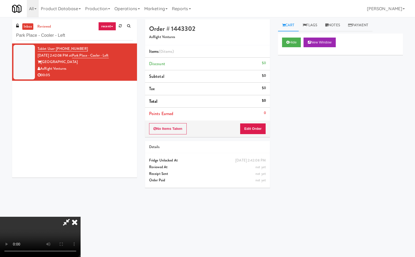
drag, startPoint x: 63, startPoint y: 221, endPoint x: 83, endPoint y: 231, distance: 22.2
click at [64, 221] on icon at bounding box center [66, 222] width 12 height 11
click at [257, 128] on button "Edit Order" at bounding box center [253, 128] width 26 height 11
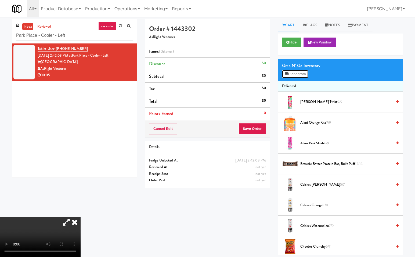
drag, startPoint x: 304, startPoint y: 73, endPoint x: 405, endPoint y: 113, distance: 109.0
click at [304, 74] on button "Planogram" at bounding box center [295, 74] width 26 height 8
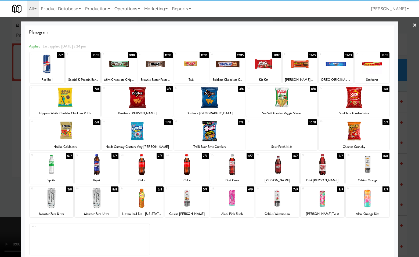
click at [318, 167] on div at bounding box center [323, 164] width 44 height 21
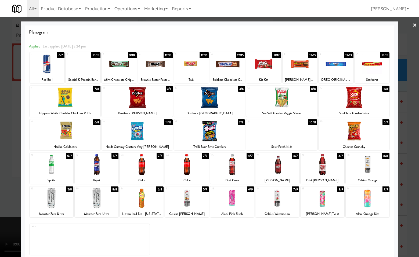
click at [411, 183] on div at bounding box center [209, 128] width 419 height 257
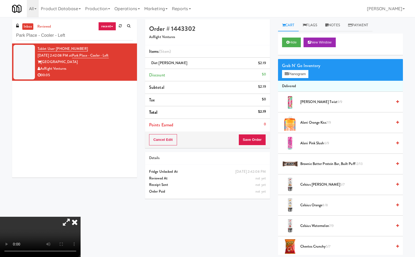
drag, startPoint x: 139, startPoint y: 180, endPoint x: 184, endPoint y: 172, distance: 45.9
click at [81, 217] on icon at bounding box center [75, 222] width 12 height 11
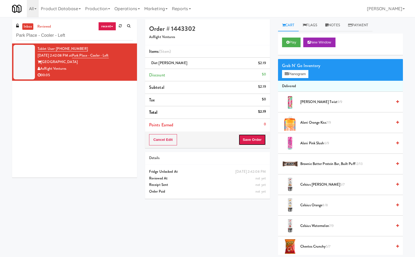
drag, startPoint x: 253, startPoint y: 138, endPoint x: 253, endPoint y: 183, distance: 44.6
click at [253, 138] on button "Save Order" at bounding box center [251, 139] width 27 height 11
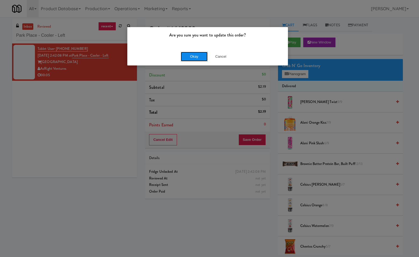
click at [201, 52] on button "Okay" at bounding box center [194, 57] width 27 height 10
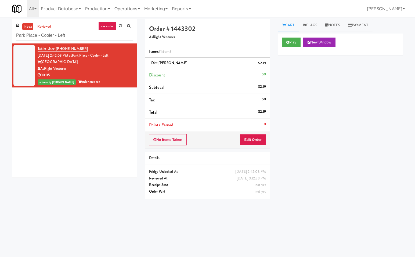
drag, startPoint x: 96, startPoint y: 139, endPoint x: 95, endPoint y: 135, distance: 5.0
click at [96, 137] on div "Tablet User · (813) 525-4389 Sep 21, 2025 2:42:08 PM at Park Place - Cooler - L…" at bounding box center [74, 111] width 125 height 134
click at [86, 34] on input "Park Place - Cooler - Left" at bounding box center [74, 36] width 117 height 10
paste input "360 W Hubbard - Left - Fridge"
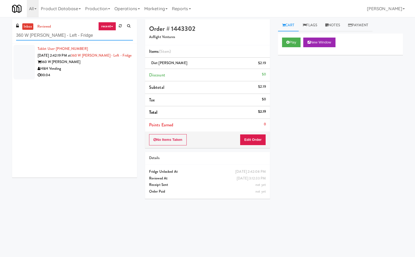
type input "360 W Hubbard - Left - Fridge"
click at [107, 73] on div "00:04" at bounding box center [85, 75] width 95 height 7
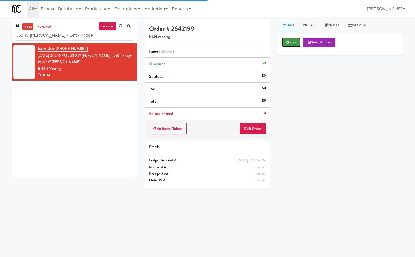
drag, startPoint x: 292, startPoint y: 41, endPoint x: 289, endPoint y: 44, distance: 3.8
click at [291, 42] on button "Play" at bounding box center [291, 43] width 19 height 10
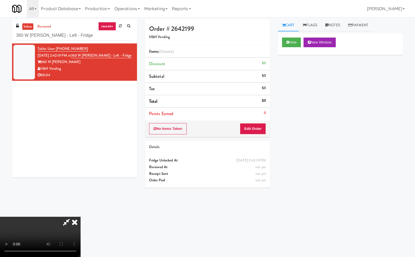
drag, startPoint x: 64, startPoint y: 222, endPoint x: 77, endPoint y: 230, distance: 14.9
click at [66, 222] on icon at bounding box center [66, 222] width 12 height 11
click at [262, 130] on button "Edit Order" at bounding box center [253, 128] width 26 height 11
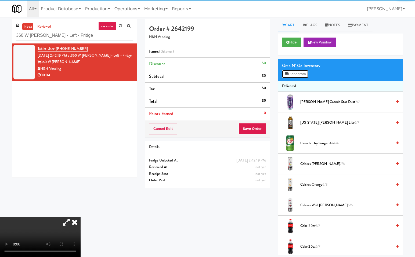
drag, startPoint x: 297, startPoint y: 73, endPoint x: 287, endPoint y: 136, distance: 64.4
click at [297, 73] on button "Planogram" at bounding box center [295, 74] width 26 height 8
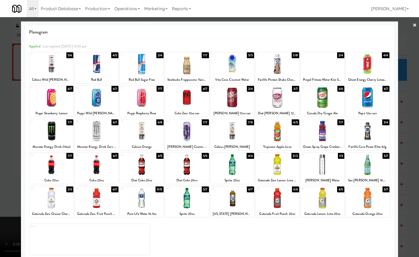
click at [97, 171] on div at bounding box center [97, 164] width 44 height 21
click at [408, 193] on div at bounding box center [209, 128] width 419 height 257
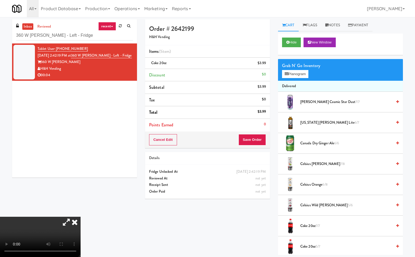
click at [81, 217] on icon at bounding box center [75, 222] width 12 height 11
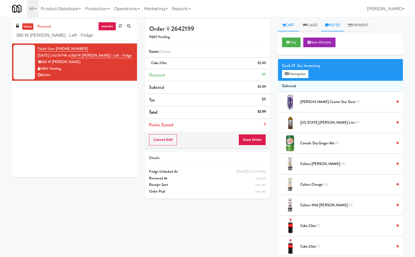
click at [332, 24] on link "Notes" at bounding box center [332, 25] width 23 height 12
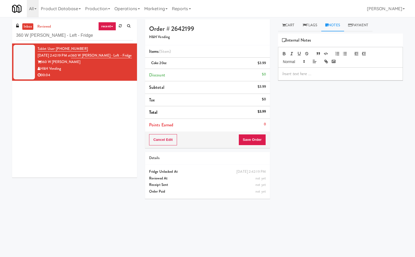
click at [302, 73] on p at bounding box center [340, 74] width 116 height 6
drag, startPoint x: 292, startPoint y: 24, endPoint x: 369, endPoint y: 62, distance: 85.9
click at [292, 25] on link "Cart" at bounding box center [288, 25] width 21 height 12
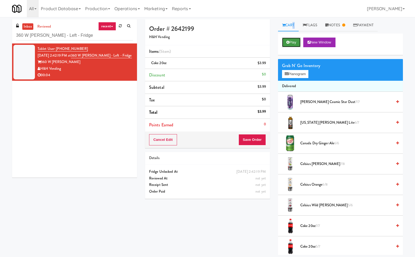
click at [292, 41] on button "Play" at bounding box center [291, 43] width 19 height 10
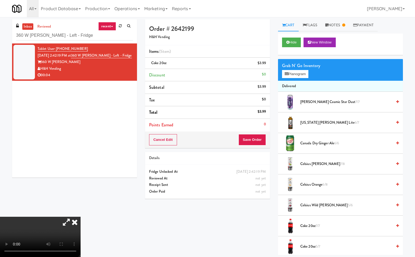
click at [65, 223] on icon at bounding box center [66, 222] width 12 height 11
drag, startPoint x: 65, startPoint y: 222, endPoint x: 86, endPoint y: 238, distance: 26.4
click at [65, 222] on video at bounding box center [40, 237] width 81 height 40
click at [81, 217] on icon at bounding box center [75, 222] width 12 height 11
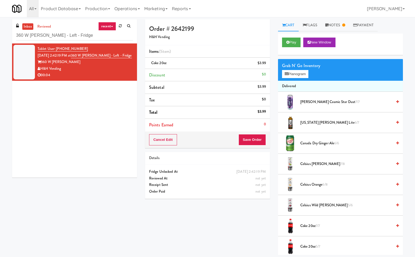
drag, startPoint x: 333, startPoint y: 25, endPoint x: 339, endPoint y: 65, distance: 40.7
click at [333, 26] on link "Notes" at bounding box center [335, 25] width 28 height 12
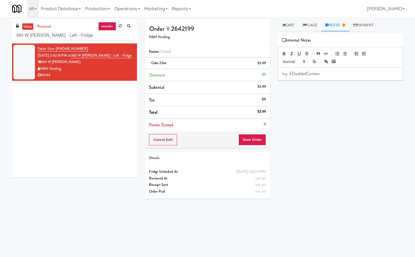
click at [327, 75] on p "Ivy: #DisabledCamera" at bounding box center [340, 74] width 116 height 6
click at [291, 24] on link "Cart" at bounding box center [288, 25] width 21 height 12
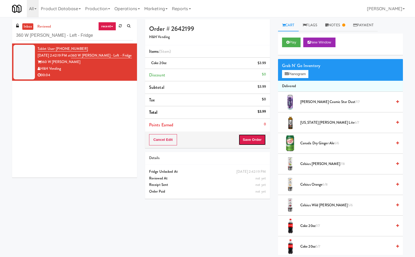
click at [248, 139] on button "Save Order" at bounding box center [251, 139] width 27 height 11
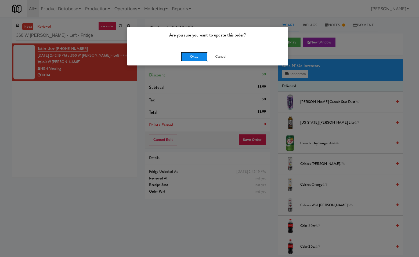
drag, startPoint x: 191, startPoint y: 55, endPoint x: 311, endPoint y: 105, distance: 130.1
click at [191, 55] on button "Okay" at bounding box center [194, 57] width 27 height 10
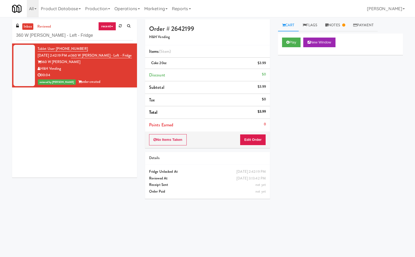
drag, startPoint x: 96, startPoint y: 146, endPoint x: 88, endPoint y: 79, distance: 67.6
click at [94, 141] on div "Tablet User · (847) 436-8882 Sep 21, 2025 2:42:19 PM at 360 W Hubbard - Left - …" at bounding box center [74, 111] width 125 height 134
click at [88, 37] on input "360 W Hubbard - Left - Fridge" at bounding box center [74, 36] width 117 height 10
paste input "Potomac Towers - Pantry"
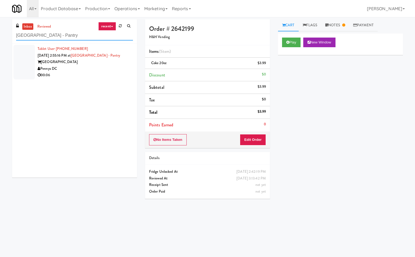
type input "Potomac Towers - Pantry"
click at [107, 73] on div "00:06" at bounding box center [85, 75] width 95 height 7
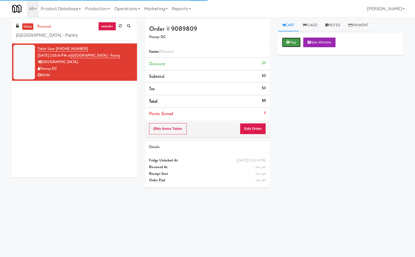
drag, startPoint x: 297, startPoint y: 41, endPoint x: 295, endPoint y: 46, distance: 5.4
click at [296, 44] on button "Play" at bounding box center [291, 43] width 19 height 10
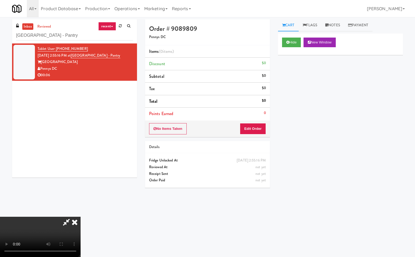
drag, startPoint x: 68, startPoint y: 220, endPoint x: 78, endPoint y: 240, distance: 22.2
click at [68, 220] on icon at bounding box center [66, 222] width 12 height 11
click at [258, 129] on button "Edit Order" at bounding box center [253, 128] width 26 height 11
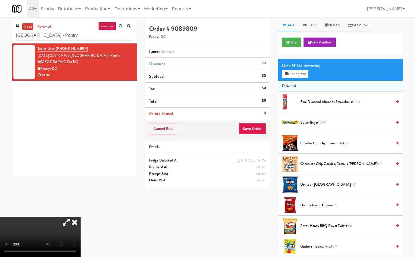
click at [302, 70] on div "Grab N' Go Inventory Planogram" at bounding box center [340, 70] width 125 height 22
click at [302, 71] on button "Planogram" at bounding box center [295, 74] width 26 height 8
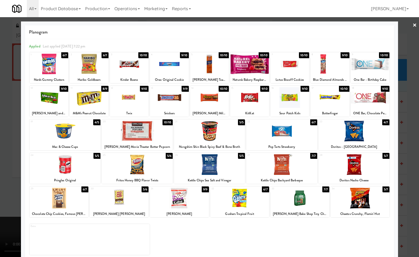
click at [294, 68] on div at bounding box center [289, 64] width 39 height 21
click at [407, 146] on div at bounding box center [209, 128] width 419 height 257
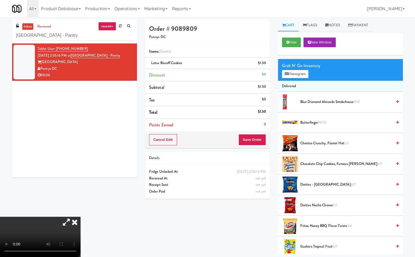
drag, startPoint x: 141, startPoint y: 111, endPoint x: 216, endPoint y: 149, distance: 84.2
click at [81, 217] on icon at bounding box center [75, 222] width 12 height 11
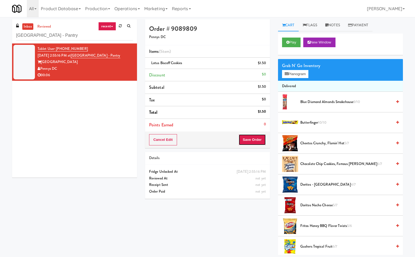
click at [259, 136] on button "Save Order" at bounding box center [251, 139] width 27 height 11
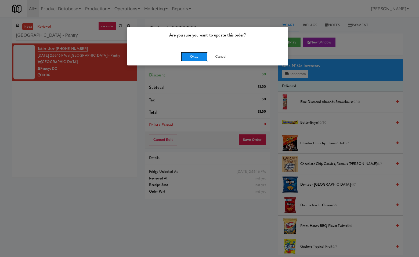
click at [199, 54] on button "Okay" at bounding box center [194, 57] width 27 height 10
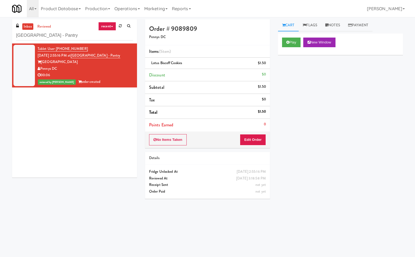
drag, startPoint x: 84, startPoint y: 138, endPoint x: 83, endPoint y: 133, distance: 4.4
click at [83, 135] on div "Tablet User · (949) 400-1572 Sep 21, 2025 2:55:16 PM at Potomac Towers - Pantry…" at bounding box center [74, 111] width 125 height 134
click at [86, 38] on input "Potomac Towers - Pantry" at bounding box center [74, 36] width 117 height 10
paste input "Central Gardens - Cooler"
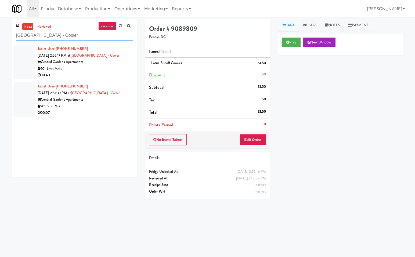
type input "Central Gardens - Cooler"
click at [118, 66] on div "901 Smrt Mrkt" at bounding box center [85, 69] width 95 height 7
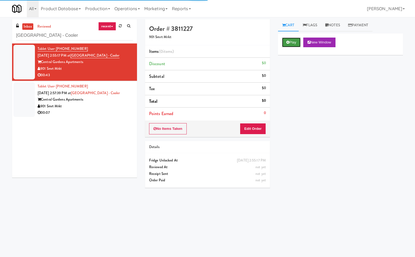
drag, startPoint x: 288, startPoint y: 42, endPoint x: 252, endPoint y: 71, distance: 45.8
click at [287, 42] on icon at bounding box center [287, 42] width 3 height 3
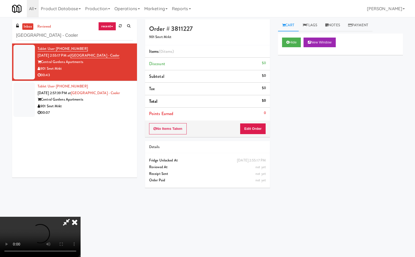
drag, startPoint x: 69, startPoint y: 221, endPoint x: 70, endPoint y: 257, distance: 36.0
click at [69, 221] on icon at bounding box center [66, 222] width 12 height 11
click at [255, 126] on button "Edit Order" at bounding box center [253, 128] width 26 height 11
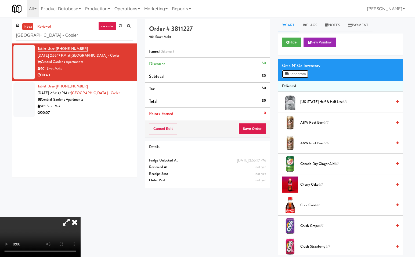
drag, startPoint x: 306, startPoint y: 74, endPoint x: 343, endPoint y: 113, distance: 53.2
click at [307, 76] on button "Planogram" at bounding box center [295, 74] width 26 height 8
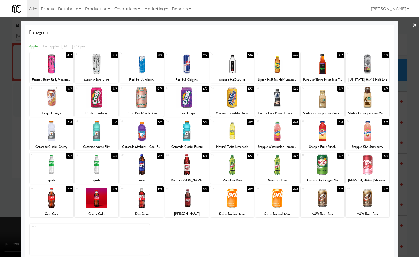
drag, startPoint x: 368, startPoint y: 167, endPoint x: 404, endPoint y: 173, distance: 36.7
click at [369, 167] on div at bounding box center [368, 164] width 44 height 21
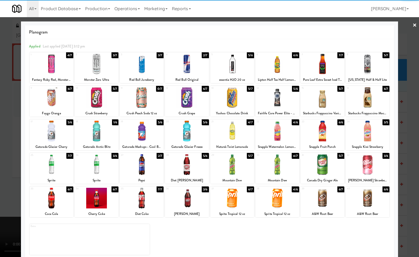
click at [409, 159] on div at bounding box center [209, 128] width 419 height 257
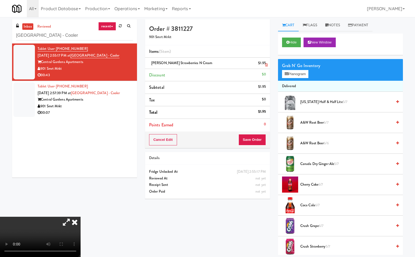
click at [265, 63] on link at bounding box center [265, 65] width 5 height 7
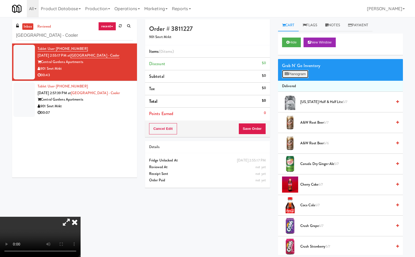
click at [299, 75] on button "Planogram" at bounding box center [295, 74] width 26 height 8
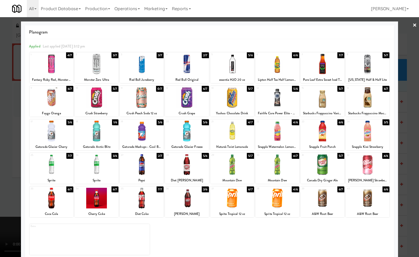
drag, startPoint x: 323, startPoint y: 169, endPoint x: 329, endPoint y: 175, distance: 8.7
click at [323, 169] on div at bounding box center [323, 164] width 44 height 21
click at [411, 164] on div at bounding box center [209, 128] width 419 height 257
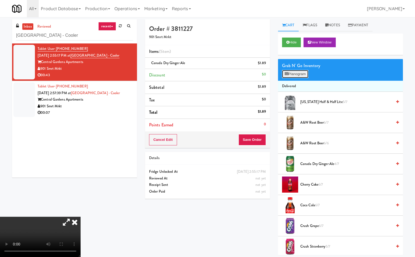
click at [302, 70] on button "Planogram" at bounding box center [295, 74] width 26 height 8
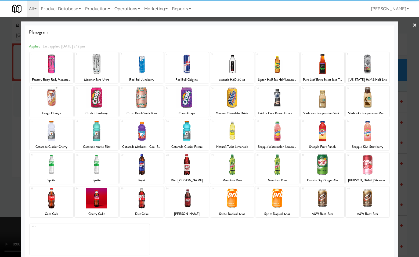
drag, startPoint x: 229, startPoint y: 135, endPoint x: 289, endPoint y: 163, distance: 66.9
click at [228, 135] on div at bounding box center [232, 131] width 44 height 21
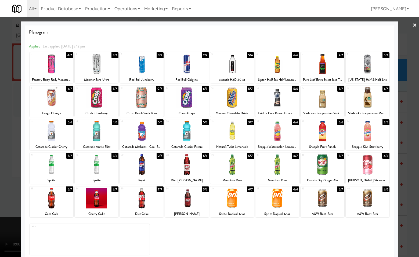
drag, startPoint x: 409, startPoint y: 196, endPoint x: 250, endPoint y: 221, distance: 161.5
click at [409, 196] on div at bounding box center [209, 128] width 419 height 257
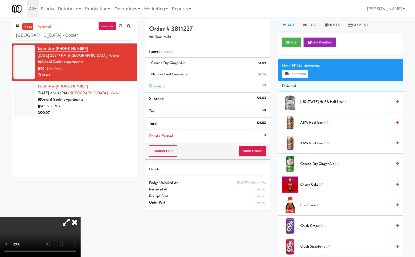
click at [81, 217] on icon at bounding box center [75, 222] width 12 height 11
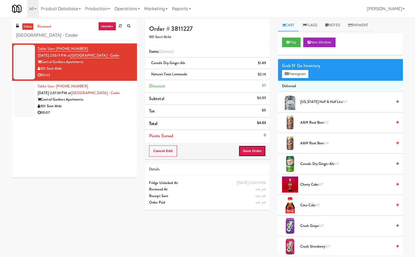
click at [256, 151] on button "Save Order" at bounding box center [251, 151] width 27 height 11
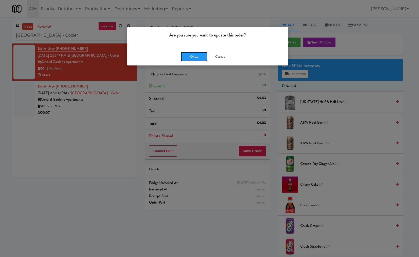
drag, startPoint x: 193, startPoint y: 53, endPoint x: 252, endPoint y: 102, distance: 76.3
click at [196, 54] on button "Okay" at bounding box center [194, 57] width 27 height 10
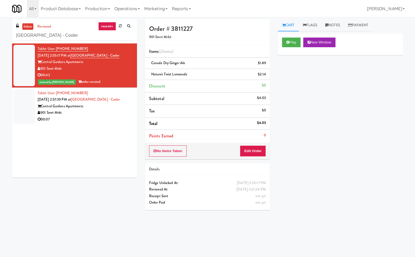
drag, startPoint x: 315, startPoint y: 151, endPoint x: 204, endPoint y: 58, distance: 144.7
click at [314, 146] on div "Play New Window Primary Flag Clear Flag if unable to determine what was taken o…" at bounding box center [340, 134] width 125 height 201
click at [100, 115] on div "901 Smrt Mrkt" at bounding box center [85, 113] width 95 height 7
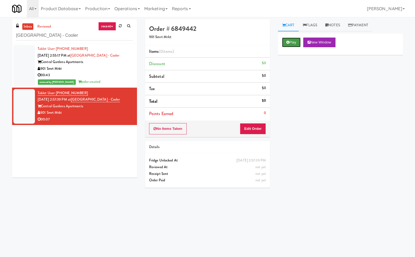
drag, startPoint x: 296, startPoint y: 40, endPoint x: 294, endPoint y: 44, distance: 4.6
click at [295, 41] on button "Play" at bounding box center [291, 43] width 19 height 10
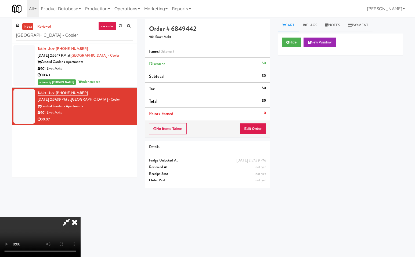
drag, startPoint x: 67, startPoint y: 223, endPoint x: 70, endPoint y: 230, distance: 7.7
click at [67, 223] on icon at bounding box center [66, 222] width 12 height 11
drag, startPoint x: 247, startPoint y: 128, endPoint x: 249, endPoint y: 129, distance: 3.5
click at [249, 129] on button "Edit Order" at bounding box center [253, 128] width 26 height 11
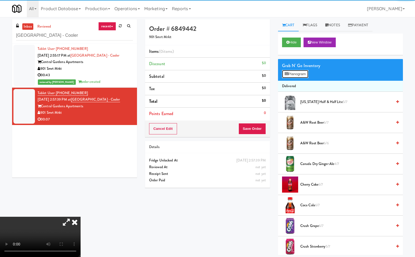
drag, startPoint x: 303, startPoint y: 71, endPoint x: 324, endPoint y: 83, distance: 23.8
click at [303, 71] on button "Planogram" at bounding box center [295, 74] width 26 height 8
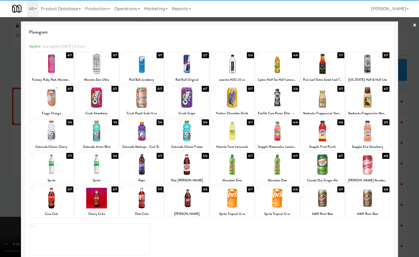
click at [64, 68] on div at bounding box center [52, 64] width 44 height 21
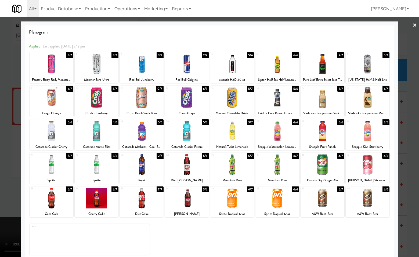
click at [234, 168] on div at bounding box center [232, 164] width 44 height 21
click at [414, 155] on div at bounding box center [209, 128] width 419 height 257
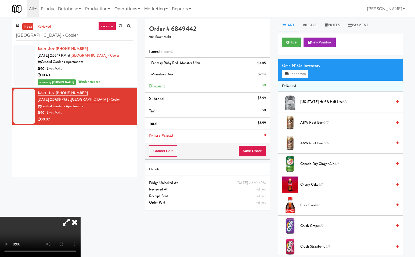
drag, startPoint x: 139, startPoint y: 109, endPoint x: 144, endPoint y: 118, distance: 9.8
click at [81, 217] on icon at bounding box center [75, 222] width 12 height 11
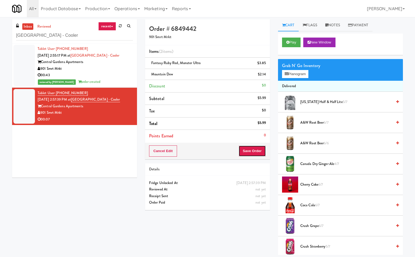
click at [255, 150] on button "Save Order" at bounding box center [251, 151] width 27 height 11
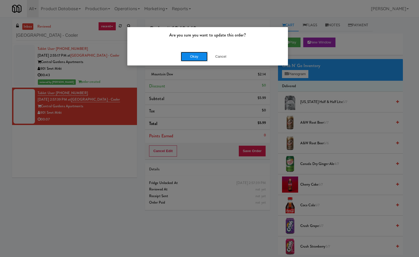
click at [204, 55] on button "Okay" at bounding box center [194, 57] width 27 height 10
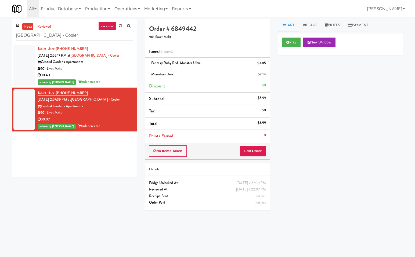
click at [107, 168] on div "Tablet User · (206) 753-7923 Sep 21, 2025 2:55:17 PM at Central Gardens - Coole…" at bounding box center [74, 111] width 125 height 134
click at [95, 36] on input "Central Gardens - Cooler" at bounding box center [74, 36] width 117 height 10
paste input "Sentral Fridge"
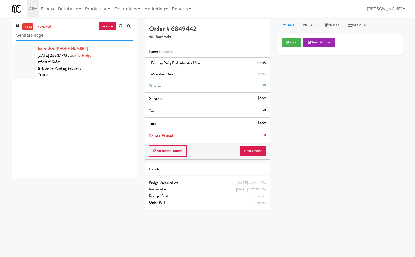
type input "Sentral Fridge"
click at [112, 67] on div "Nashville Vending Solutions" at bounding box center [85, 69] width 95 height 7
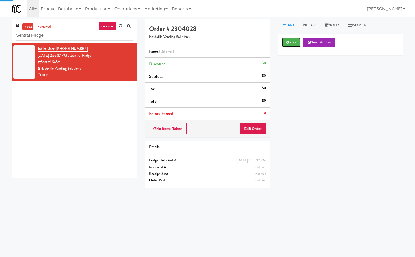
drag, startPoint x: 294, startPoint y: 42, endPoint x: 283, endPoint y: 76, distance: 36.5
click at [292, 46] on button "Play" at bounding box center [291, 43] width 19 height 10
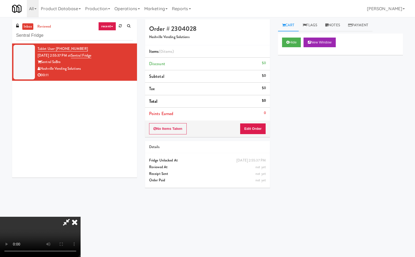
click at [65, 222] on icon at bounding box center [66, 222] width 12 height 11
click at [260, 130] on button "Edit Order" at bounding box center [253, 128] width 26 height 11
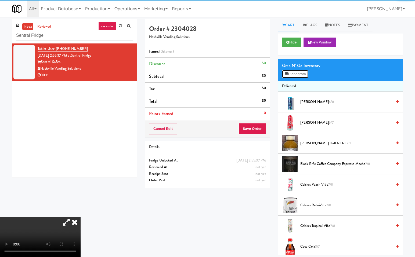
drag, startPoint x: 303, startPoint y: 74, endPoint x: 314, endPoint y: 185, distance: 111.5
click at [304, 77] on button "Planogram" at bounding box center [295, 74] width 26 height 8
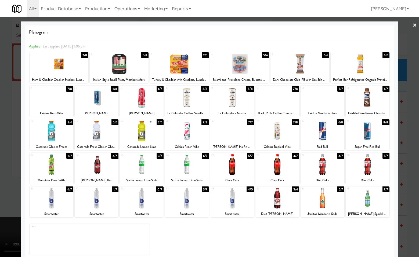
click at [267, 166] on div at bounding box center [277, 164] width 44 height 21
click at [272, 170] on div at bounding box center [277, 164] width 44 height 21
click at [412, 23] on link "×" at bounding box center [414, 25] width 4 height 17
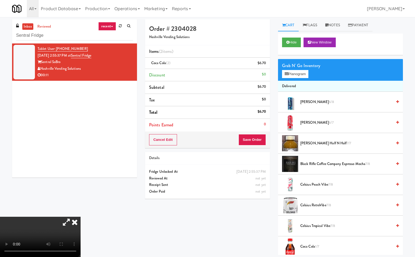
drag, startPoint x: 140, startPoint y: 108, endPoint x: 150, endPoint y: 116, distance: 13.0
click at [81, 217] on icon at bounding box center [75, 222] width 12 height 11
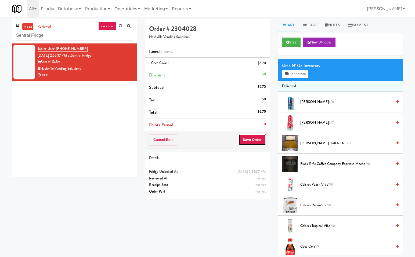
drag, startPoint x: 246, startPoint y: 138, endPoint x: 249, endPoint y: 147, distance: 9.5
click at [247, 139] on button "Save Order" at bounding box center [251, 139] width 27 height 11
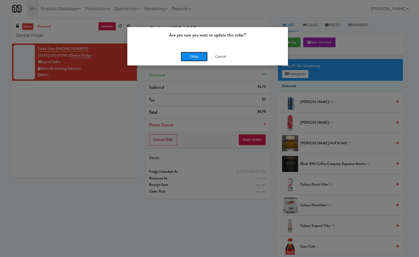
click at [196, 54] on button "Okay" at bounding box center [194, 57] width 27 height 10
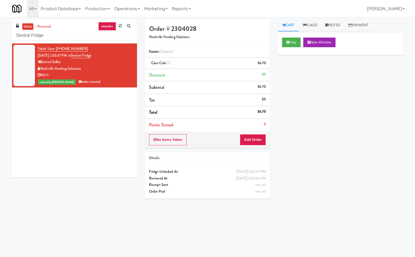
drag, startPoint x: 88, startPoint y: 131, endPoint x: 89, endPoint y: 64, distance: 66.9
click at [87, 125] on div "Tablet User · (615) 838-5322 Sep 21, 2025 2:55:37 PM at Sentral Fridge Sentral …" at bounding box center [74, 111] width 125 height 134
click at [85, 35] on input "Sentral Fridge" at bounding box center [74, 36] width 117 height 10
paste input "Rigby - Cooler - Left"
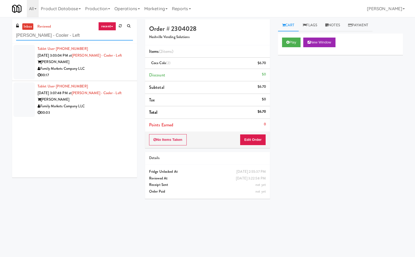
type input "Rigby - Cooler - Left"
click at [115, 65] on div "Rigby" at bounding box center [85, 62] width 95 height 7
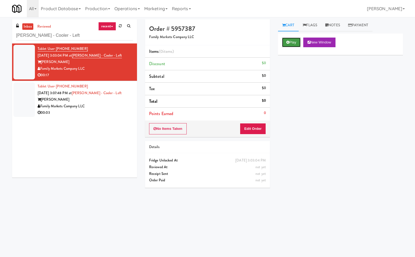
drag, startPoint x: 291, startPoint y: 42, endPoint x: 230, endPoint y: 127, distance: 104.1
click at [291, 43] on button "Play" at bounding box center [291, 43] width 19 height 10
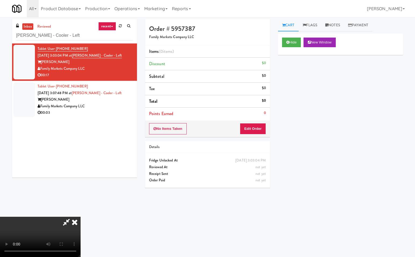
click at [66, 222] on icon at bounding box center [66, 222] width 12 height 11
click at [254, 129] on button "Edit Order" at bounding box center [253, 128] width 26 height 11
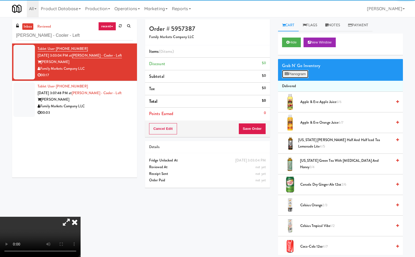
click at [307, 75] on button "Planogram" at bounding box center [295, 74] width 26 height 8
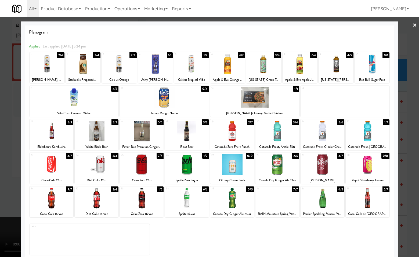
click at [87, 99] on div at bounding box center [74, 97] width 89 height 21
drag, startPoint x: 196, startPoint y: 67, endPoint x: 261, endPoint y: 99, distance: 72.8
click at [196, 67] on div at bounding box center [191, 64] width 35 height 21
drag, startPoint x: 408, startPoint y: 126, endPoint x: 343, endPoint y: 153, distance: 70.7
click at [408, 126] on div at bounding box center [209, 128] width 419 height 257
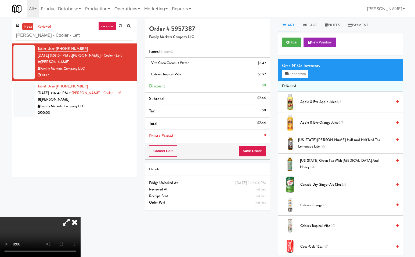
click at [81, 217] on icon at bounding box center [75, 222] width 12 height 11
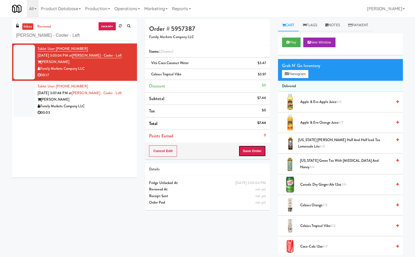
click at [257, 152] on button "Save Order" at bounding box center [251, 151] width 27 height 11
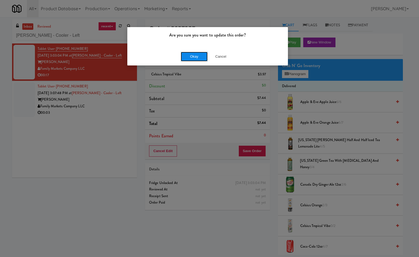
click at [193, 58] on button "Okay" at bounding box center [194, 57] width 27 height 10
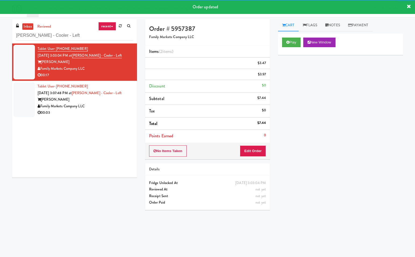
drag, startPoint x: 70, startPoint y: 148, endPoint x: 70, endPoint y: 144, distance: 4.3
click at [69, 147] on div "Tablet User · (202) 805-2485 Sep 21, 2025 3:03:04 PM at Rigby - Cooler - Left R…" at bounding box center [74, 111] width 125 height 134
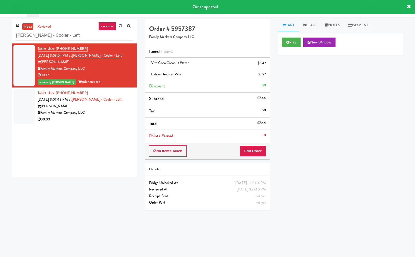
drag, startPoint x: 108, startPoint y: 111, endPoint x: 305, endPoint y: 119, distance: 196.5
click at [110, 111] on div "Family Markets Company LLC" at bounding box center [85, 113] width 95 height 7
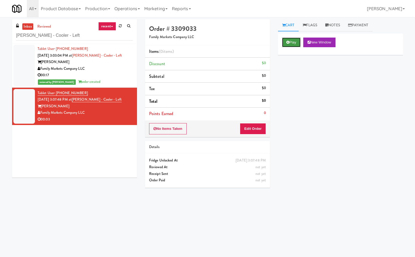
click at [291, 42] on button "Play" at bounding box center [291, 43] width 19 height 10
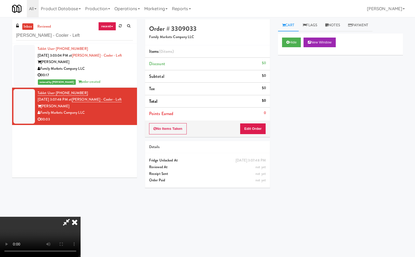
drag, startPoint x: 69, startPoint y: 219, endPoint x: 87, endPoint y: 220, distance: 17.8
click at [72, 219] on icon at bounding box center [66, 222] width 12 height 11
click at [266, 129] on button "Edit Order" at bounding box center [253, 128] width 26 height 11
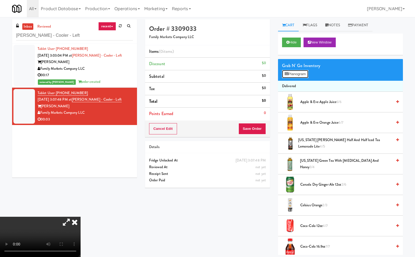
drag, startPoint x: 299, startPoint y: 74, endPoint x: 298, endPoint y: 98, distance: 24.2
click at [299, 74] on button "Planogram" at bounding box center [295, 74] width 26 height 8
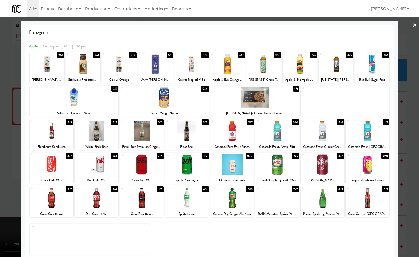
drag, startPoint x: 100, startPoint y: 196, endPoint x: 289, endPoint y: 227, distance: 191.7
click at [100, 196] on div at bounding box center [97, 198] width 44 height 21
click at [414, 229] on div at bounding box center [209, 128] width 419 height 257
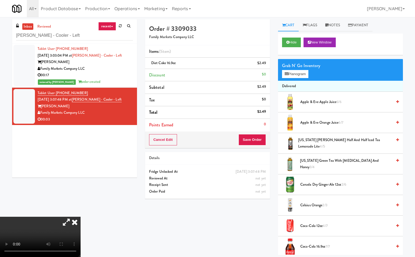
drag, startPoint x: 143, startPoint y: 181, endPoint x: 196, endPoint y: 172, distance: 54.5
click at [81, 217] on icon at bounding box center [75, 222] width 12 height 11
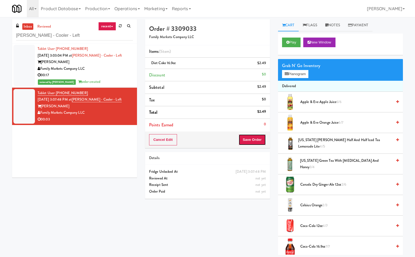
click at [255, 137] on button "Save Order" at bounding box center [251, 139] width 27 height 11
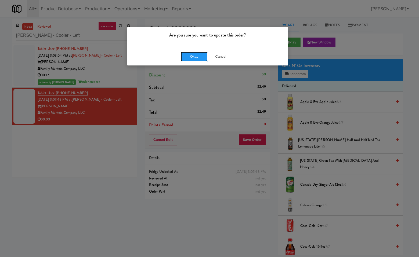
drag, startPoint x: 199, startPoint y: 54, endPoint x: 207, endPoint y: 74, distance: 20.9
click at [199, 54] on button "Okay" at bounding box center [194, 57] width 27 height 10
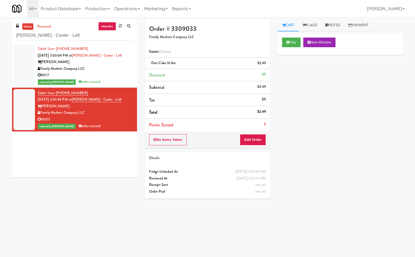
click at [84, 150] on div "Tablet User · (202) 805-2485 Sep 21, 2025 3:03:04 PM at Rigby - Cooler - Left R…" at bounding box center [74, 111] width 125 height 134
click at [66, 36] on input "Rigby - Cooler - Left" at bounding box center [74, 36] width 117 height 10
paste input "1401 S State - Right - Ambient"
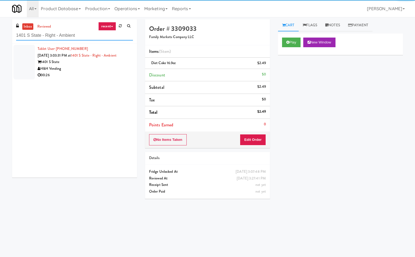
type input "1401 S State - Right - Ambient"
click at [102, 72] on div "00:26" at bounding box center [85, 75] width 95 height 7
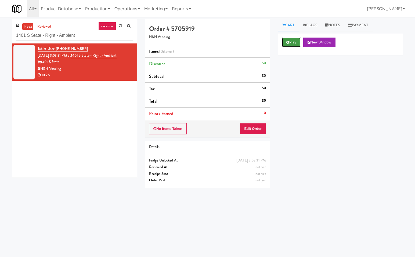
click at [289, 39] on button "Play" at bounding box center [291, 43] width 19 height 10
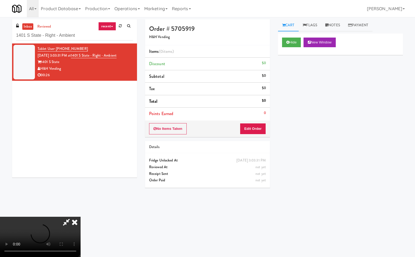
drag, startPoint x: 67, startPoint y: 222, endPoint x: 66, endPoint y: 232, distance: 10.0
click at [67, 222] on icon at bounding box center [66, 222] width 12 height 11
click at [254, 130] on button "Edit Order" at bounding box center [253, 128] width 26 height 11
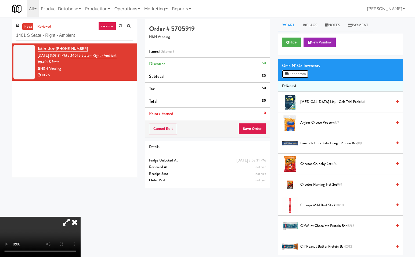
drag, startPoint x: 308, startPoint y: 73, endPoint x: 298, endPoint y: 125, distance: 53.1
click at [308, 73] on button "Planogram" at bounding box center [295, 74] width 26 height 8
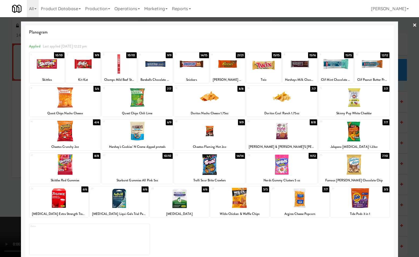
click at [412, 139] on div at bounding box center [209, 128] width 419 height 257
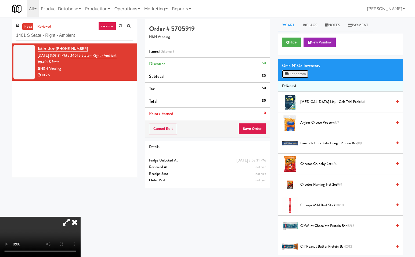
click at [297, 70] on div "Grab N' Go Inventory Planogram" at bounding box center [340, 70] width 125 height 22
drag, startPoint x: 297, startPoint y: 73, endPoint x: 175, endPoint y: 128, distance: 133.9
click at [297, 74] on button "Planogram" at bounding box center [295, 74] width 26 height 8
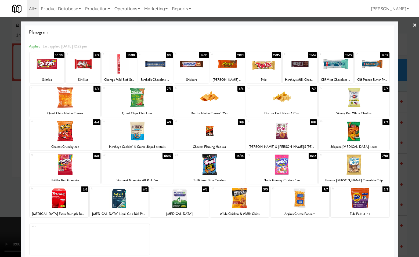
click at [414, 189] on div at bounding box center [209, 128] width 419 height 257
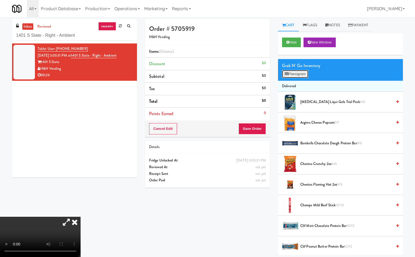
click at [294, 75] on button "Planogram" at bounding box center [295, 74] width 26 height 8
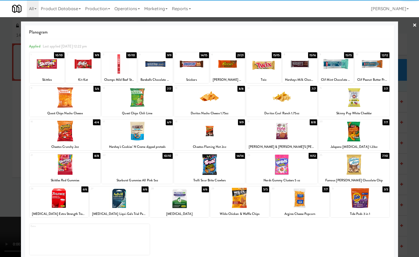
click at [210, 133] on div at bounding box center [209, 131] width 71 height 21
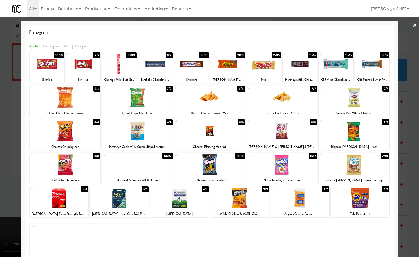
click at [406, 164] on div at bounding box center [209, 128] width 419 height 257
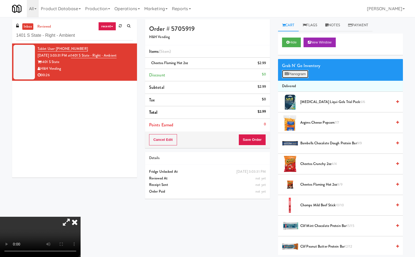
click at [306, 74] on button "Planogram" at bounding box center [295, 74] width 26 height 8
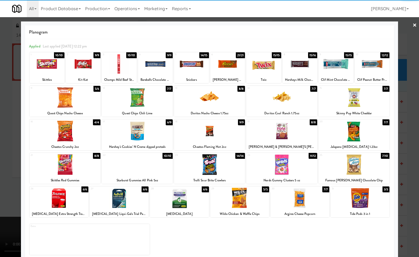
click at [263, 66] on div at bounding box center [263, 64] width 35 height 21
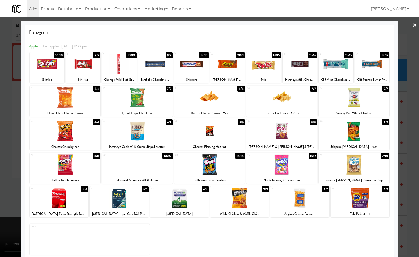
drag, startPoint x: 414, startPoint y: 114, endPoint x: 261, endPoint y: 164, distance: 160.4
click at [411, 115] on div at bounding box center [209, 128] width 419 height 257
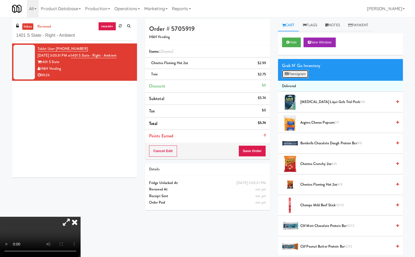
click at [295, 73] on button "Planogram" at bounding box center [295, 74] width 26 height 8
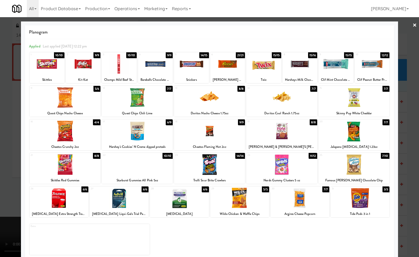
click at [81, 170] on div at bounding box center [65, 164] width 71 height 21
click at [413, 192] on div at bounding box center [209, 128] width 419 height 257
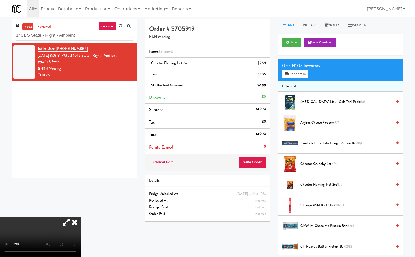
drag, startPoint x: 141, startPoint y: 107, endPoint x: 220, endPoint y: 153, distance: 91.5
click at [81, 217] on icon at bounding box center [75, 222] width 12 height 11
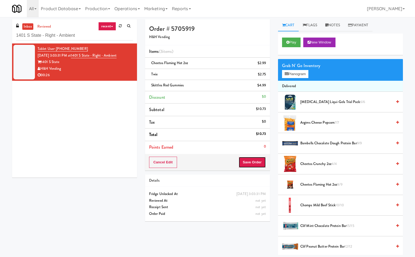
click at [255, 161] on button "Save Order" at bounding box center [251, 162] width 27 height 11
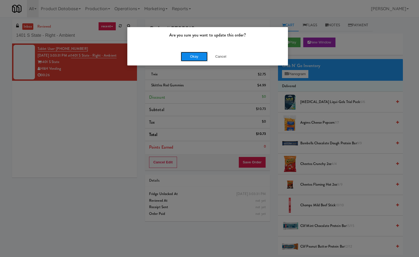
click at [200, 57] on button "Okay" at bounding box center [194, 57] width 27 height 10
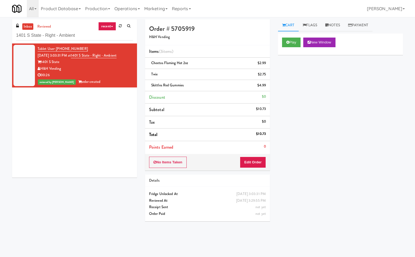
drag, startPoint x: 100, startPoint y: 124, endPoint x: 97, endPoint y: 68, distance: 55.6
click at [98, 121] on div "Tablet User · (630) 666-1568 Sep 21, 2025 3:03:31 PM at 1401 S State - Right - …" at bounding box center [74, 111] width 125 height 134
click at [97, 38] on input "1401 S State - Right - Ambient" at bounding box center [74, 36] width 117 height 10
paste input "Prospect - Cooler"
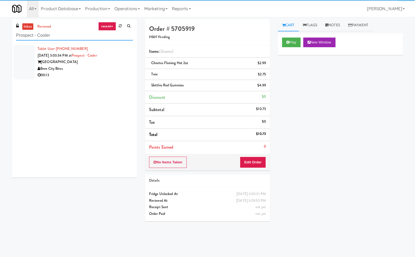
type input "Prospect - Cooler"
click at [103, 64] on div "Prospect Towers" at bounding box center [85, 62] width 95 height 7
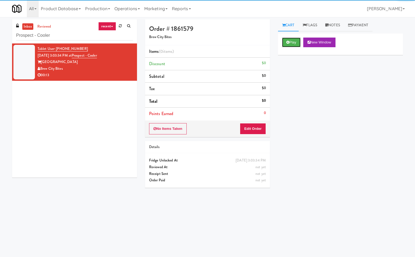
drag, startPoint x: 290, startPoint y: 43, endPoint x: 221, endPoint y: 113, distance: 98.0
click at [288, 44] on button "Play" at bounding box center [291, 43] width 19 height 10
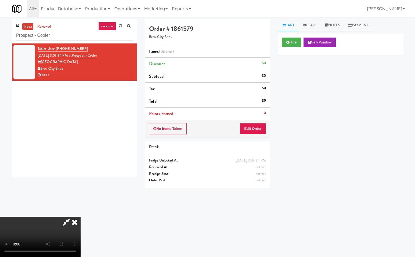
drag, startPoint x: 67, startPoint y: 223, endPoint x: 170, endPoint y: 221, distance: 102.9
click at [70, 221] on icon at bounding box center [66, 222] width 12 height 11
click at [260, 127] on button "Edit Order" at bounding box center [253, 128] width 26 height 11
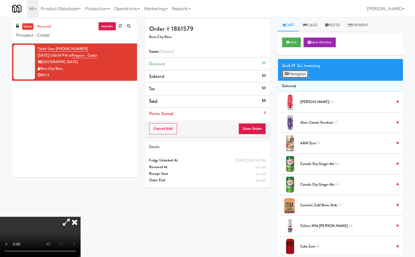
click at [302, 71] on button "Planogram" at bounding box center [295, 74] width 26 height 8
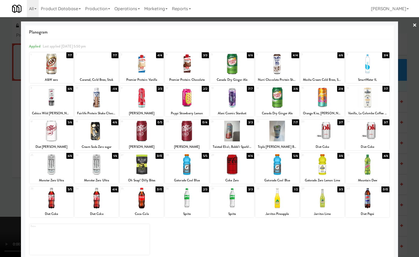
click at [366, 135] on div at bounding box center [368, 131] width 44 height 21
click at [184, 197] on div at bounding box center [187, 198] width 44 height 21
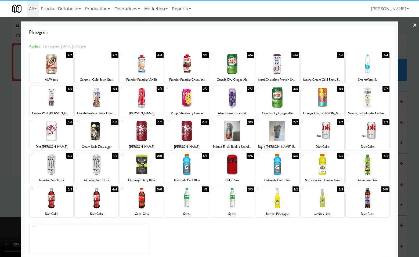
click at [410, 142] on div at bounding box center [209, 128] width 419 height 257
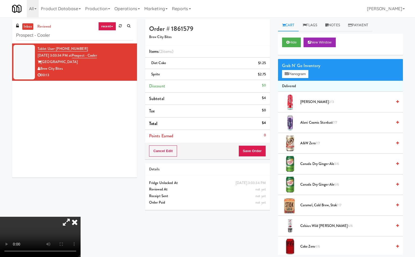
drag, startPoint x: 141, startPoint y: 109, endPoint x: 153, endPoint y: 130, distance: 24.0
click at [81, 217] on icon at bounding box center [75, 222] width 12 height 11
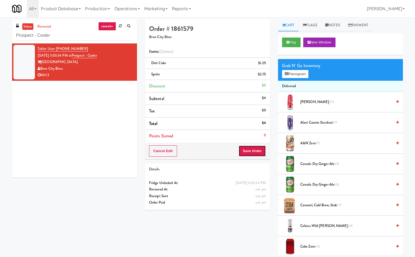
drag, startPoint x: 258, startPoint y: 149, endPoint x: 255, endPoint y: 188, distance: 39.6
click at [258, 150] on button "Save Order" at bounding box center [251, 151] width 27 height 11
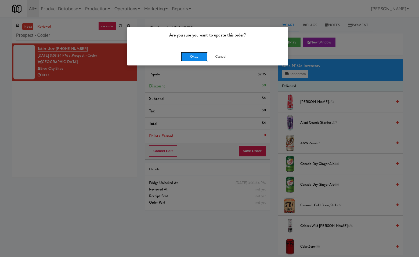
click at [193, 52] on button "Okay" at bounding box center [194, 57] width 27 height 10
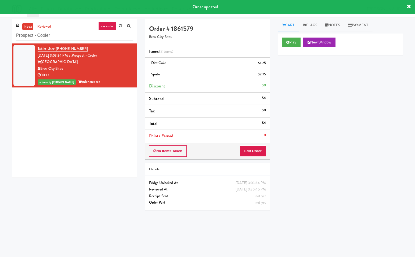
click at [328, 149] on div "Play New Window Primary Flag Clear Flag if unable to determine what was taken o…" at bounding box center [340, 134] width 125 height 201
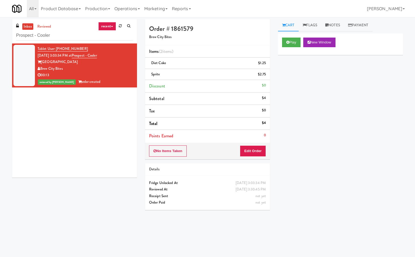
drag, startPoint x: 100, startPoint y: 132, endPoint x: 91, endPoint y: 74, distance: 58.2
click at [100, 127] on div "Tablet User · (815) 315-5471 Sep 21, 2025 3:03:34 PM at Prospect - Cooler Prosp…" at bounding box center [74, 111] width 125 height 134
click at [82, 36] on input "Prospect - Cooler" at bounding box center [74, 36] width 117 height 10
paste input "The Duncan - Fridge - Left"
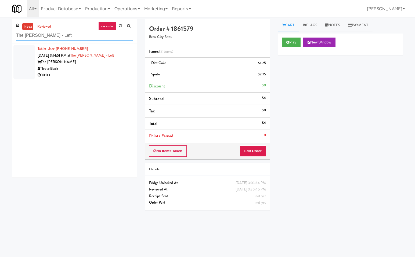
type input "The Duncan - Fridge - Left"
click at [100, 65] on div "The Duncan" at bounding box center [85, 62] width 95 height 7
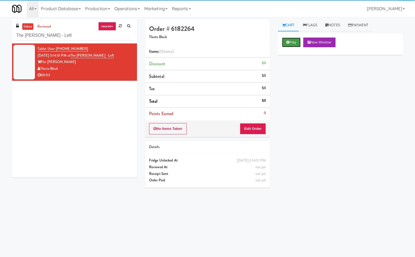
click at [291, 40] on button "Play" at bounding box center [291, 43] width 19 height 10
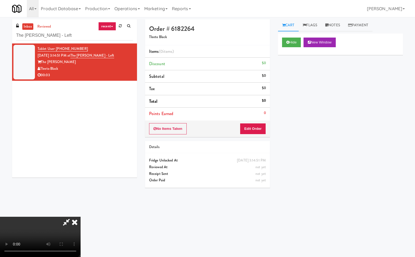
drag, startPoint x: 68, startPoint y: 220, endPoint x: 93, endPoint y: 223, distance: 25.1
click at [72, 220] on icon at bounding box center [66, 222] width 12 height 11
click at [255, 128] on button "Edit Order" at bounding box center [253, 128] width 26 height 11
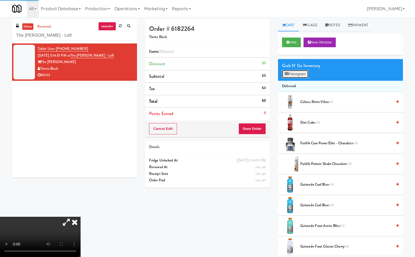
click at [303, 70] on button "Planogram" at bounding box center [295, 74] width 26 height 8
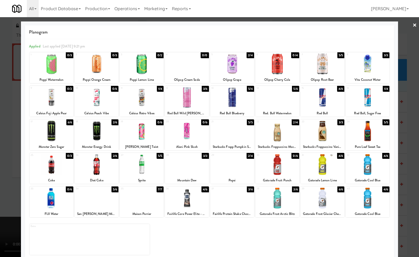
click at [144, 129] on div at bounding box center [142, 131] width 44 height 21
drag, startPoint x: 412, startPoint y: 24, endPoint x: 174, endPoint y: 218, distance: 306.9
click at [412, 24] on link "×" at bounding box center [414, 25] width 4 height 17
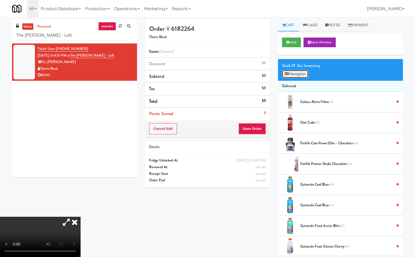
click at [299, 73] on button "Planogram" at bounding box center [295, 74] width 26 height 8
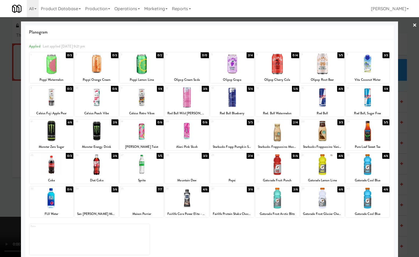
click at [145, 100] on div at bounding box center [142, 97] width 44 height 21
click at [412, 26] on link "×" at bounding box center [414, 25] width 4 height 17
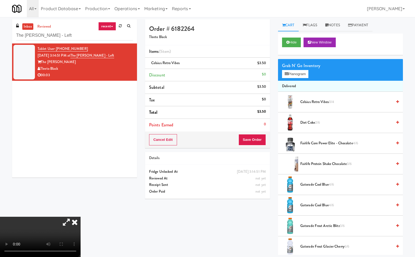
click at [81, 217] on icon at bounding box center [75, 222] width 12 height 11
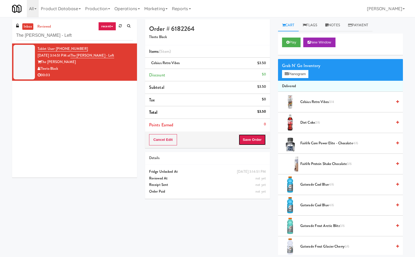
click at [256, 135] on button "Save Order" at bounding box center [251, 139] width 27 height 11
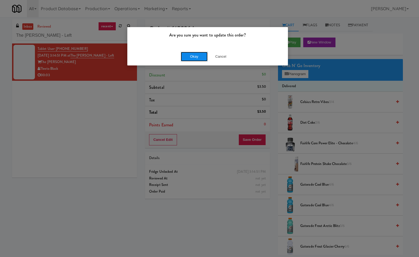
click at [196, 53] on button "Okay" at bounding box center [194, 57] width 27 height 10
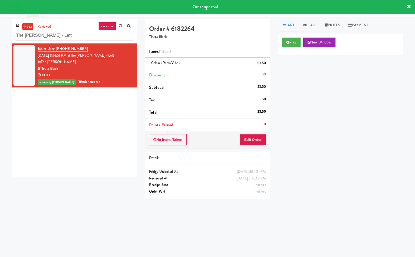
click at [321, 144] on div "Play New Window Primary Flag Clear Flag if unable to determine what was taken o…" at bounding box center [340, 134] width 125 height 201
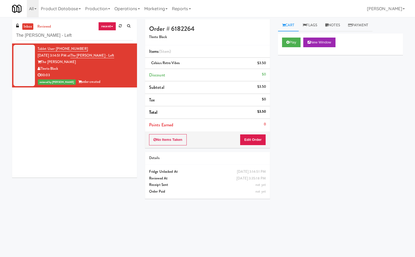
drag, startPoint x: 89, startPoint y: 131, endPoint x: 82, endPoint y: 76, distance: 54.7
click at [87, 127] on div "Tablet User · (512) 743-4744 Sep 21, 2025 3:14:51 PM at The Duncan - Fridge - L…" at bounding box center [74, 111] width 125 height 134
click at [89, 33] on input "The Duncan - Fridge - Left" at bounding box center [74, 36] width 117 height 10
paste input "WPW - Left - Fridge"
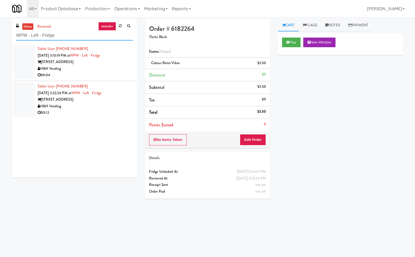
type input "WPW - Left - Fridge"
click at [120, 66] on div "H&H Vending" at bounding box center [85, 69] width 95 height 7
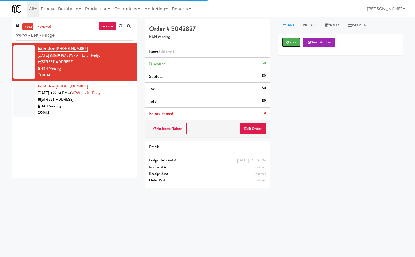
drag, startPoint x: 292, startPoint y: 40, endPoint x: 287, endPoint y: 53, distance: 13.8
click at [292, 42] on button "Play" at bounding box center [291, 43] width 19 height 10
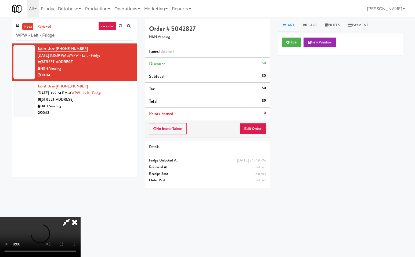
click at [68, 222] on icon at bounding box center [66, 222] width 12 height 11
click at [253, 127] on button "Edit Order" at bounding box center [253, 128] width 26 height 11
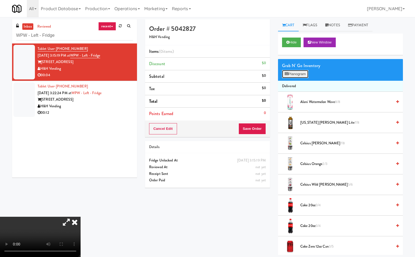
click at [295, 73] on button "Planogram" at bounding box center [295, 74] width 26 height 8
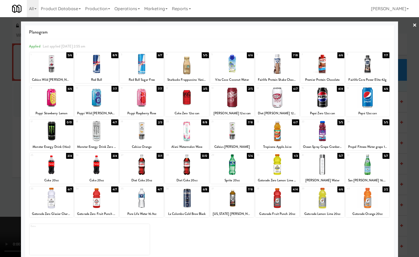
click at [361, 137] on div at bounding box center [368, 131] width 44 height 21
click at [413, 138] on div at bounding box center [209, 128] width 419 height 257
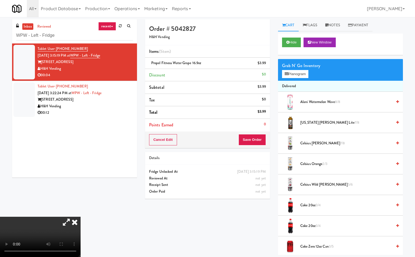
drag, startPoint x: 137, startPoint y: 182, endPoint x: 274, endPoint y: 164, distance: 138.1
click at [81, 217] on icon at bounding box center [75, 222] width 12 height 11
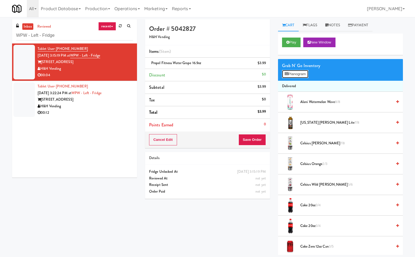
drag, startPoint x: 297, startPoint y: 73, endPoint x: 375, endPoint y: 111, distance: 86.7
click at [298, 73] on button "Planogram" at bounding box center [295, 74] width 26 height 8
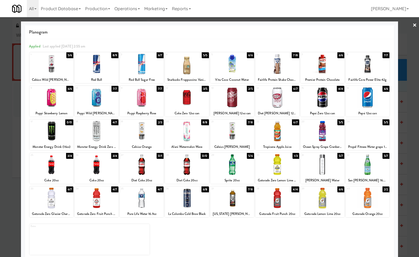
click at [414, 22] on div at bounding box center [209, 128] width 419 height 257
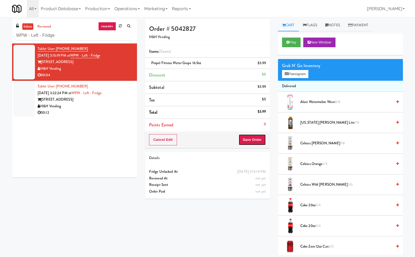
drag, startPoint x: 258, startPoint y: 136, endPoint x: 339, endPoint y: 135, distance: 81.1
click at [259, 137] on button "Save Order" at bounding box center [251, 139] width 27 height 11
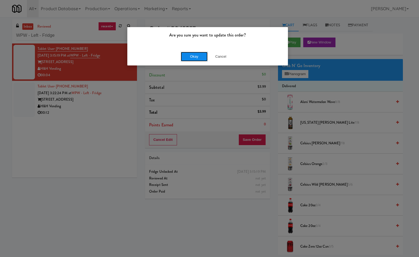
click at [191, 54] on button "Okay" at bounding box center [194, 57] width 27 height 10
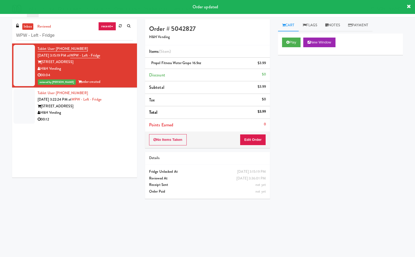
click at [104, 116] on div "00:12" at bounding box center [85, 119] width 95 height 7
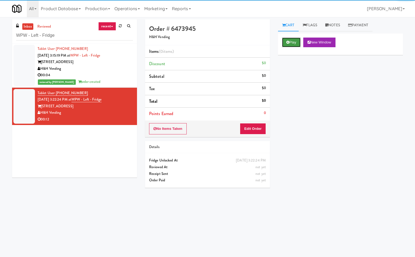
click at [301, 42] on button "Play" at bounding box center [291, 43] width 19 height 10
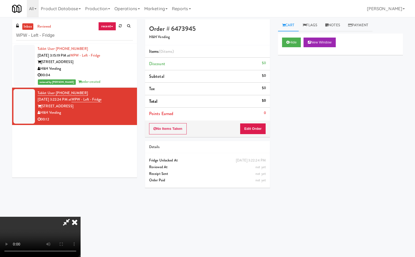
click at [67, 221] on icon at bounding box center [66, 222] width 12 height 11
click at [260, 129] on button "Edit Order" at bounding box center [253, 128] width 26 height 11
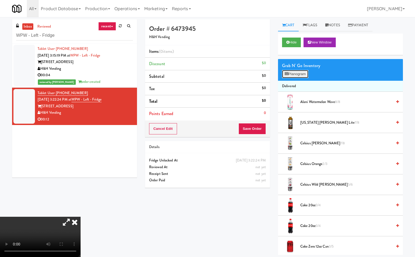
drag, startPoint x: 303, startPoint y: 73, endPoint x: 382, endPoint y: 116, distance: 89.9
click at [303, 74] on button "Planogram" at bounding box center [295, 74] width 26 height 8
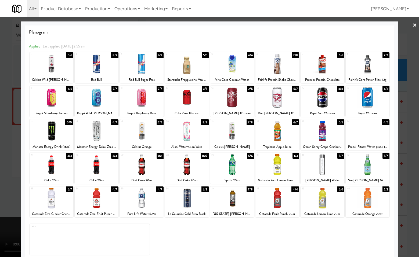
click at [324, 200] on div at bounding box center [323, 198] width 44 height 21
drag, startPoint x: 322, startPoint y: 199, endPoint x: 335, endPoint y: 228, distance: 31.7
click at [322, 199] on div at bounding box center [323, 198] width 44 height 21
click at [404, 171] on div at bounding box center [209, 128] width 419 height 257
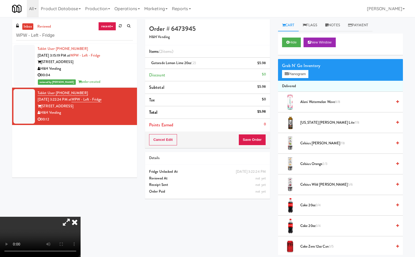
drag, startPoint x: 142, startPoint y: 181, endPoint x: 170, endPoint y: 182, distance: 28.2
click at [81, 217] on icon at bounding box center [75, 222] width 12 height 11
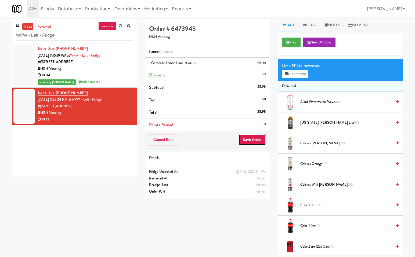
click at [254, 141] on button "Save Order" at bounding box center [251, 139] width 27 height 11
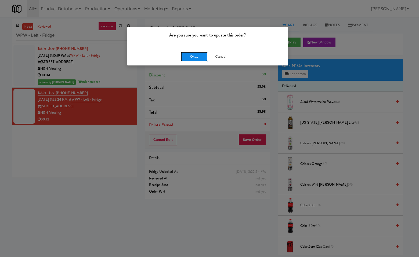
click at [198, 57] on button "Okay" at bounding box center [194, 57] width 27 height 10
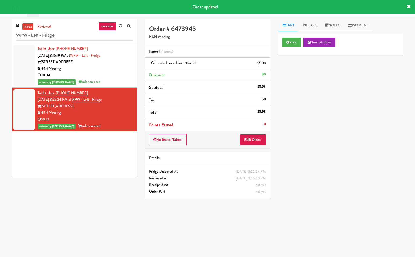
click at [314, 142] on div "Play New Window Primary Flag Clear Flag if unable to determine what was taken o…" at bounding box center [340, 134] width 125 height 201
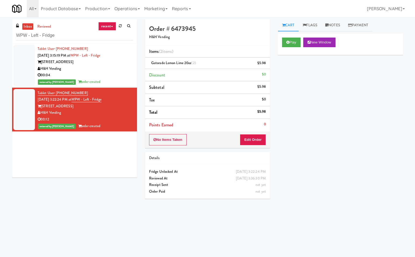
click at [314, 142] on div "Play New Window Primary Flag Clear Flag if unable to determine what was taken o…" at bounding box center [340, 134] width 125 height 201
click at [100, 164] on div "Tablet User · (630) 204-5355 Sep 21, 2025 3:15:19 PM at WPW - Left - Fridge 343…" at bounding box center [74, 111] width 125 height 134
click at [73, 34] on input "WPW - Left - Fridge" at bounding box center [74, 36] width 117 height 10
paste input "WPW - Left - Fridge"
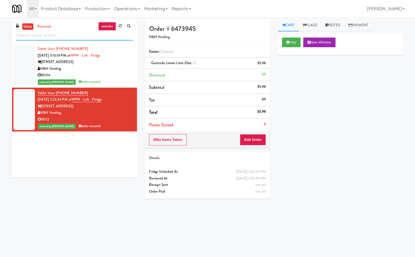
type input "WPW - Left - Fridge"
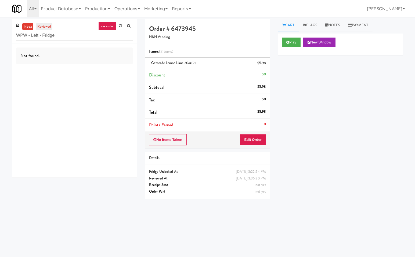
click at [45, 28] on link "reviewed" at bounding box center [44, 26] width 17 height 7
drag, startPoint x: 29, startPoint y: 27, endPoint x: 181, endPoint y: 125, distance: 180.9
click at [29, 27] on link "inbox" at bounding box center [27, 26] width 11 height 7
click at [69, 36] on input "WPW - Left - Fridge" at bounding box center [74, 36] width 117 height 10
paste input "WPW - Left - Fridge"
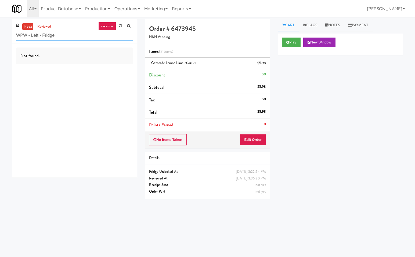
drag, startPoint x: 28, startPoint y: 35, endPoint x: 58, endPoint y: 36, distance: 30.1
click at [58, 36] on input "WPW - Left - Fridge" at bounding box center [74, 36] width 117 height 10
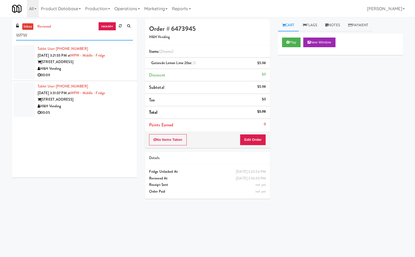
click at [63, 37] on input "WPW" at bounding box center [74, 36] width 117 height 10
type input "W"
paste input "WPW - Left - Fridge"
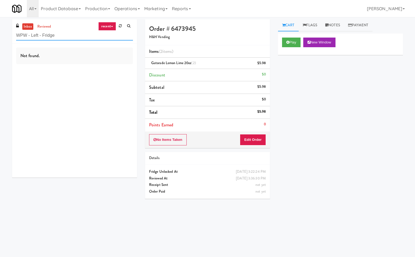
drag, startPoint x: 39, startPoint y: 36, endPoint x: 66, endPoint y: 38, distance: 26.4
click at [66, 38] on input "WPW - Left - Fridge" at bounding box center [74, 36] width 117 height 10
type input "WPW - Left"
drag, startPoint x: 47, startPoint y: 26, endPoint x: 64, endPoint y: 54, distance: 32.7
click at [47, 27] on link "reviewed" at bounding box center [44, 26] width 17 height 7
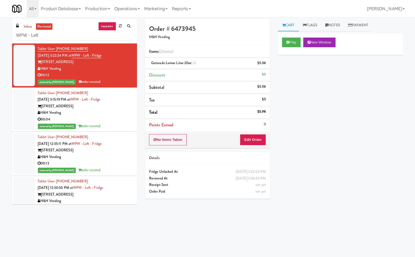
click at [338, 142] on div "Play New Window Primary Flag Clear Flag if unable to determine what was taken o…" at bounding box center [340, 134] width 125 height 201
click at [27, 26] on link "inbox" at bounding box center [27, 26] width 11 height 7
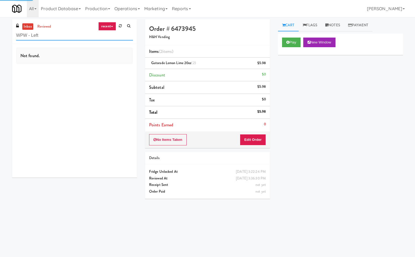
click at [59, 38] on input "WPW - Left" at bounding box center [74, 36] width 117 height 10
paste input "Sage - Left -Fridge"
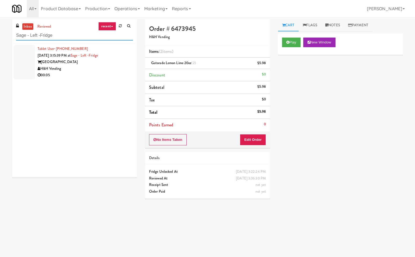
type input "Sage - Left -Fridge"
drag, startPoint x: 103, startPoint y: 66, endPoint x: 146, endPoint y: 70, distance: 42.8
click at [103, 66] on div "H&H Vending" at bounding box center [85, 69] width 95 height 7
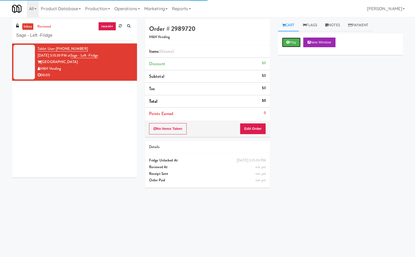
drag, startPoint x: 287, startPoint y: 41, endPoint x: 280, endPoint y: 54, distance: 15.3
click at [286, 42] on button "Play" at bounding box center [291, 43] width 19 height 10
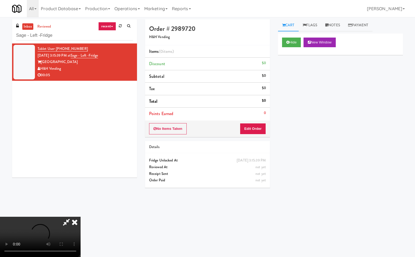
drag, startPoint x: 70, startPoint y: 219, endPoint x: 103, endPoint y: 226, distance: 34.0
click at [70, 219] on icon at bounding box center [66, 222] width 12 height 11
click at [251, 128] on button "Edit Order" at bounding box center [253, 128] width 26 height 11
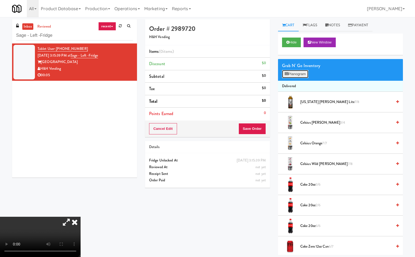
click at [303, 73] on button "Planogram" at bounding box center [295, 74] width 26 height 8
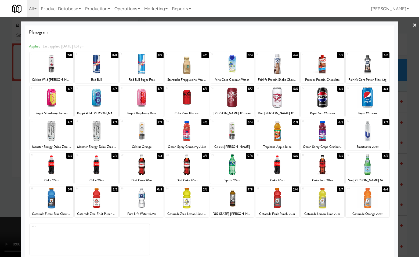
click at [141, 106] on div at bounding box center [142, 97] width 44 height 21
click at [414, 91] on div at bounding box center [209, 128] width 419 height 257
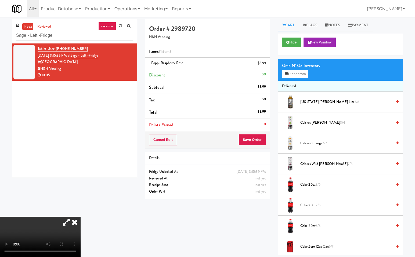
click at [81, 217] on icon at bounding box center [75, 222] width 12 height 11
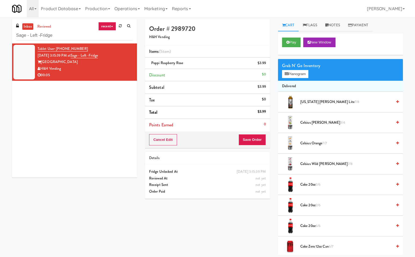
click at [237, 227] on div "Order # 2989720 H&H Vending Items (1 item ) Poppi Raspberry Rose $3.99 Discount…" at bounding box center [274, 137] width 266 height 236
drag, startPoint x: 253, startPoint y: 137, endPoint x: 248, endPoint y: 175, distance: 38.2
click at [254, 137] on button "Save Order" at bounding box center [251, 139] width 27 height 11
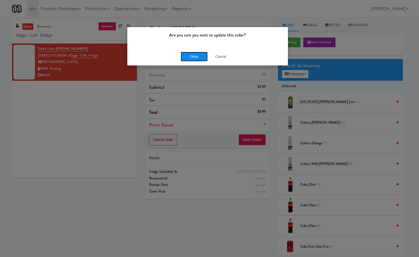
click at [196, 55] on button "Okay" at bounding box center [194, 57] width 27 height 10
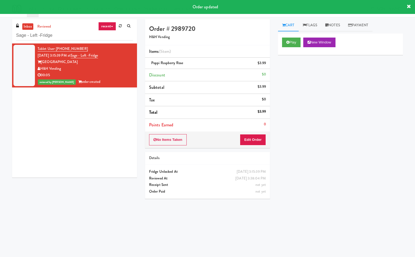
click at [383, 149] on div "Play New Window Primary Flag Clear Flag if unable to determine what was taken o…" at bounding box center [340, 134] width 125 height 201
click at [362, 137] on div "Play New Window Primary Flag Clear Flag if unable to determine what was taken o…" at bounding box center [340, 134] width 125 height 201
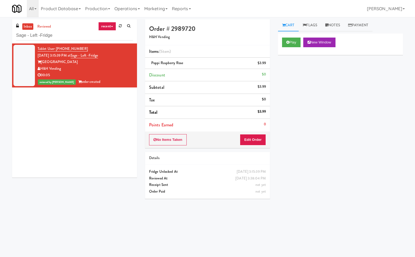
drag, startPoint x: 103, startPoint y: 140, endPoint x: 85, endPoint y: 87, distance: 56.2
click at [101, 138] on div "Tablet User · (618) 578-5730 Sep 21, 2025 3:15:39 PM at Sage - Left -Fridge Sag…" at bounding box center [74, 111] width 125 height 134
click at [68, 32] on input "Sage - Left -Fridge" at bounding box center [74, 36] width 117 height 10
paste input "Anytime Fitness Cooler"
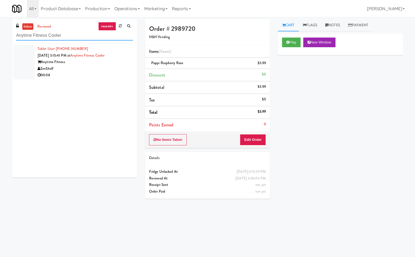
type input "Anytime Fitness Cooler"
click at [100, 66] on div "ZenShelf" at bounding box center [85, 69] width 95 height 7
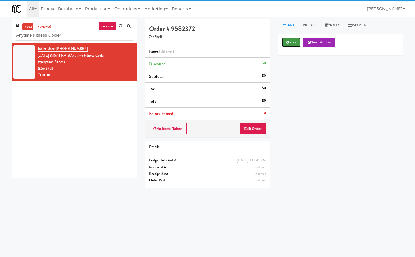
click at [293, 42] on button "Play" at bounding box center [291, 43] width 19 height 10
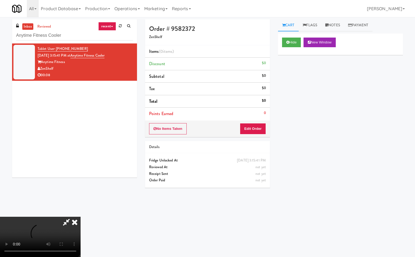
click at [67, 223] on icon at bounding box center [66, 222] width 12 height 11
click at [263, 130] on button "Edit Order" at bounding box center [253, 128] width 26 height 11
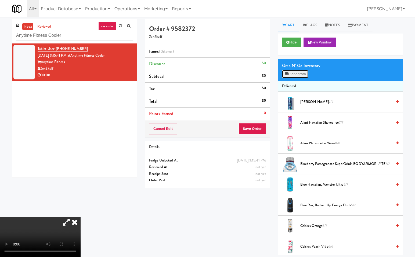
drag, startPoint x: 301, startPoint y: 73, endPoint x: 320, endPoint y: 99, distance: 32.1
click at [301, 73] on button "Planogram" at bounding box center [295, 74] width 26 height 8
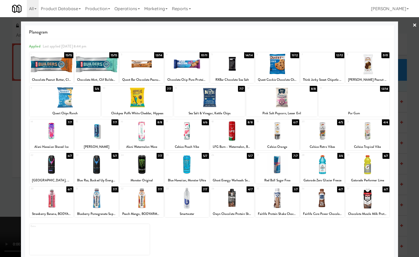
click at [319, 198] on div at bounding box center [323, 198] width 44 height 21
click at [408, 158] on div at bounding box center [209, 128] width 419 height 257
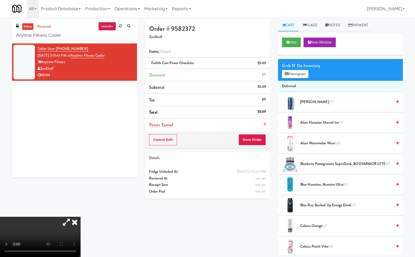
drag, startPoint x: 140, startPoint y: 109, endPoint x: 198, endPoint y: 137, distance: 65.3
click at [81, 217] on icon at bounding box center [75, 222] width 12 height 11
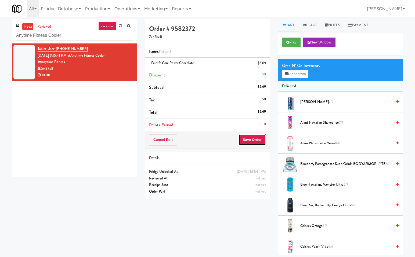
click at [252, 139] on button "Save Order" at bounding box center [251, 139] width 27 height 11
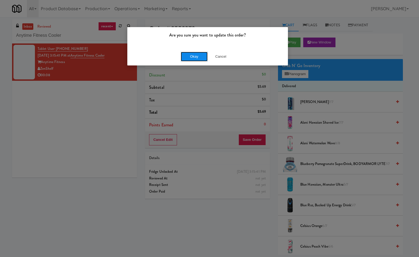
click at [195, 58] on button "Okay" at bounding box center [194, 57] width 27 height 10
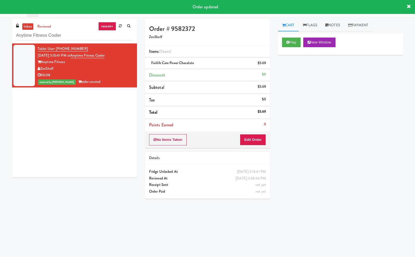
click at [358, 153] on div "Play New Window Primary Flag Clear Flag if unable to determine what was taken o…" at bounding box center [340, 134] width 125 height 201
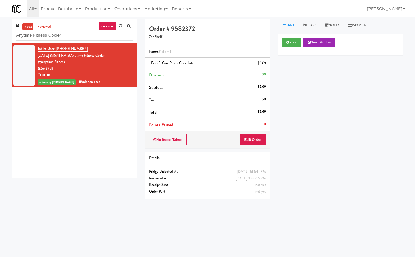
drag, startPoint x: 90, startPoint y: 136, endPoint x: 81, endPoint y: 95, distance: 42.1
click at [89, 134] on div "Tablet User · (831) 332-9500 Sep 21, 2025 3:15:41 PM at Anytime Fitness Cooler …" at bounding box center [74, 111] width 125 height 134
click at [75, 35] on input "Anytime Fitness Cooler" at bounding box center [74, 36] width 117 height 10
paste input "Optima - Middle - Fridge"
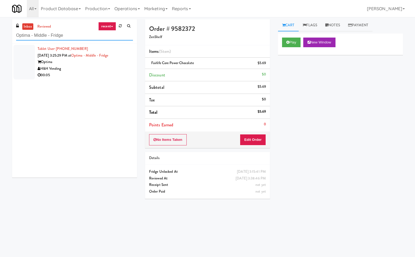
type input "Optima - Middle - Fridge"
click at [106, 69] on div "H&H Vending" at bounding box center [85, 69] width 95 height 7
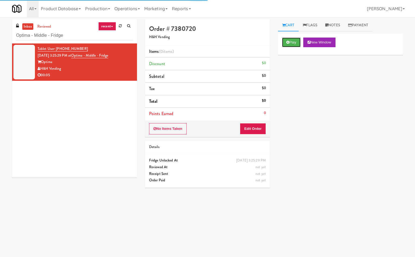
click at [290, 42] on button "Play" at bounding box center [291, 43] width 19 height 10
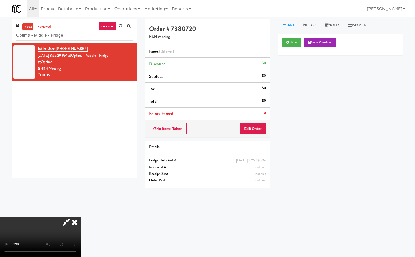
click at [66, 223] on icon at bounding box center [66, 222] width 12 height 11
click at [256, 129] on button "Edit Order" at bounding box center [253, 128] width 26 height 11
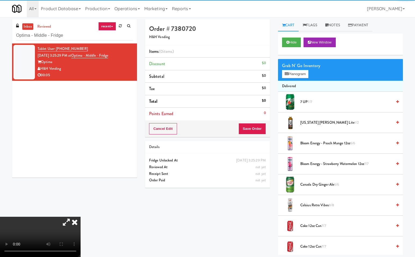
click at [304, 69] on div "Grab N' Go Inventory" at bounding box center [340, 66] width 117 height 8
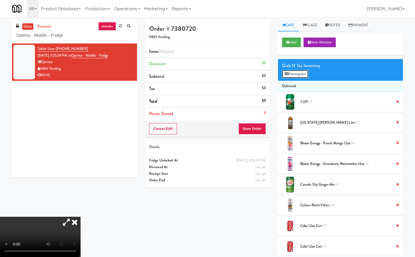
drag, startPoint x: 305, startPoint y: 72, endPoint x: 344, endPoint y: 99, distance: 47.7
click at [305, 72] on button "Planogram" at bounding box center [295, 74] width 26 height 8
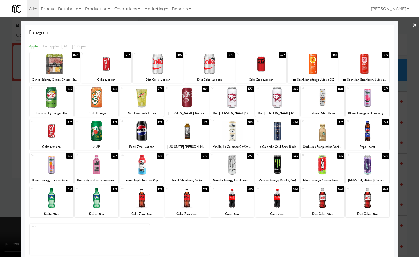
click at [318, 135] on div at bounding box center [323, 131] width 44 height 21
drag, startPoint x: 410, startPoint y: 155, endPoint x: 262, endPoint y: 182, distance: 150.1
click at [409, 154] on div at bounding box center [209, 128] width 419 height 257
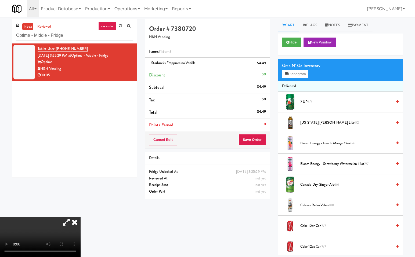
click at [81, 217] on icon at bounding box center [75, 222] width 12 height 11
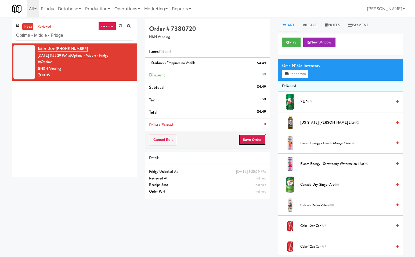
click at [253, 139] on button "Save Order" at bounding box center [251, 139] width 27 height 11
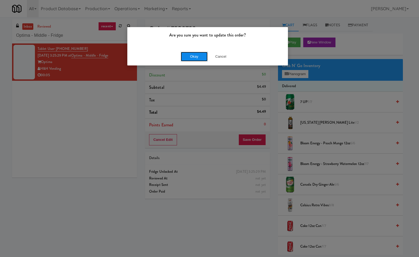
click at [198, 57] on button "Okay" at bounding box center [194, 57] width 27 height 10
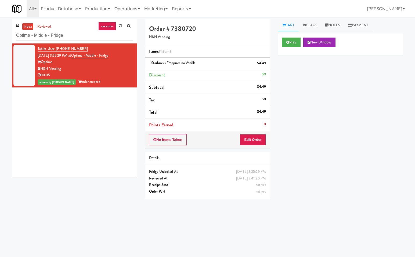
drag, startPoint x: 91, startPoint y: 130, endPoint x: 92, endPoint y: 86, distance: 44.1
click at [91, 128] on div "Tablet User · (901) 651-0821 Sep 21, 2025 3:25:29 PM at Optima - Middle - Fridg…" at bounding box center [74, 111] width 125 height 134
click at [90, 33] on input "Optima - Middle - Fridge" at bounding box center [74, 36] width 117 height 10
paste input "Hale - Pantry - Left"
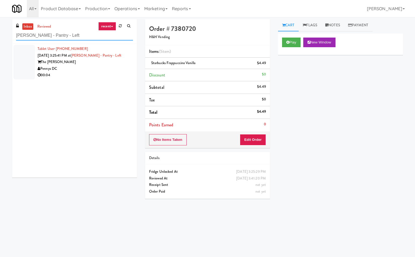
type input "Hale - Pantry - Left"
click at [110, 75] on div "00:04" at bounding box center [85, 75] width 95 height 7
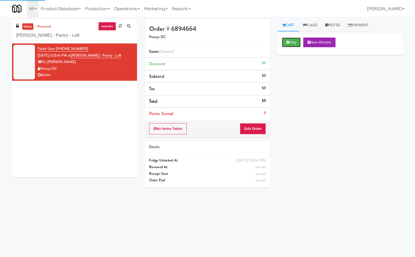
drag, startPoint x: 293, startPoint y: 40, endPoint x: 287, endPoint y: 64, distance: 25.6
click at [293, 41] on button "Play" at bounding box center [291, 43] width 19 height 10
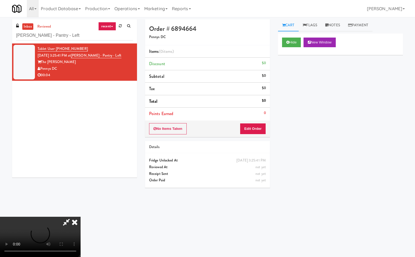
click at [68, 220] on icon at bounding box center [66, 222] width 12 height 11
click at [259, 127] on button "Edit Order" at bounding box center [253, 128] width 26 height 11
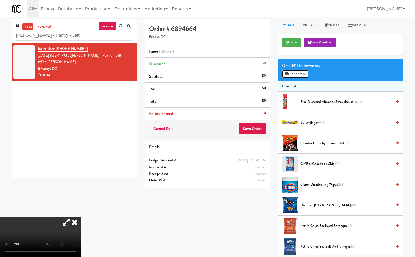
click at [294, 72] on button "Planogram" at bounding box center [295, 74] width 26 height 8
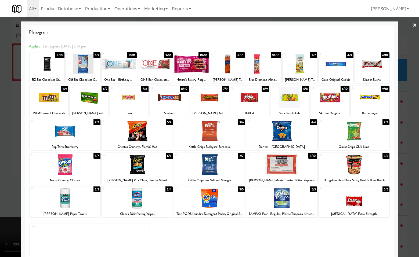
drag, startPoint x: 412, startPoint y: 25, endPoint x: 404, endPoint y: 53, distance: 28.8
click at [412, 25] on link "×" at bounding box center [414, 25] width 4 height 17
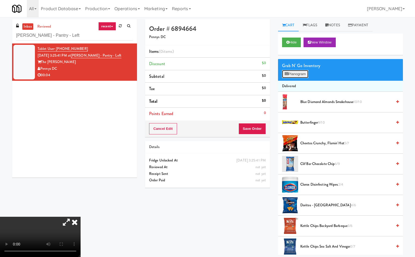
click at [293, 72] on button "Planogram" at bounding box center [295, 74] width 26 height 8
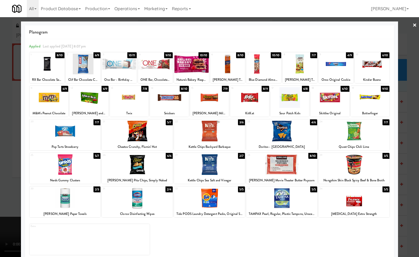
click at [174, 109] on div "14 8/10 Snickers" at bounding box center [169, 101] width 39 height 31
click at [411, 105] on div at bounding box center [209, 128] width 419 height 257
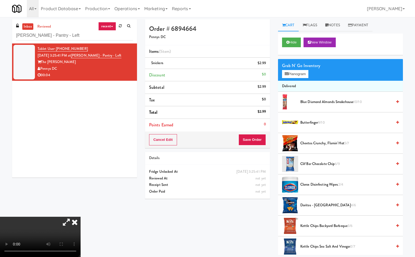
drag, startPoint x: 142, startPoint y: 180, endPoint x: 168, endPoint y: 177, distance: 26.0
click at [81, 217] on icon at bounding box center [75, 222] width 12 height 11
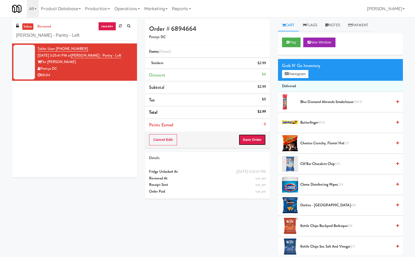
click at [253, 139] on button "Save Order" at bounding box center [251, 139] width 27 height 11
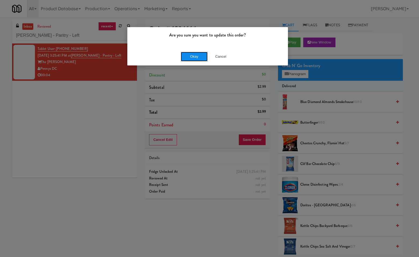
click at [190, 58] on button "Okay" at bounding box center [194, 57] width 27 height 10
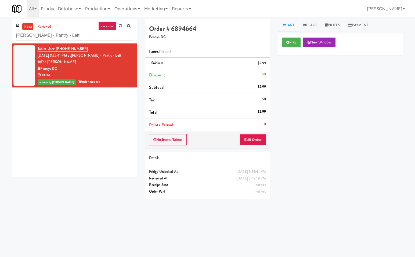
click at [99, 149] on div "Tablet User · (240) 330-7273 Sep 21, 2025 3:25:41 PM at Hale - Pantry - Left Th…" at bounding box center [74, 111] width 125 height 134
click at [58, 36] on input "Hale - Pantry - Left" at bounding box center [74, 36] width 117 height 10
paste input "AVIA 110 - Fridge"
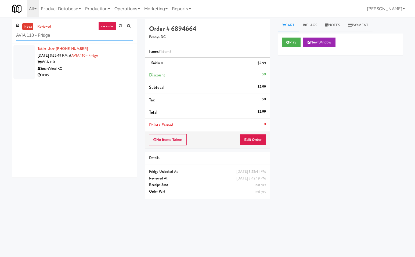
type input "AVIA 110 - Fridge"
click at [105, 68] on div "SmartVend KC" at bounding box center [85, 69] width 95 height 7
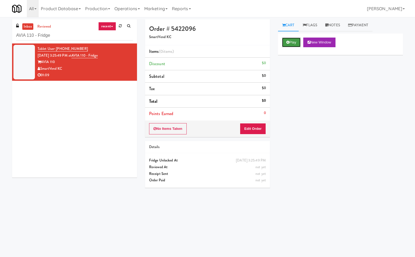
click at [291, 39] on button "Play" at bounding box center [291, 43] width 19 height 10
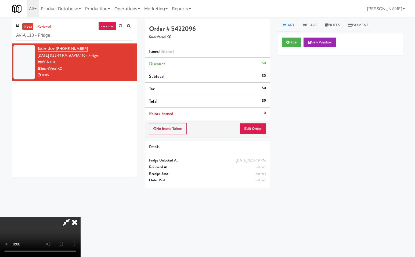
click at [69, 220] on icon at bounding box center [66, 222] width 12 height 11
click at [253, 128] on button "Edit Order" at bounding box center [253, 128] width 26 height 11
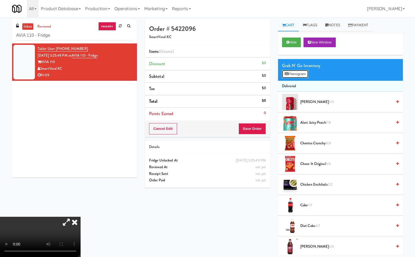
drag, startPoint x: 294, startPoint y: 74, endPoint x: 343, endPoint y: 108, distance: 59.7
click at [294, 74] on button "Planogram" at bounding box center [295, 74] width 26 height 8
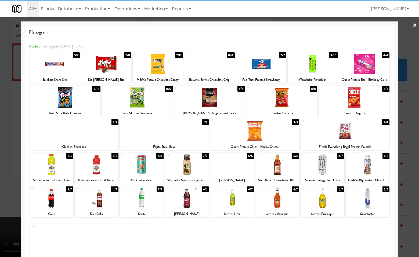
click at [368, 201] on div at bounding box center [368, 198] width 44 height 21
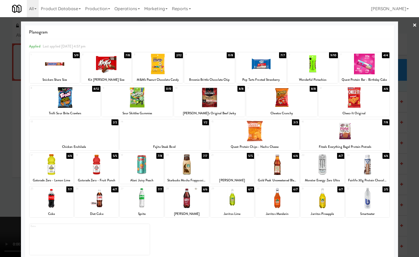
click at [361, 200] on div at bounding box center [368, 198] width 44 height 21
click at [59, 171] on div at bounding box center [52, 164] width 44 height 21
click at [410, 160] on div at bounding box center [209, 128] width 419 height 257
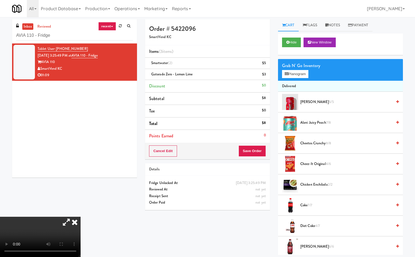
click at [81, 217] on icon at bounding box center [75, 222] width 12 height 11
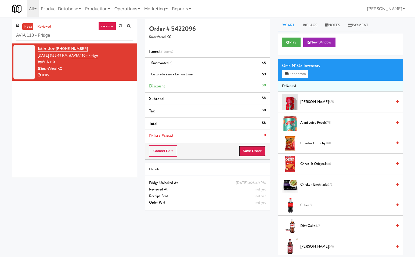
drag, startPoint x: 254, startPoint y: 150, endPoint x: 244, endPoint y: 226, distance: 76.9
click at [254, 154] on button "Save Order" at bounding box center [251, 151] width 27 height 11
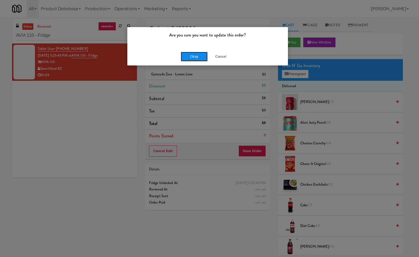
drag, startPoint x: 198, startPoint y: 56, endPoint x: 242, endPoint y: 163, distance: 115.1
click at [198, 59] on button "Okay" at bounding box center [194, 57] width 27 height 10
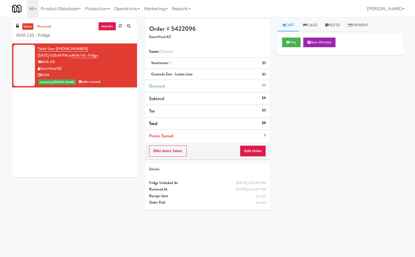
drag, startPoint x: 102, startPoint y: 132, endPoint x: 84, endPoint y: 69, distance: 66.1
click at [101, 131] on div "Tablet User · (337) 244-2981 Sep 21, 2025 3:25:49 PM at AVIA 110 - Fridge AVIA …" at bounding box center [74, 111] width 125 height 134
click at [81, 36] on input "AVIA 110 - Fridge" at bounding box center [74, 36] width 117 height 10
paste input "Upland - Combo Cooler"
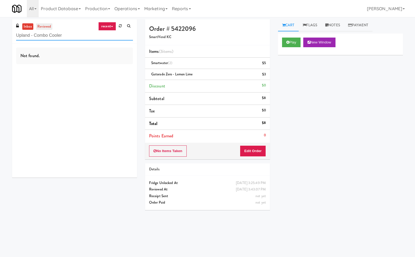
type input "Upland - Combo Cooler"
drag, startPoint x: 49, startPoint y: 26, endPoint x: 68, endPoint y: 44, distance: 26.6
click at [51, 28] on link "reviewed" at bounding box center [44, 26] width 17 height 7
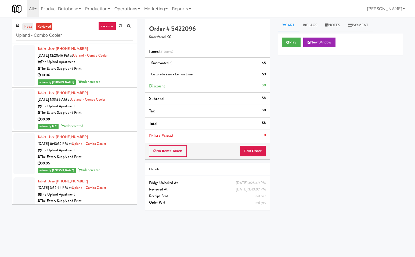
click at [29, 26] on link "inbox" at bounding box center [27, 26] width 11 height 7
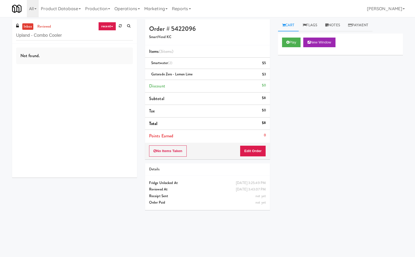
drag, startPoint x: 99, startPoint y: 116, endPoint x: 100, endPoint y: 61, distance: 55.1
click at [99, 109] on div "Not found." at bounding box center [74, 111] width 125 height 134
click at [93, 38] on input "Upland - Combo Cooler" at bounding box center [74, 36] width 117 height 10
paste input "Laurel (Left)"
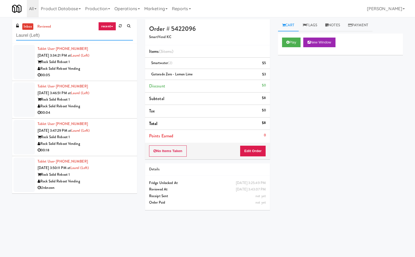
type input "Laurel (Left)"
click at [118, 70] on div "Rock Solid Reboot Vending" at bounding box center [85, 69] width 95 height 7
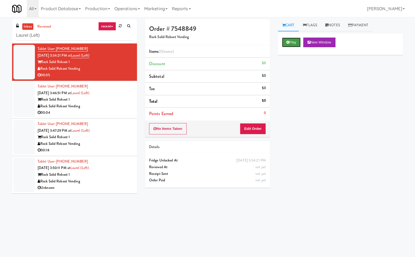
click at [292, 44] on button "Play" at bounding box center [291, 43] width 19 height 10
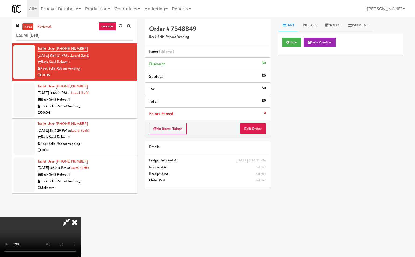
drag, startPoint x: 67, startPoint y: 223, endPoint x: 86, endPoint y: 250, distance: 33.0
click at [67, 225] on icon at bounding box center [66, 222] width 12 height 11
click at [256, 128] on button "Edit Order" at bounding box center [253, 128] width 26 height 11
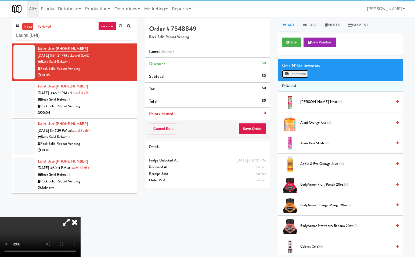
click at [296, 72] on button "Planogram" at bounding box center [295, 74] width 26 height 8
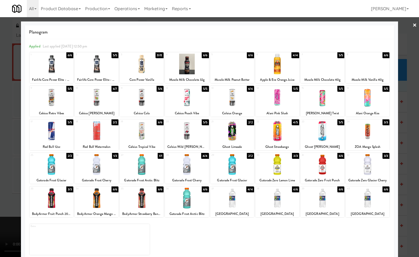
drag, startPoint x: 411, startPoint y: 23, endPoint x: 214, endPoint y: 135, distance: 226.1
click at [408, 25] on div "× Planogram Applied Last applied Saturday 12:50 pm 1 6/6 Fairlife Core Power El…" at bounding box center [209, 128] width 419 height 257
drag, startPoint x: 412, startPoint y: 25, endPoint x: 389, endPoint y: 111, distance: 89.0
click at [412, 26] on link "×" at bounding box center [414, 25] width 4 height 17
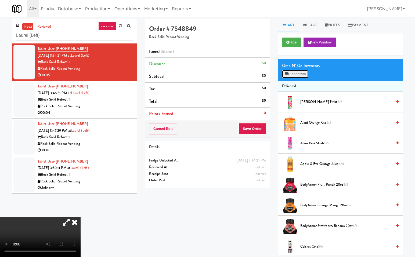
click at [298, 73] on button "Planogram" at bounding box center [295, 74] width 26 height 8
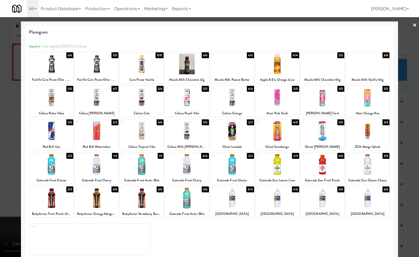
click at [141, 166] on div at bounding box center [142, 164] width 44 height 21
click at [410, 197] on div at bounding box center [209, 128] width 419 height 257
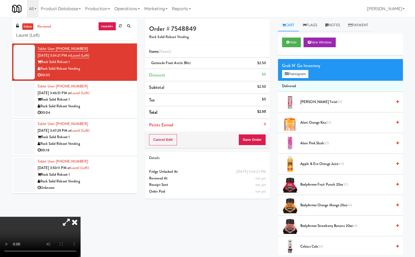
click at [81, 217] on icon at bounding box center [75, 222] width 12 height 11
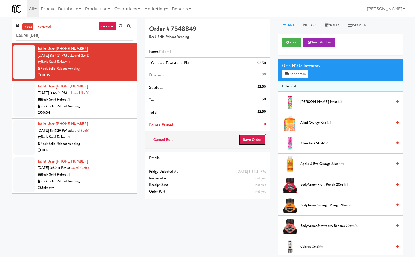
click at [261, 141] on button "Save Order" at bounding box center [251, 139] width 27 height 11
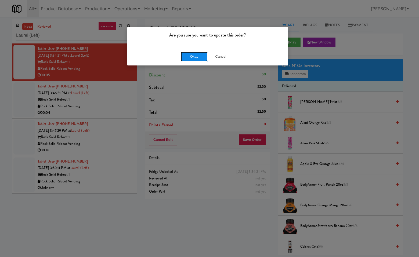
click at [194, 53] on button "Okay" at bounding box center [194, 57] width 27 height 10
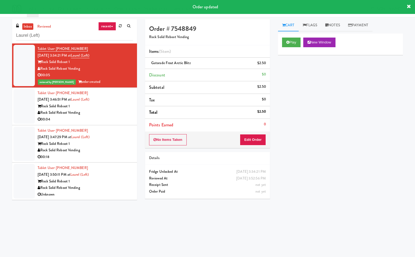
click at [117, 102] on div "Tablet User · (240) 708-5061 Sep 21, 2025 3:46:51 PM at Laurel (Left) Rock Soli…" at bounding box center [85, 106] width 95 height 33
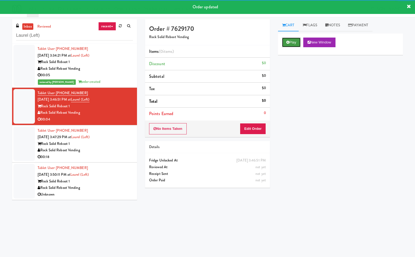
drag, startPoint x: 292, startPoint y: 42, endPoint x: 207, endPoint y: 155, distance: 141.3
click at [291, 44] on button "Play" at bounding box center [291, 43] width 19 height 10
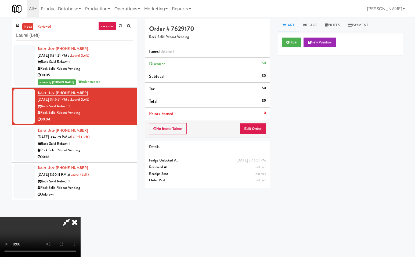
drag, startPoint x: 66, startPoint y: 222, endPoint x: 66, endPoint y: 251, distance: 29.3
click at [66, 223] on icon at bounding box center [66, 222] width 12 height 11
click at [81, 217] on icon at bounding box center [75, 222] width 12 height 11
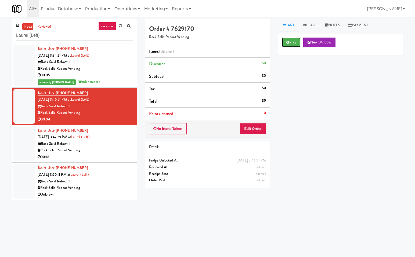
drag, startPoint x: 287, startPoint y: 41, endPoint x: 210, endPoint y: 146, distance: 130.0
click at [287, 42] on icon at bounding box center [287, 42] width 3 height 3
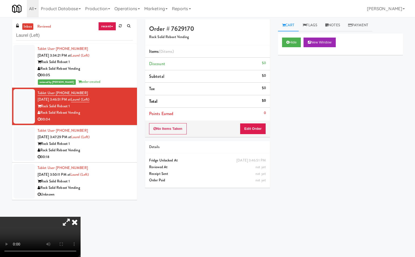
click at [64, 224] on icon at bounding box center [66, 222] width 12 height 11
drag, startPoint x: 66, startPoint y: 223, endPoint x: 64, endPoint y: 244, distance: 21.1
click at [66, 223] on icon at bounding box center [66, 222] width 12 height 11
click at [260, 129] on button "Edit Order" at bounding box center [253, 128] width 26 height 11
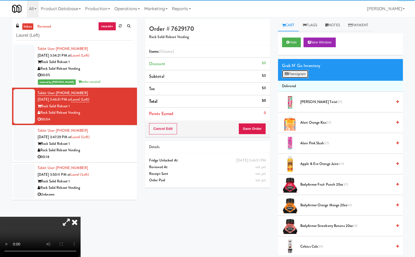
click at [303, 73] on button "Planogram" at bounding box center [295, 74] width 26 height 8
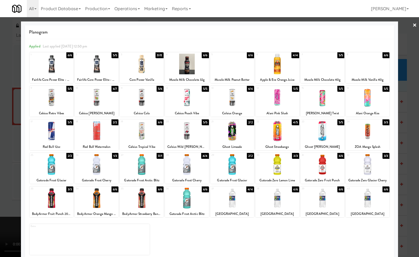
click at [62, 133] on div at bounding box center [52, 131] width 44 height 21
click at [412, 157] on div at bounding box center [209, 128] width 419 height 257
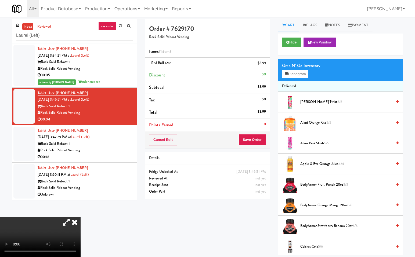
click at [81, 217] on icon at bounding box center [75, 222] width 12 height 11
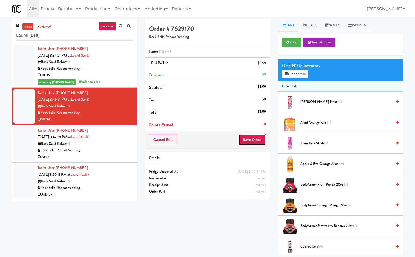
click at [262, 138] on button "Save Order" at bounding box center [251, 139] width 27 height 11
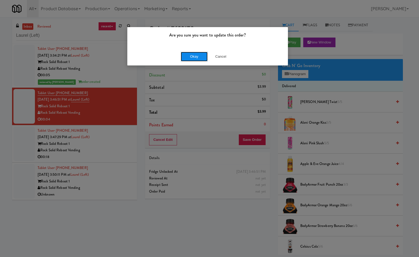
click at [197, 54] on button "Okay" at bounding box center [194, 57] width 27 height 10
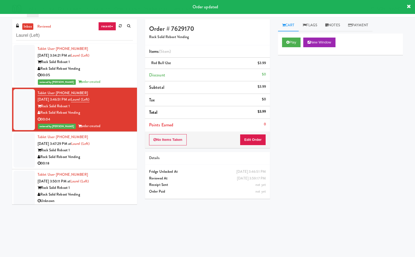
click at [114, 152] on div "Rock Solid Reboot 1" at bounding box center [85, 150] width 95 height 7
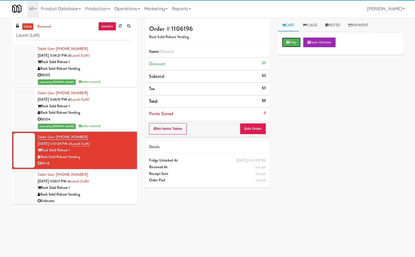
drag, startPoint x: 294, startPoint y: 43, endPoint x: 227, endPoint y: 158, distance: 132.3
click at [293, 43] on button "Play" at bounding box center [291, 43] width 19 height 10
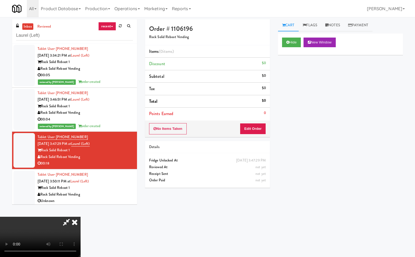
click at [65, 223] on icon at bounding box center [66, 222] width 12 height 11
click at [260, 129] on button "Edit Order" at bounding box center [253, 128] width 26 height 11
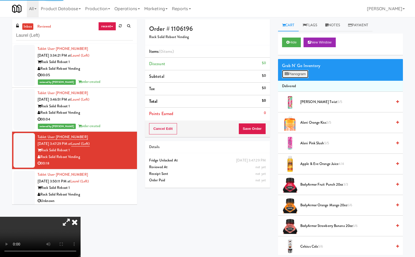
click at [302, 75] on button "Planogram" at bounding box center [295, 74] width 26 height 8
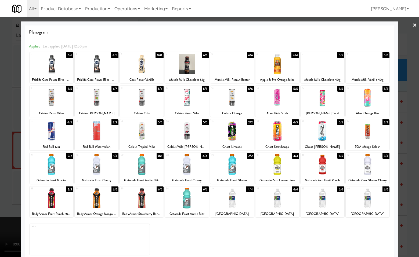
click at [142, 143] on div "19 5/6 Celsius Tropical Vibe" at bounding box center [142, 135] width 44 height 31
click at [414, 174] on div at bounding box center [209, 128] width 419 height 257
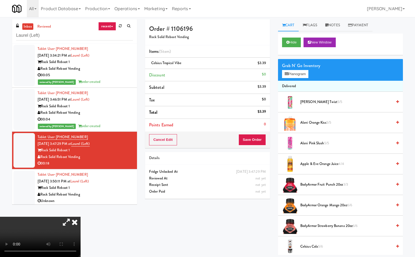
drag, startPoint x: 142, startPoint y: 109, endPoint x: 234, endPoint y: 137, distance: 96.3
click at [81, 217] on icon at bounding box center [75, 222] width 12 height 11
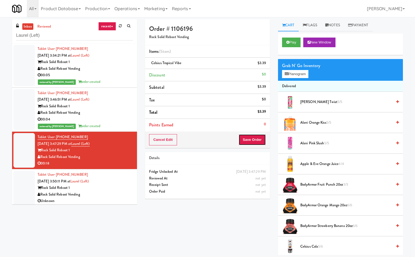
click at [254, 136] on button "Save Order" at bounding box center [251, 139] width 27 height 11
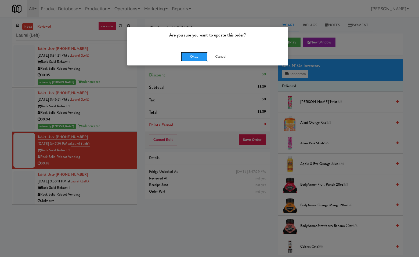
drag, startPoint x: 192, startPoint y: 53, endPoint x: 166, endPoint y: 133, distance: 84.2
click at [192, 52] on button "Okay" at bounding box center [194, 57] width 27 height 10
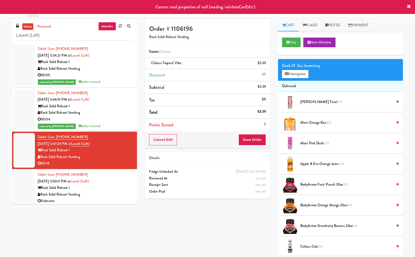
scroll to position [2, 0]
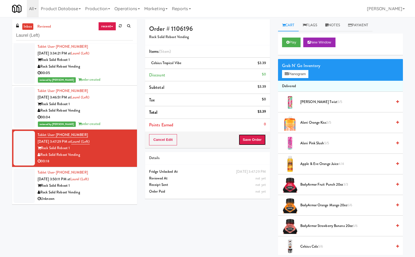
click at [254, 140] on button "Save Order" at bounding box center [251, 139] width 27 height 11
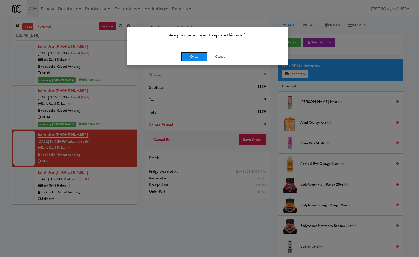
click at [193, 57] on button "Okay" at bounding box center [194, 57] width 27 height 10
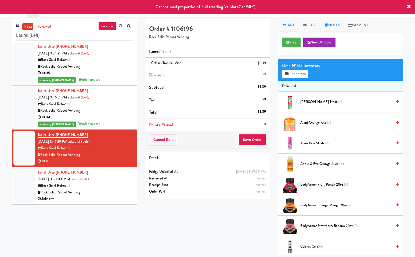
click at [341, 24] on link "Notes" at bounding box center [332, 25] width 23 height 12
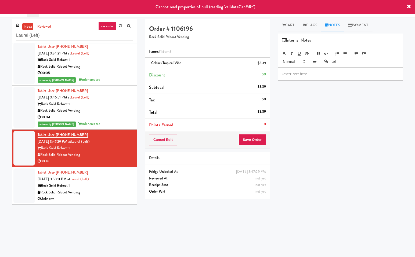
click at [290, 74] on p at bounding box center [340, 74] width 116 height 6
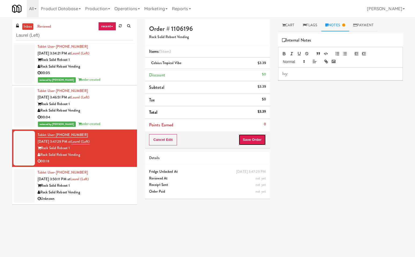
click at [254, 140] on button "Save Order" at bounding box center [251, 139] width 27 height 11
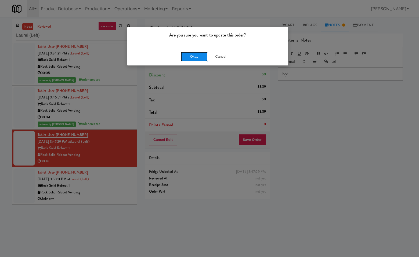
drag, startPoint x: 200, startPoint y: 55, endPoint x: 204, endPoint y: 57, distance: 4.5
click at [200, 55] on button "Okay" at bounding box center [194, 57] width 27 height 10
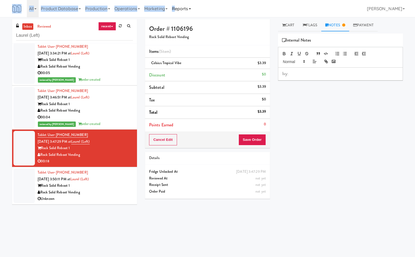
drag, startPoint x: 152, startPoint y: 7, endPoint x: 179, endPoint y: 8, distance: 27.4
click at [306, 76] on p "Ivy:" at bounding box center [340, 74] width 116 height 6
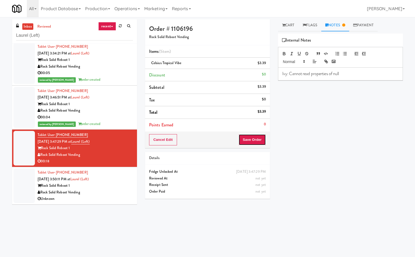
click at [255, 136] on button "Save Order" at bounding box center [251, 139] width 27 height 11
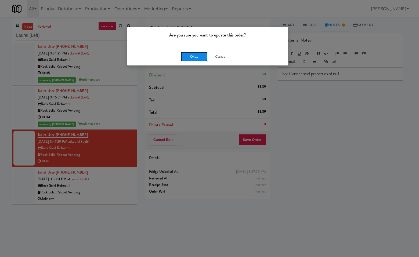
click at [197, 55] on button "Okay" at bounding box center [194, 57] width 27 height 10
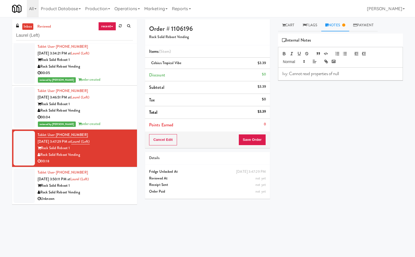
click at [360, 74] on p "Ivy: Cannot read properties of null" at bounding box center [340, 74] width 116 height 6
click at [289, 26] on link "Cart" at bounding box center [288, 25] width 21 height 12
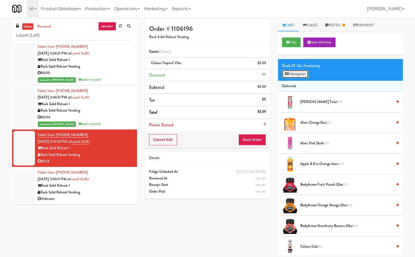
click at [294, 74] on button "Planogram" at bounding box center [295, 74] width 26 height 8
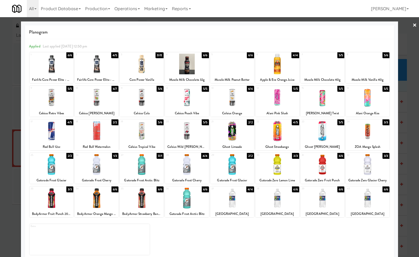
click at [414, 154] on div at bounding box center [209, 128] width 419 height 257
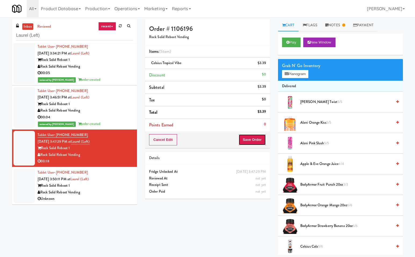
drag, startPoint x: 250, startPoint y: 137, endPoint x: 250, endPoint y: 142, distance: 4.8
click at [249, 138] on button "Save Order" at bounding box center [251, 139] width 27 height 11
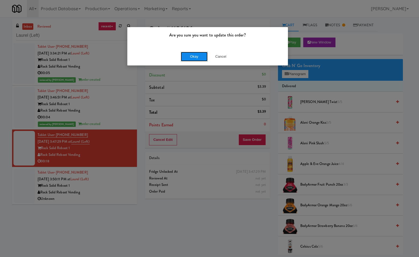
click at [199, 56] on button "Okay" at bounding box center [194, 57] width 27 height 10
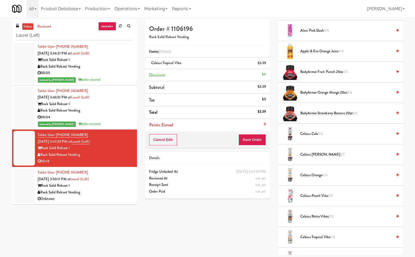
scroll to position [103, 0]
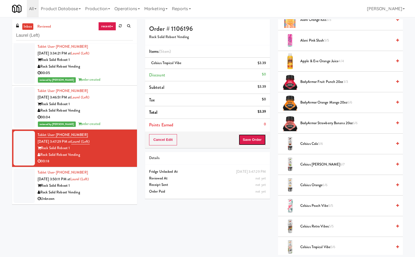
click at [254, 142] on button "Save Order" at bounding box center [251, 139] width 27 height 11
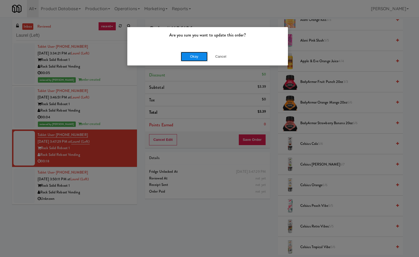
click at [187, 55] on button "Okay" at bounding box center [194, 57] width 27 height 10
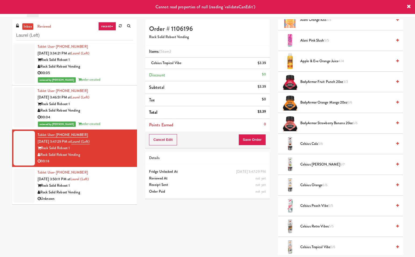
click at [111, 191] on div "Rock Solid Reboot Vending" at bounding box center [85, 192] width 95 height 7
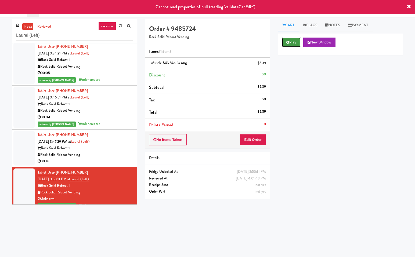
drag, startPoint x: 291, startPoint y: 39, endPoint x: 240, endPoint y: 94, distance: 74.7
click at [291, 39] on button "Play" at bounding box center [291, 43] width 19 height 10
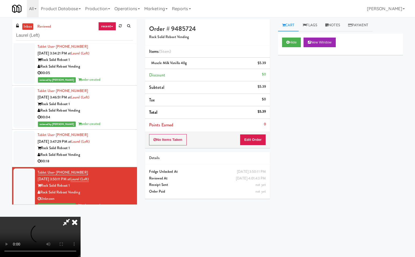
drag, startPoint x: 65, startPoint y: 225, endPoint x: 62, endPoint y: 240, distance: 15.8
click at [65, 225] on icon at bounding box center [66, 222] width 12 height 11
click at [254, 138] on button "Edit Order" at bounding box center [253, 139] width 26 height 11
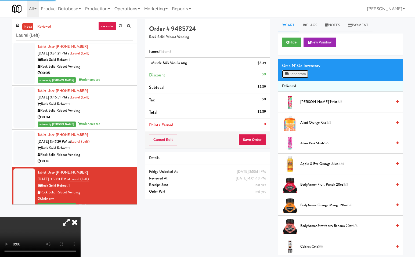
click at [297, 76] on button "Planogram" at bounding box center [295, 74] width 26 height 8
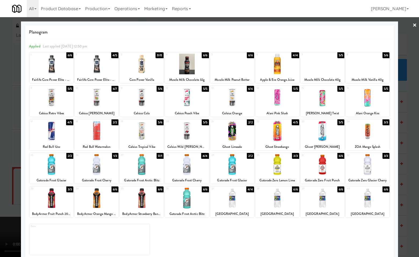
click at [367, 71] on div at bounding box center [368, 64] width 44 height 21
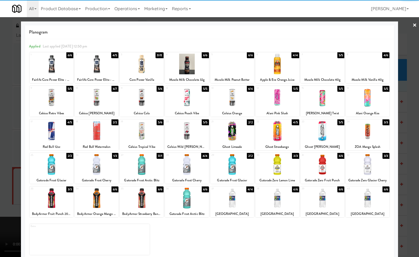
click at [410, 103] on div at bounding box center [209, 128] width 419 height 257
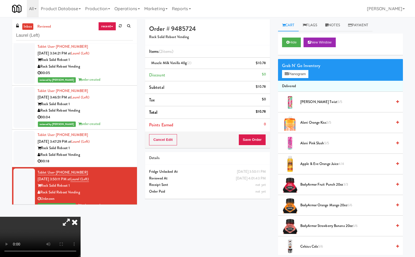
drag, startPoint x: 140, startPoint y: 110, endPoint x: 170, endPoint y: 130, distance: 36.0
click at [81, 217] on icon at bounding box center [75, 222] width 12 height 11
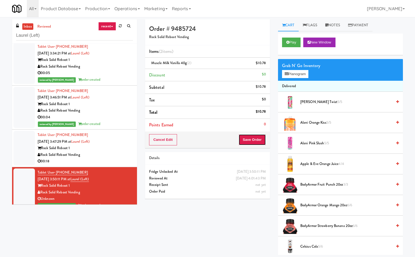
click at [252, 141] on button "Save Order" at bounding box center [251, 139] width 27 height 11
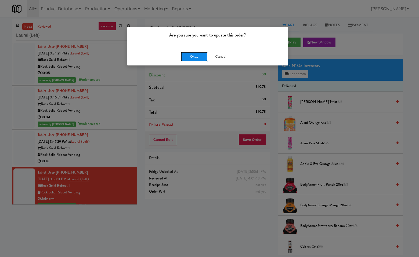
click at [198, 52] on button "Okay" at bounding box center [194, 57] width 27 height 10
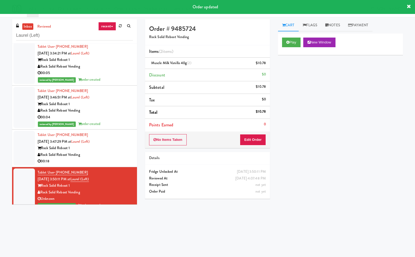
click at [118, 149] on div "Rock Solid Reboot 1" at bounding box center [85, 148] width 95 height 7
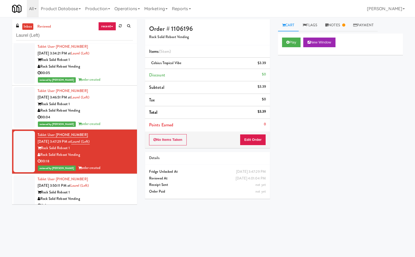
scroll to position [15, 0]
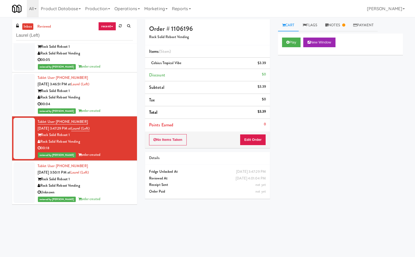
click at [334, 155] on div "Play New Window Primary Flag Clear Flag if unable to determine what was taken o…" at bounding box center [340, 134] width 125 height 201
click at [87, 37] on input "Laurel (Left)" at bounding box center [74, 36] width 117 height 10
paste input "Windsor Gardens Combo"
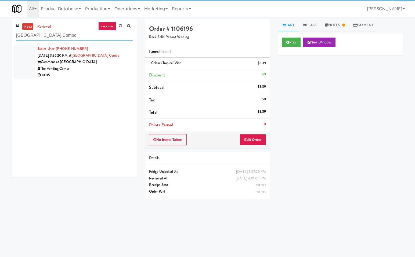
type input "Windsor Gardens Combo"
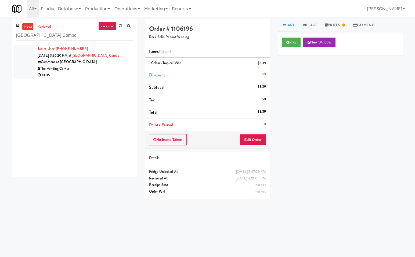
click at [108, 67] on div "The Vending Corner" at bounding box center [85, 69] width 95 height 7
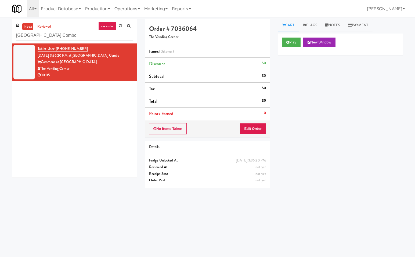
click at [73, 99] on div "Tablet User · (857) 399-3097 Sep 21, 2025 3:36:20 PM at Windsor Gardens Combo C…" at bounding box center [74, 111] width 125 height 134
click at [111, 77] on div "00:05" at bounding box center [85, 75] width 95 height 7
drag, startPoint x: 289, startPoint y: 43, endPoint x: 249, endPoint y: 91, distance: 62.5
click at [288, 45] on button "Play" at bounding box center [291, 43] width 19 height 10
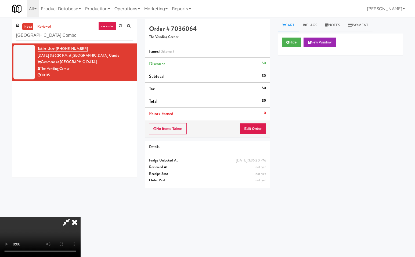
click at [68, 223] on icon at bounding box center [66, 222] width 12 height 11
click at [252, 128] on button "Edit Order" at bounding box center [253, 128] width 26 height 11
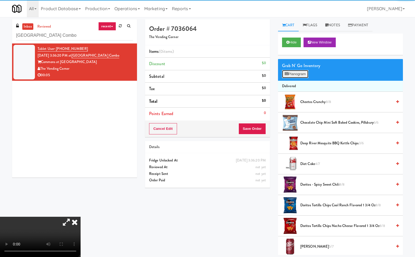
click at [304, 75] on button "Planogram" at bounding box center [295, 74] width 26 height 8
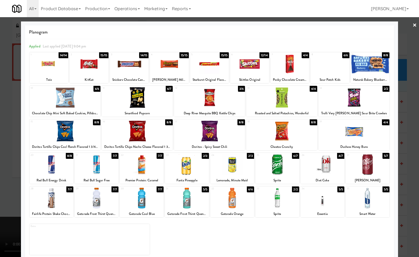
click at [353, 98] on div at bounding box center [354, 97] width 71 height 21
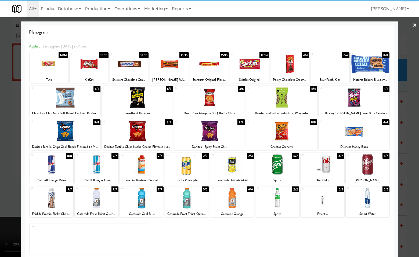
click at [414, 107] on div at bounding box center [209, 128] width 419 height 257
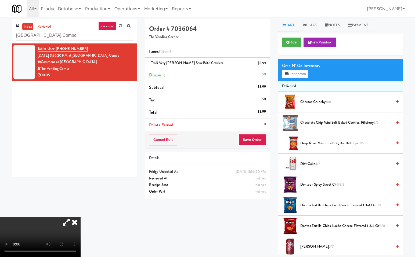
drag, startPoint x: 139, startPoint y: 108, endPoint x: 228, endPoint y: 133, distance: 91.7
click at [81, 217] on icon at bounding box center [75, 222] width 12 height 11
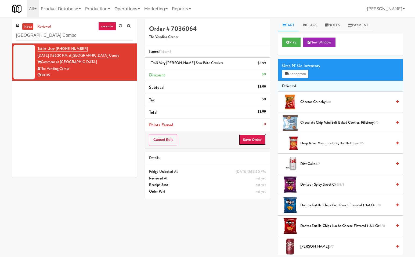
click at [254, 139] on button "Save Order" at bounding box center [251, 139] width 27 height 11
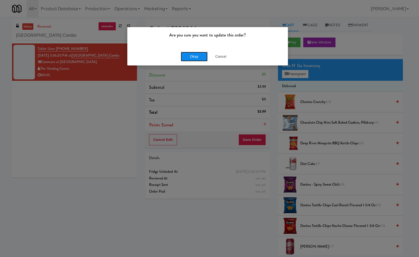
click at [195, 56] on button "Okay" at bounding box center [194, 57] width 27 height 10
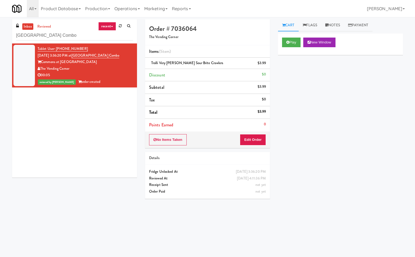
drag, startPoint x: 79, startPoint y: 110, endPoint x: 69, endPoint y: 62, distance: 48.9
click at [79, 109] on div "Tablet User · (857) 399-3097 Sep 21, 2025 3:36:20 PM at Windsor Gardens Combo C…" at bounding box center [74, 111] width 125 height 134
click at [73, 35] on input "Windsor Gardens Combo" at bounding box center [74, 36] width 117 height 10
paste input "Arte KC - Ambient- Left"
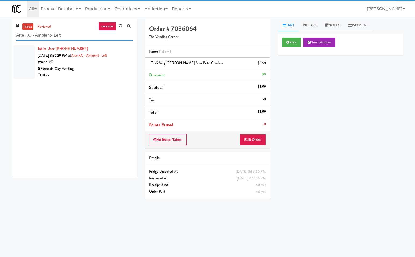
type input "Arte KC - Ambient- Left"
click at [102, 63] on div "Arte KC" at bounding box center [85, 62] width 95 height 7
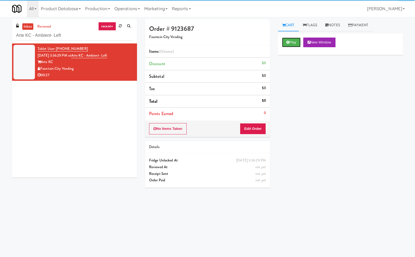
drag, startPoint x: 288, startPoint y: 40, endPoint x: 143, endPoint y: 116, distance: 163.7
click at [283, 43] on button "Play" at bounding box center [291, 43] width 19 height 10
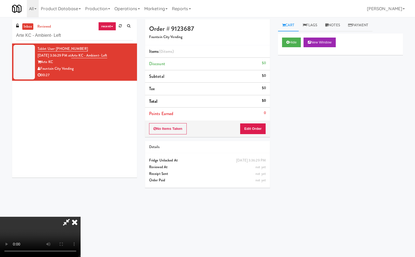
drag, startPoint x: 66, startPoint y: 219, endPoint x: 75, endPoint y: 237, distance: 20.1
click at [66, 219] on icon at bounding box center [66, 222] width 12 height 11
click at [260, 129] on button "Edit Order" at bounding box center [253, 128] width 26 height 11
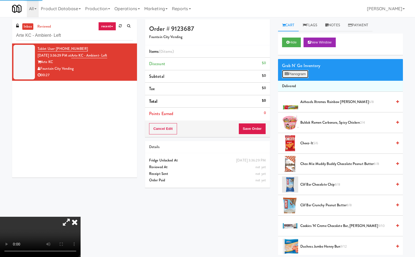
drag, startPoint x: 306, startPoint y: 72, endPoint x: 380, endPoint y: 104, distance: 80.7
click at [306, 72] on button "Planogram" at bounding box center [295, 74] width 26 height 8
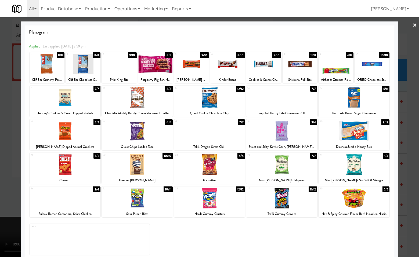
drag, startPoint x: 356, startPoint y: 165, endPoint x: 370, endPoint y: 166, distance: 14.3
click at [356, 165] on div at bounding box center [354, 164] width 71 height 21
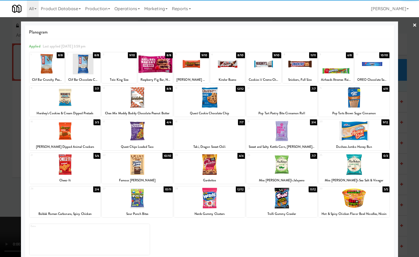
drag, startPoint x: 408, startPoint y: 152, endPoint x: 196, endPoint y: 209, distance: 220.0
click at [407, 152] on div at bounding box center [209, 128] width 419 height 257
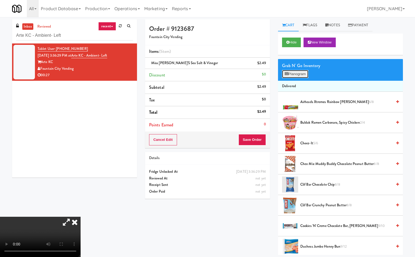
click at [303, 73] on button "Planogram" at bounding box center [295, 74] width 26 height 8
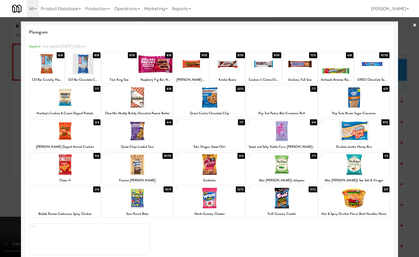
click at [263, 68] on div at bounding box center [263, 64] width 35 height 21
click at [335, 73] on div at bounding box center [336, 64] width 35 height 21
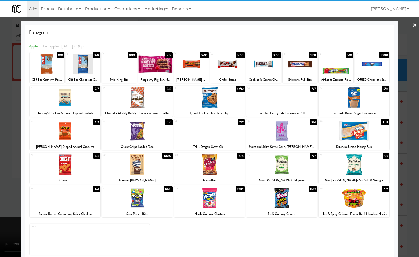
click at [414, 103] on div at bounding box center [209, 128] width 419 height 257
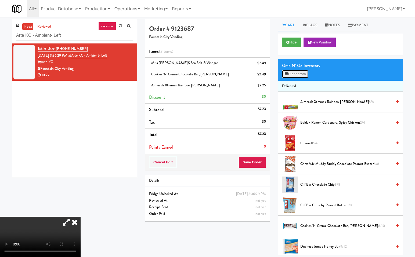
click at [300, 73] on button "Planogram" at bounding box center [295, 74] width 26 height 8
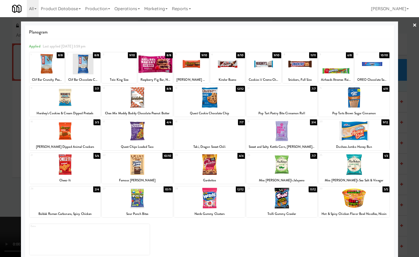
click at [361, 131] on div at bounding box center [354, 131] width 71 height 21
click at [406, 133] on div at bounding box center [209, 128] width 419 height 257
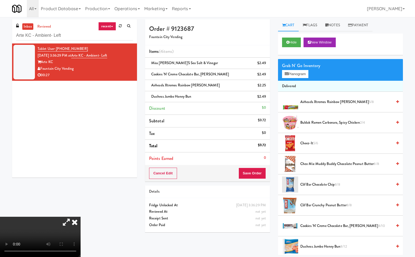
click at [81, 217] on icon at bounding box center [75, 222] width 12 height 11
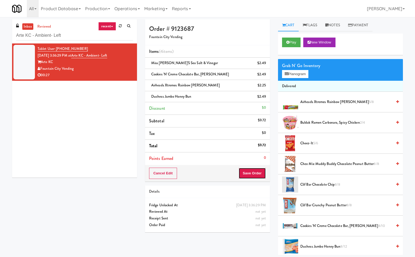
drag, startPoint x: 249, startPoint y: 175, endPoint x: 258, endPoint y: 169, distance: 10.5
click at [249, 175] on button "Save Order" at bounding box center [251, 173] width 27 height 11
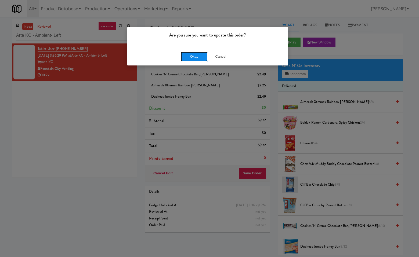
drag, startPoint x: 194, startPoint y: 55, endPoint x: 198, endPoint y: 58, distance: 5.2
click at [194, 55] on button "Okay" at bounding box center [194, 57] width 27 height 10
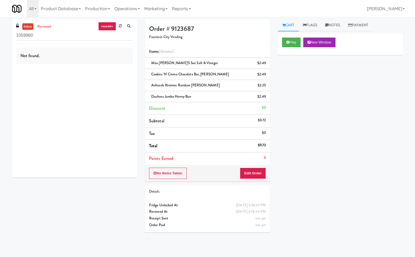
drag, startPoint x: 82, startPoint y: 111, endPoint x: 81, endPoint y: 104, distance: 6.2
click at [81, 107] on div "Not found." at bounding box center [74, 111] width 125 height 134
click at [75, 38] on input "1059960" at bounding box center [74, 36] width 117 height 10
paste input "The Glenn - Cooler - Left"
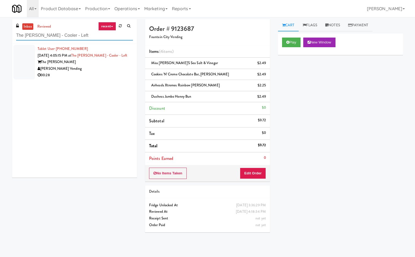
type input "The Glenn - Cooler - Left"
drag, startPoint x: 89, startPoint y: 62, endPoint x: 185, endPoint y: 79, distance: 97.4
click at [90, 62] on div "The Glenn" at bounding box center [85, 62] width 95 height 7
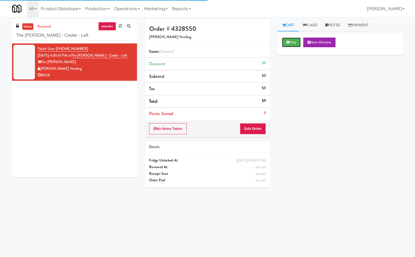
drag, startPoint x: 292, startPoint y: 41, endPoint x: 243, endPoint y: 120, distance: 92.5
click at [292, 41] on button "Play" at bounding box center [291, 43] width 19 height 10
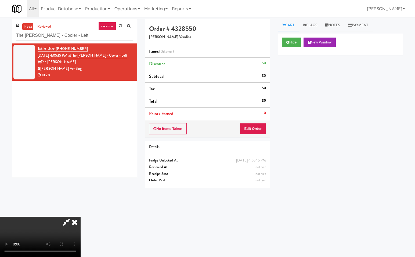
click at [64, 220] on icon at bounding box center [66, 222] width 12 height 11
click at [266, 128] on div "No Items Taken Edit Order" at bounding box center [207, 129] width 125 height 17
click at [256, 131] on button "Edit Order" at bounding box center [253, 128] width 26 height 11
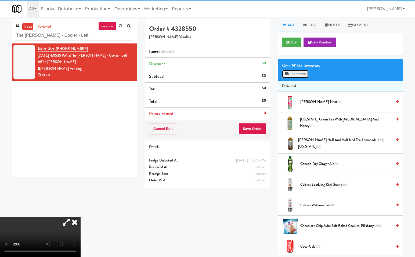
click at [303, 75] on button "Planogram" at bounding box center [295, 74] width 26 height 8
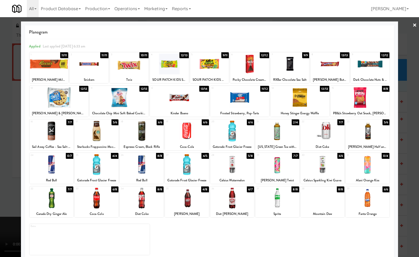
click at [144, 163] on div at bounding box center [142, 164] width 44 height 21
click at [188, 133] on div at bounding box center [187, 131] width 44 height 21
click at [322, 207] on div at bounding box center [323, 198] width 44 height 21
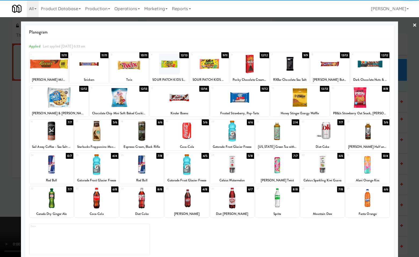
click at [408, 193] on div at bounding box center [209, 128] width 419 height 257
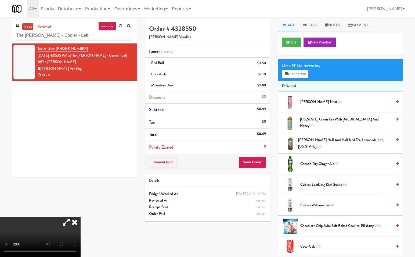
click at [81, 217] on icon at bounding box center [75, 222] width 12 height 11
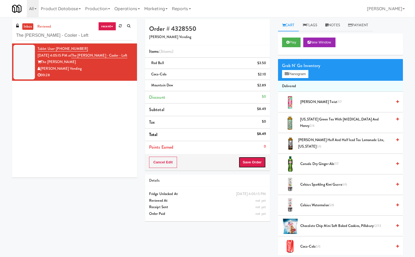
click at [251, 162] on button "Save Order" at bounding box center [251, 162] width 27 height 11
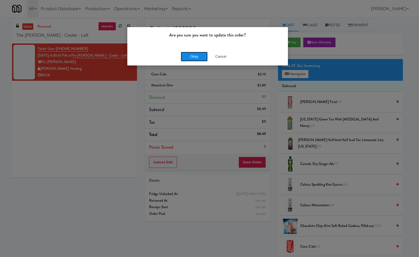
click at [196, 57] on button "Okay" at bounding box center [194, 57] width 27 height 10
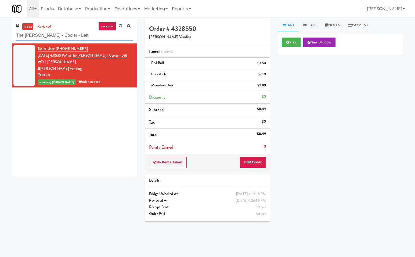
click at [83, 39] on input "The Glenn - Cooler - Left" at bounding box center [74, 36] width 117 height 10
paste input "Metronome-Cooler"
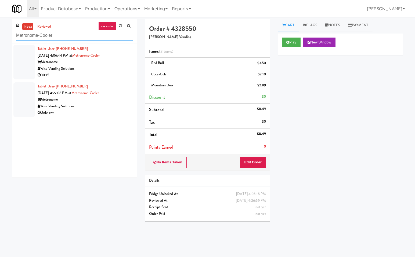
type input "Metronome-Cooler"
click at [111, 68] on div "Wise Vending Solutions" at bounding box center [85, 69] width 95 height 7
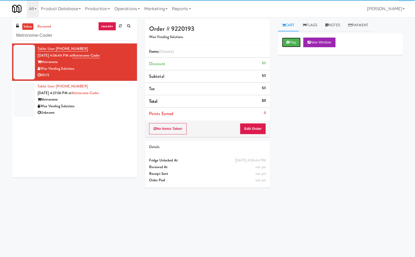
drag, startPoint x: 292, startPoint y: 41, endPoint x: 250, endPoint y: 108, distance: 79.3
click at [292, 44] on button "Play" at bounding box center [291, 43] width 19 height 10
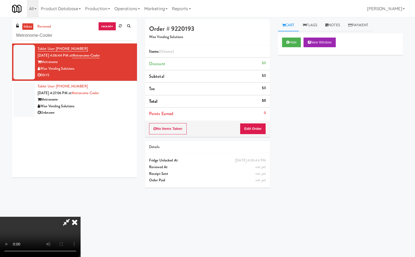
drag, startPoint x: 68, startPoint y: 220, endPoint x: 88, endPoint y: 226, distance: 20.8
click at [70, 220] on icon at bounding box center [66, 222] width 12 height 11
click at [249, 125] on button "Edit Order" at bounding box center [253, 128] width 26 height 11
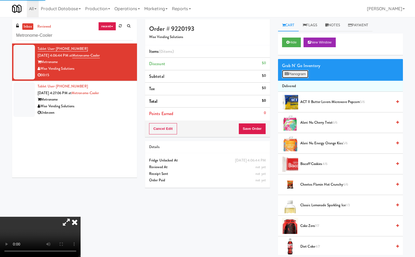
click at [296, 72] on button "Planogram" at bounding box center [295, 74] width 26 height 8
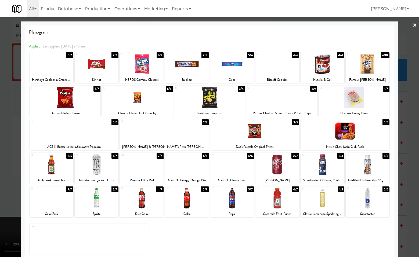
click at [50, 202] on div at bounding box center [52, 198] width 44 height 21
click at [235, 201] on div at bounding box center [232, 198] width 44 height 21
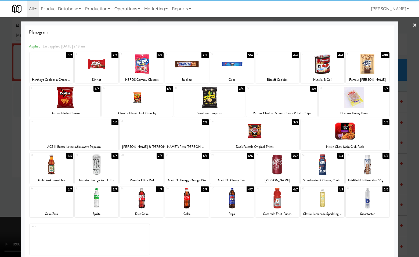
click at [365, 236] on div "Extra" at bounding box center [210, 237] width 360 height 35
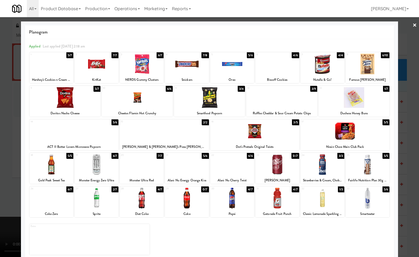
click at [404, 212] on div at bounding box center [209, 128] width 419 height 257
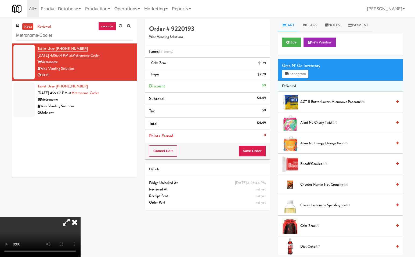
click at [81, 217] on icon at bounding box center [75, 222] width 12 height 11
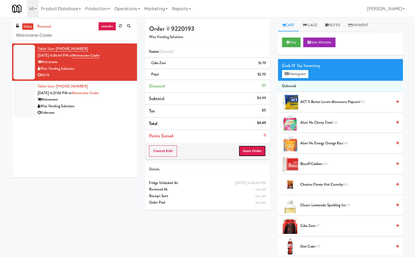
drag, startPoint x: 256, startPoint y: 150, endPoint x: 247, endPoint y: 147, distance: 9.0
click at [255, 150] on button "Save Order" at bounding box center [251, 151] width 27 height 11
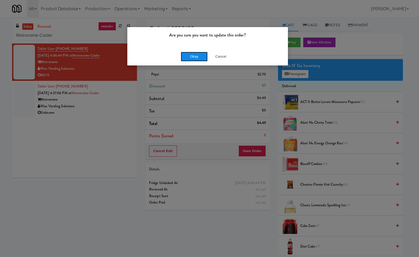
click at [194, 59] on button "Okay" at bounding box center [194, 57] width 27 height 10
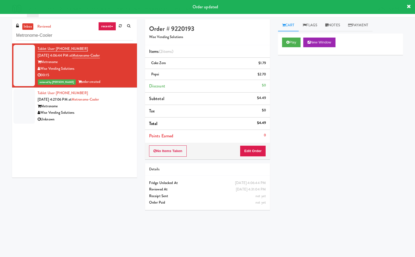
click at [111, 106] on div "Metronome" at bounding box center [85, 106] width 95 height 7
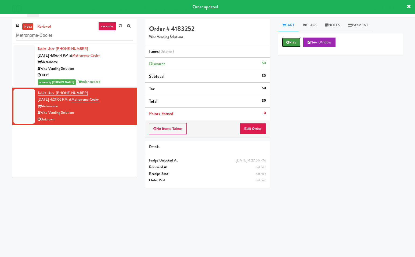
click at [291, 42] on button "Play" at bounding box center [291, 43] width 19 height 10
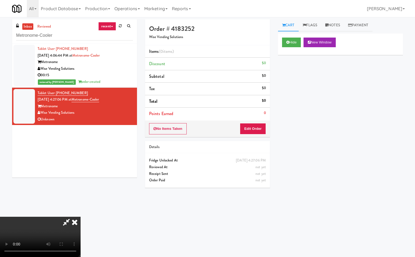
click at [67, 221] on video at bounding box center [40, 237] width 81 height 40
drag, startPoint x: 232, startPoint y: 22, endPoint x: 207, endPoint y: 77, distance: 59.7
click at [73, 217] on icon at bounding box center [66, 222] width 12 height 11
click at [254, 128] on button "Edit Order" at bounding box center [253, 128] width 26 height 11
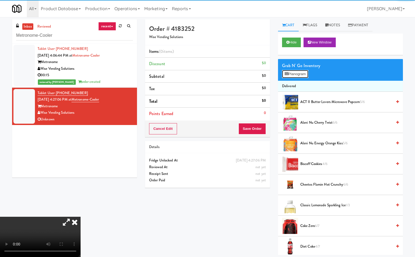
drag, startPoint x: 302, startPoint y: 72, endPoint x: 340, endPoint y: 104, distance: 49.9
click at [302, 72] on button "Planogram" at bounding box center [295, 74] width 26 height 8
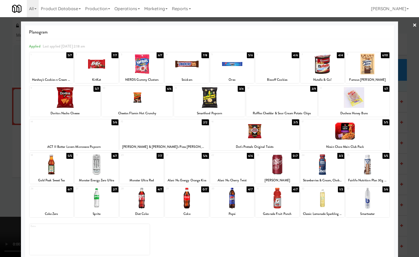
click at [96, 205] on div at bounding box center [97, 198] width 44 height 21
click at [277, 104] on div at bounding box center [281, 97] width 71 height 21
click at [276, 101] on div at bounding box center [281, 97] width 71 height 21
drag, startPoint x: 411, startPoint y: 24, endPoint x: 404, endPoint y: 68, distance: 45.2
click at [412, 31] on link "×" at bounding box center [414, 25] width 4 height 17
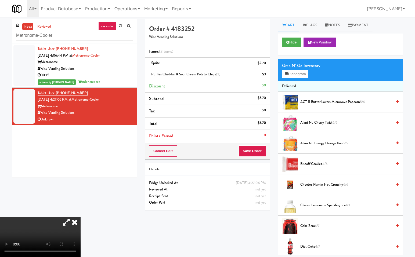
click at [81, 217] on icon at bounding box center [75, 222] width 12 height 11
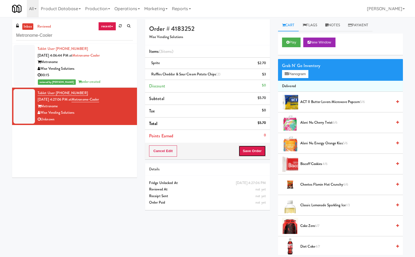
click at [248, 149] on button "Save Order" at bounding box center [251, 151] width 27 height 11
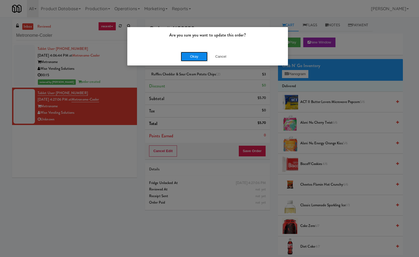
click at [197, 54] on button "Okay" at bounding box center [194, 57] width 27 height 10
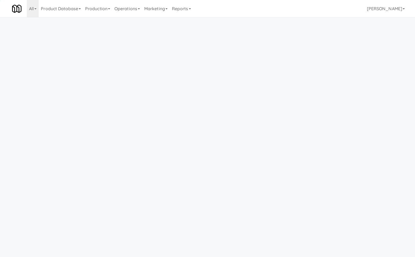
click at [131, 146] on body "Okay Okay Select date: previous 2025-Sep next Su Mo Tu We Th Fr Sa 31 1 2 3 4 5…" at bounding box center [207, 145] width 415 height 257
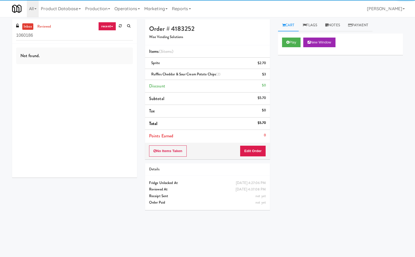
click at [98, 37] on input "1060186" at bounding box center [74, 36] width 117 height 10
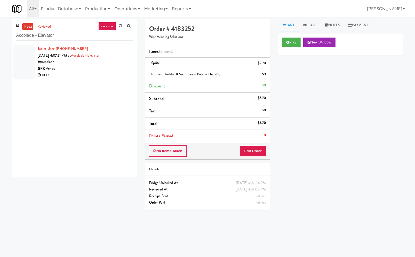
type input "Accolade - Elevator"
click at [113, 69] on div "RK Vends" at bounding box center [85, 69] width 95 height 7
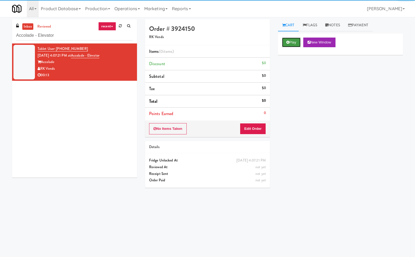
click at [290, 43] on button "Play" at bounding box center [291, 43] width 19 height 10
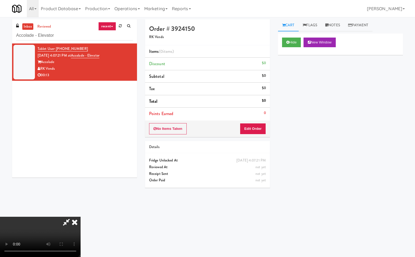
drag, startPoint x: 66, startPoint y: 220, endPoint x: 60, endPoint y: 239, distance: 19.4
click at [66, 221] on icon at bounding box center [66, 222] width 12 height 11
click at [256, 127] on button "Edit Order" at bounding box center [253, 128] width 26 height 11
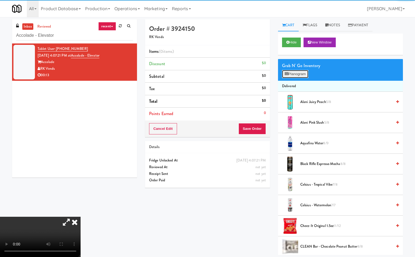
click at [291, 73] on button "Planogram" at bounding box center [295, 74] width 26 height 8
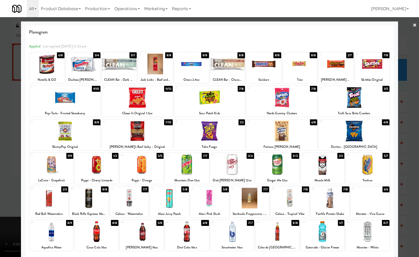
click at [366, 200] on div at bounding box center [370, 198] width 39 height 21
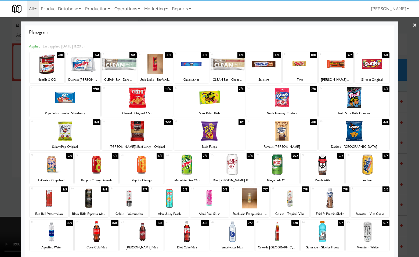
click at [361, 201] on div at bounding box center [370, 198] width 39 height 21
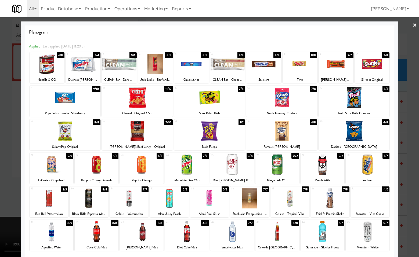
click at [405, 199] on div at bounding box center [209, 128] width 419 height 257
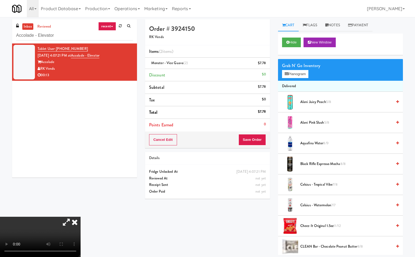
drag, startPoint x: 141, startPoint y: 108, endPoint x: 190, endPoint y: 131, distance: 53.9
click at [81, 217] on icon at bounding box center [75, 222] width 12 height 11
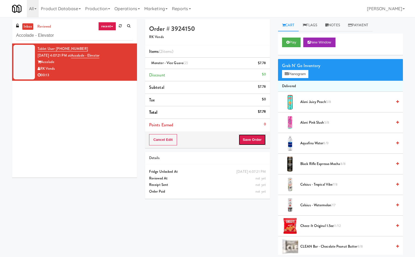
drag, startPoint x: 249, startPoint y: 138, endPoint x: 235, endPoint y: 152, distance: 19.8
click at [249, 139] on button "Save Order" at bounding box center [251, 139] width 27 height 11
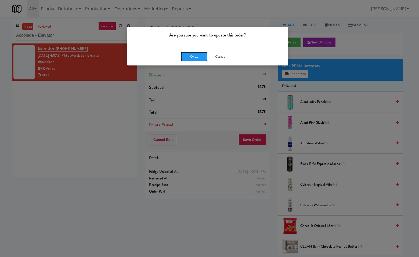
drag, startPoint x: 193, startPoint y: 53, endPoint x: 223, endPoint y: 111, distance: 65.3
click at [193, 53] on button "Okay" at bounding box center [194, 57] width 27 height 10
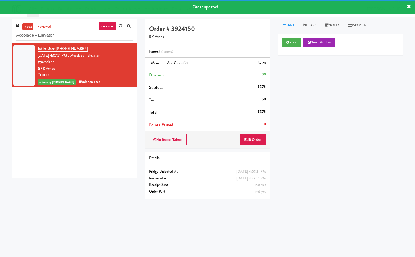
click at [349, 162] on div "Play New Window Primary Flag Clear Flag if unable to determine what was taken o…" at bounding box center [340, 134] width 125 height 201
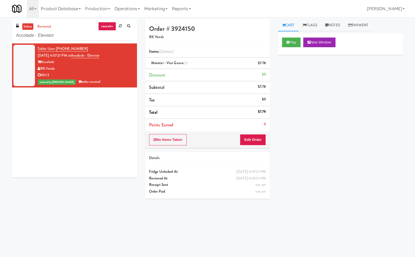
drag, startPoint x: 84, startPoint y: 142, endPoint x: 74, endPoint y: 118, distance: 26.5
click at [81, 136] on div "Tablet User · (630) 659-9232 [DATE] 4:07:21 PM at Accolade - Elevator Accolade …" at bounding box center [74, 111] width 125 height 134
click at [69, 31] on input "Accolade - Elevator" at bounding box center [74, 36] width 117 height 10
paste input "Domain - Fridge"
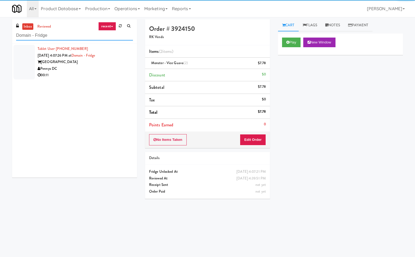
type input "Domain - Fridge"
click at [98, 70] on div "Pennys DC" at bounding box center [85, 69] width 95 height 7
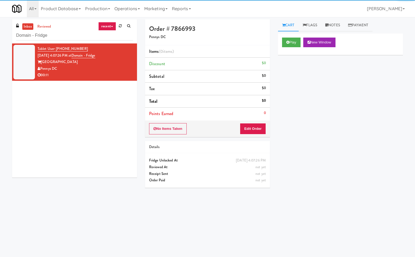
drag, startPoint x: 305, startPoint y: 72, endPoint x: 296, endPoint y: 51, distance: 22.5
click at [304, 68] on div "Play New Window Primary Flag Clear Flag if unable to determine what was taken o…" at bounding box center [340, 134] width 125 height 201
drag, startPoint x: 296, startPoint y: 41, endPoint x: 296, endPoint y: 53, distance: 12.6
click at [296, 42] on button "Play" at bounding box center [291, 43] width 19 height 10
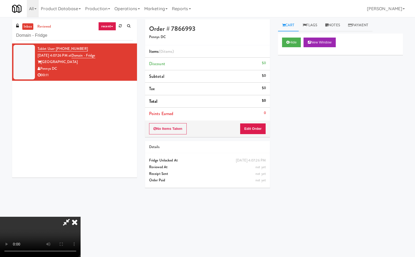
click at [67, 222] on icon at bounding box center [66, 222] width 12 height 11
click at [254, 128] on button "Edit Order" at bounding box center [253, 128] width 26 height 11
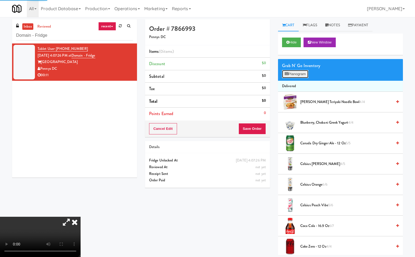
click at [303, 73] on button "Planogram" at bounding box center [295, 74] width 26 height 8
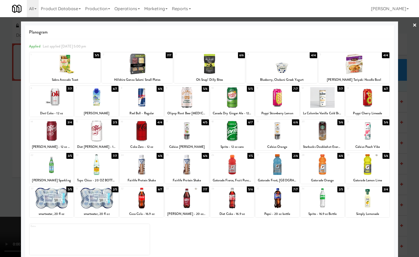
drag, startPoint x: 368, startPoint y: 204, endPoint x: 372, endPoint y: 233, distance: 29.0
click at [368, 205] on div at bounding box center [368, 198] width 44 height 21
click at [376, 201] on div at bounding box center [368, 198] width 44 height 21
drag, startPoint x: 408, startPoint y: 202, endPoint x: 402, endPoint y: 211, distance: 10.7
click at [408, 202] on div at bounding box center [209, 128] width 419 height 257
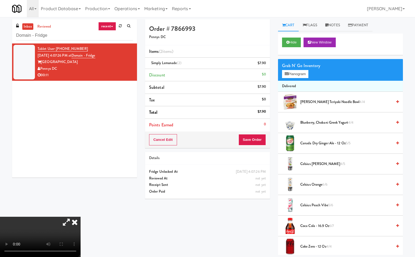
drag, startPoint x: 141, startPoint y: 108, endPoint x: 192, endPoint y: 134, distance: 57.2
click at [81, 217] on icon at bounding box center [75, 222] width 12 height 11
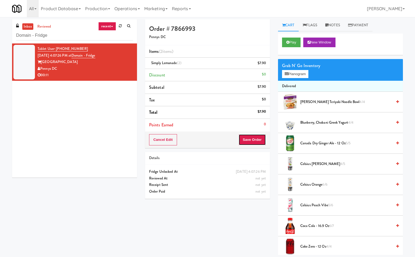
drag, startPoint x: 251, startPoint y: 138, endPoint x: 239, endPoint y: 190, distance: 53.8
click at [252, 138] on button "Save Order" at bounding box center [251, 139] width 27 height 11
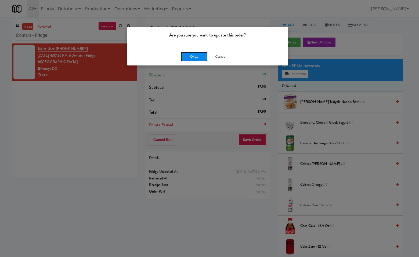
click at [196, 55] on button "Okay" at bounding box center [194, 57] width 27 height 10
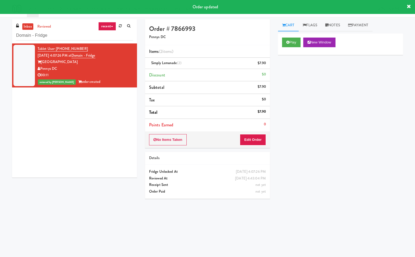
click at [314, 167] on div "Play New Window Primary Flag Clear Flag if unable to determine what was taken o…" at bounding box center [340, 134] width 125 height 201
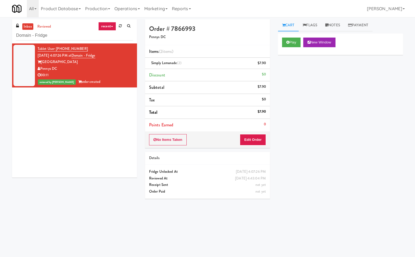
drag, startPoint x: 85, startPoint y: 213, endPoint x: 75, endPoint y: 126, distance: 86.8
click at [85, 211] on div "inbox reviewed recent all unclear take inventory issue suspicious failed recent…" at bounding box center [207, 127] width 399 height 216
